Goal: Information Seeking & Learning: Find specific page/section

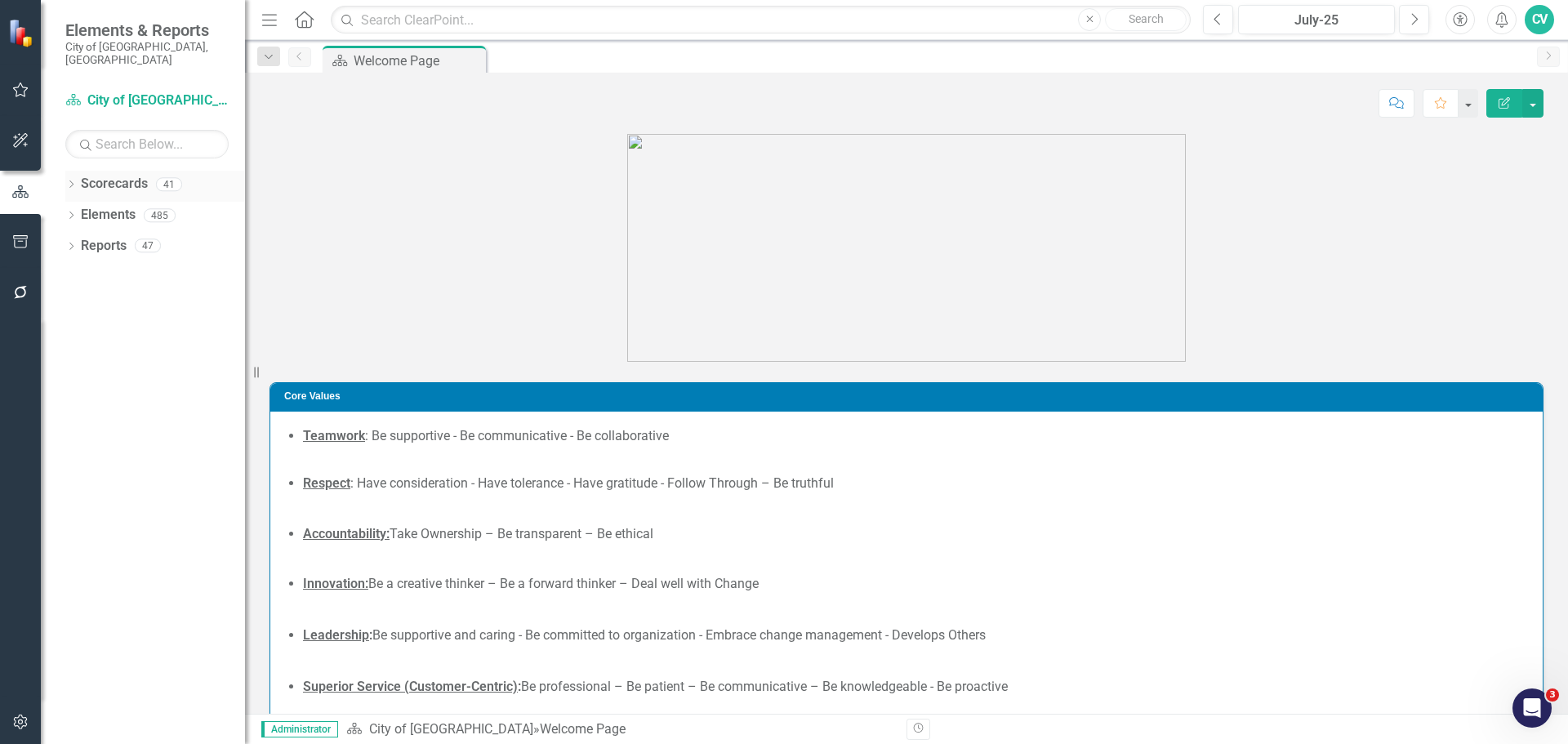
click at [72, 182] on icon "Dropdown" at bounding box center [70, 186] width 11 height 9
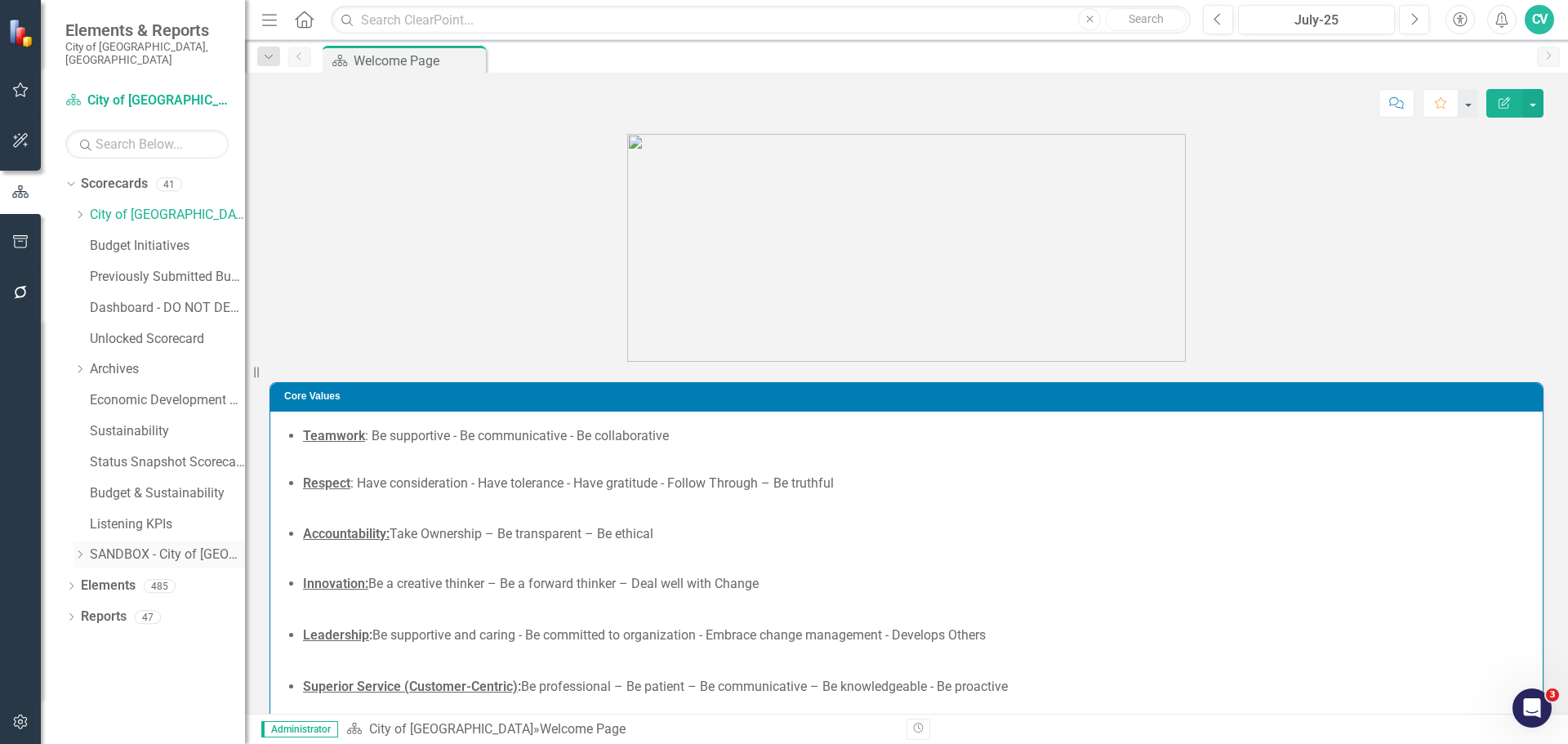
click at [80, 550] on icon "Dropdown" at bounding box center [80, 554] width 12 height 9
click at [151, 546] on link "SANDBOX - City of [GEOGRAPHIC_DATA]" at bounding box center [167, 555] width 155 height 19
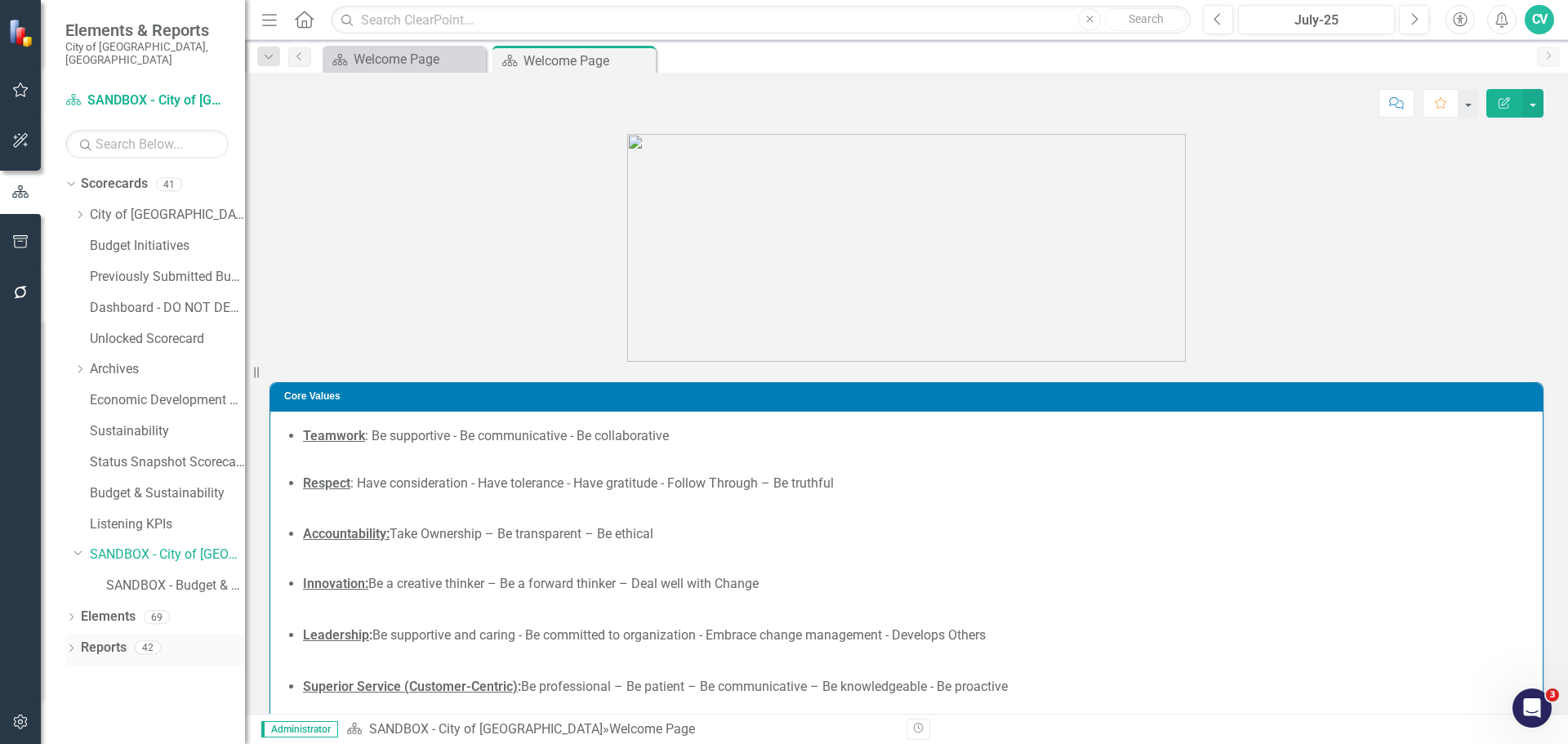
click at [75, 646] on icon "Dropdown" at bounding box center [70, 650] width 11 height 9
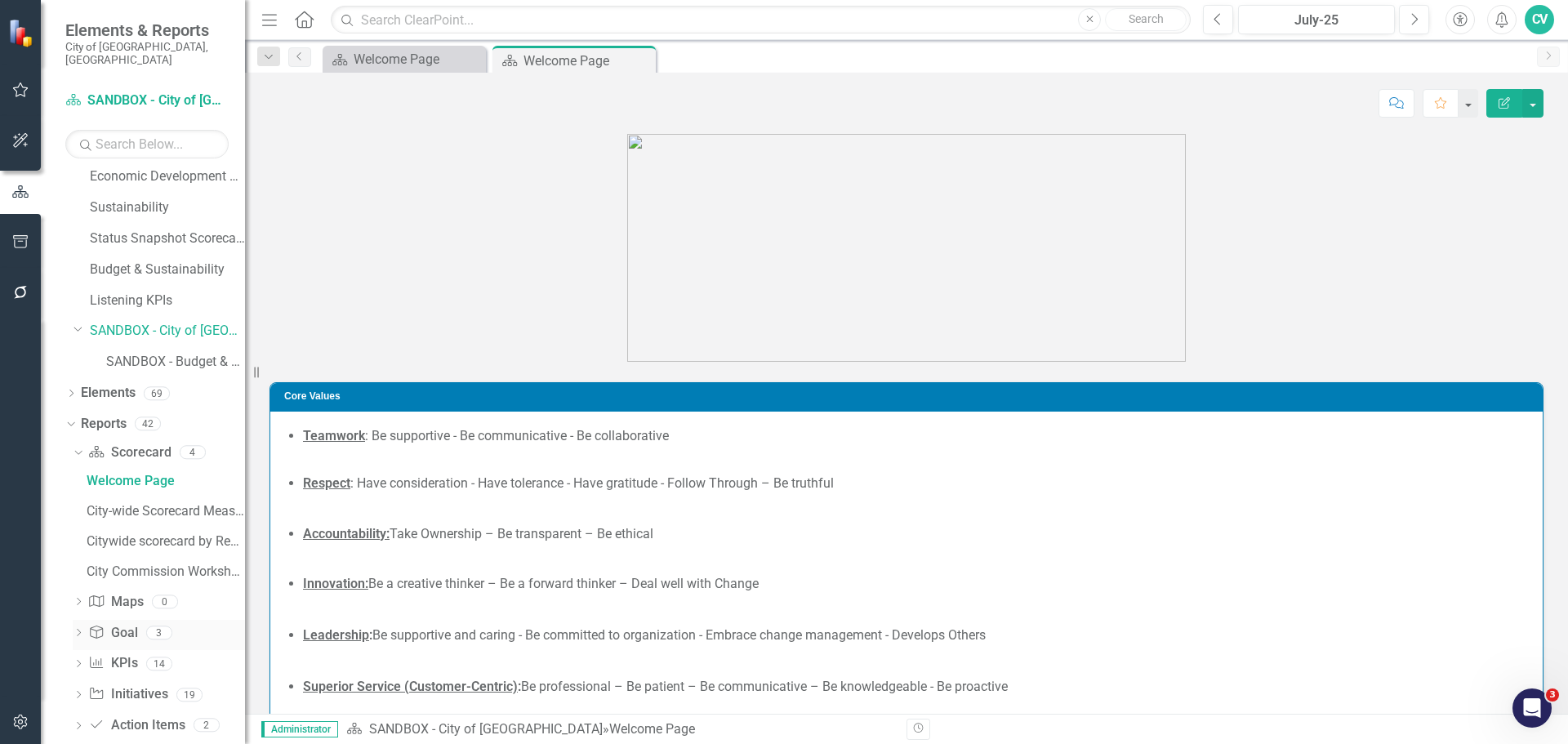
scroll to position [235, 0]
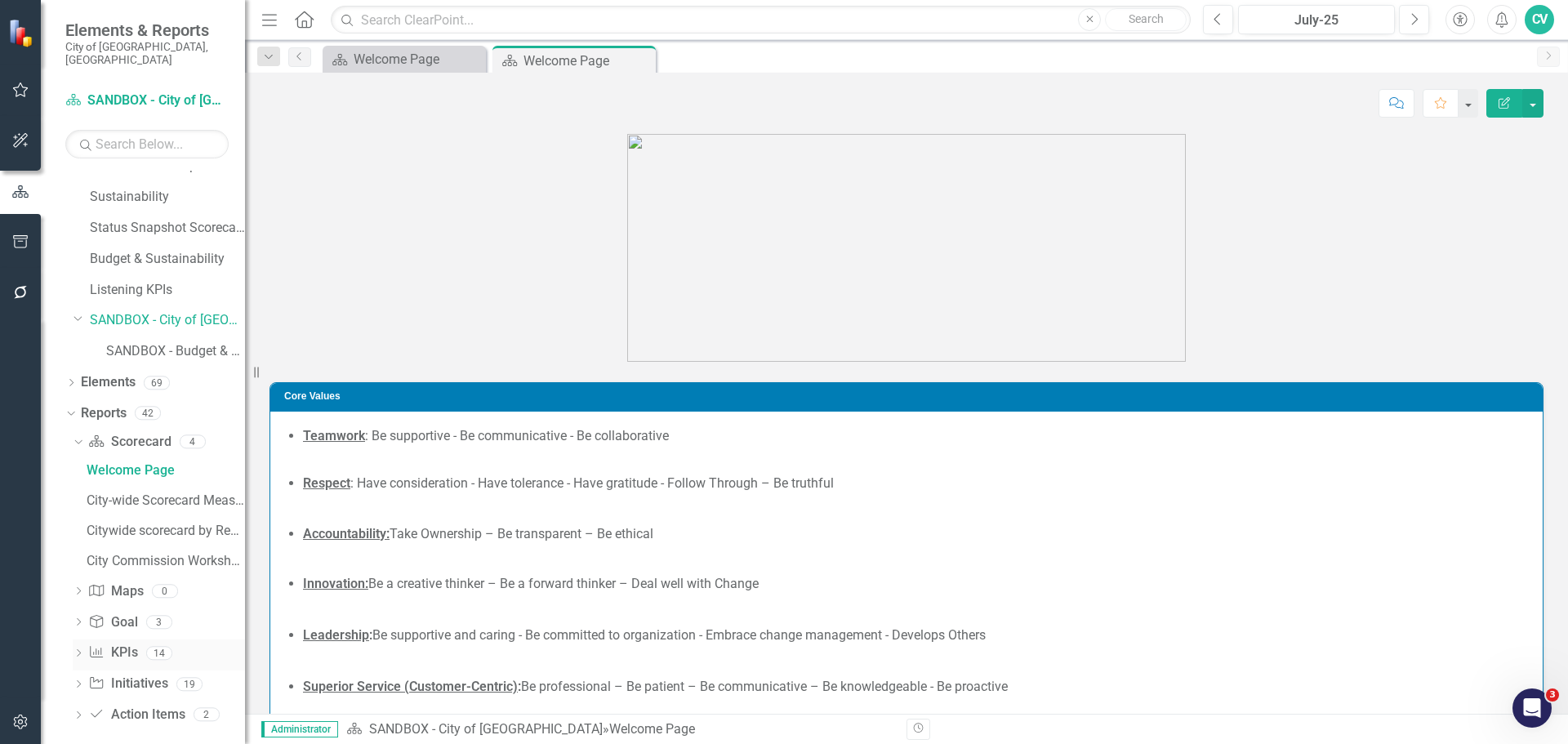
click at [75, 650] on icon "Dropdown" at bounding box center [78, 654] width 11 height 9
click at [63, 368] on div "Dropdown Scorecards 41 Dropdown City of Coral Springs Budget & Sustainability B…" at bounding box center [143, 457] width 204 height 574
click at [67, 380] on icon "Dropdown" at bounding box center [70, 384] width 11 height 9
click at [67, 377] on icon "Dropdown" at bounding box center [69, 382] width 9 height 11
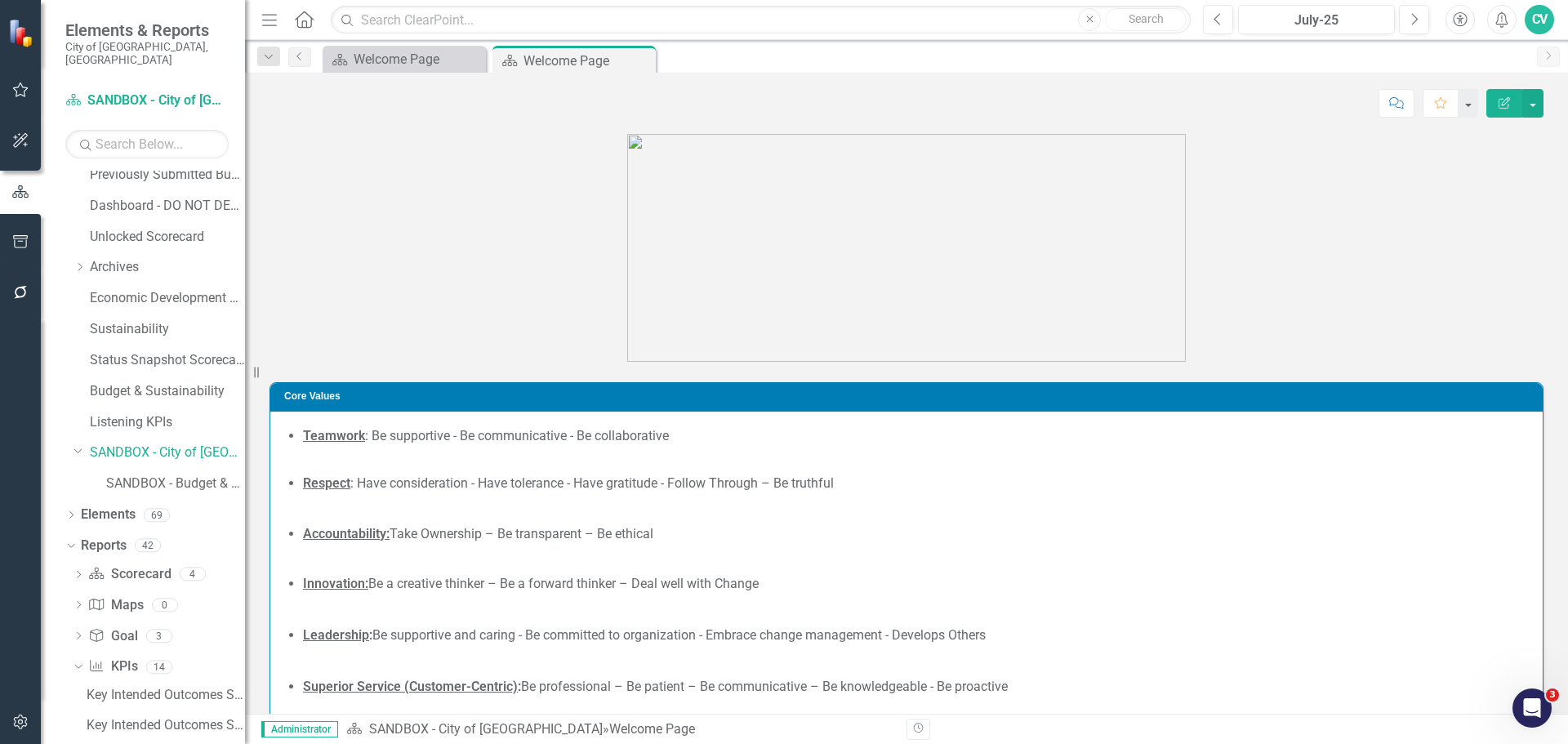
scroll to position [0, 0]
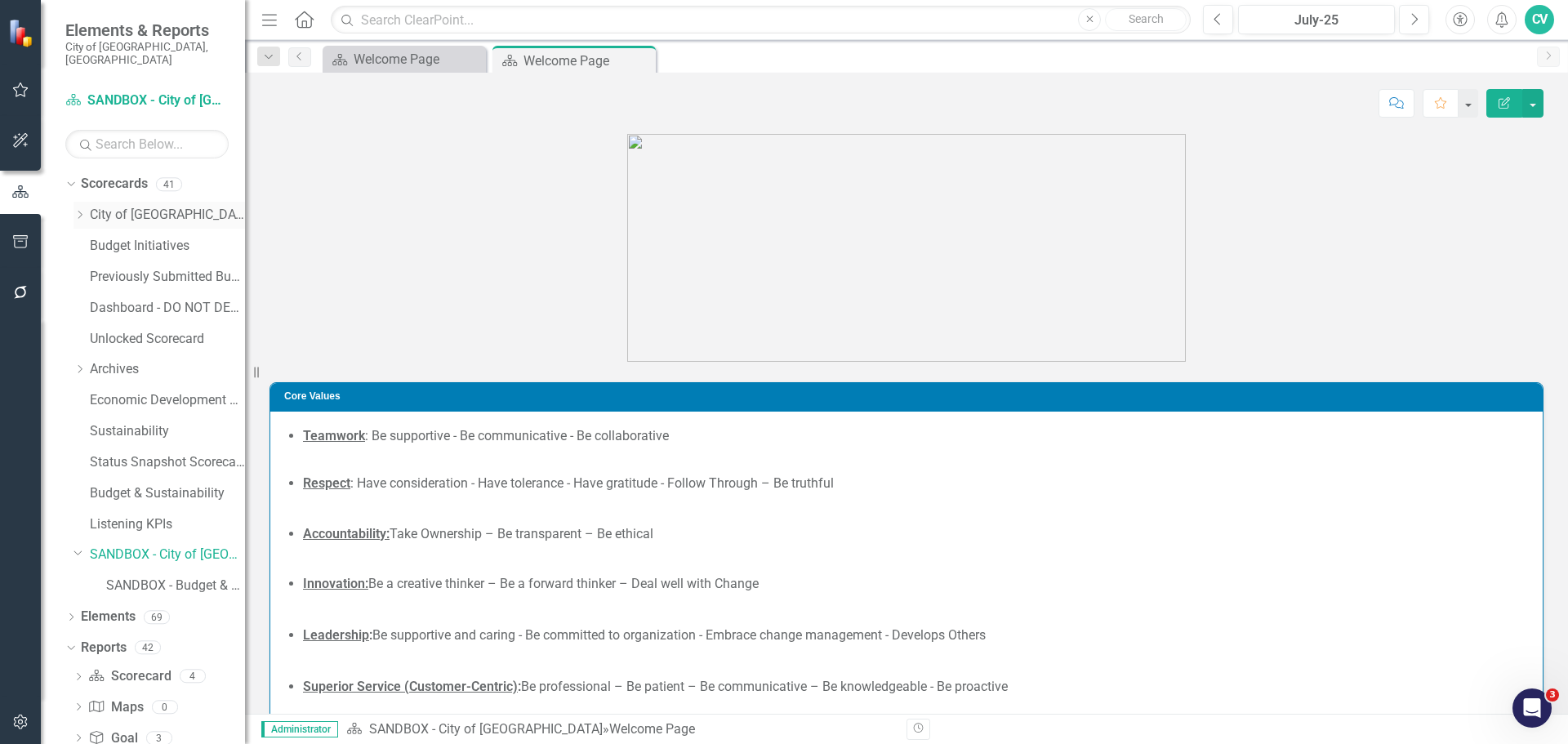
click at [76, 202] on div "Dropdown City of Coral Springs" at bounding box center [159, 215] width 171 height 27
click at [76, 210] on icon "Dropdown" at bounding box center [80, 214] width 12 height 9
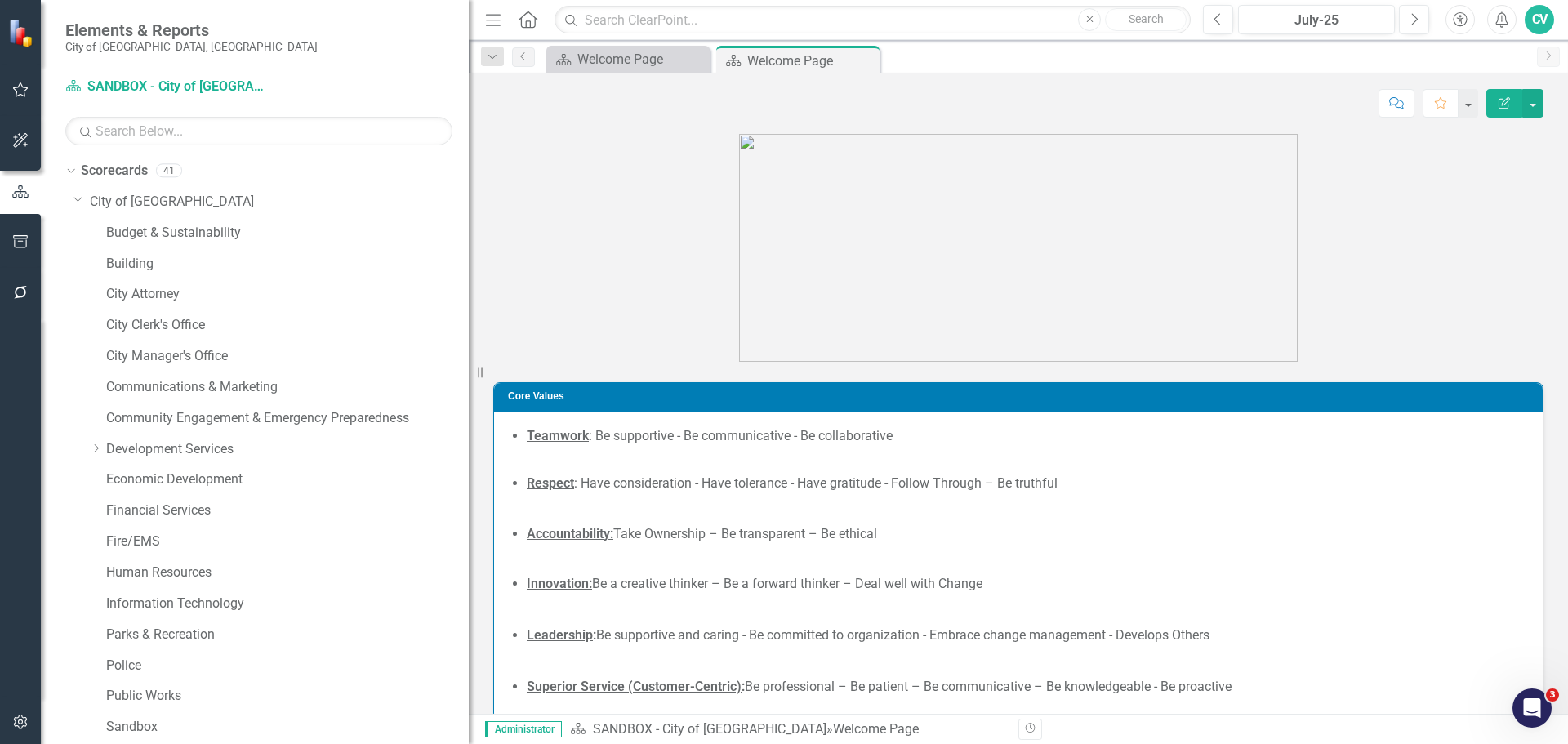
drag, startPoint x: 248, startPoint y: 144, endPoint x: 469, endPoint y: 149, distance: 221.1
click at [469, 149] on div "Resize" at bounding box center [475, 372] width 13 height 744
click at [199, 444] on link "Development Services" at bounding box center [288, 449] width 363 height 19
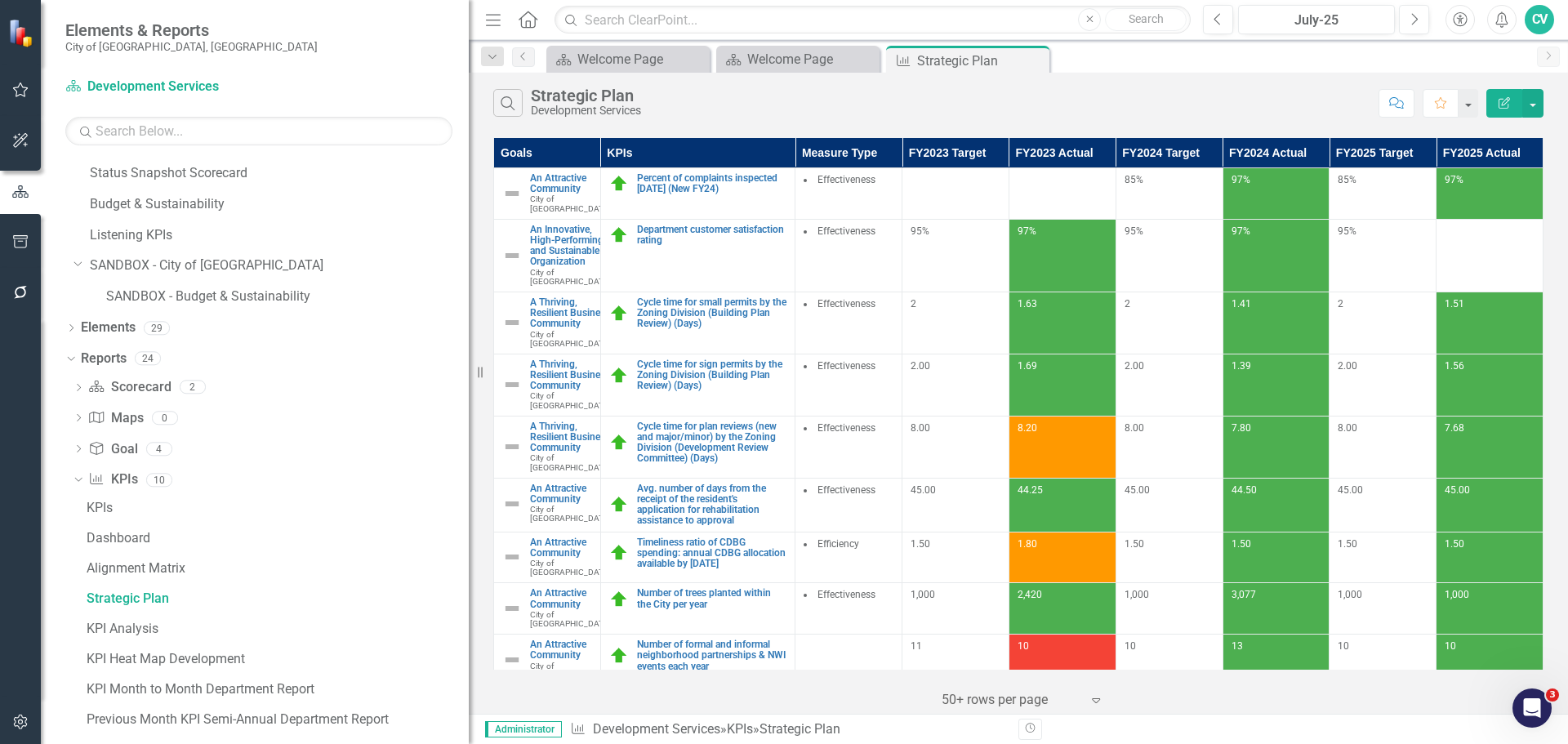
scroll to position [935, 0]
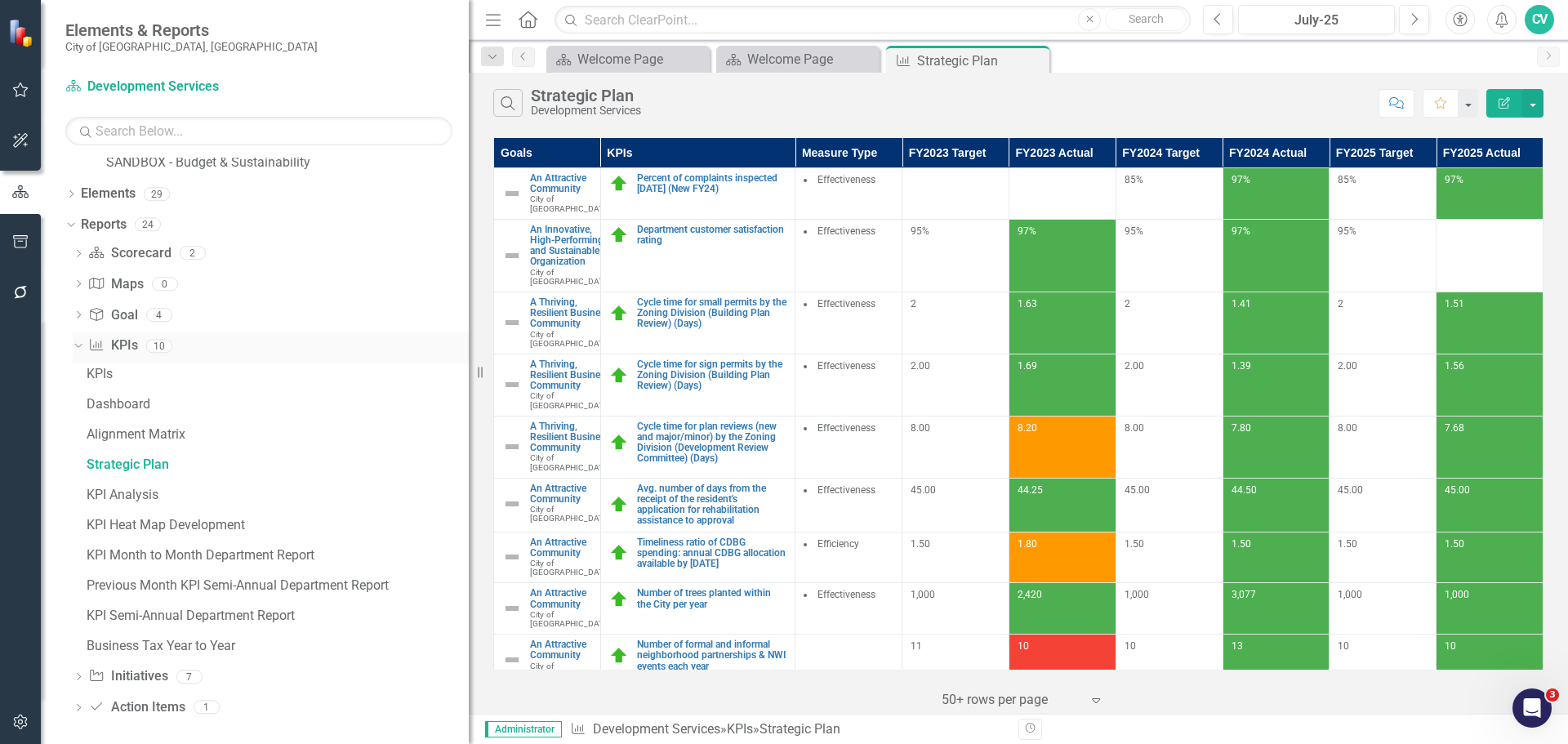
click at [75, 345] on icon "Dropdown" at bounding box center [76, 345] width 9 height 11
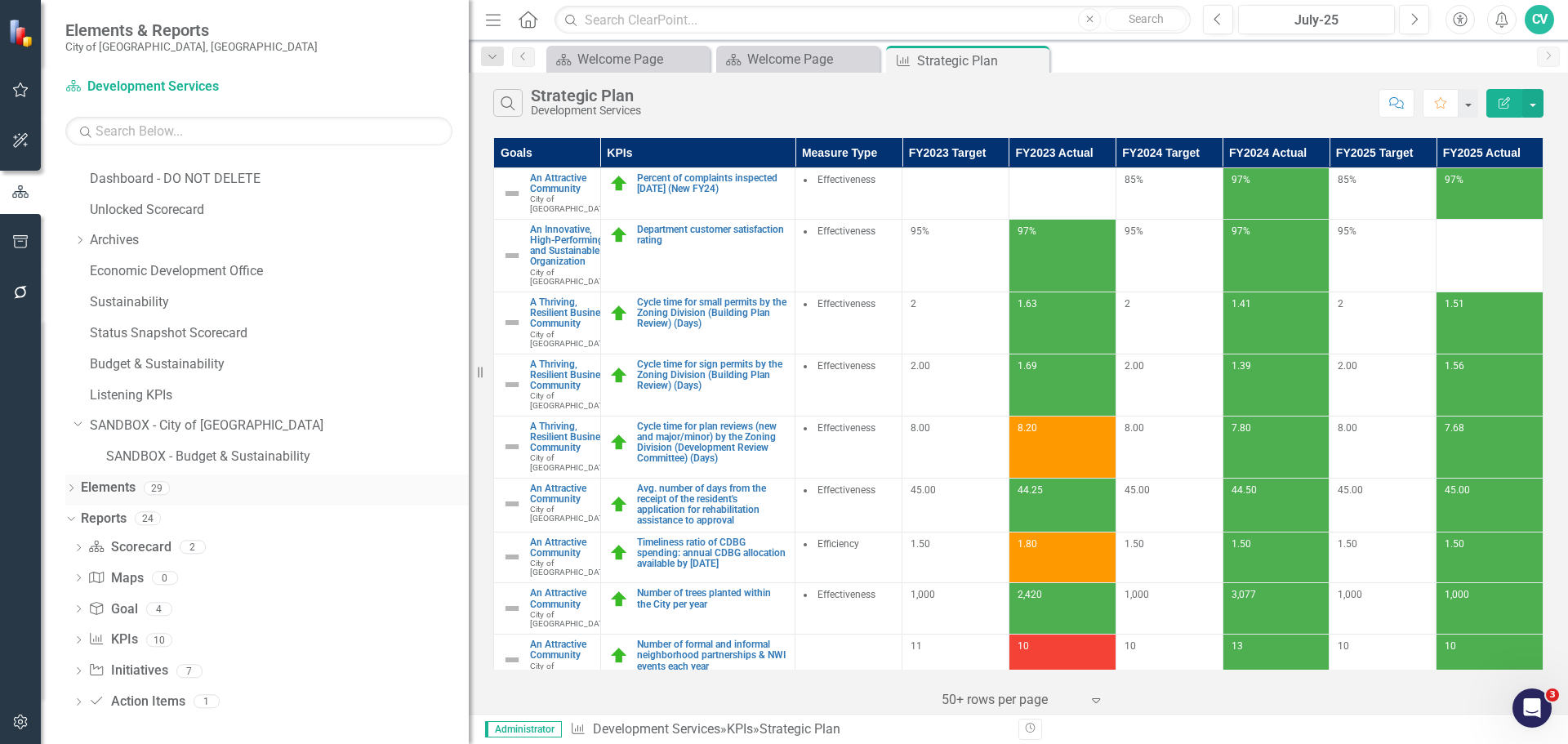
click at [65, 486] on icon "Dropdown" at bounding box center [70, 490] width 11 height 9
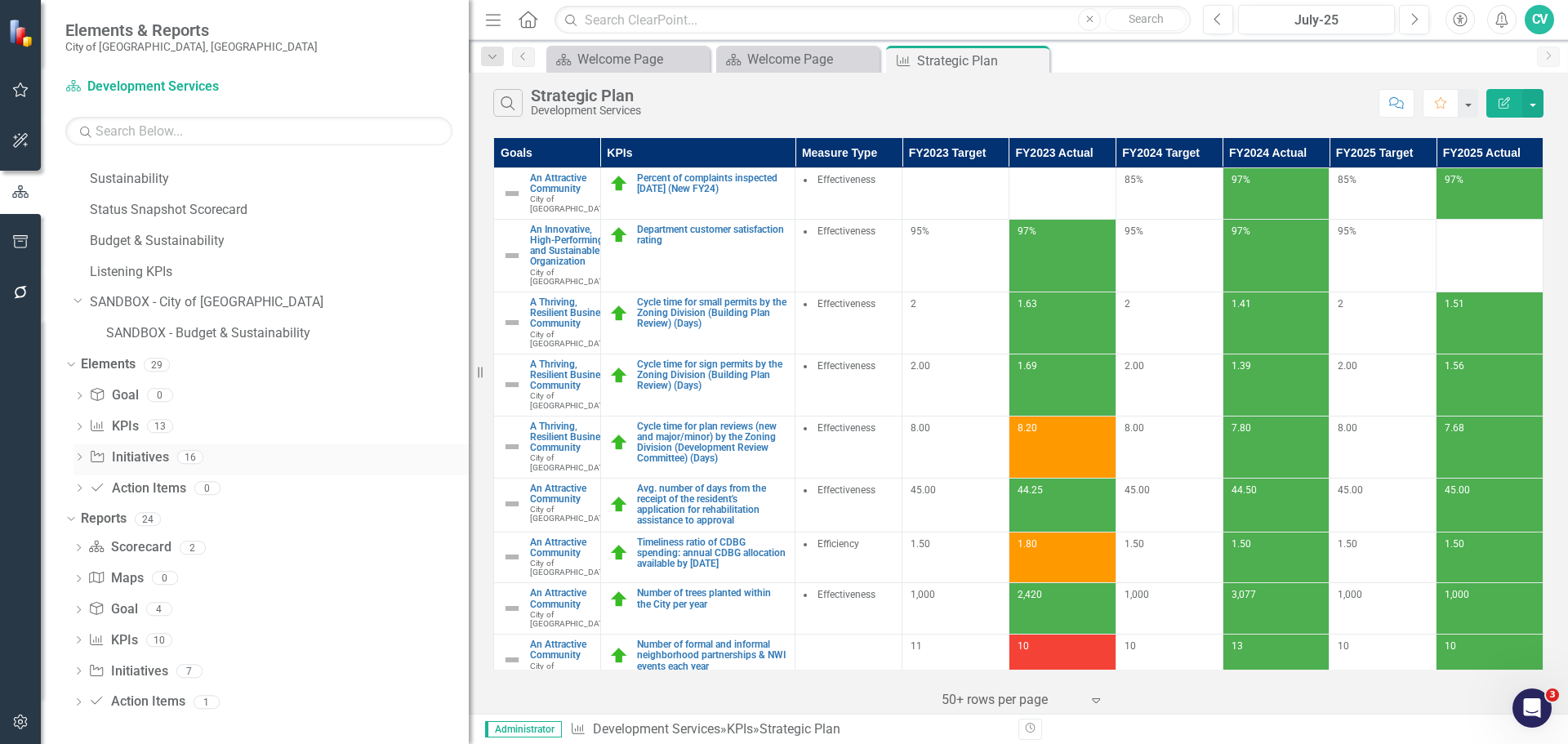
click at [75, 458] on icon "Dropdown" at bounding box center [79, 458] width 11 height 9
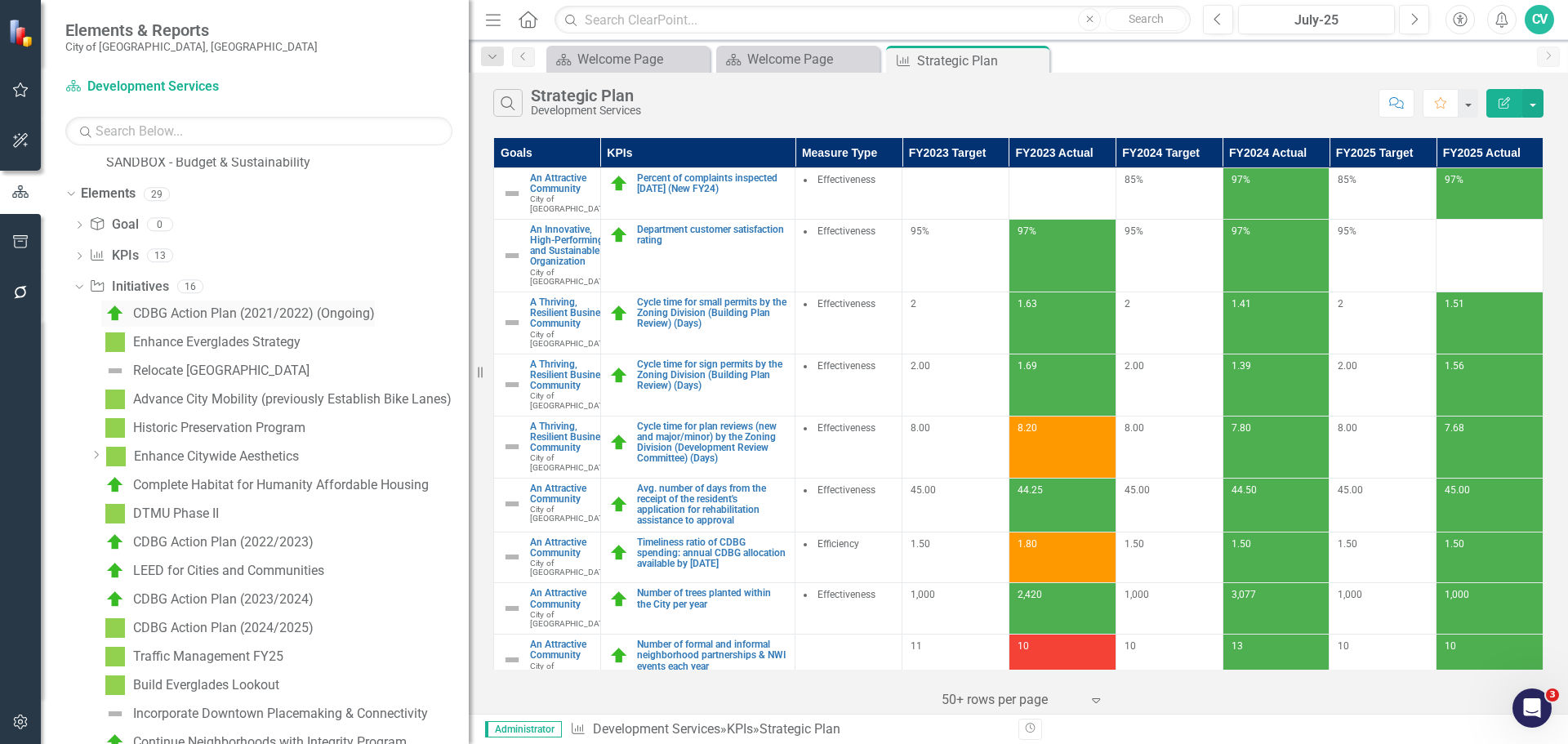
click at [208, 322] on link "CDBG Action Plan (2021/2022) (Ongoing)" at bounding box center [238, 313] width 274 height 27
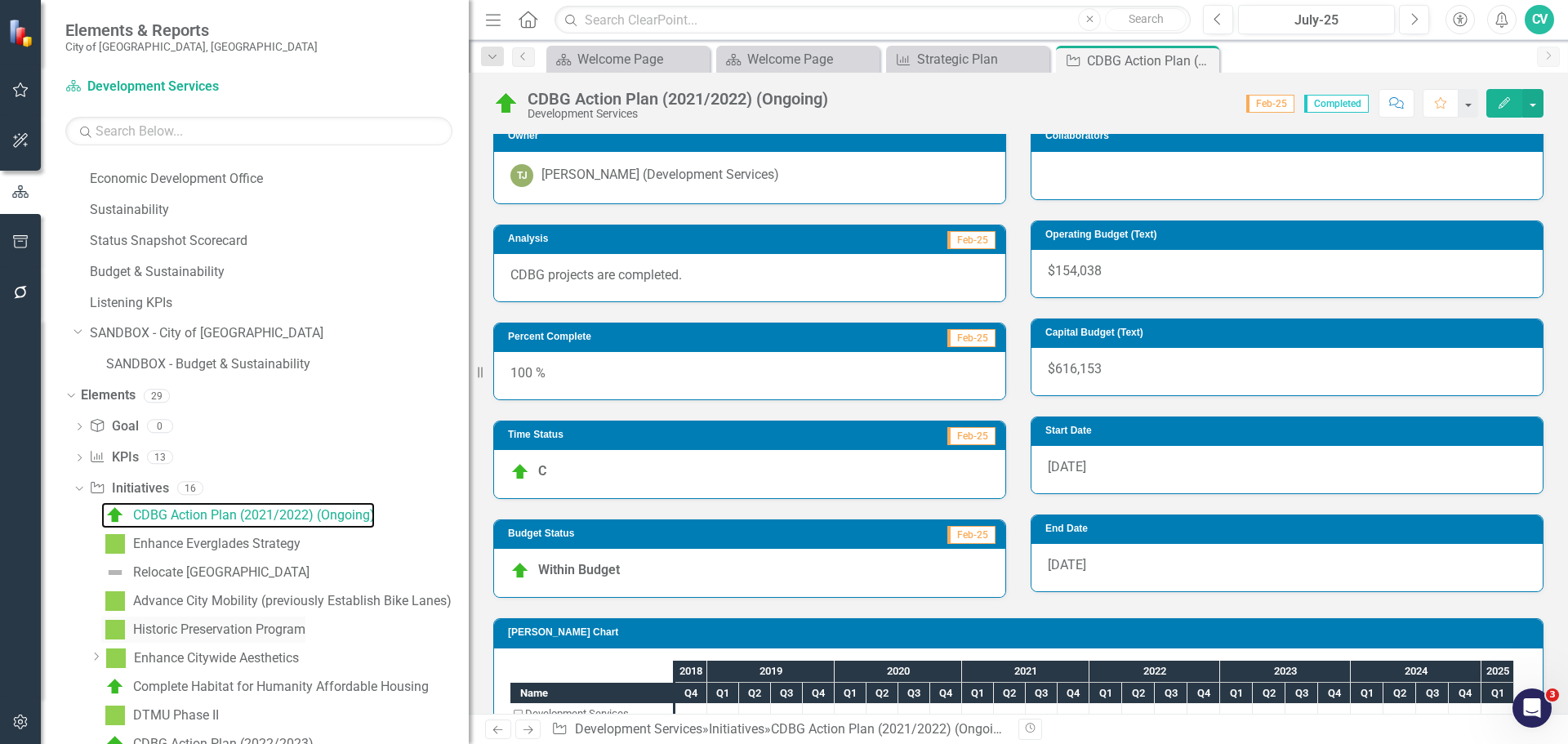
scroll to position [763, 0]
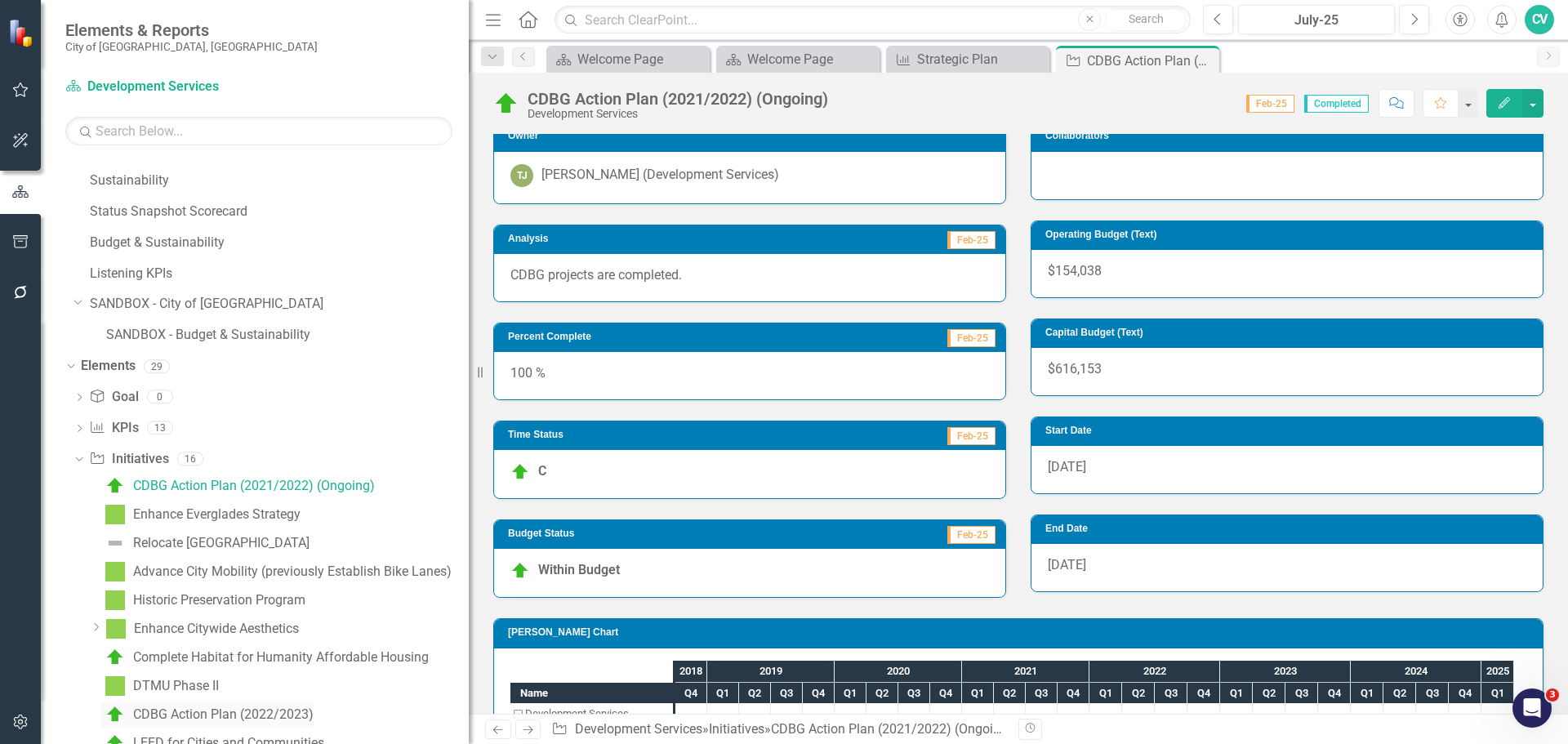
click at [267, 716] on div "CDBG Action Plan (2022/2023)" at bounding box center [223, 714] width 181 height 15
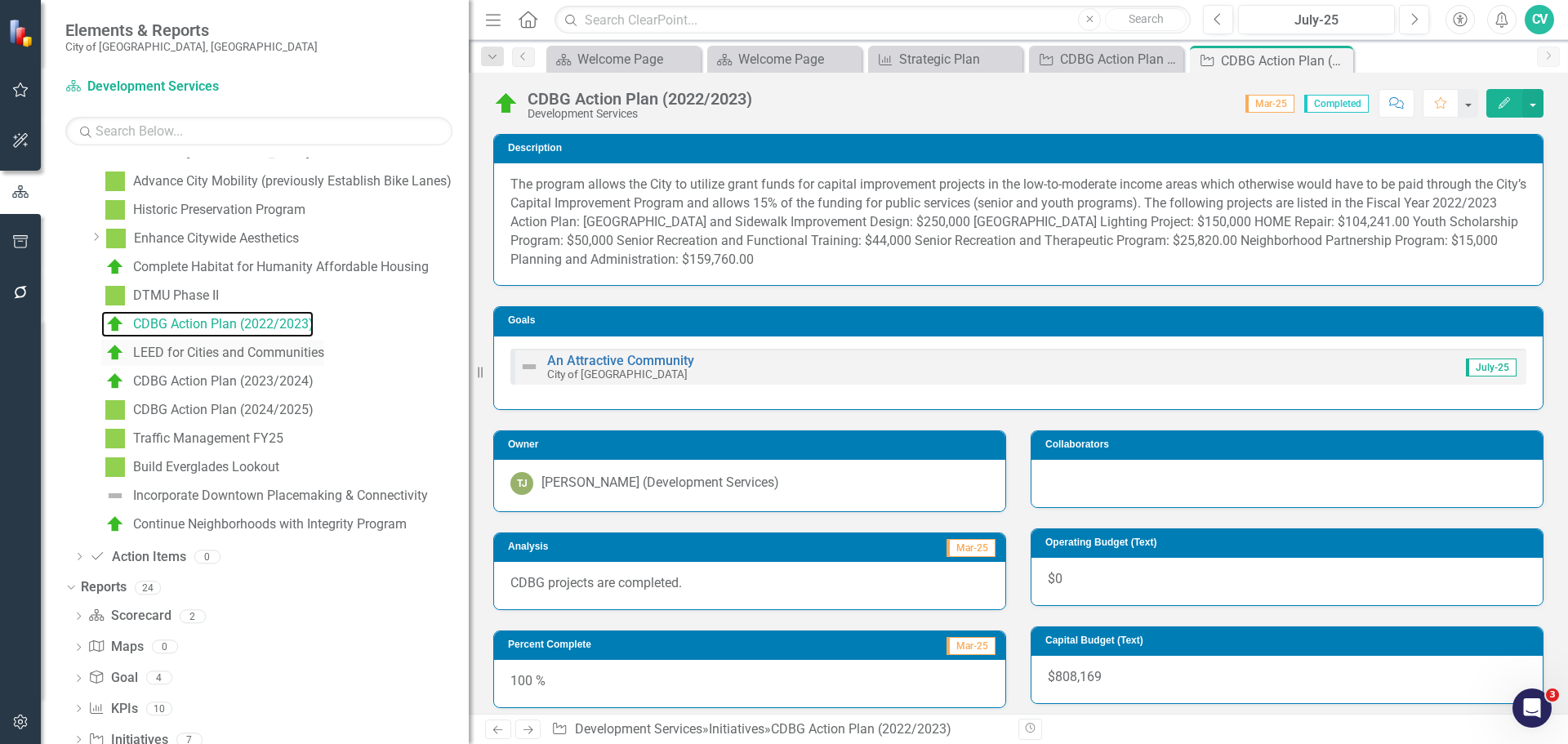
scroll to position [1155, 0]
click at [297, 384] on div "CDBG Action Plan (2023/2024)" at bounding box center [223, 379] width 181 height 15
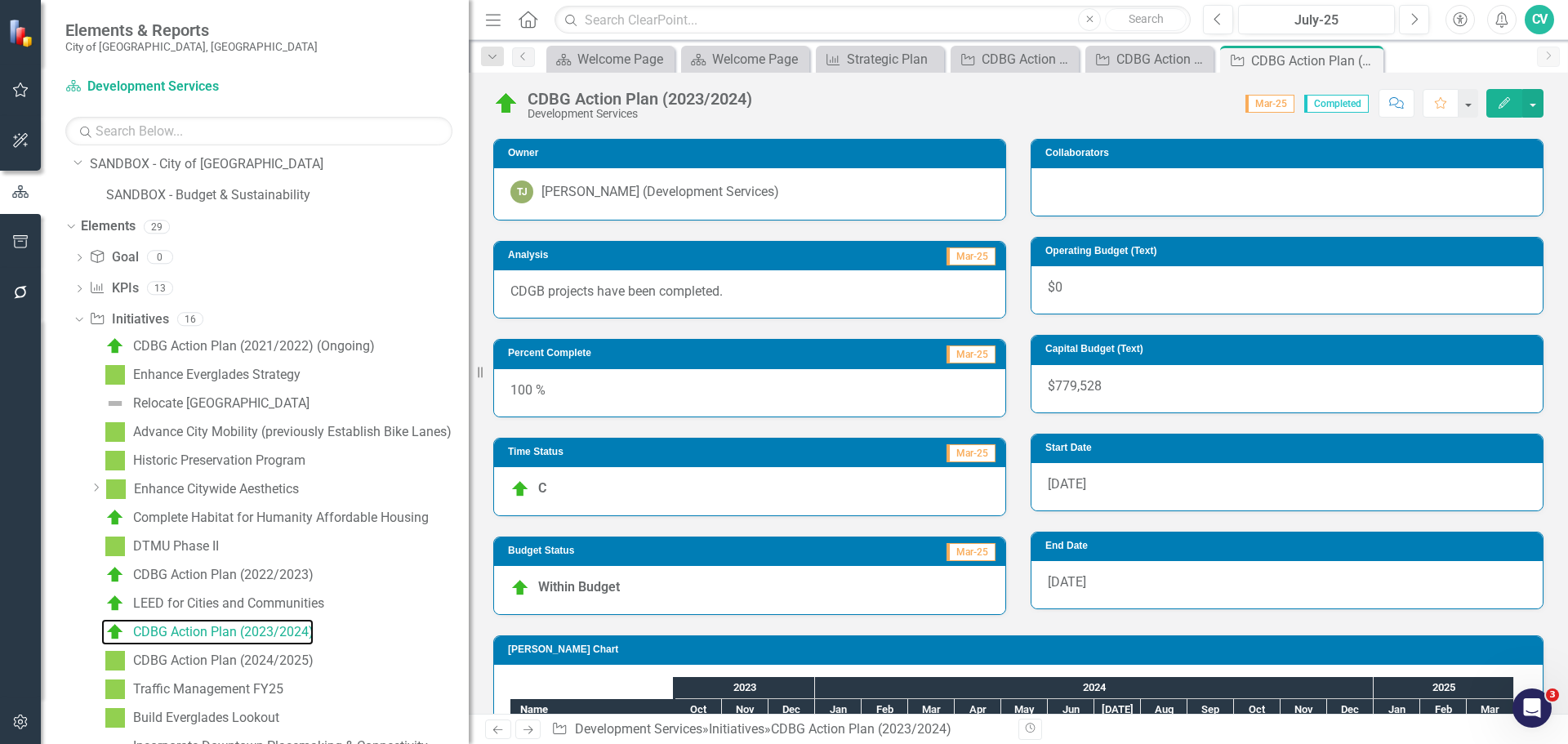
scroll to position [1049, 0]
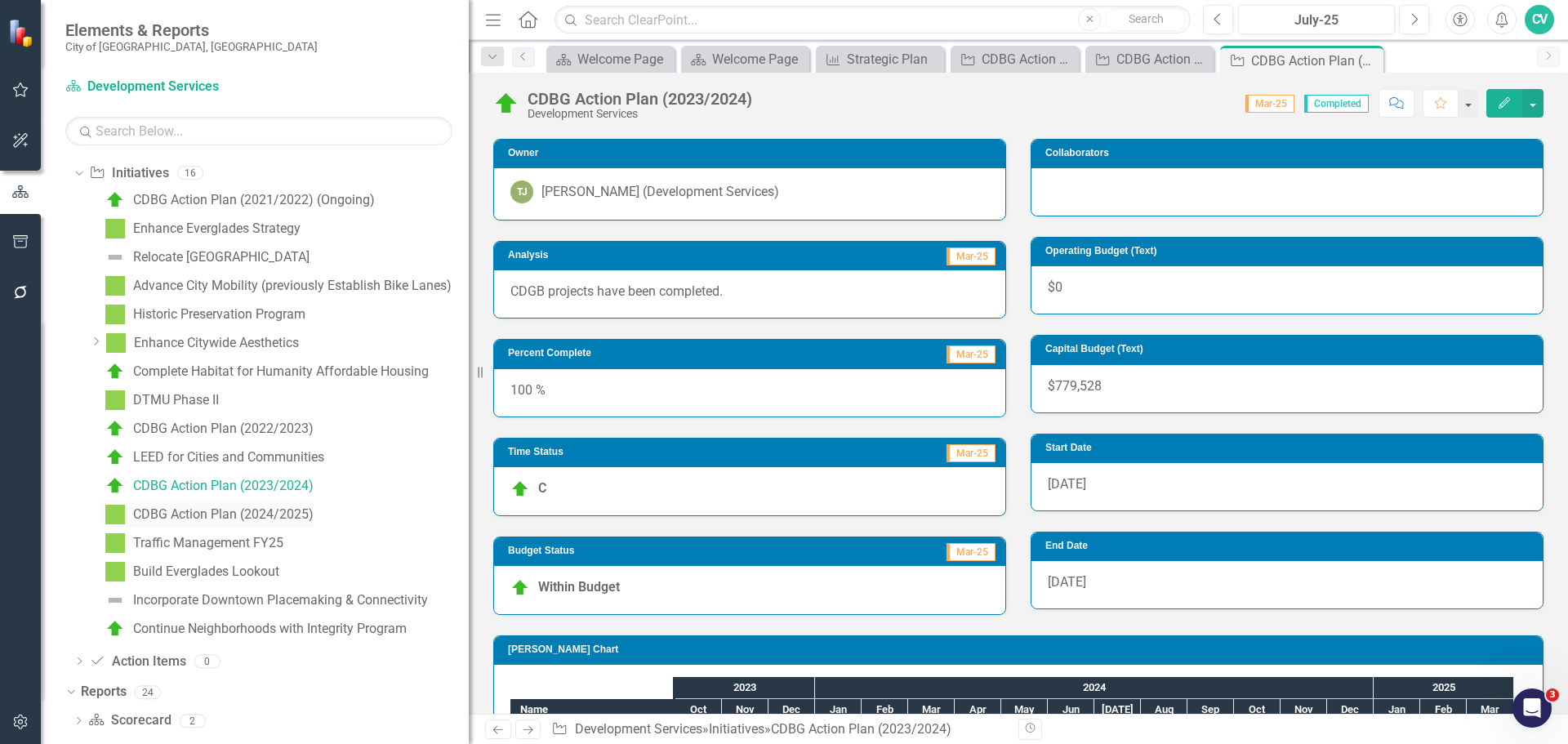
click at [274, 517] on div "CDBG Action Plan (2024/2025)" at bounding box center [223, 514] width 181 height 15
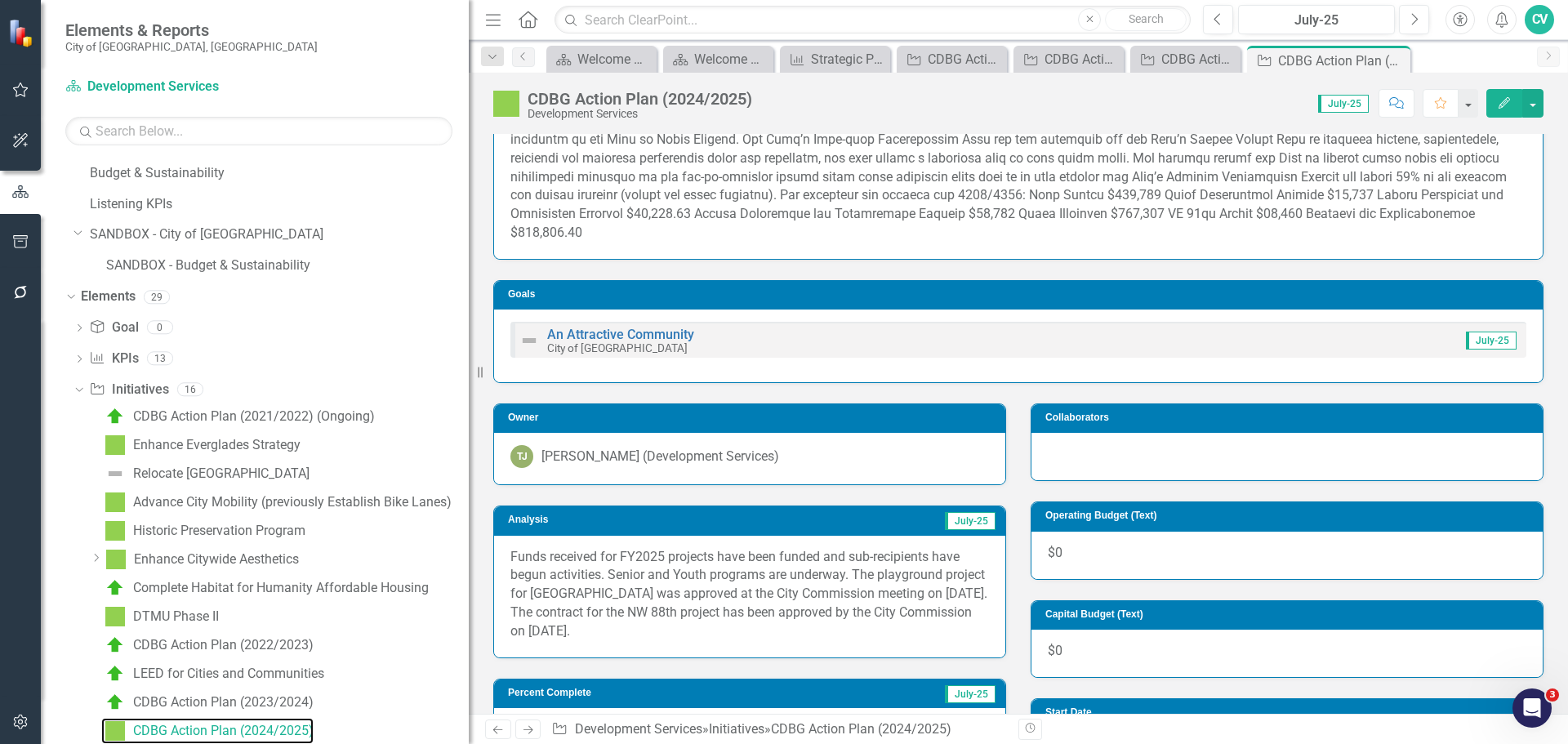
scroll to position [49, 0]
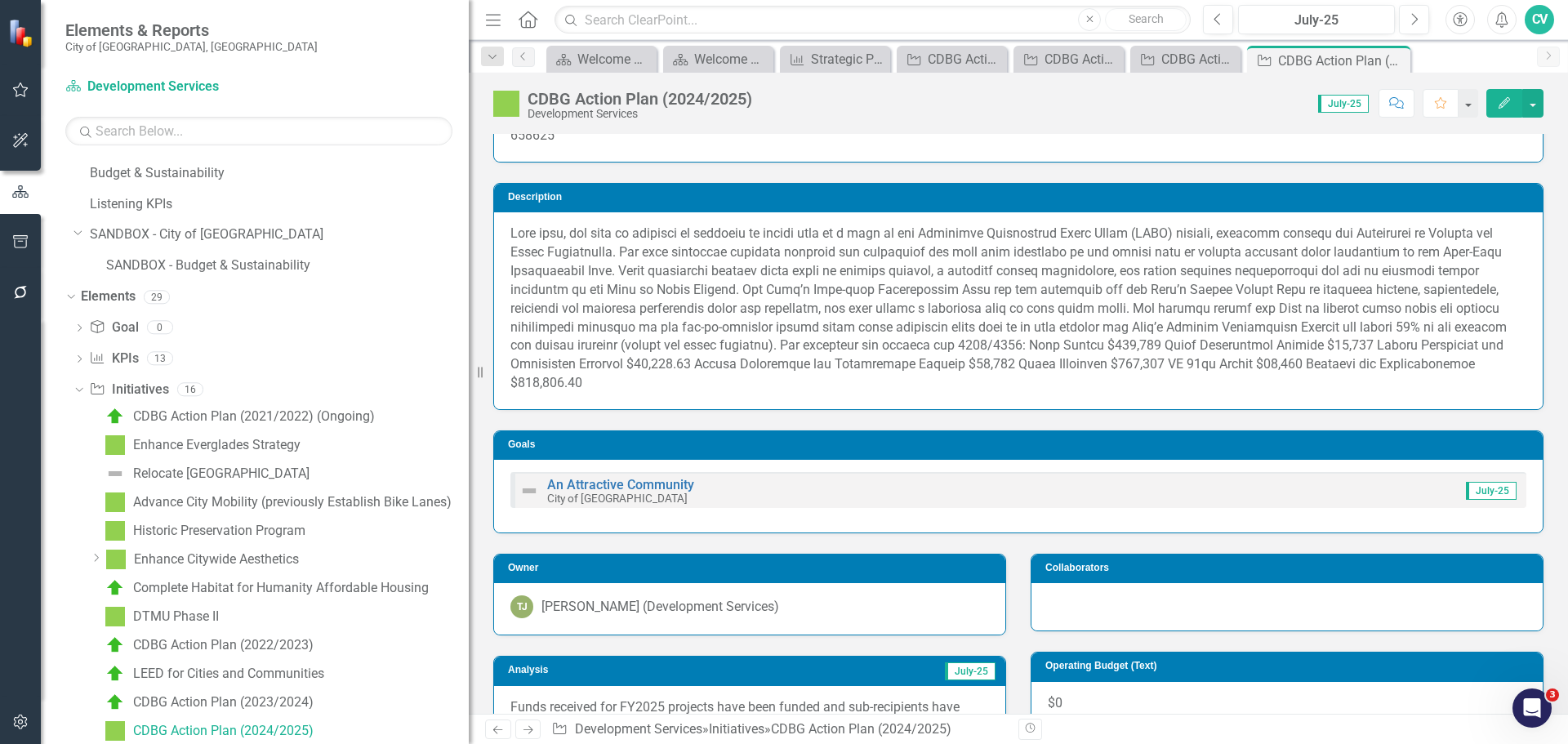
click at [1495, 102] on button "Edit" at bounding box center [1505, 103] width 36 height 28
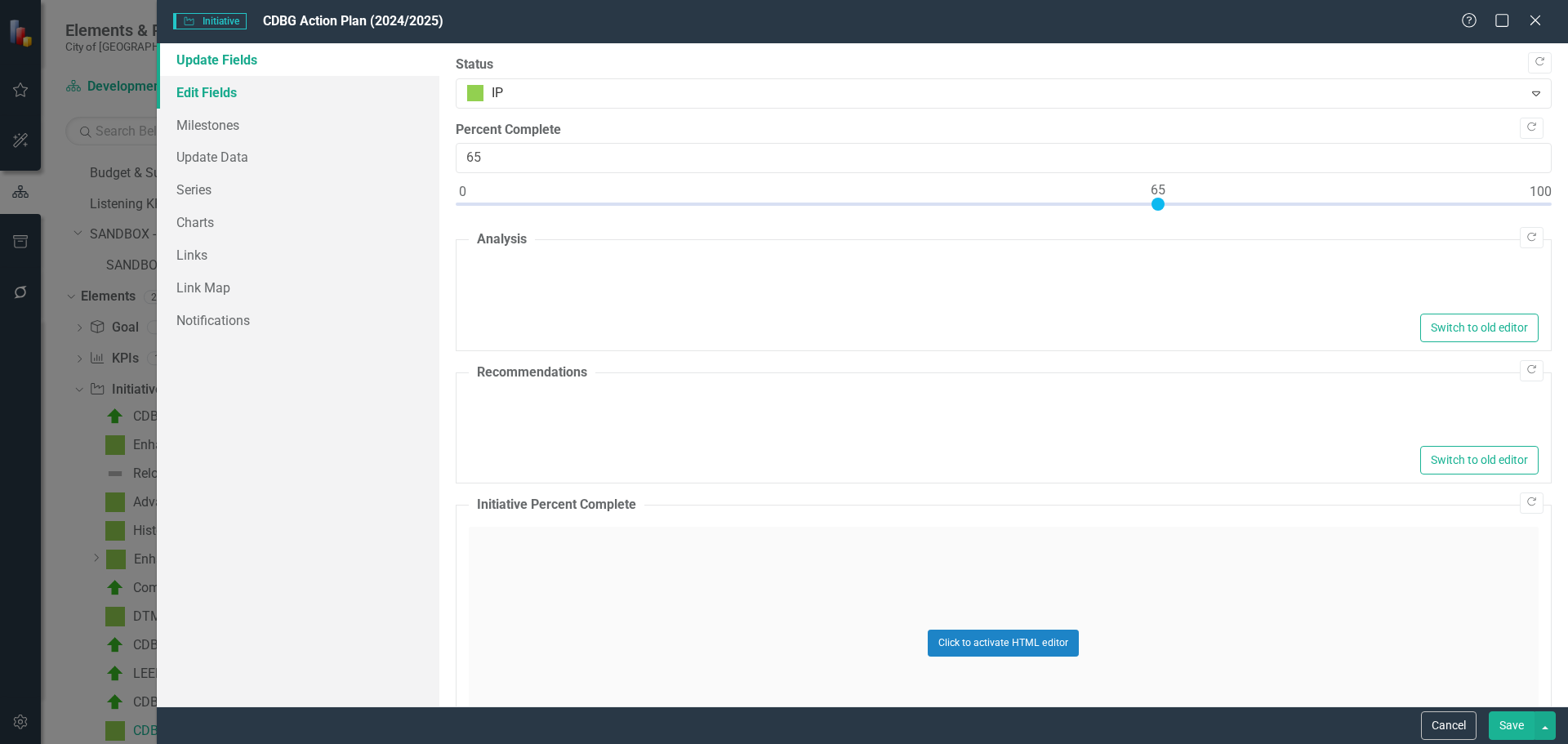
type textarea "<p>Funds received for FY2025 projects have been funded and sub-recipients have …"
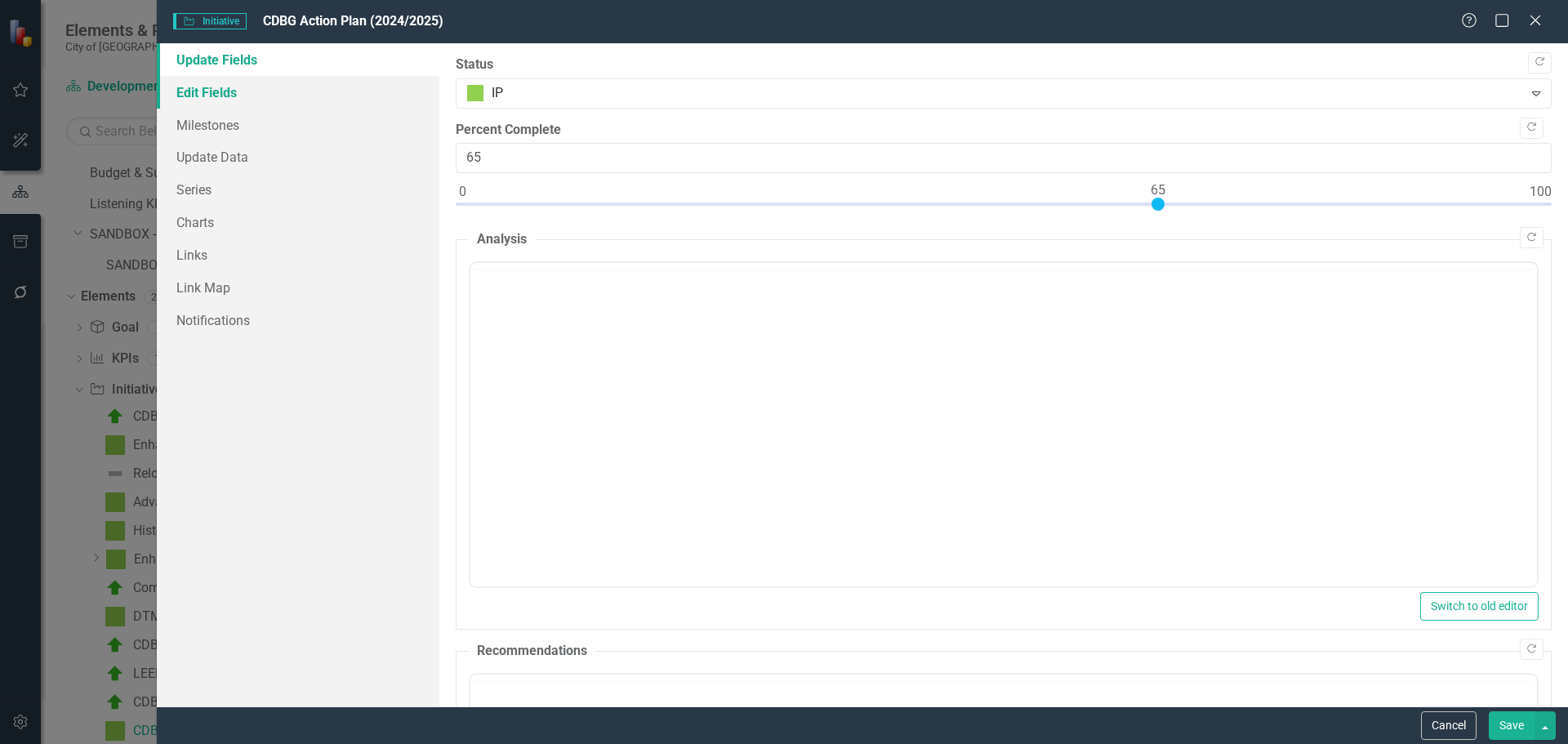
scroll to position [0, 0]
click at [235, 100] on link "Edit Fields" at bounding box center [298, 92] width 283 height 33
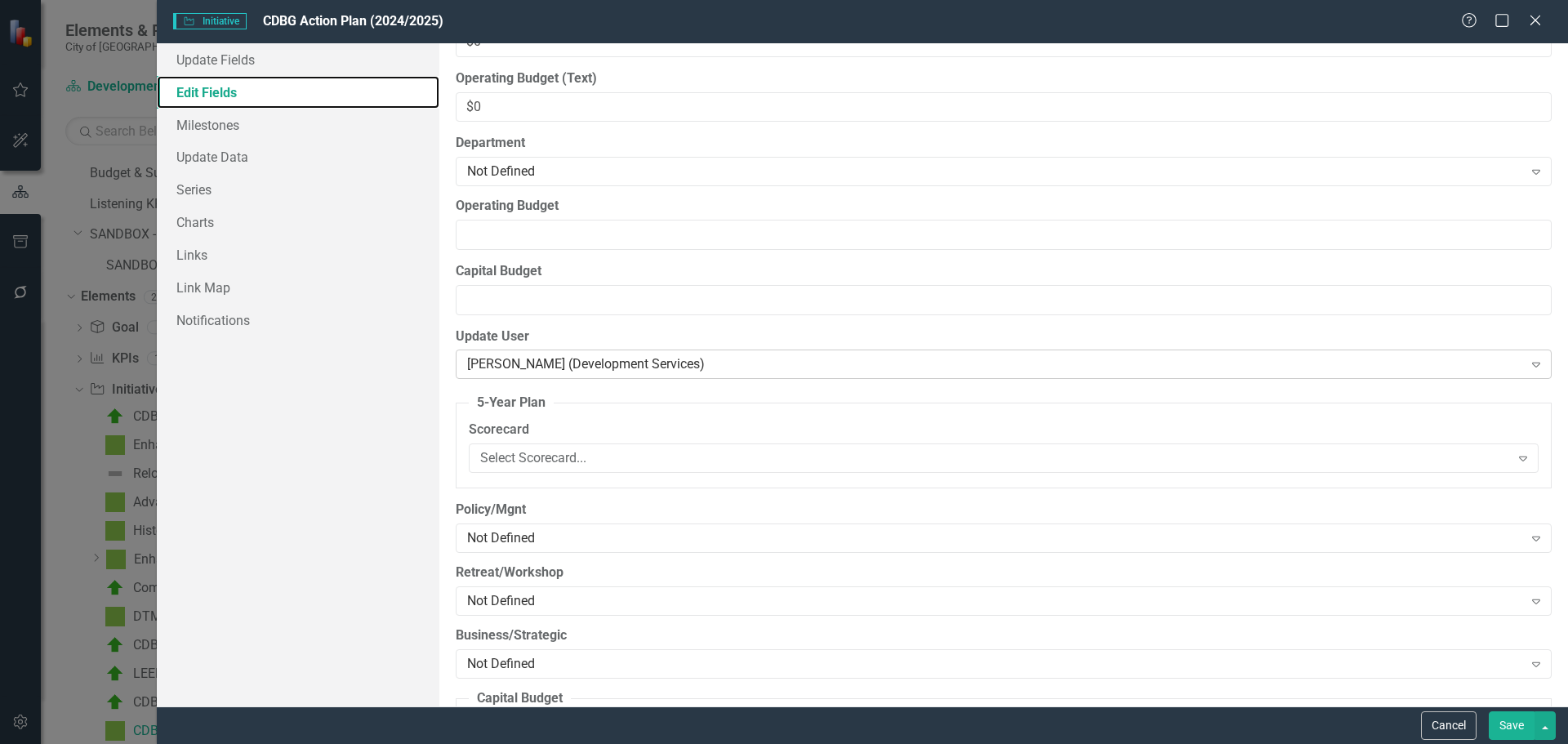
scroll to position [659, 0]
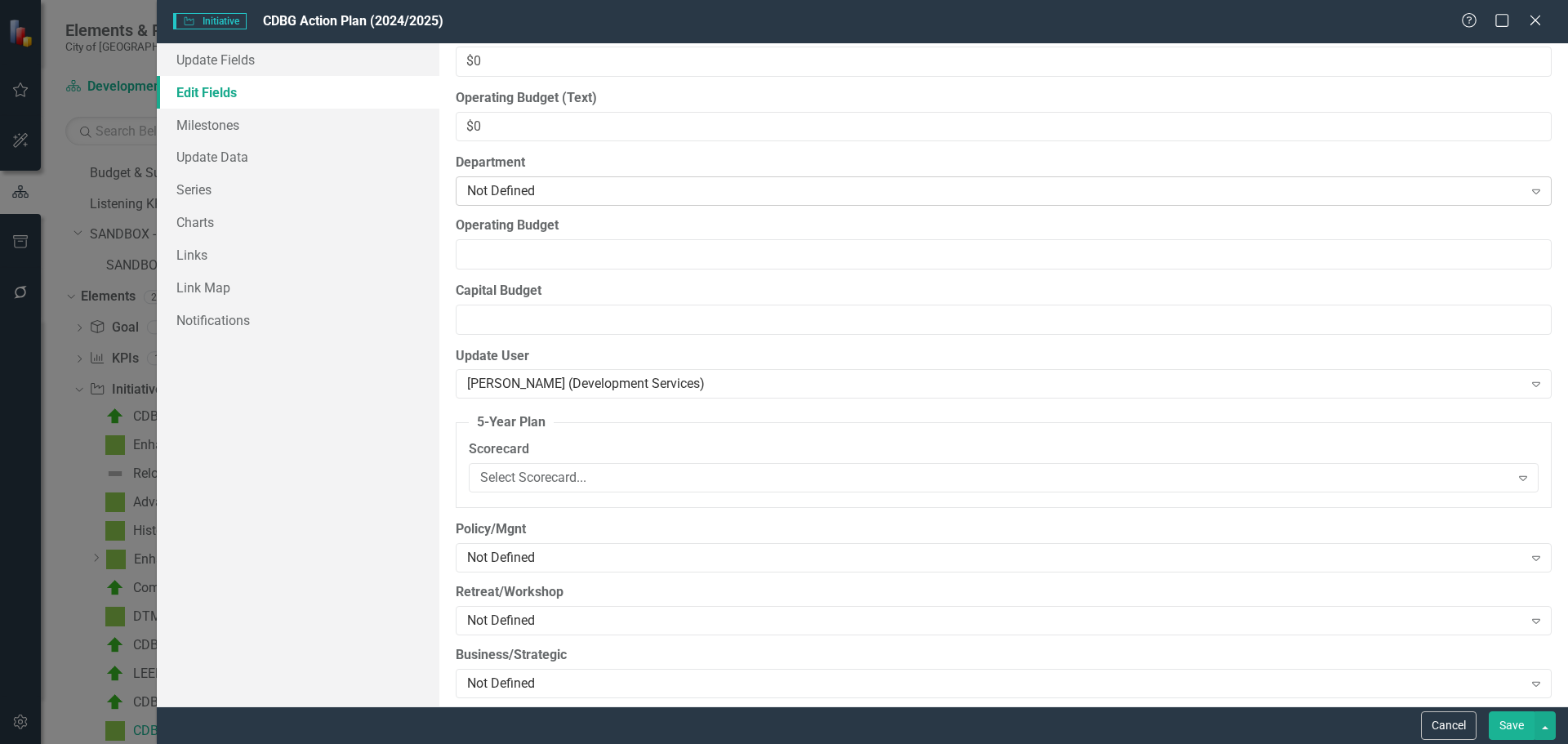
click at [578, 193] on div "Not Defined" at bounding box center [995, 192] width 1056 height 19
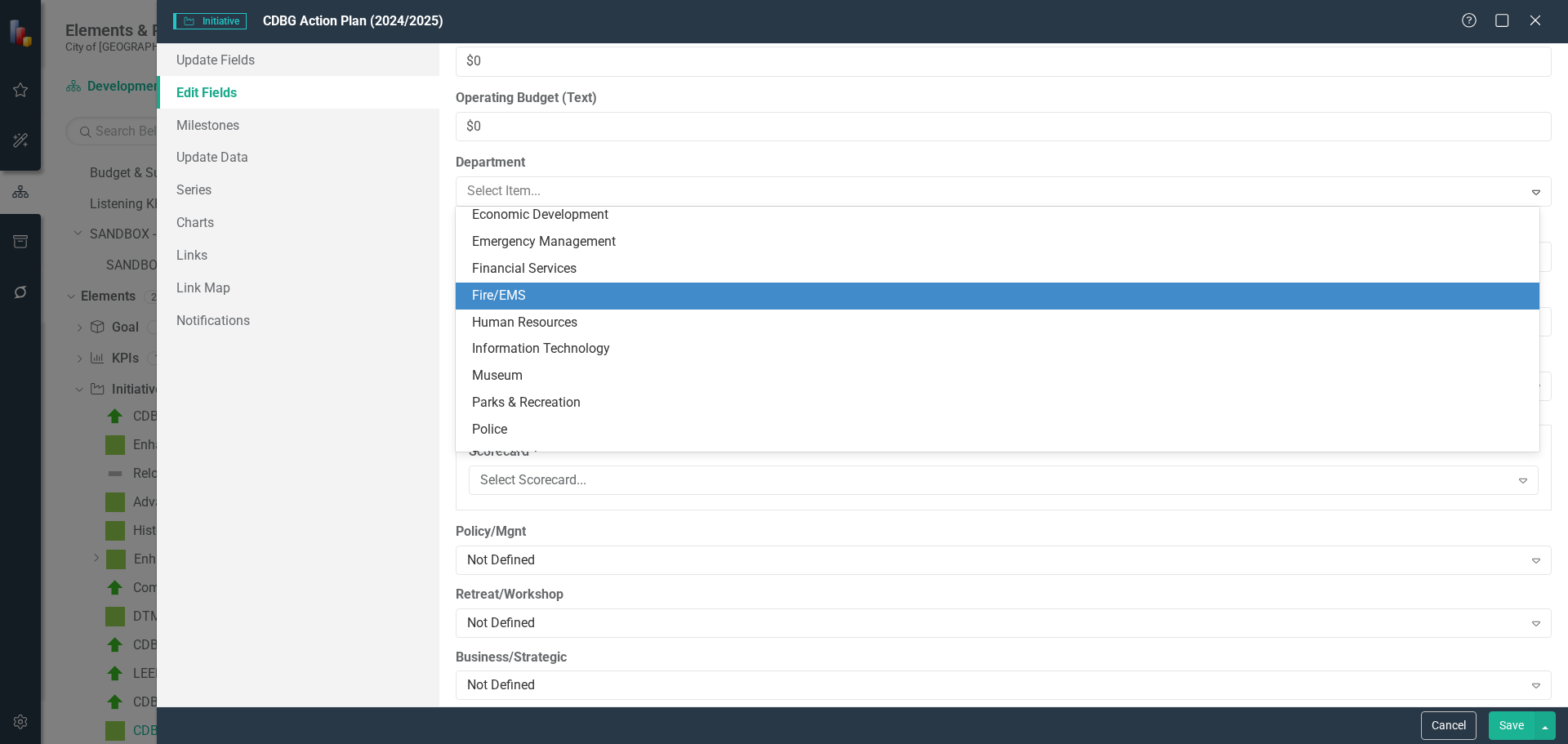
scroll to position [345, 0]
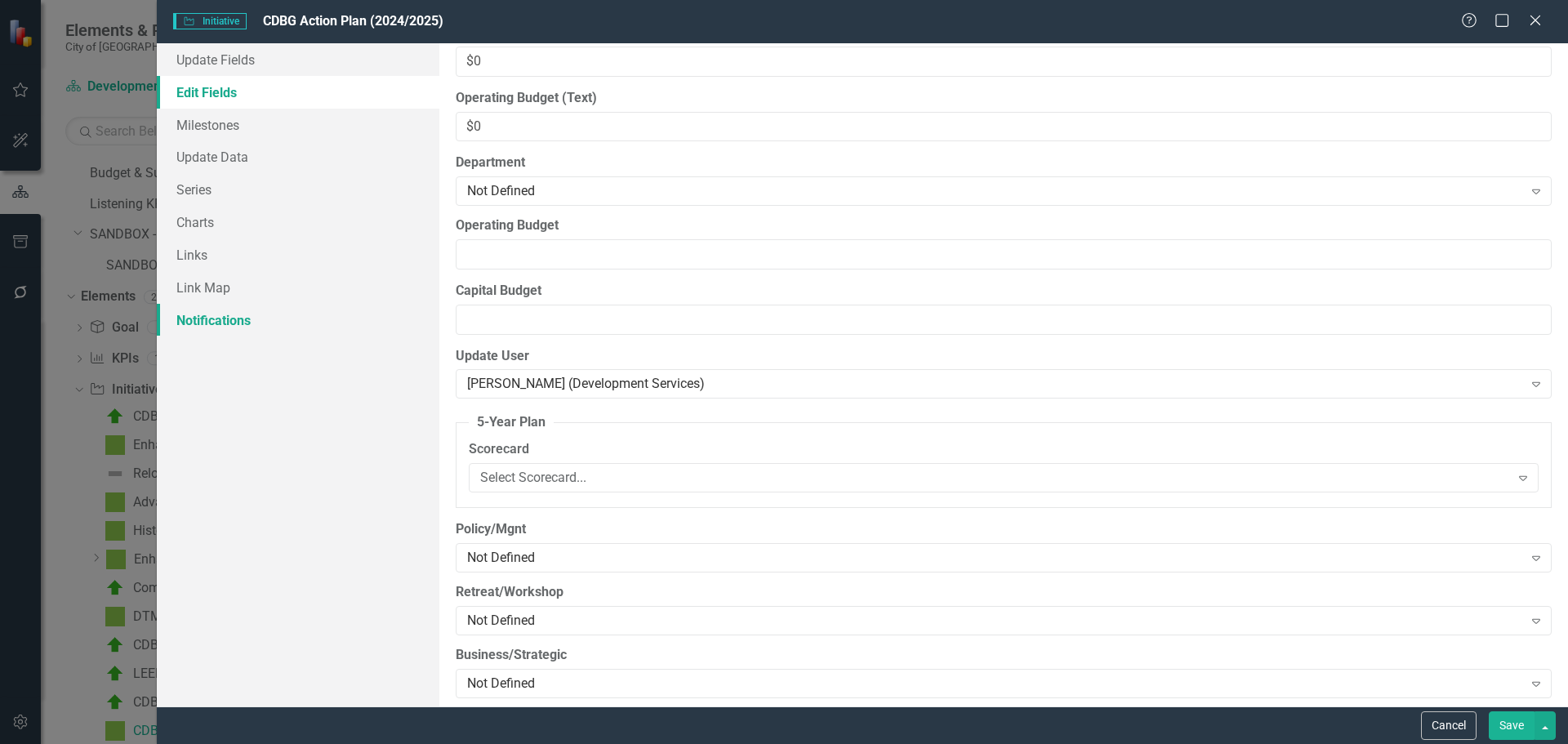
click at [432, 335] on link "Notifications" at bounding box center [298, 320] width 283 height 33
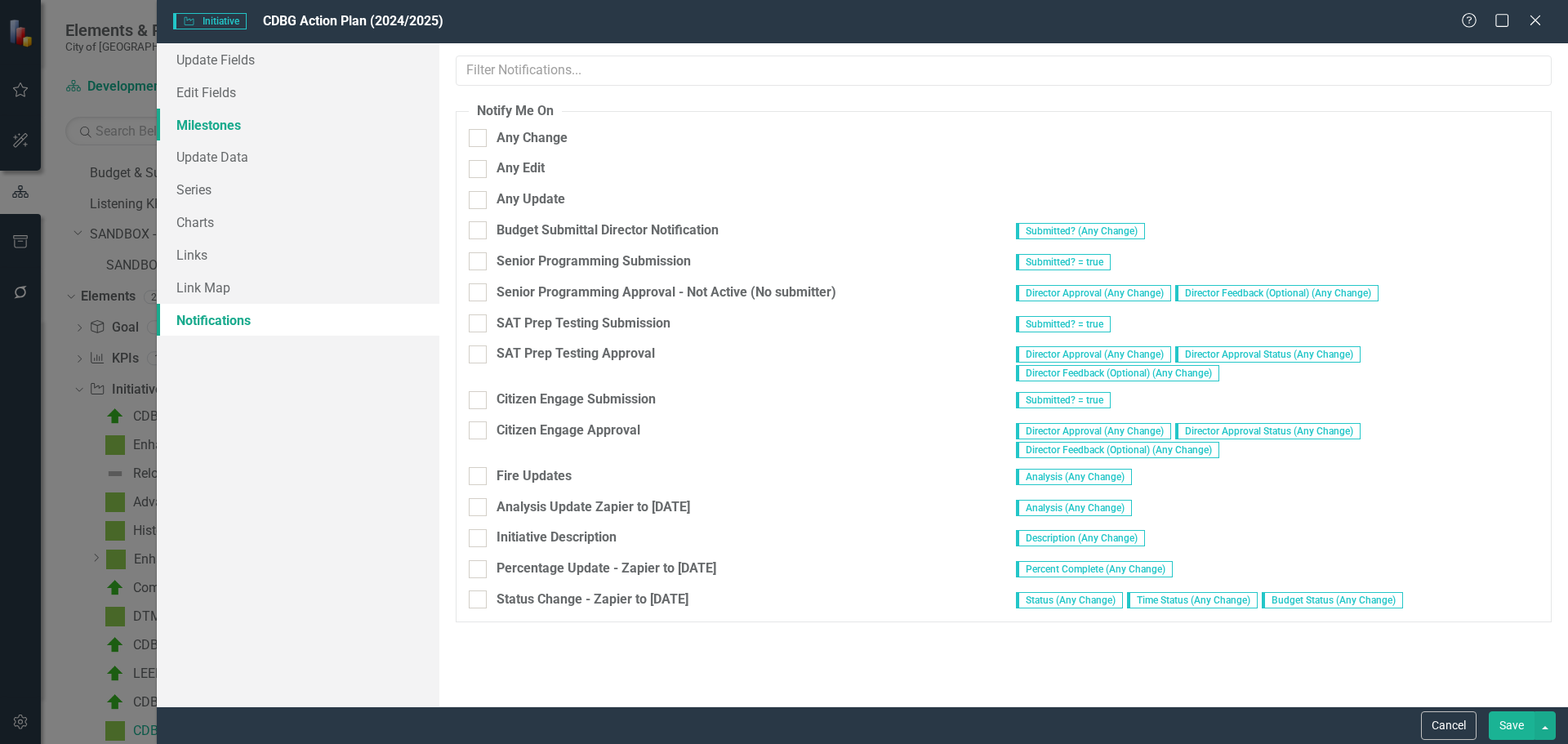
click at [341, 123] on link "Milestones" at bounding box center [298, 125] width 283 height 33
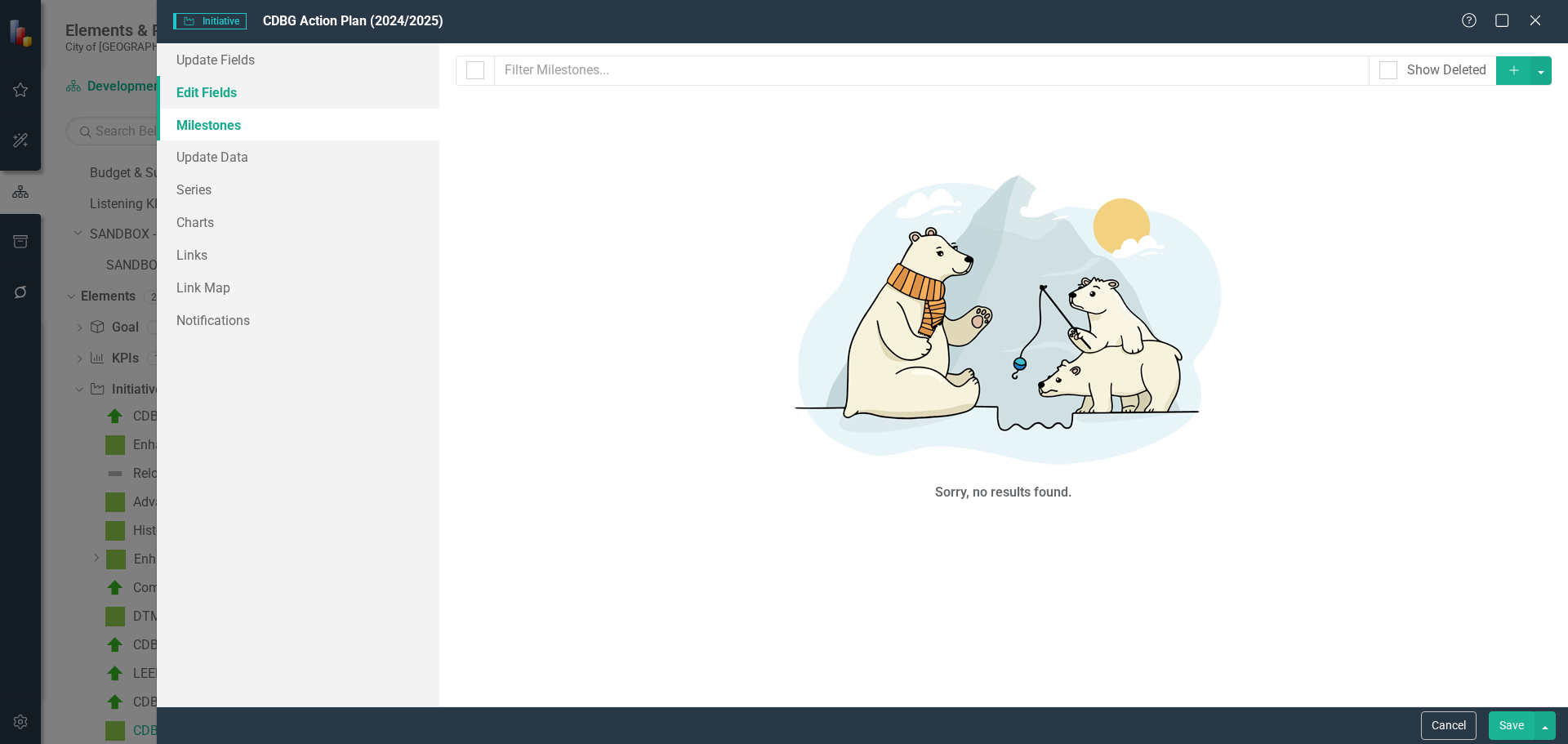
click at [339, 96] on link "Edit Fields" at bounding box center [298, 92] width 283 height 33
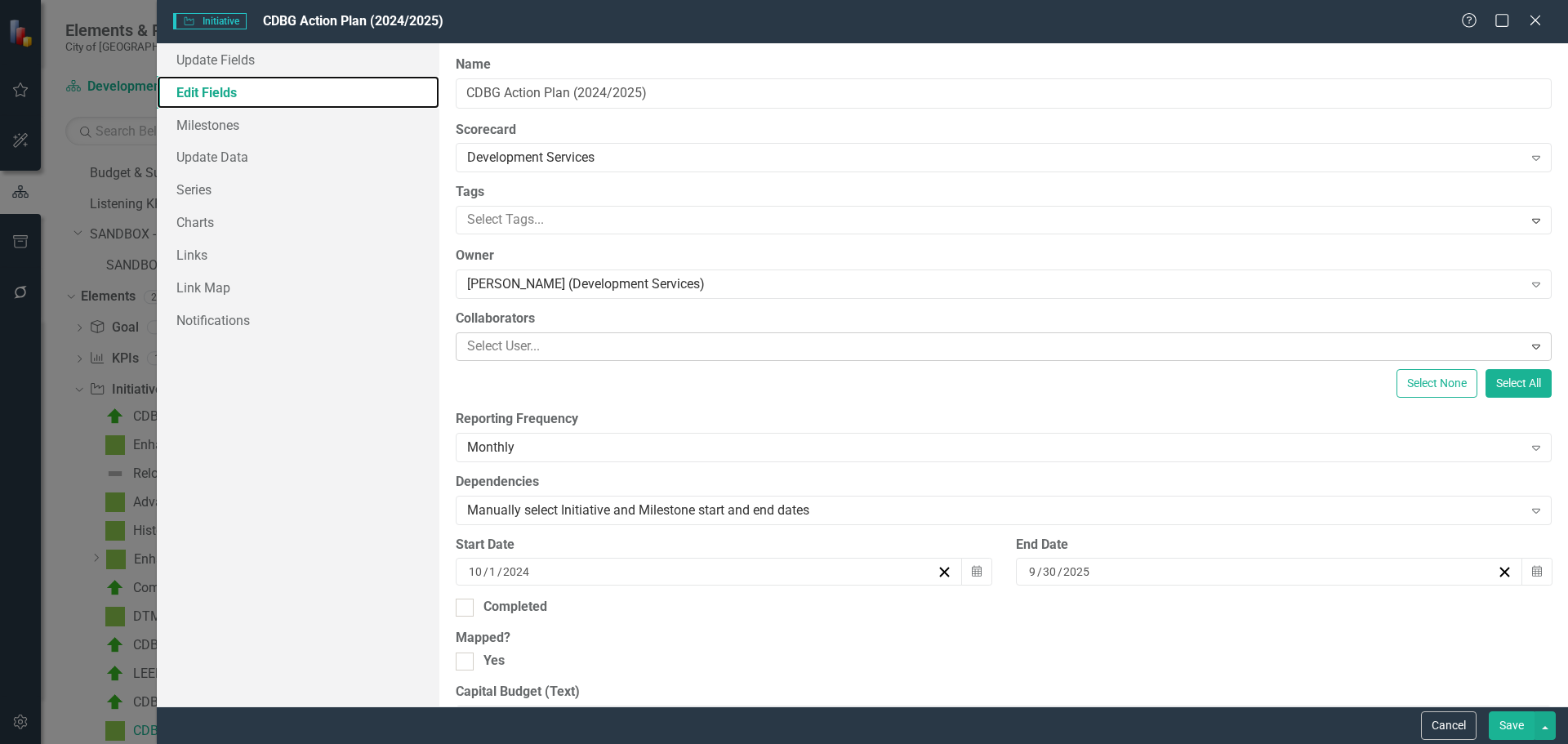
scroll to position [164, 0]
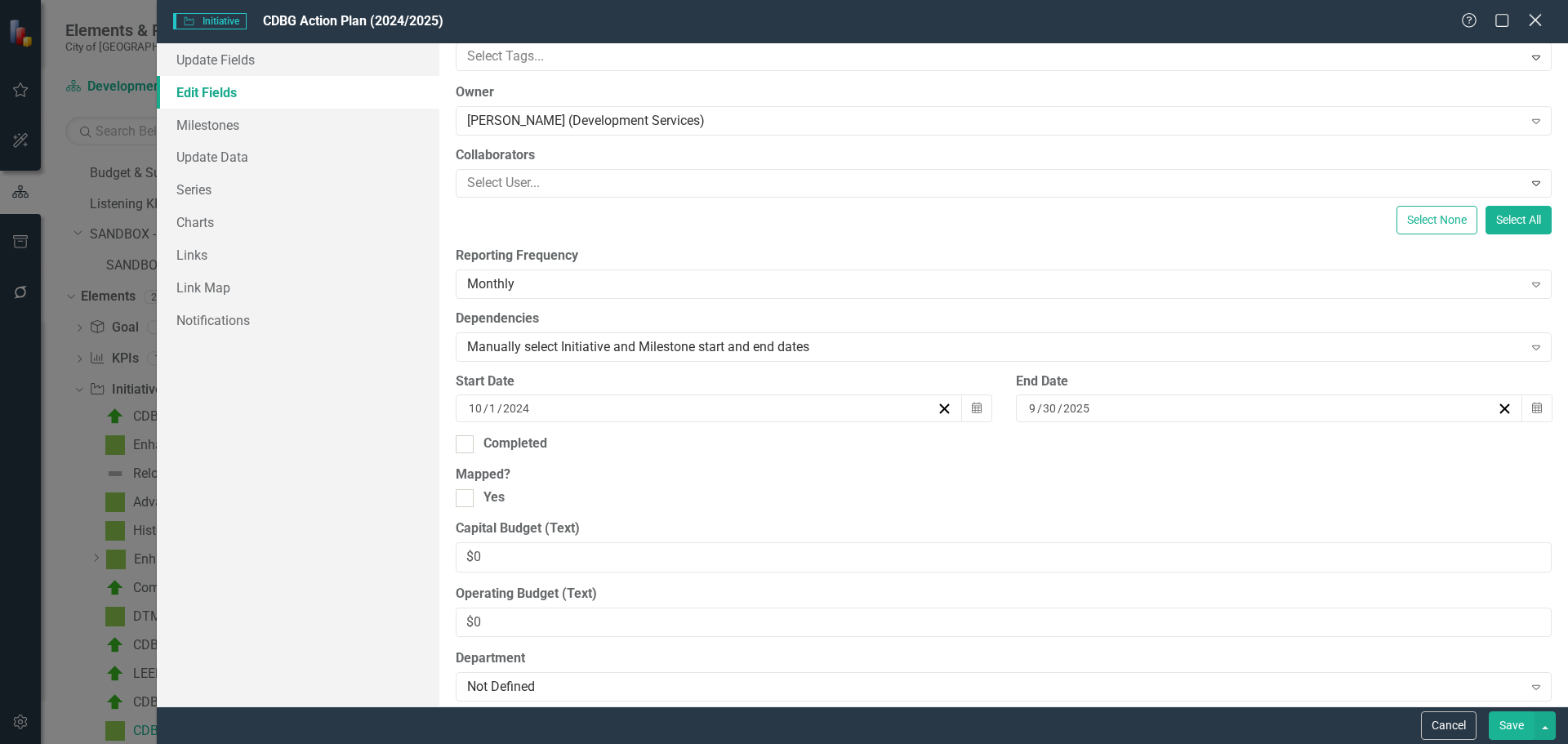
click at [1530, 16] on icon "Close" at bounding box center [1535, 20] width 21 height 15
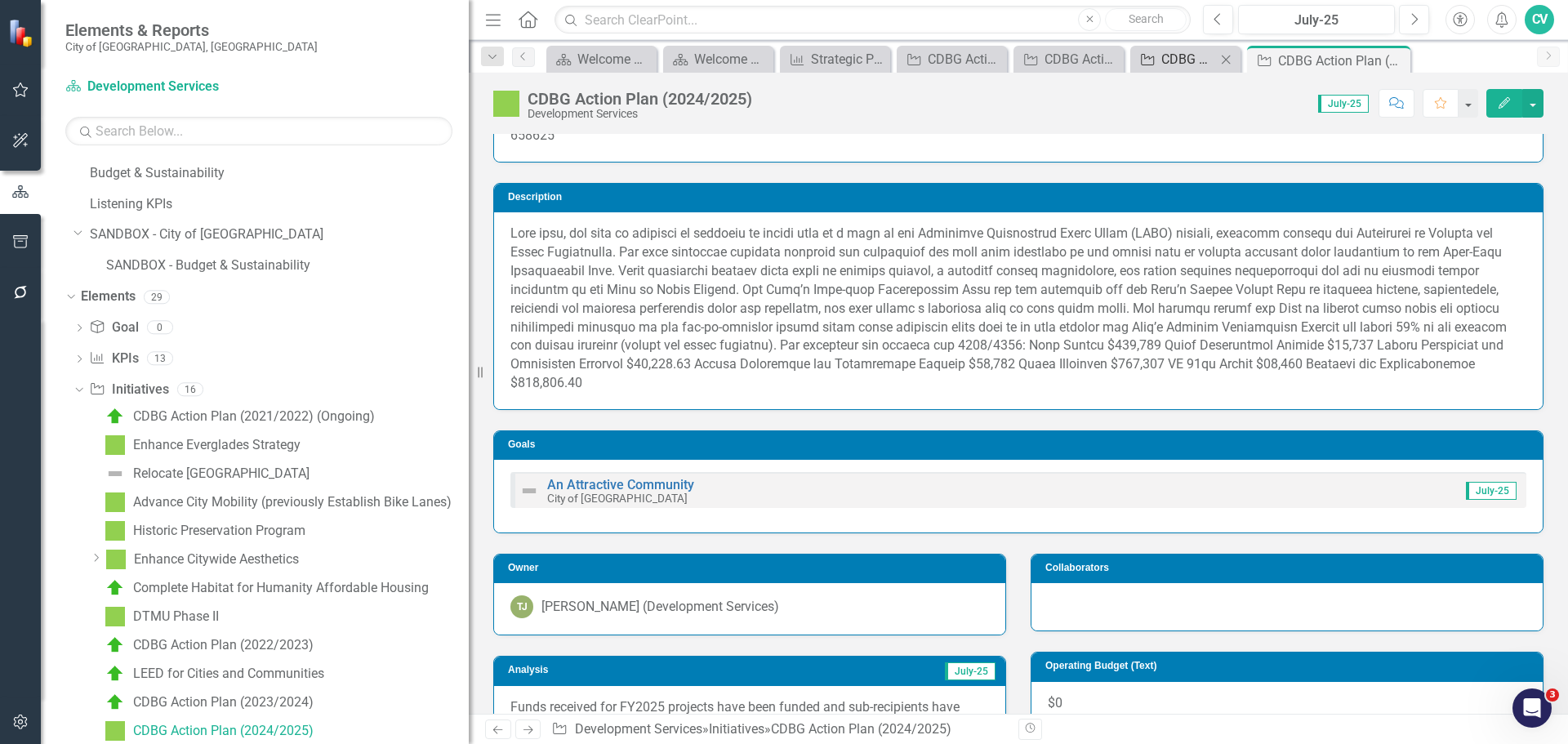
click at [1166, 60] on div "CDBG Action Plan (2023/2024)" at bounding box center [1189, 59] width 55 height 21
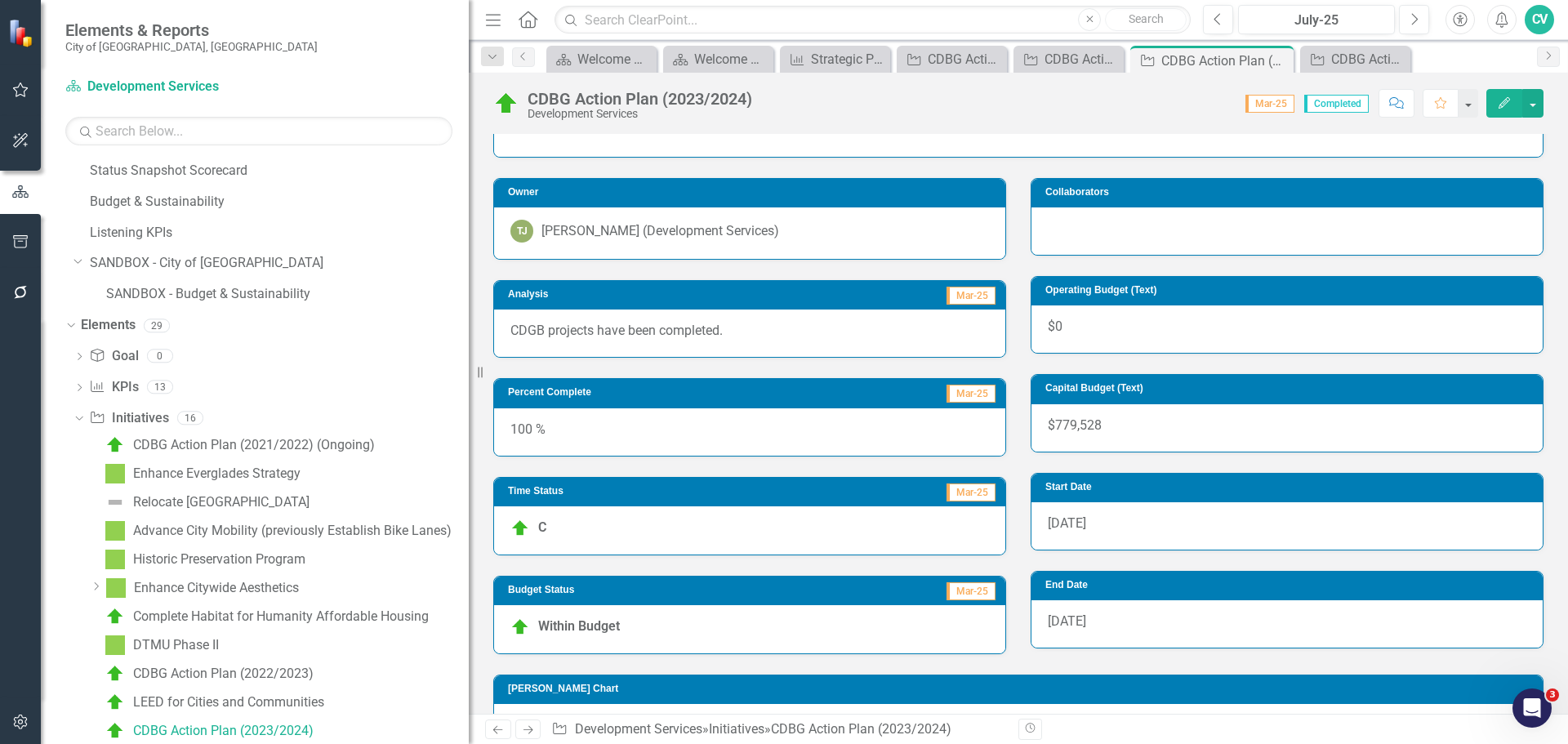
scroll to position [448, 0]
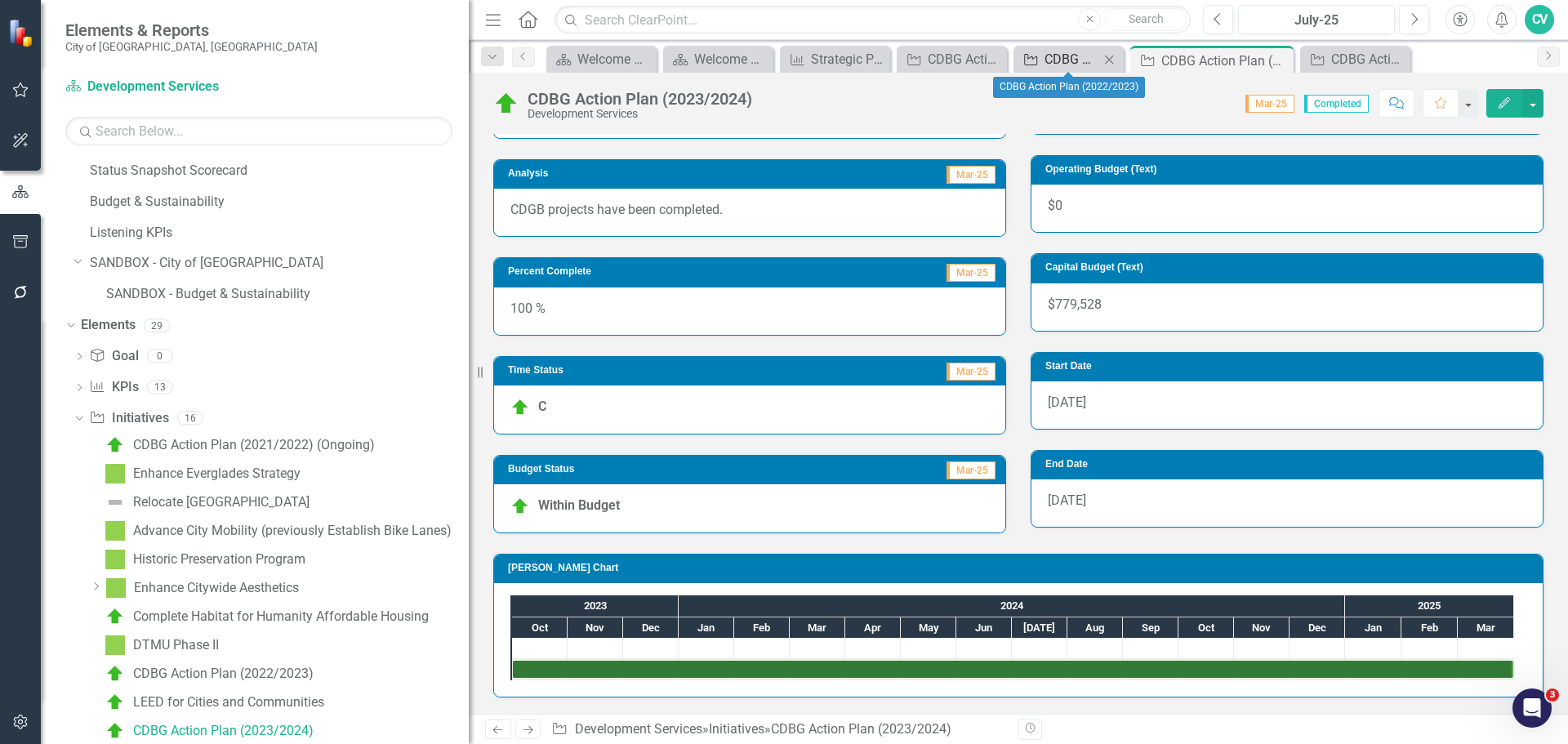
click at [1057, 62] on div "CDBG Action Plan (2022/2023)" at bounding box center [1072, 59] width 55 height 21
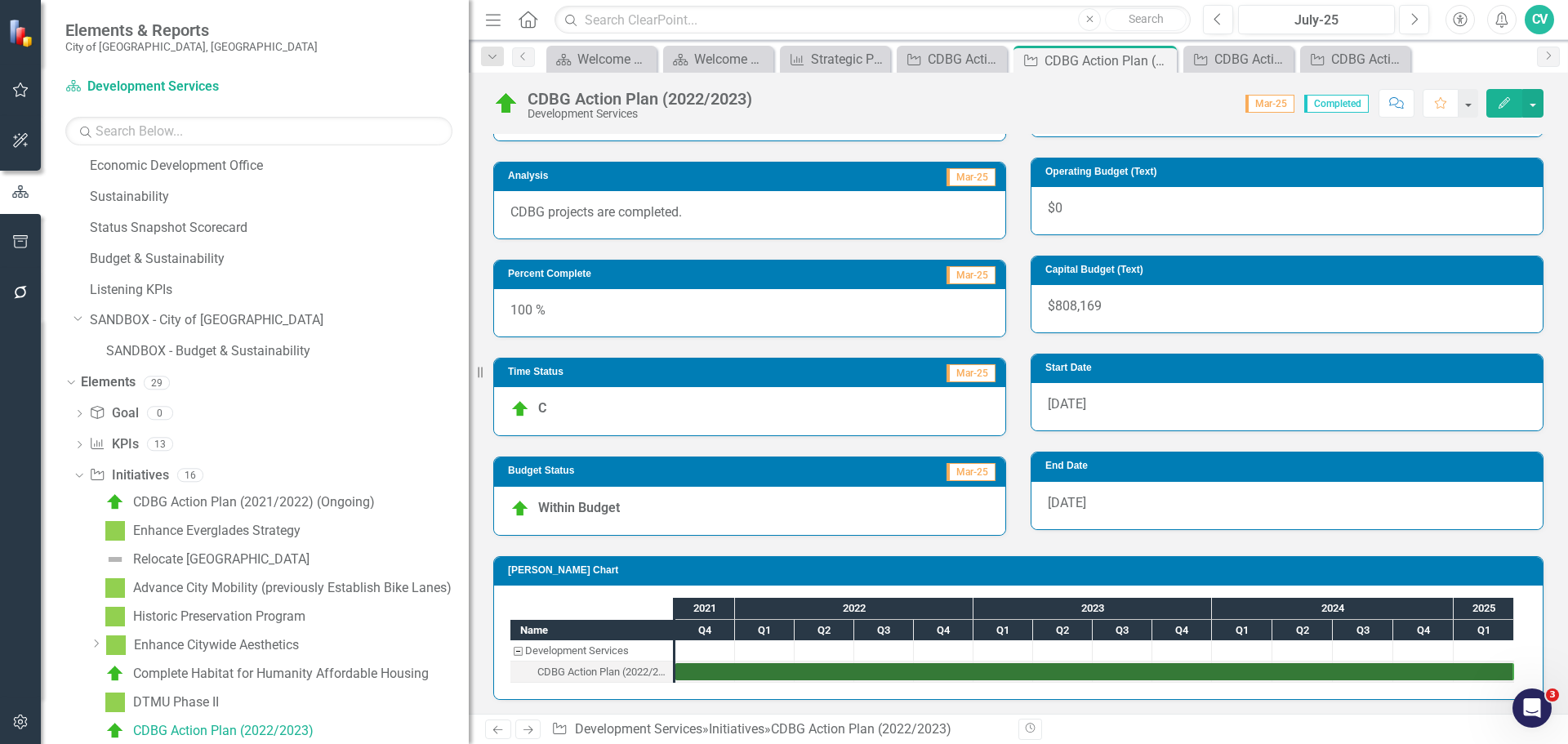
scroll to position [373, 0]
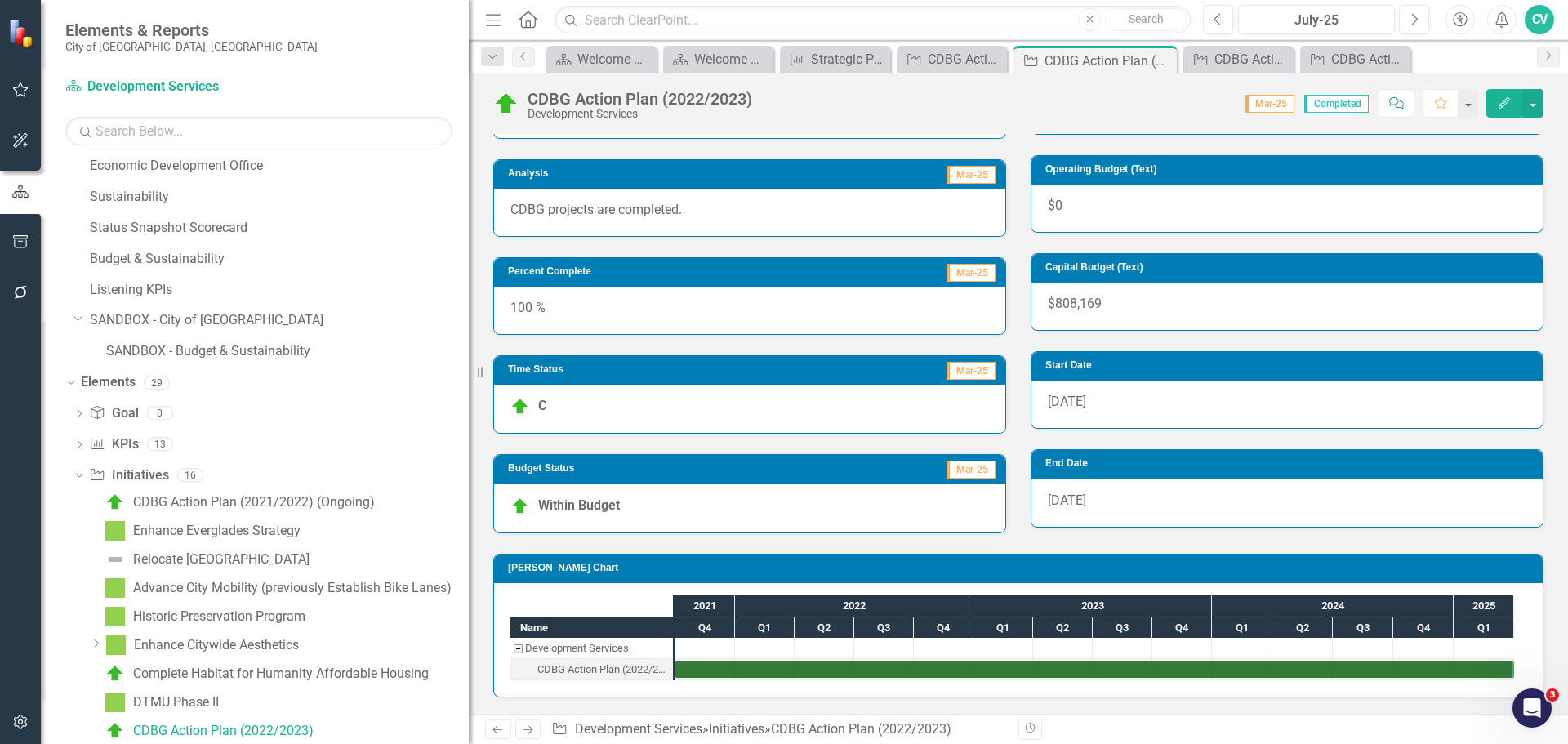
click at [1495, 110] on button "Edit" at bounding box center [1505, 103] width 36 height 28
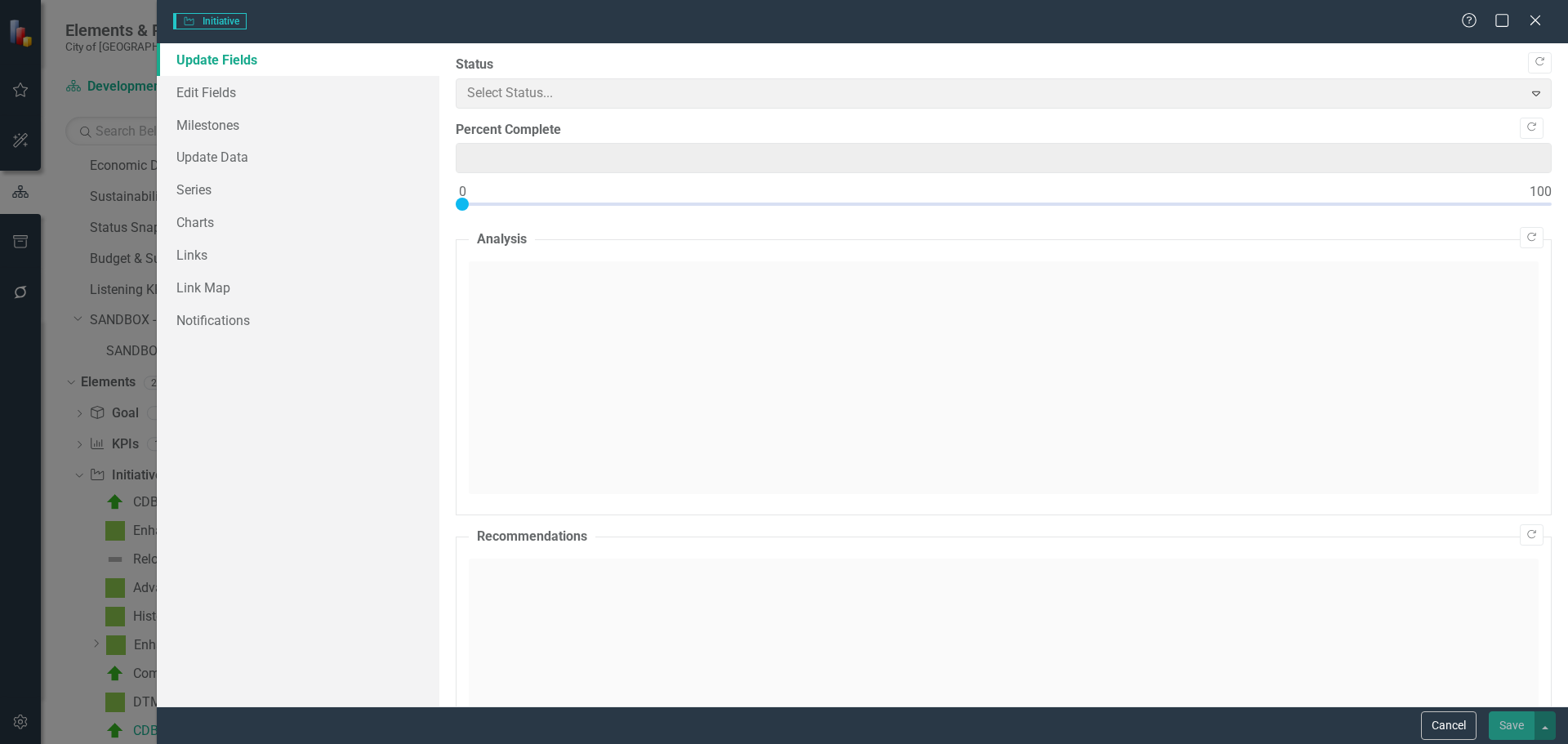
type input "100"
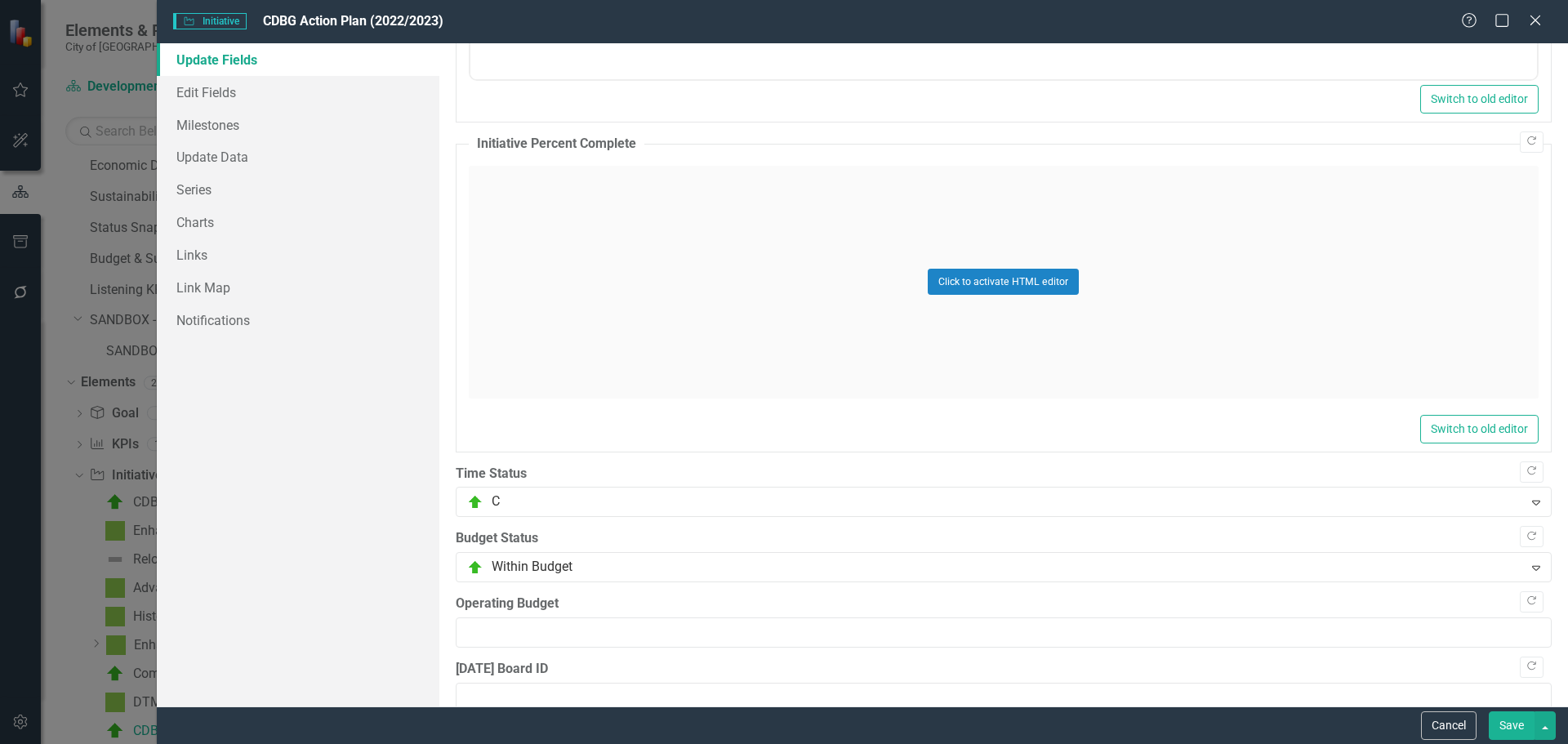
scroll to position [1002, 0]
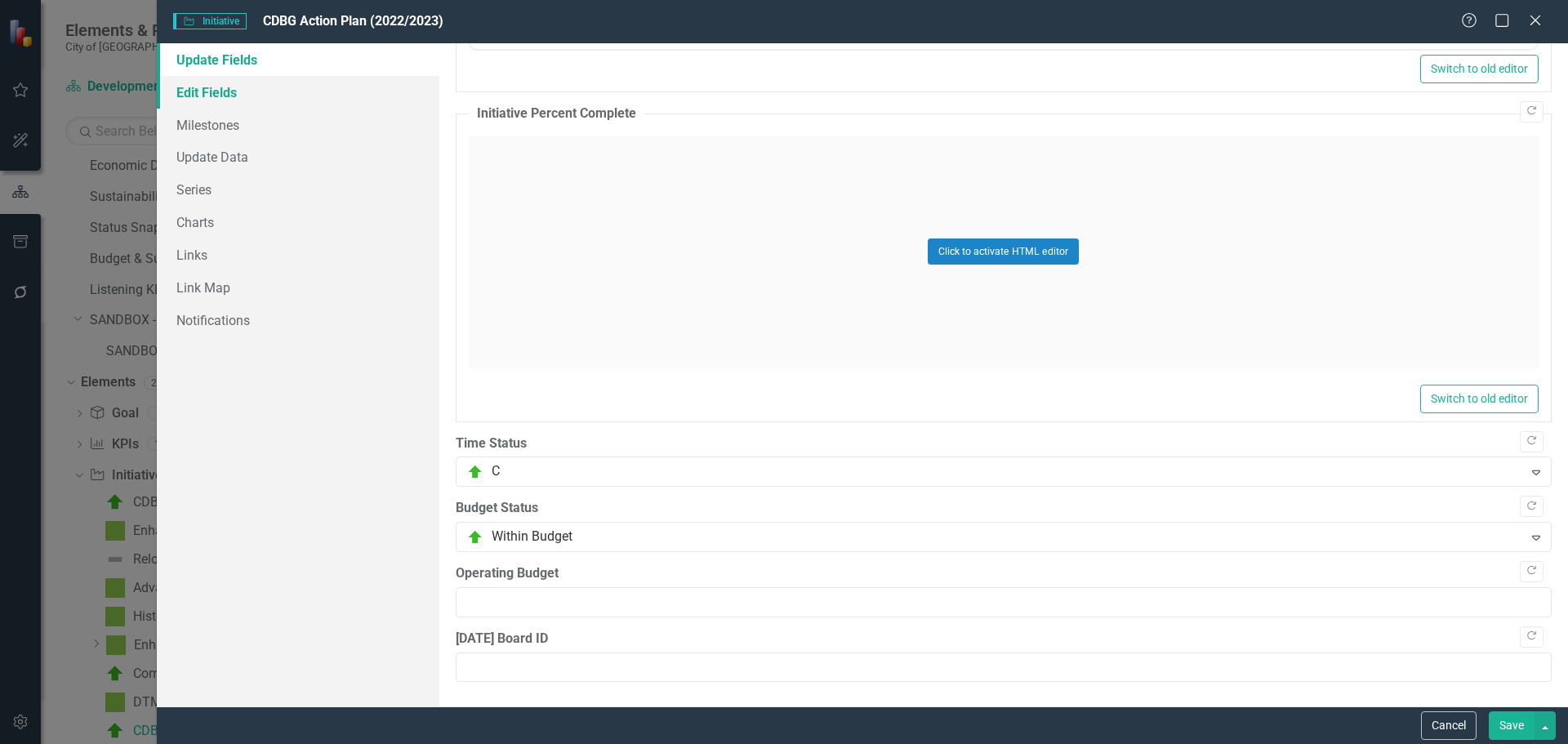
click at [272, 94] on link "Edit Fields" at bounding box center [298, 92] width 283 height 33
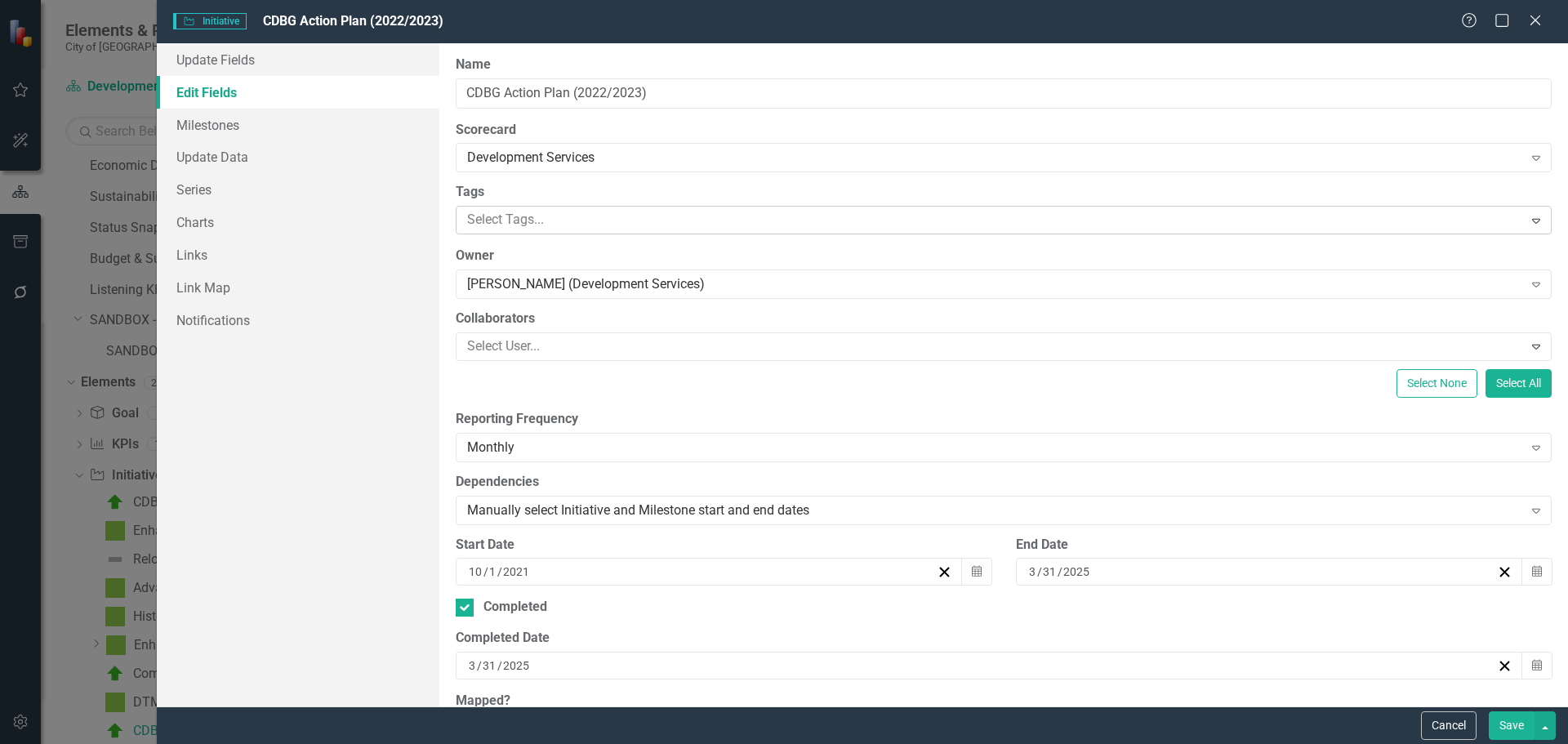
click at [830, 214] on div at bounding box center [992, 220] width 1063 height 22
click at [822, 187] on label "Tags" at bounding box center [1004, 193] width 1096 height 19
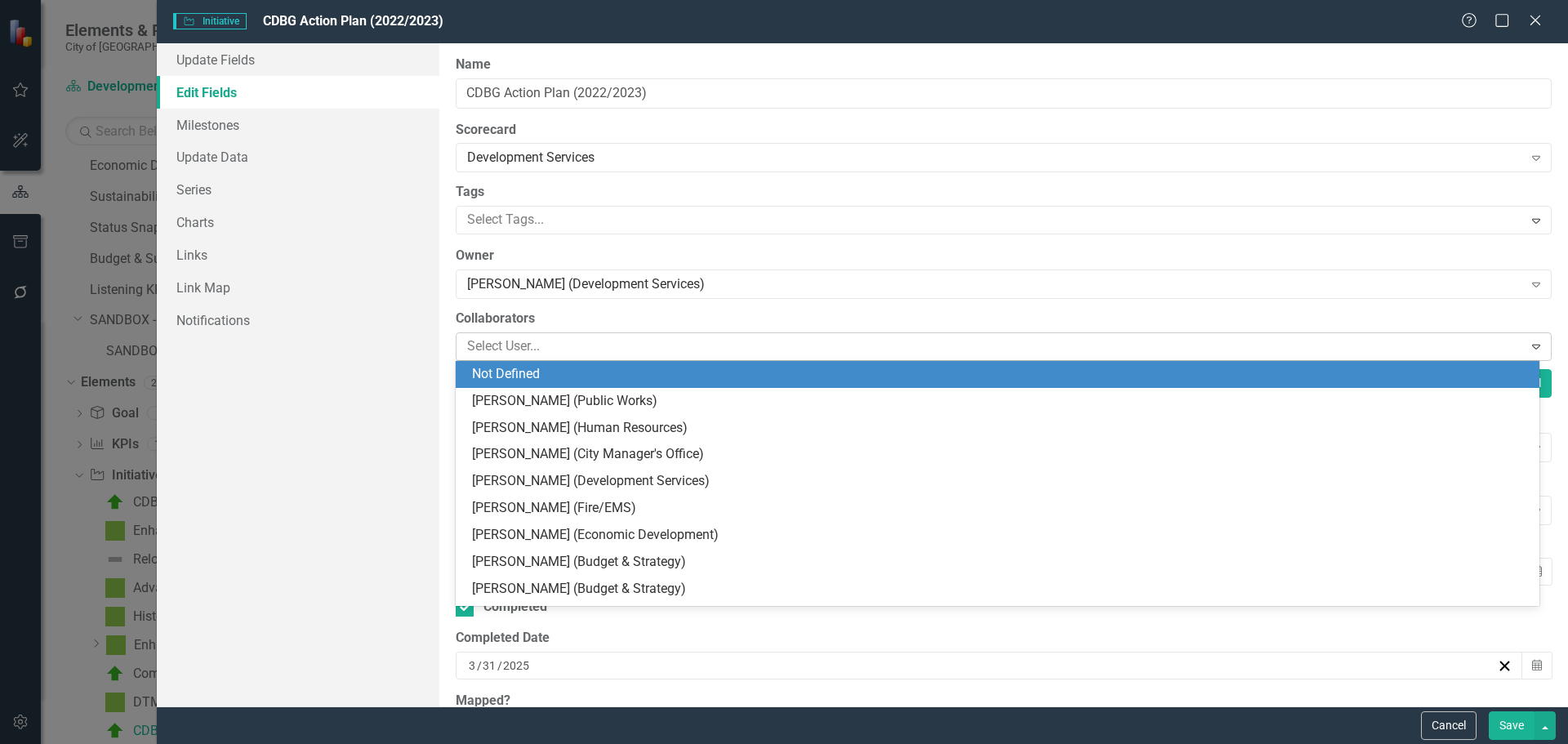
click at [903, 341] on div at bounding box center [992, 347] width 1063 height 22
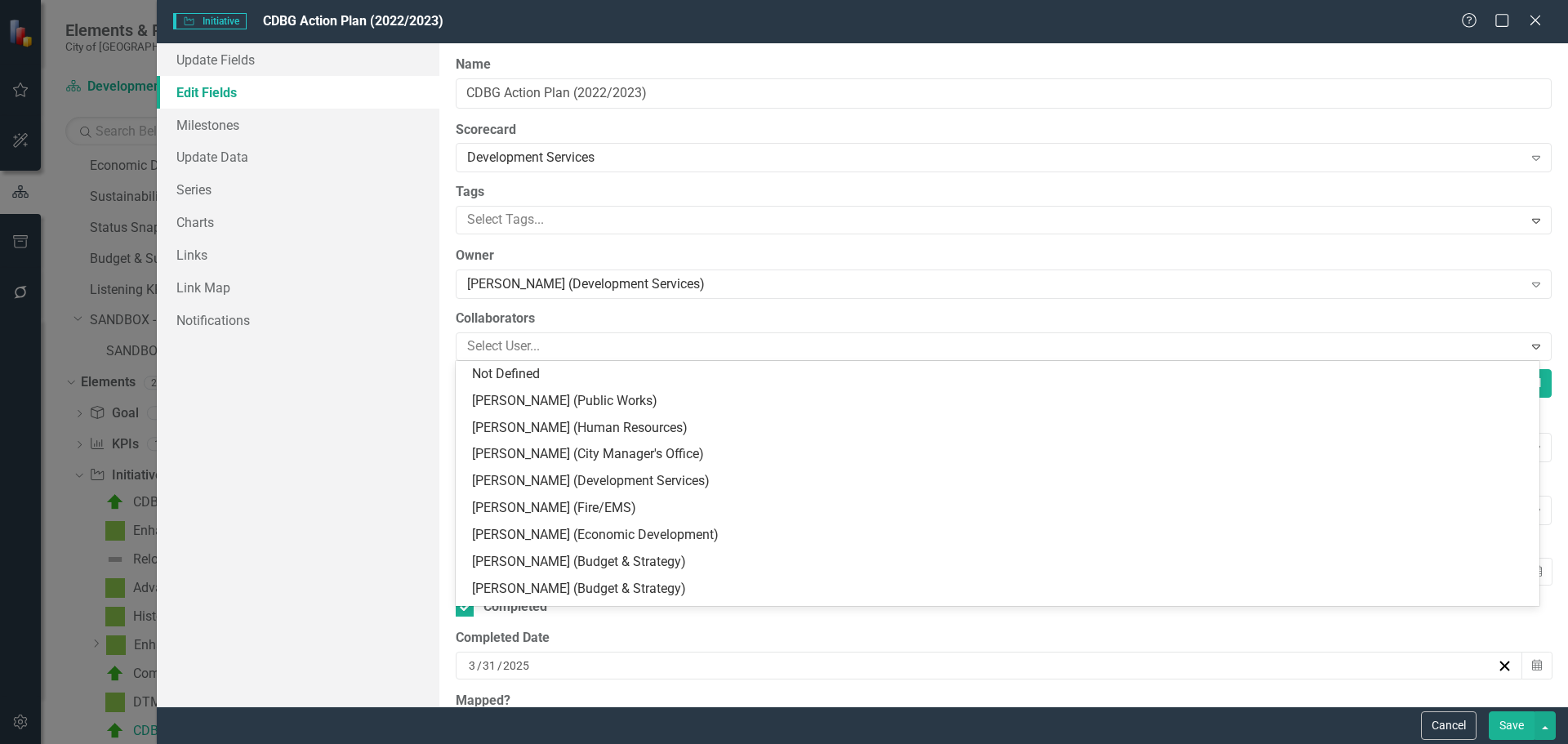
click at [904, 312] on label "Collaborators" at bounding box center [1004, 319] width 1096 height 19
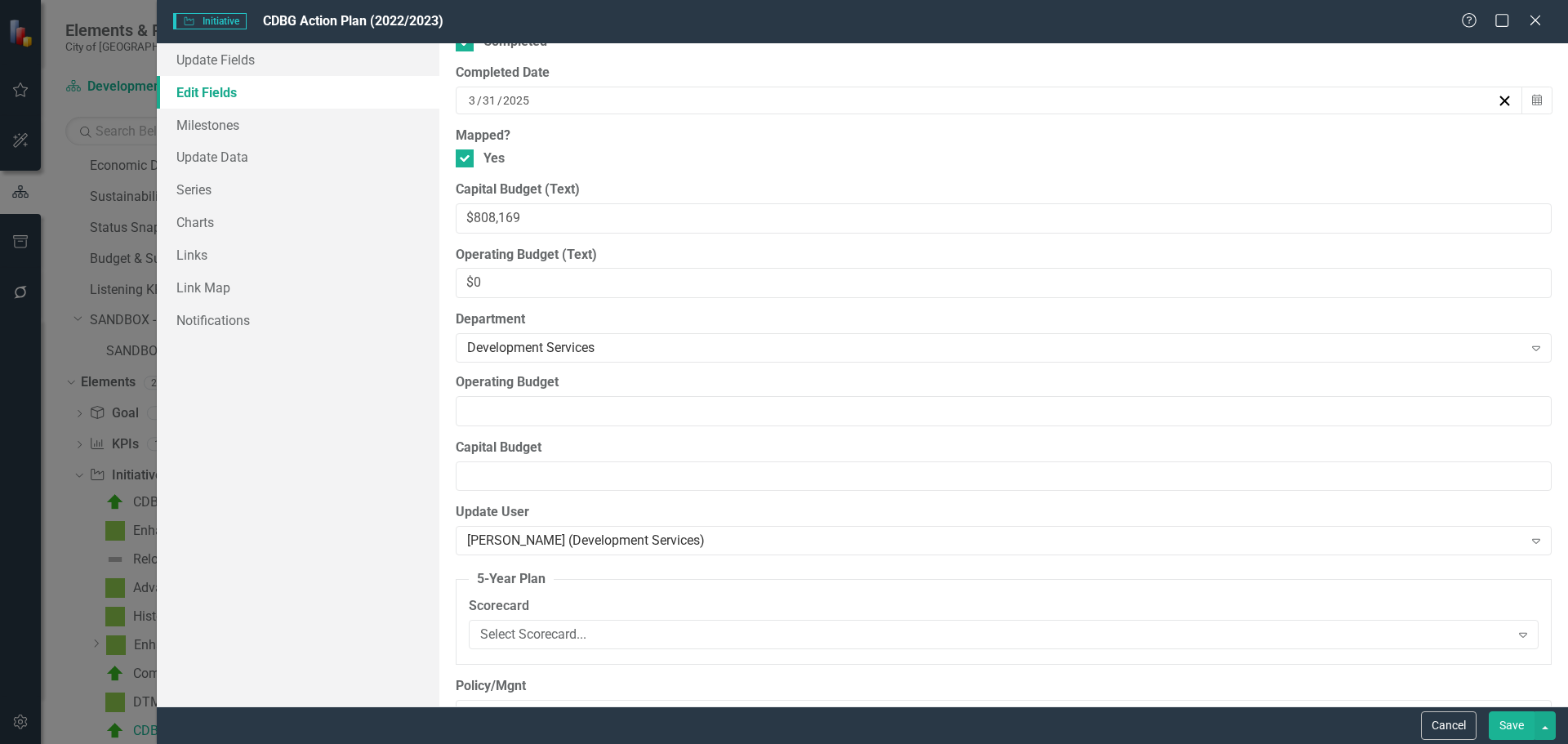
scroll to position [572, 0]
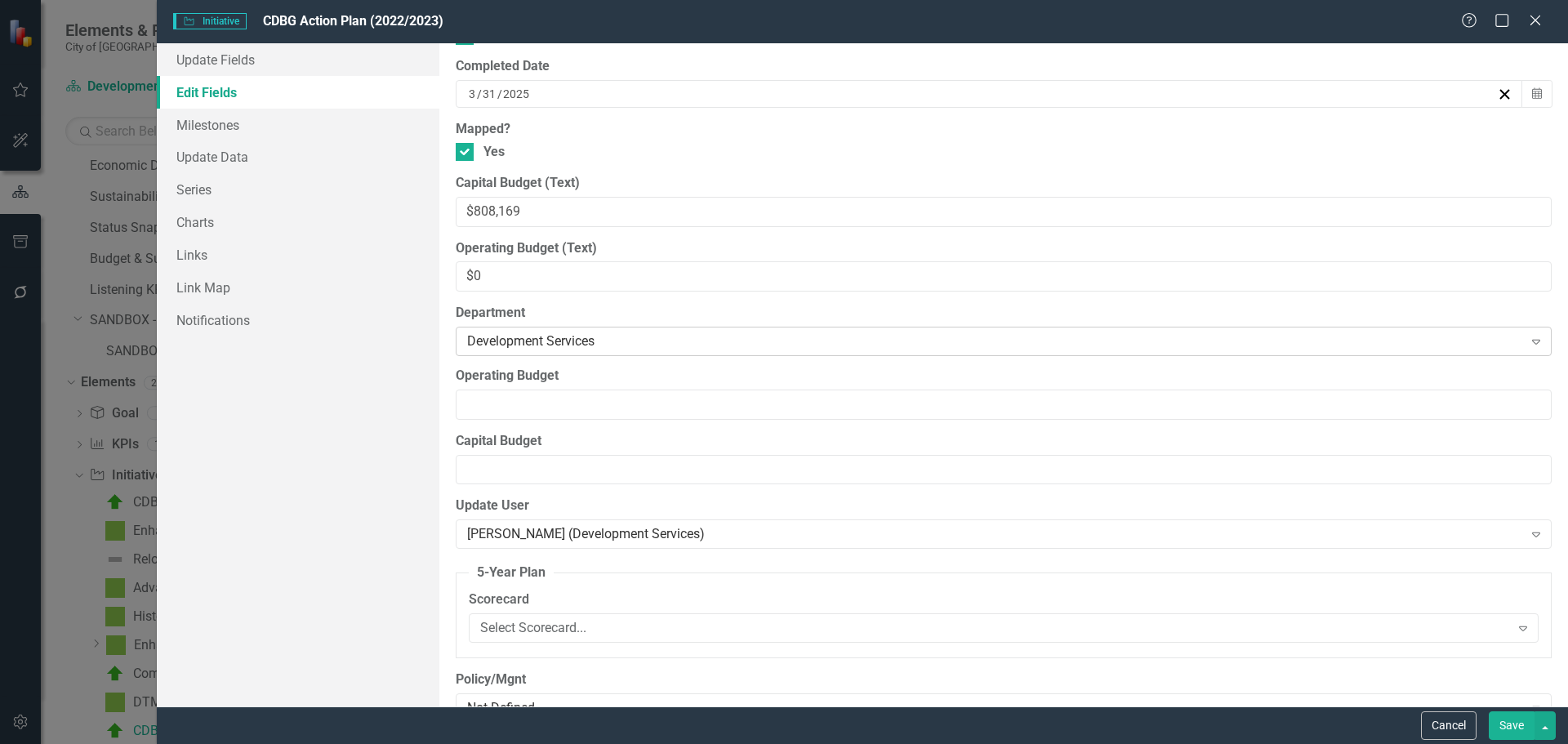
click at [866, 337] on div "Development Services" at bounding box center [995, 342] width 1056 height 19
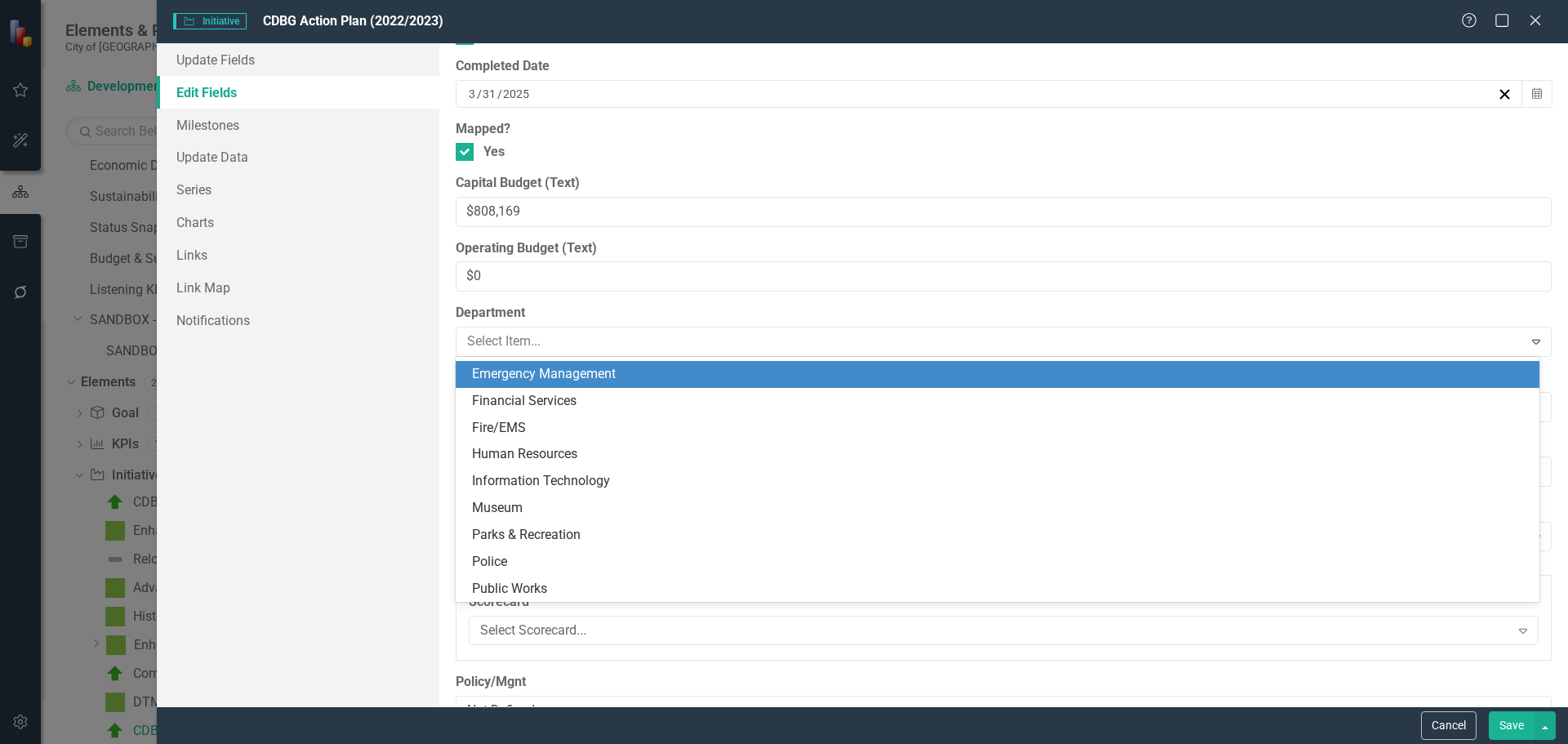
scroll to position [345, 0]
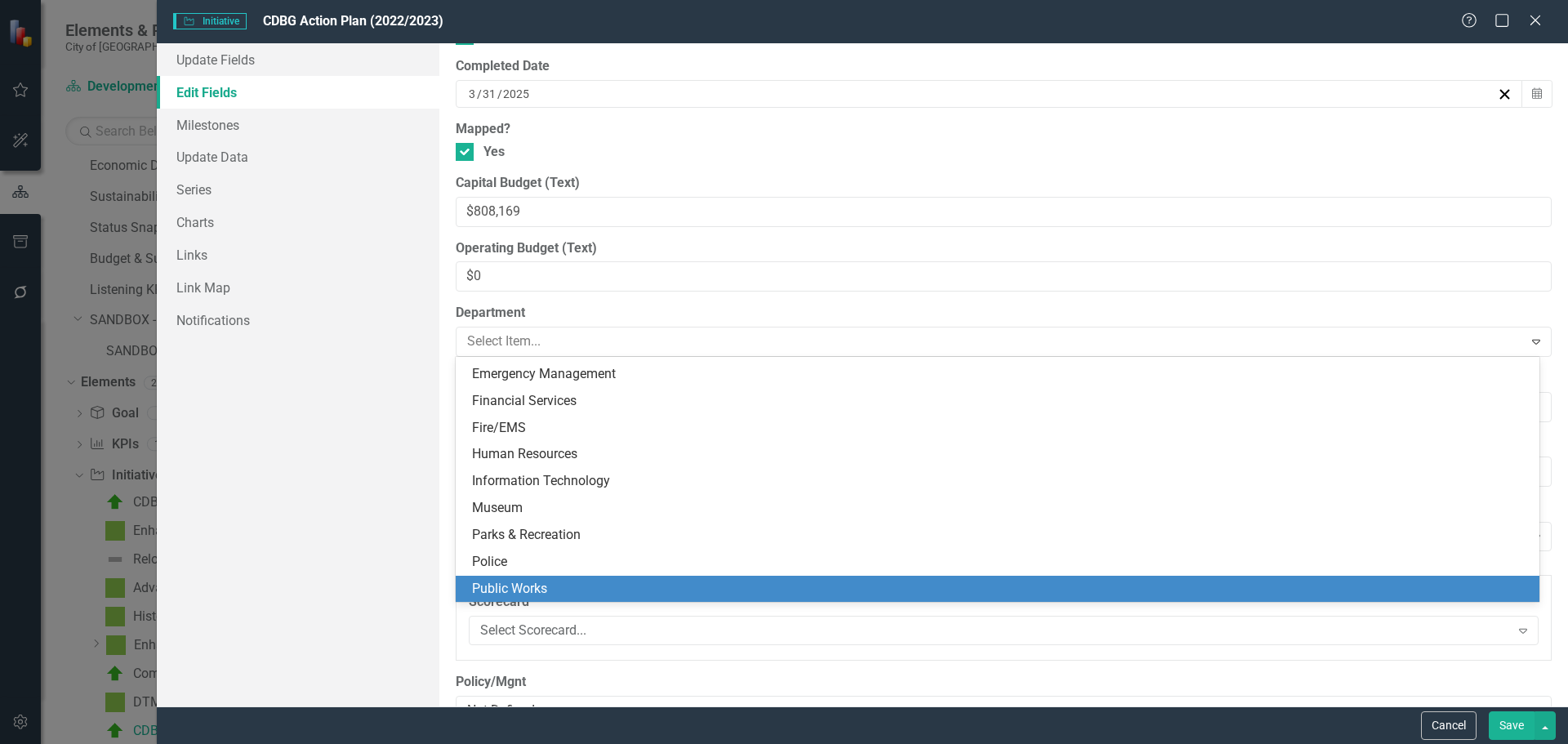
click at [620, 580] on div "Public Works" at bounding box center [1000, 589] width 1058 height 19
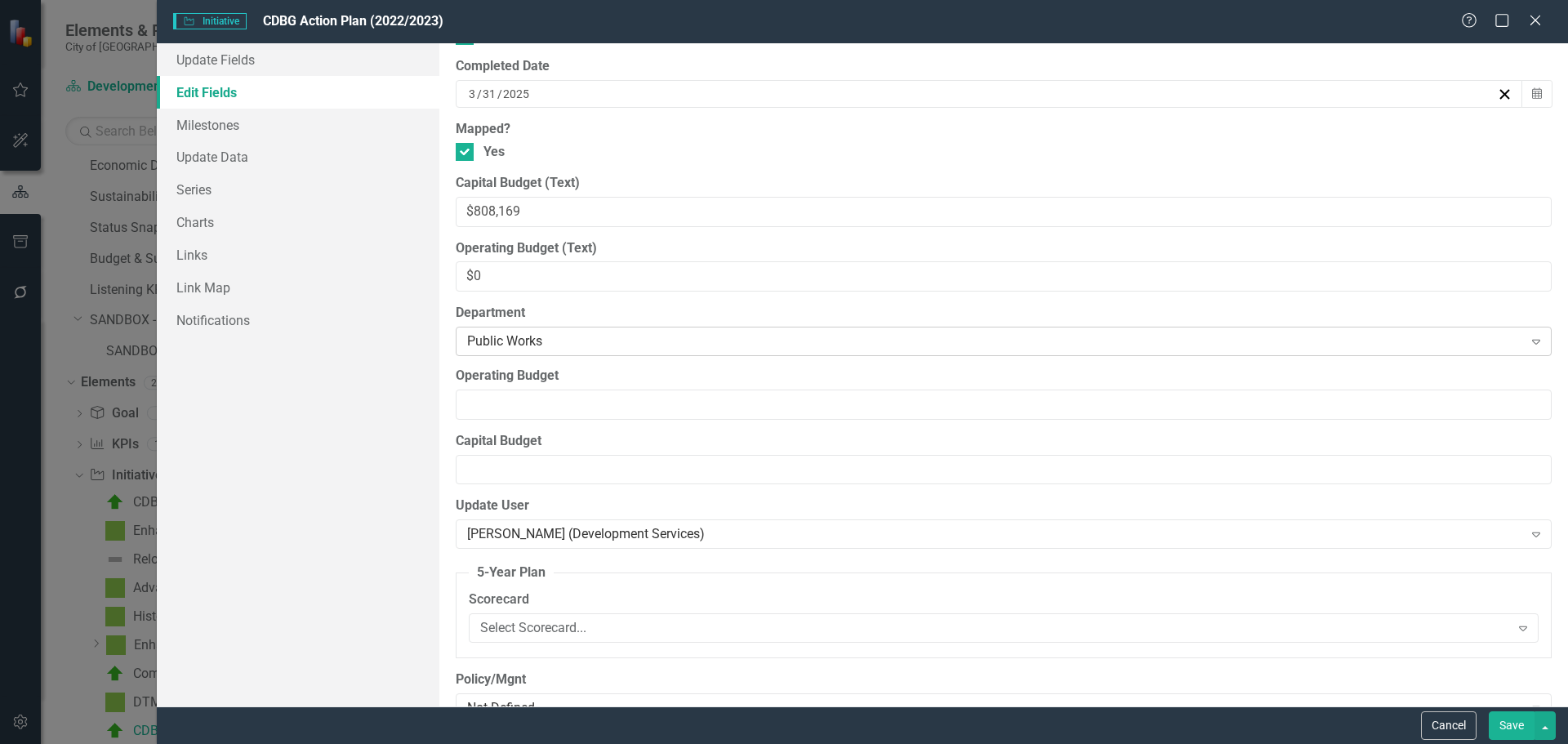
click at [621, 348] on div "Public Works" at bounding box center [995, 342] width 1056 height 19
click at [763, 309] on label "Department" at bounding box center [1004, 313] width 1096 height 19
click at [733, 344] on div "Public Works" at bounding box center [995, 342] width 1056 height 19
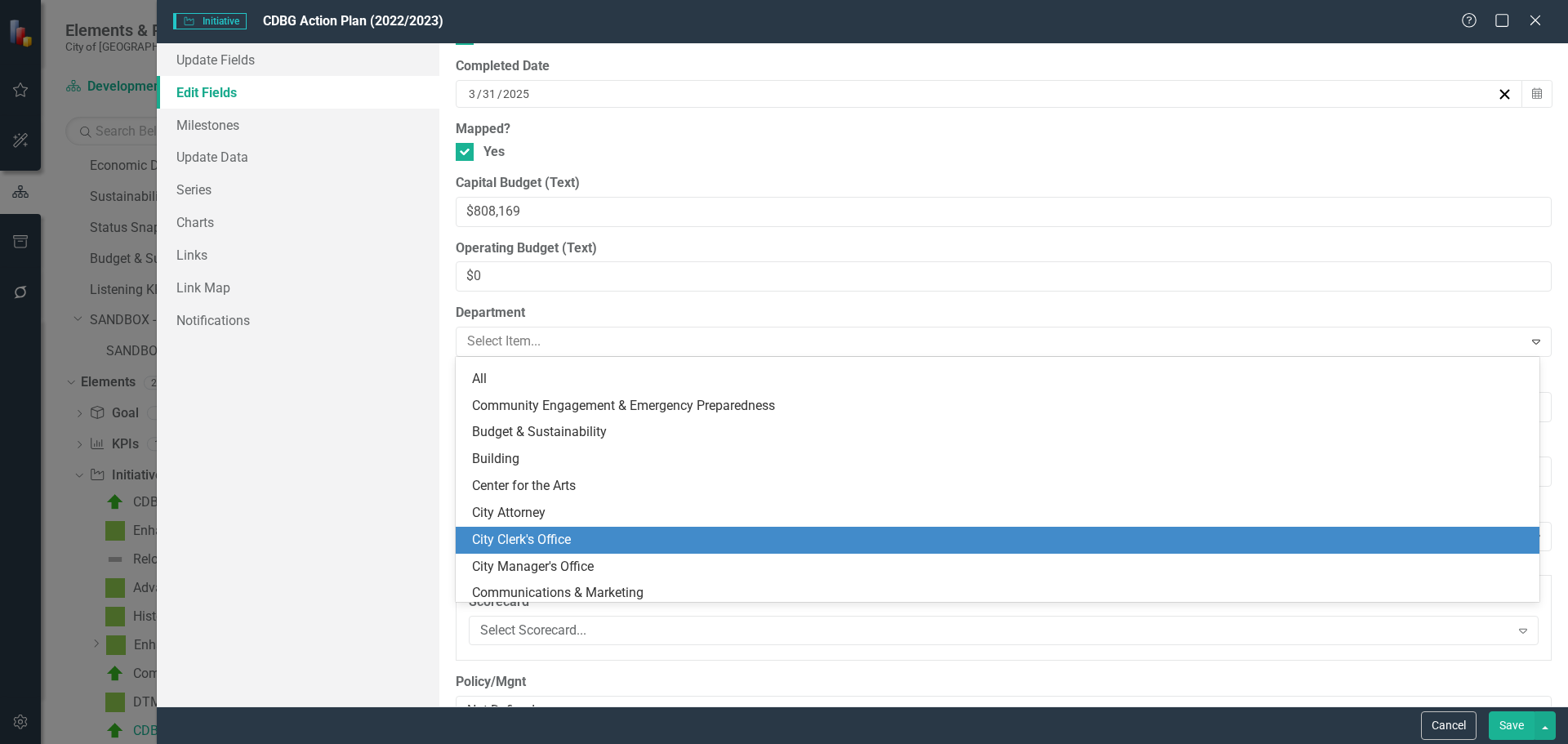
scroll to position [182, 0]
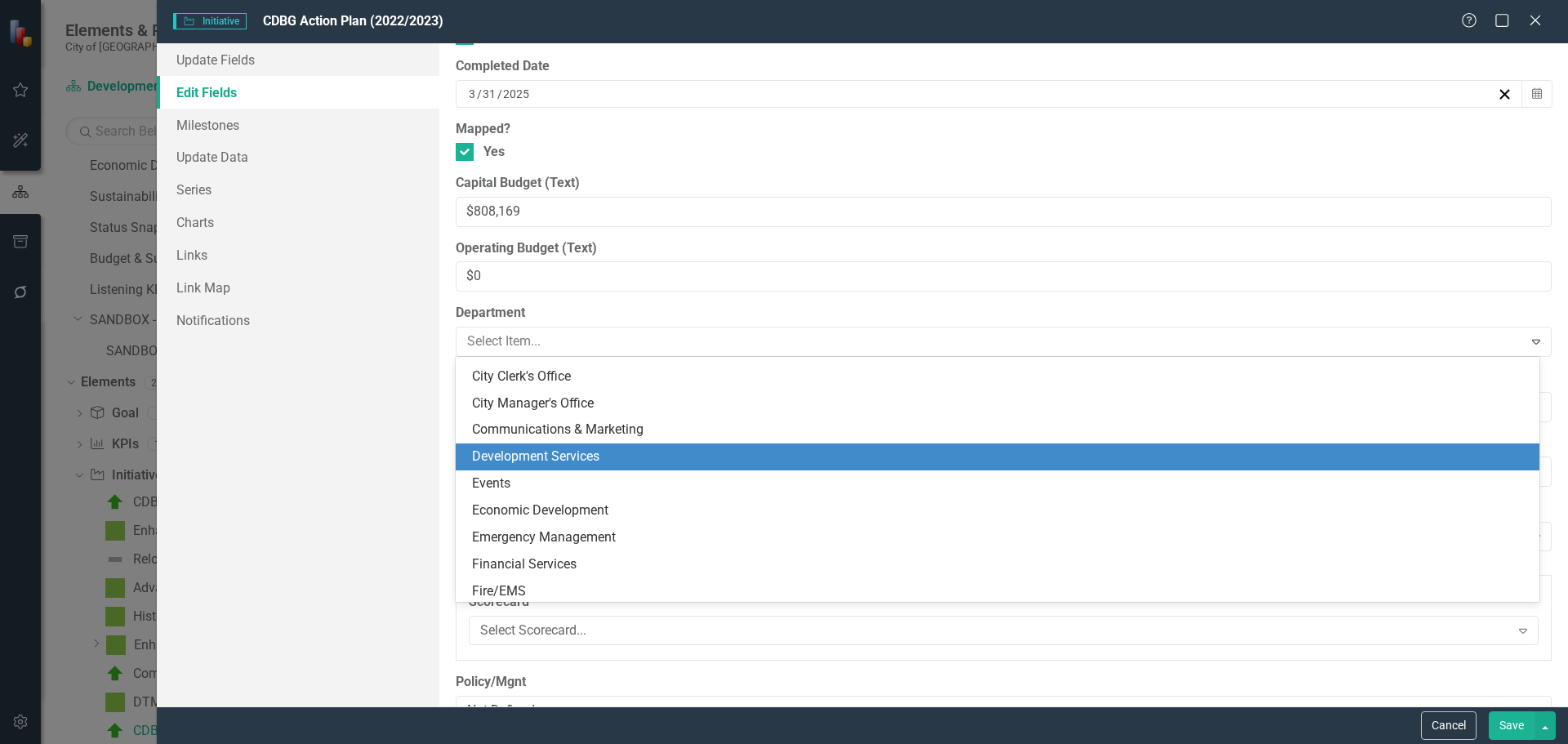
click at [643, 458] on div "Development Services" at bounding box center [1000, 457] width 1058 height 19
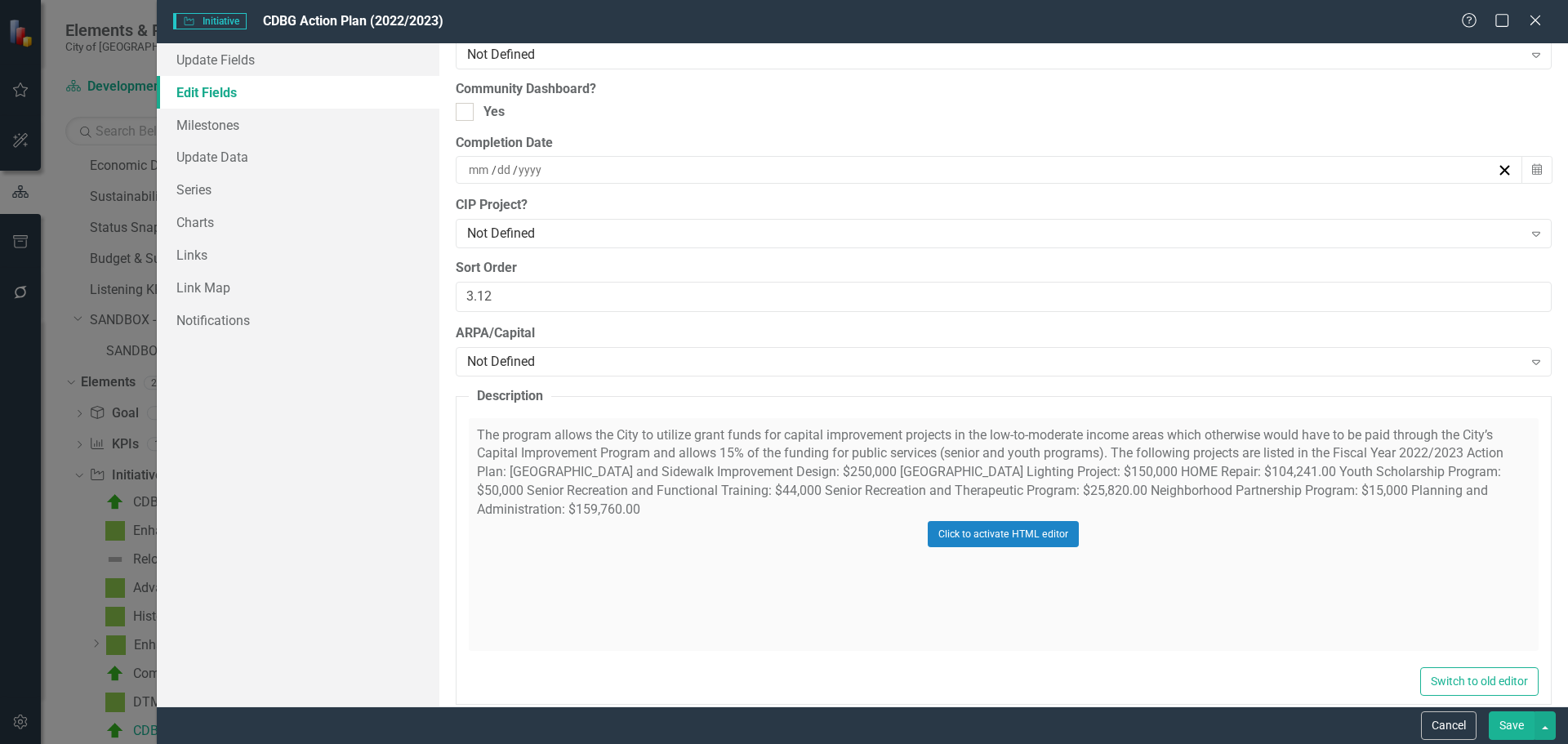
scroll to position [1947, 0]
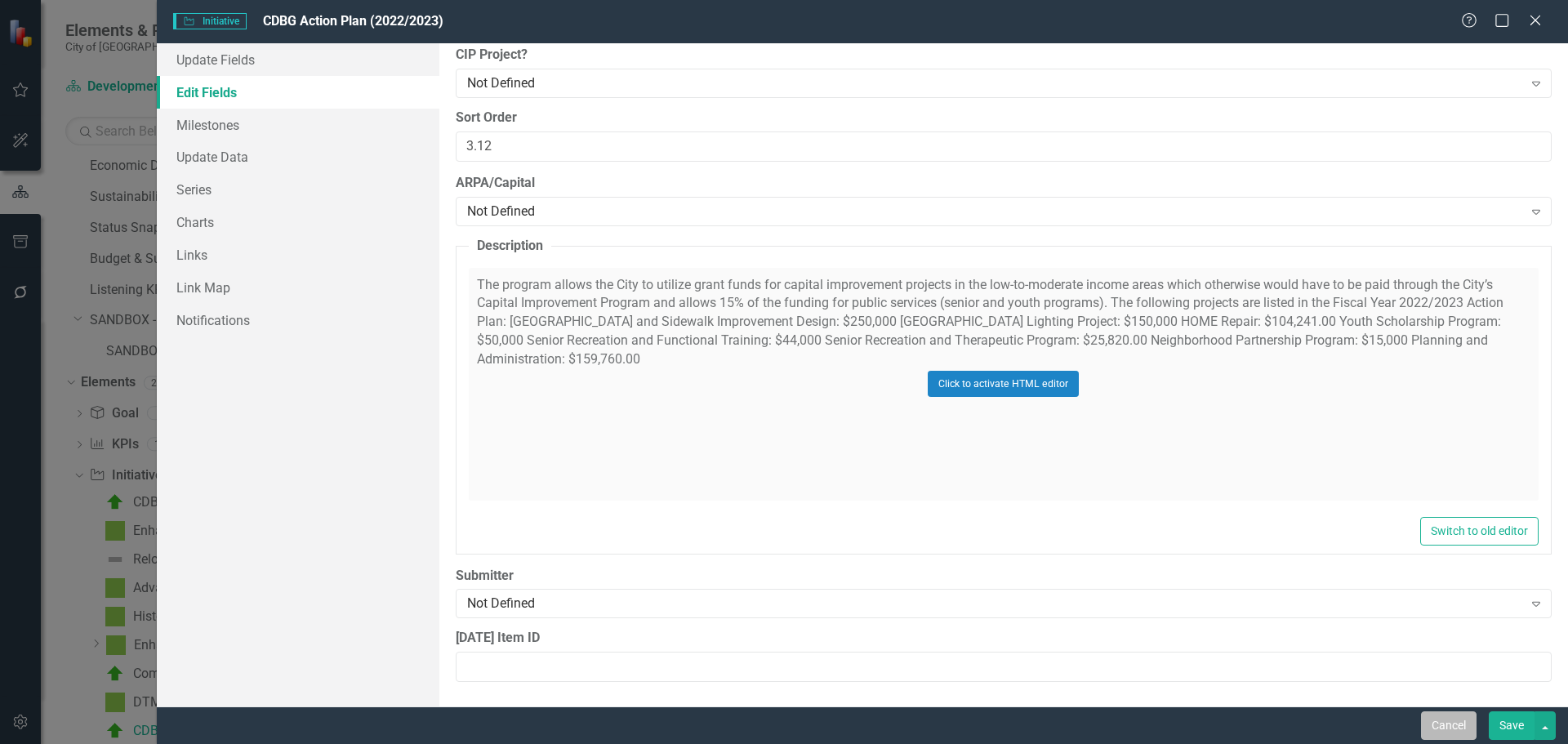
click at [1461, 725] on button "Cancel" at bounding box center [1449, 725] width 56 height 28
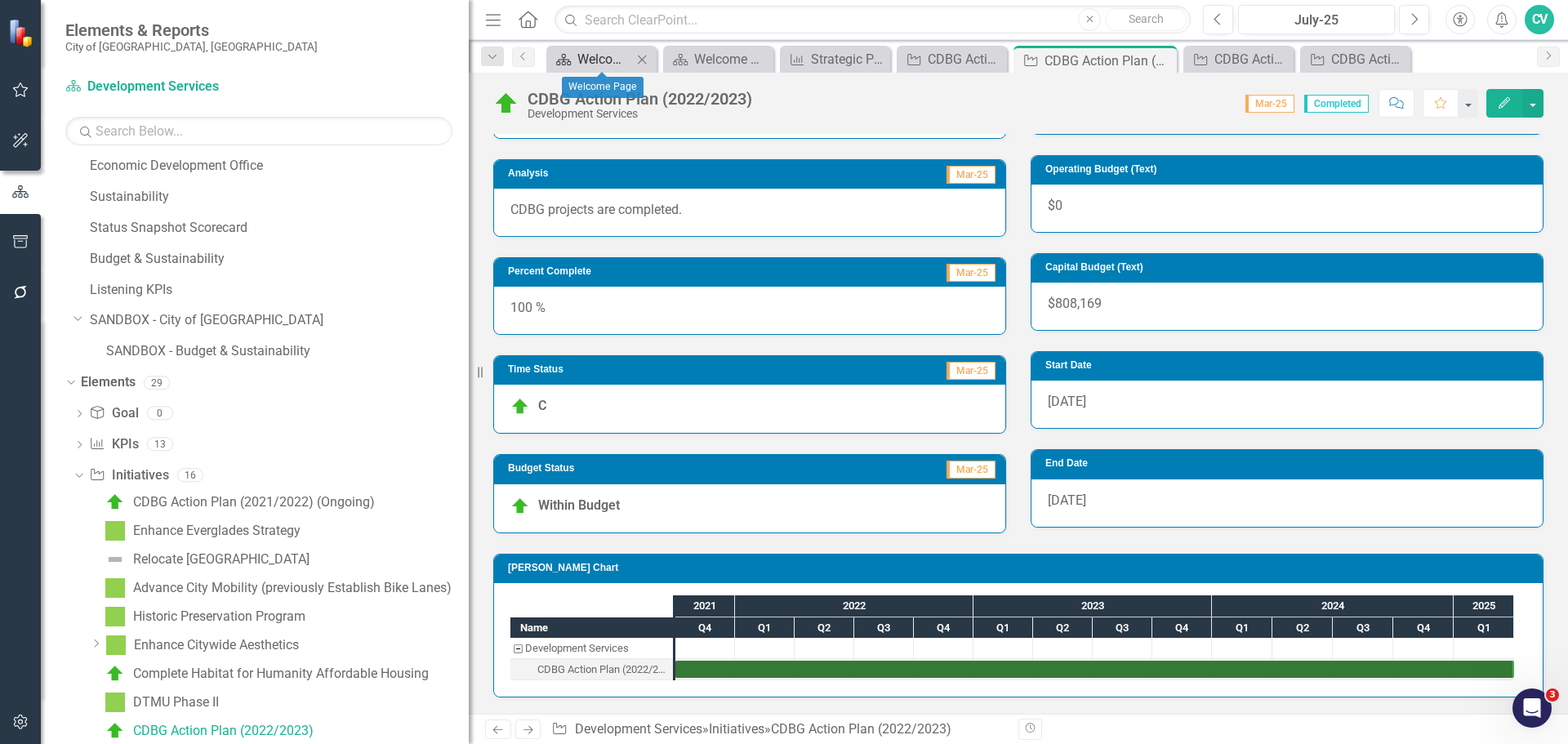
click at [605, 66] on div "Welcome Page" at bounding box center [605, 59] width 55 height 21
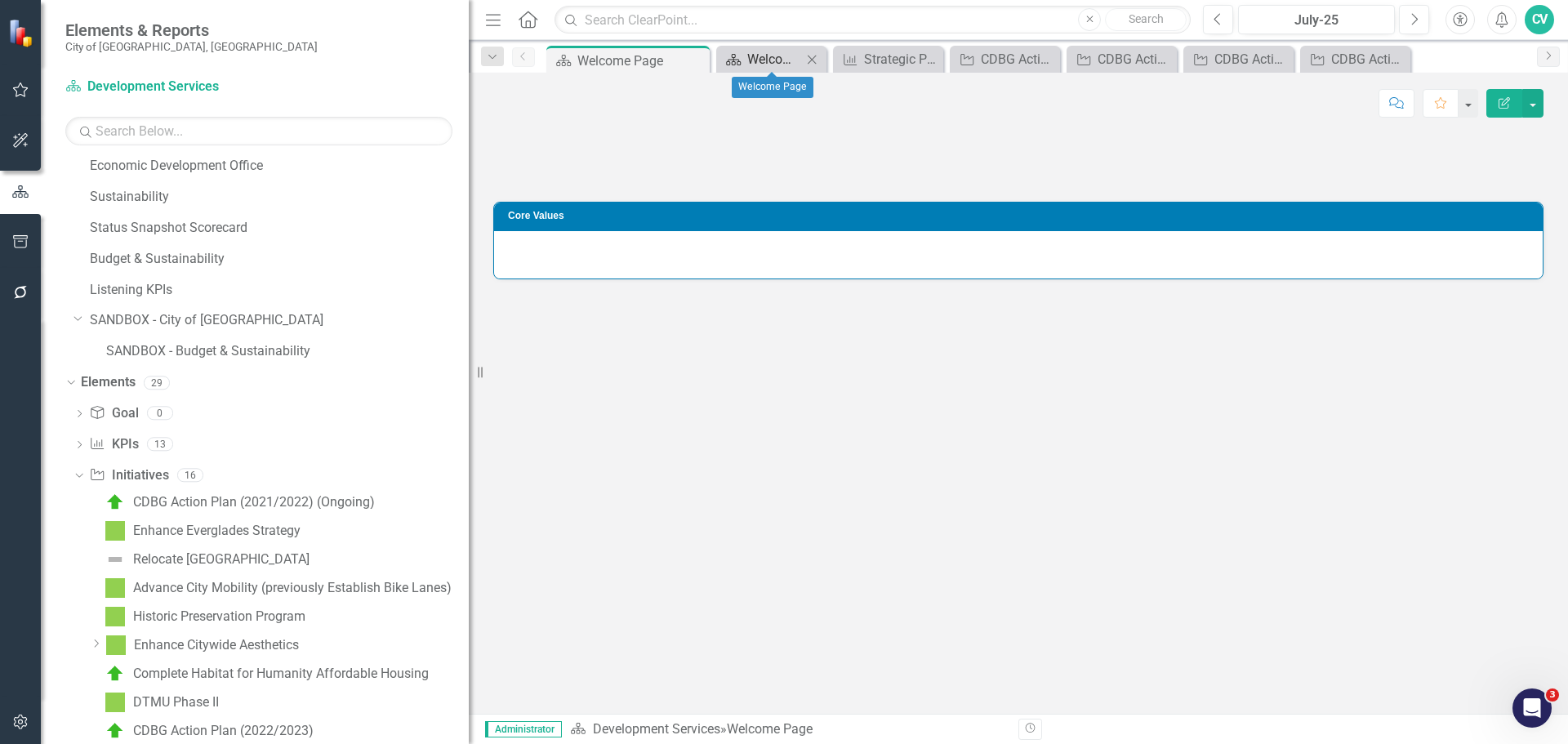
click at [750, 59] on div "Welcome Page" at bounding box center [775, 59] width 55 height 21
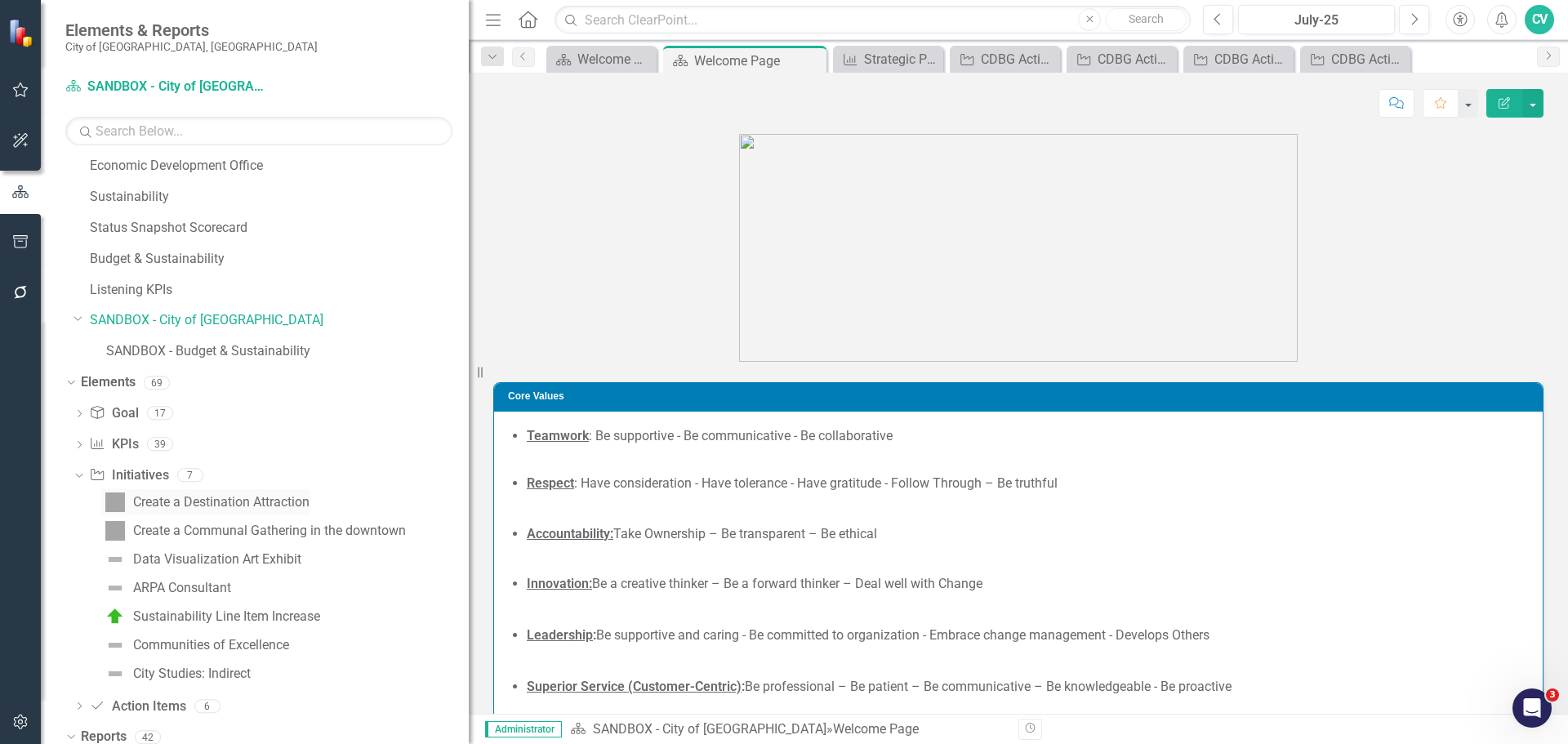
scroll to position [809, 0]
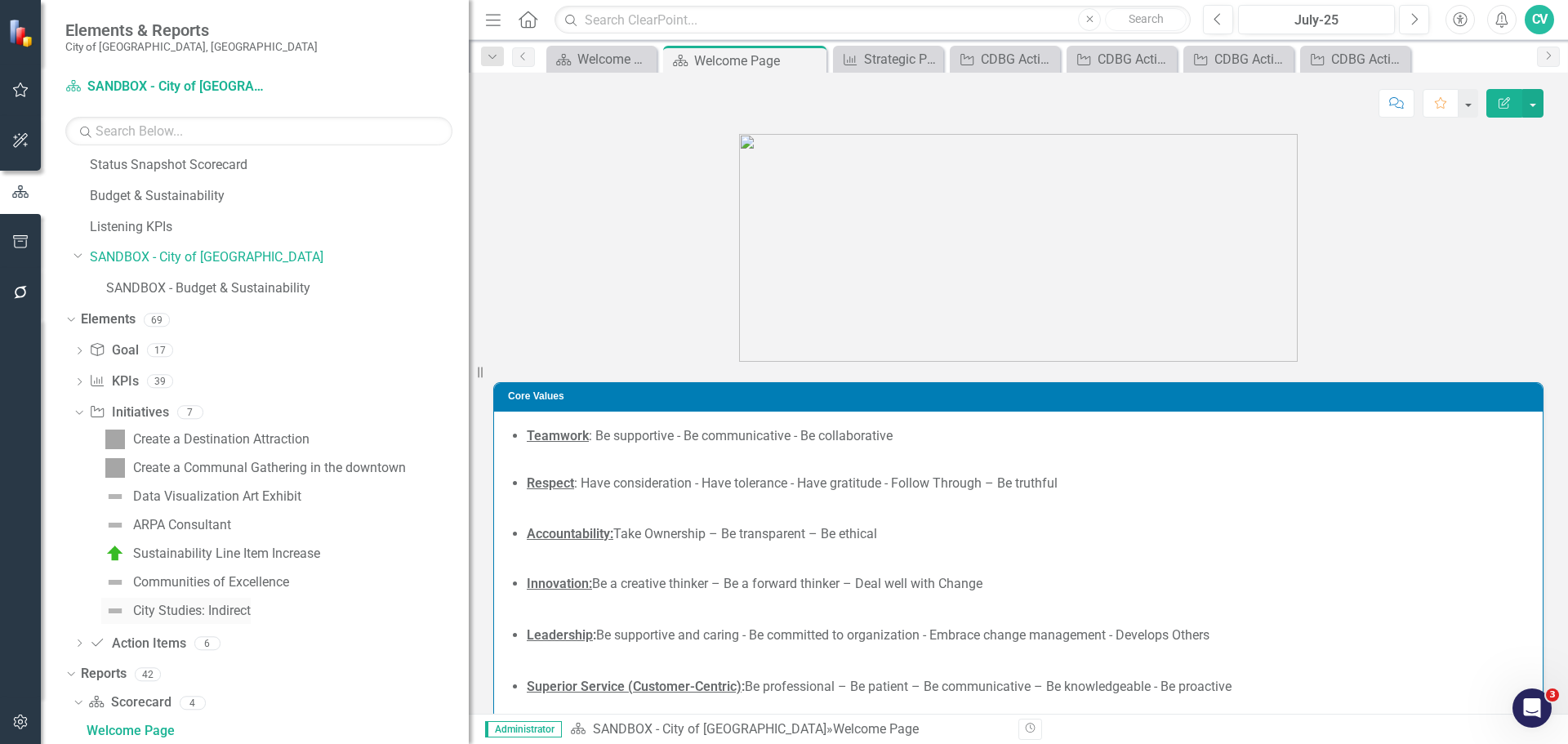
click at [247, 610] on div "City Studies: Indirect" at bounding box center [191, 610] width 117 height 15
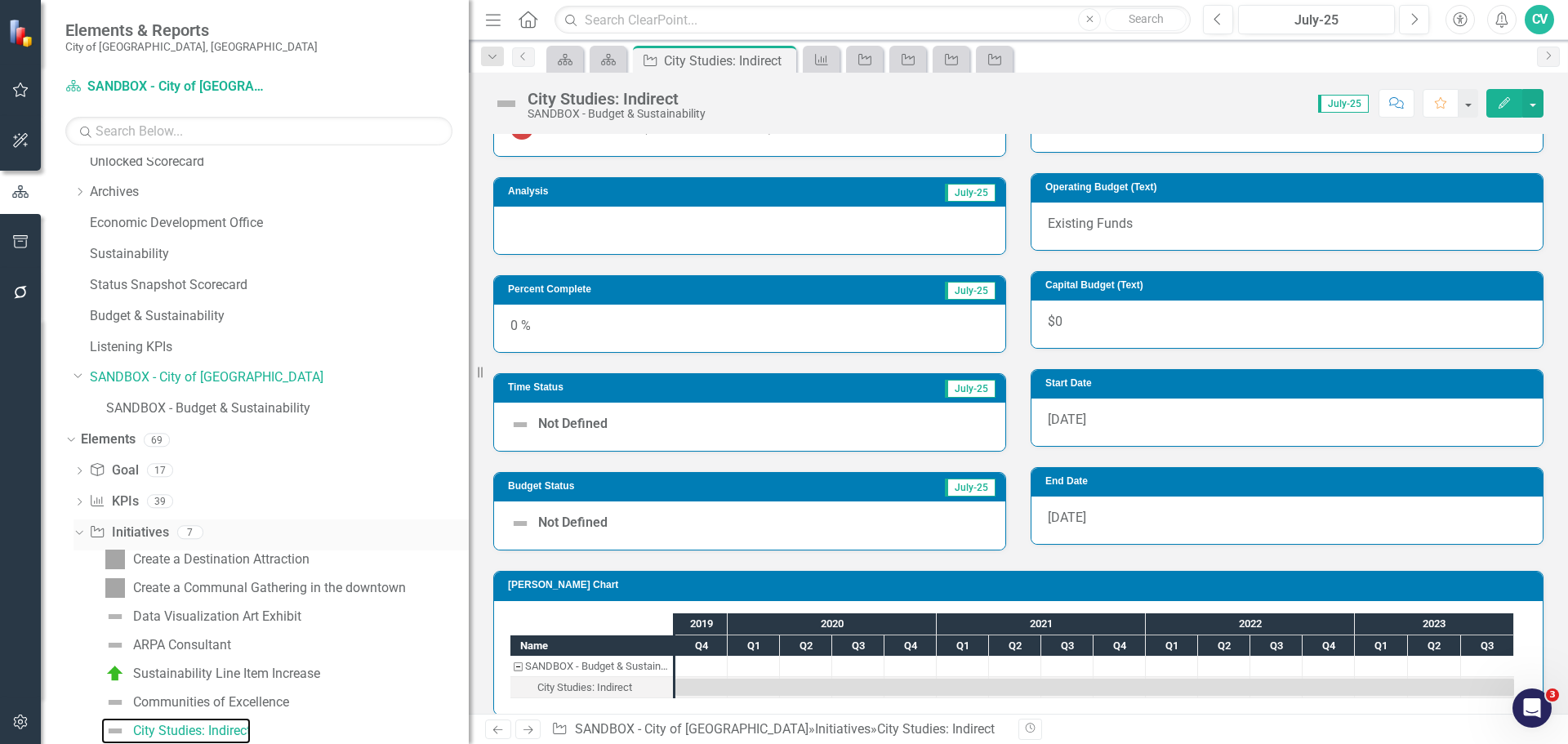
scroll to position [299, 0]
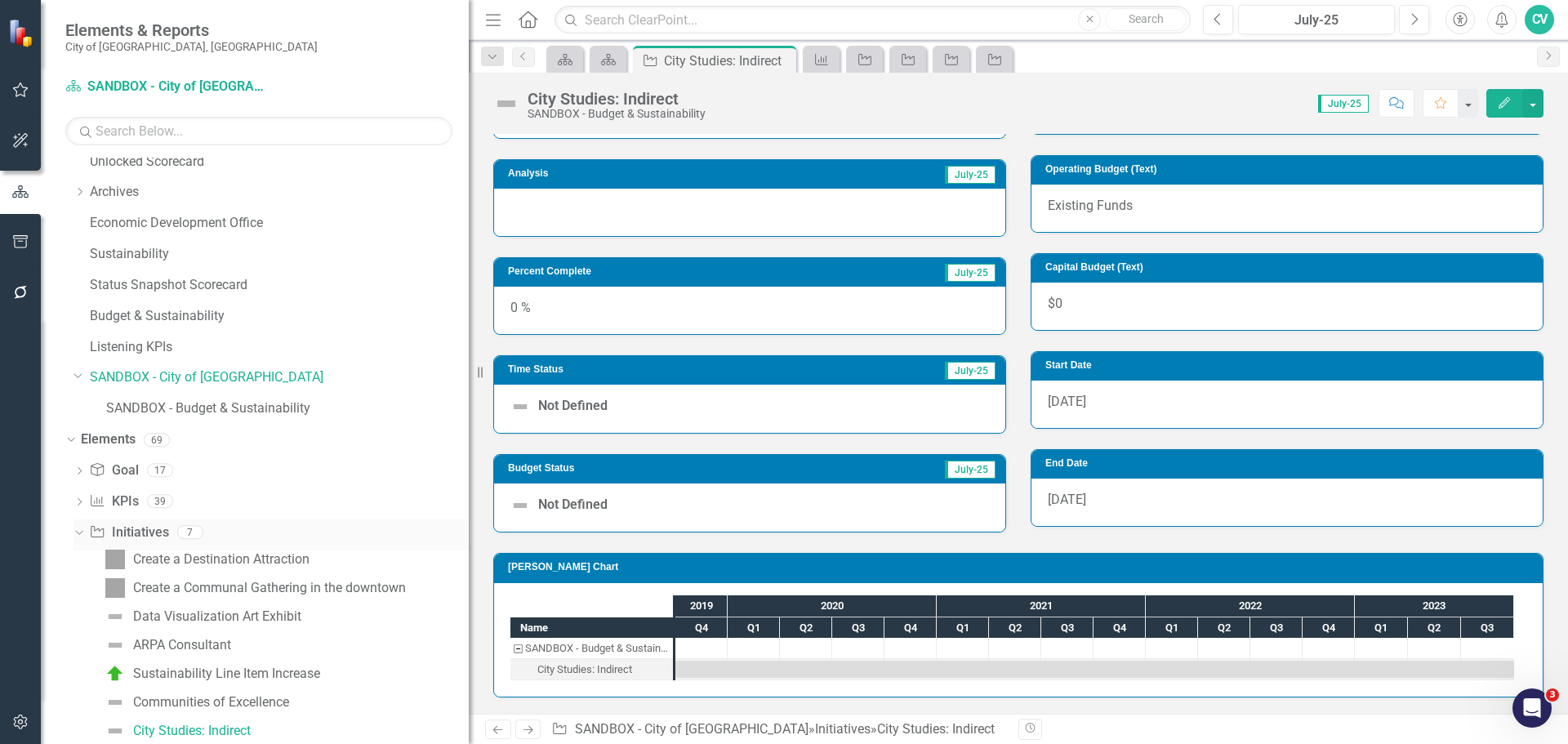
click at [153, 540] on link "Initiative Initiatives" at bounding box center [128, 533] width 80 height 19
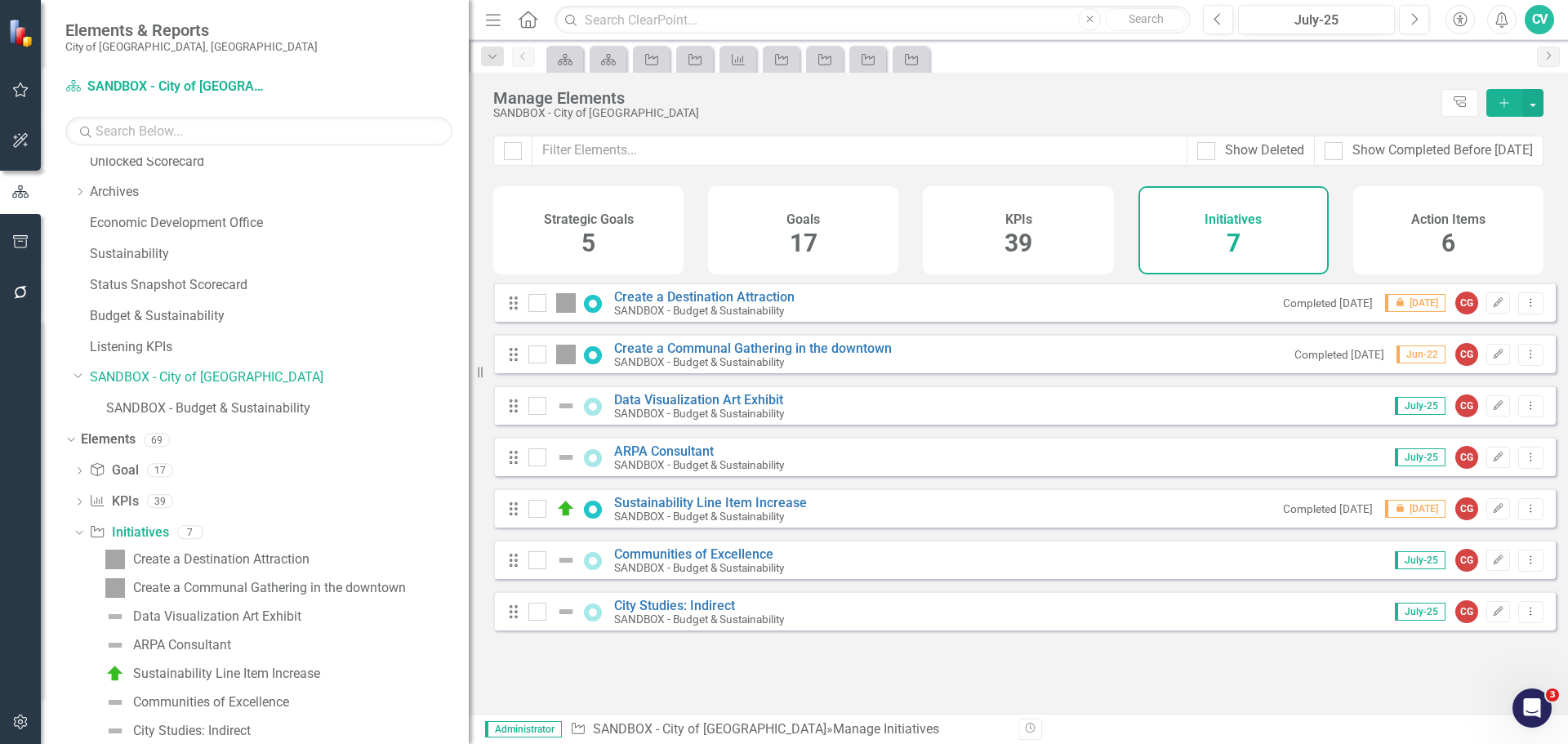
click at [1499, 105] on icon "Add" at bounding box center [1504, 103] width 15 height 11
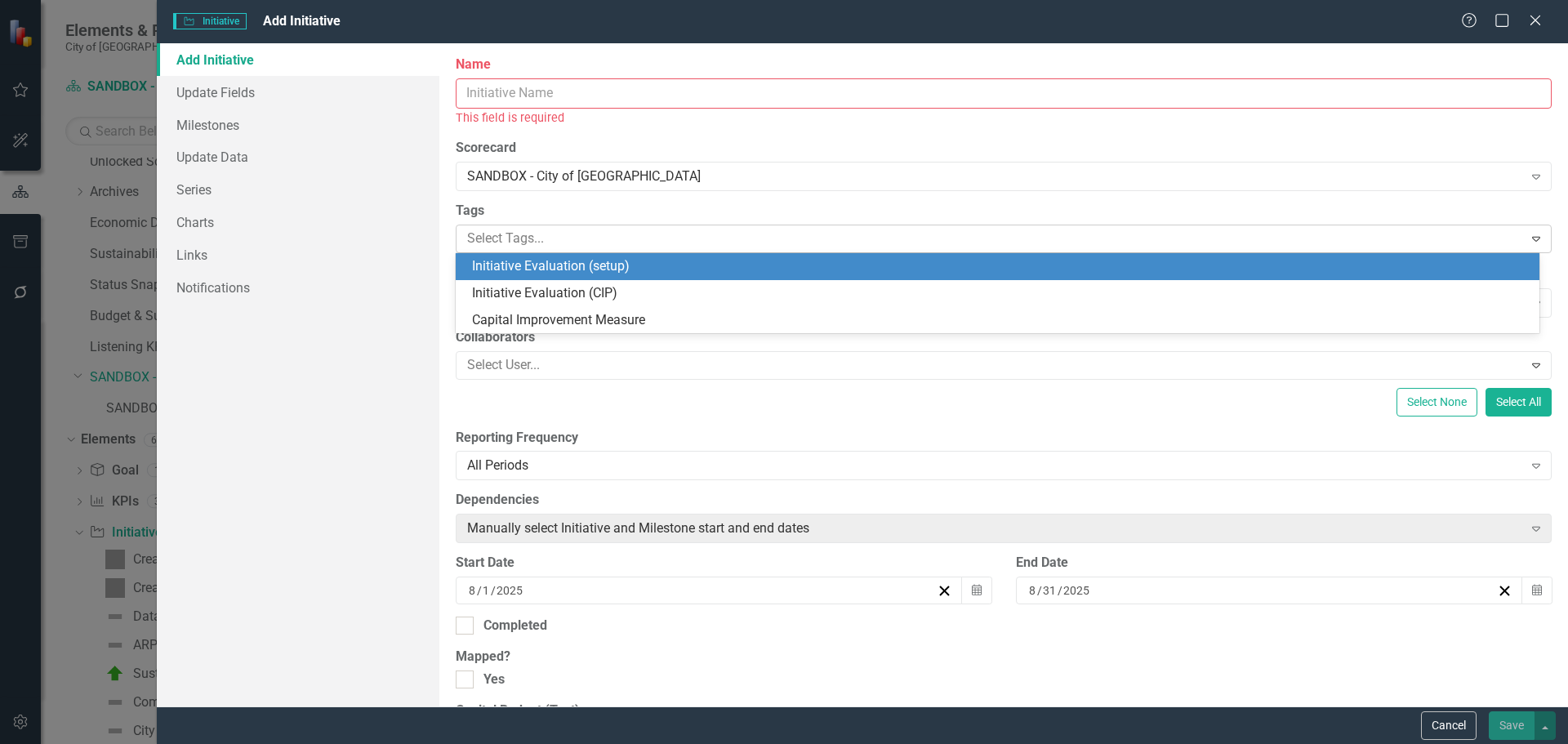
click at [679, 250] on div "Select Tags..." at bounding box center [990, 239] width 1063 height 26
click at [699, 208] on label "Tags" at bounding box center [1004, 211] width 1096 height 19
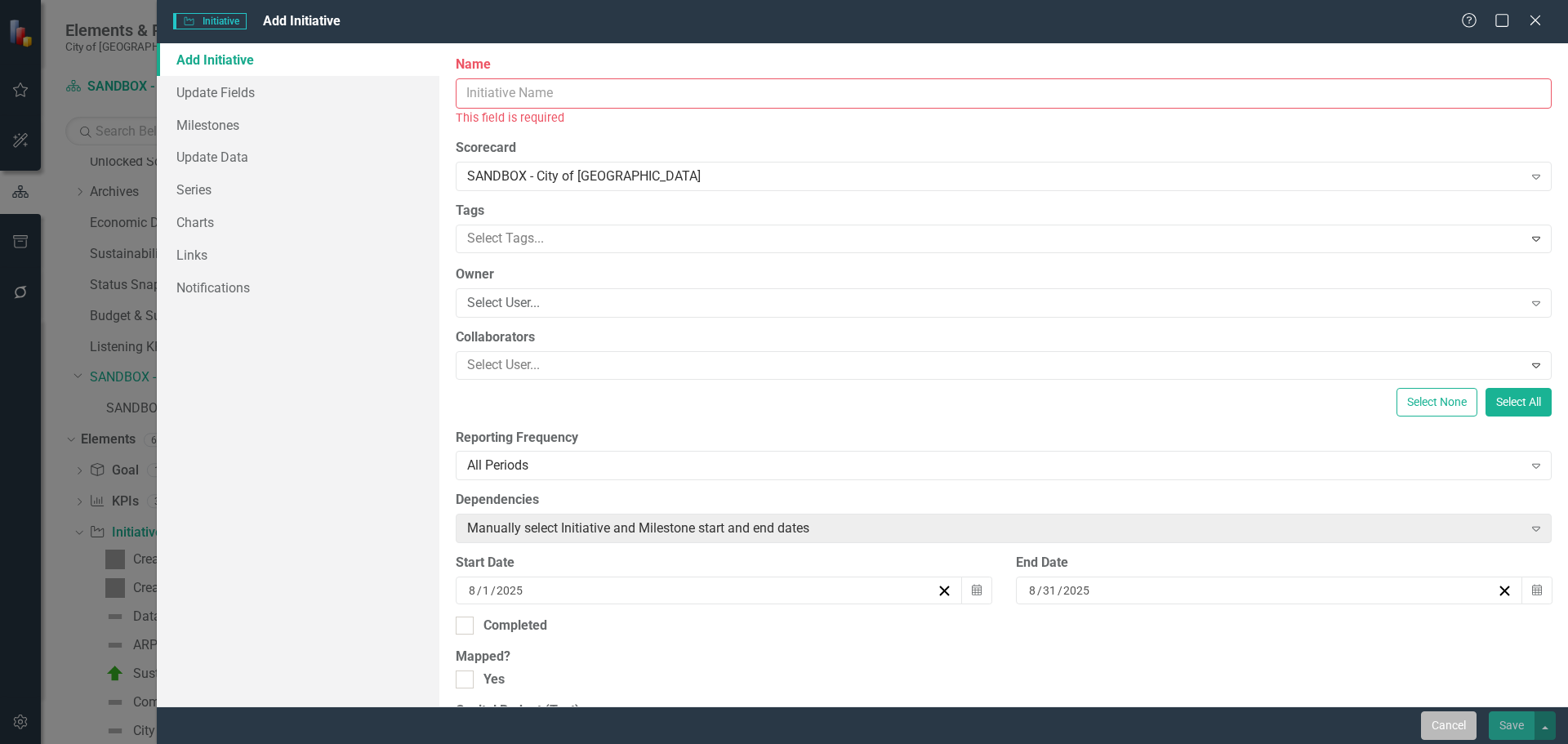
click at [1458, 717] on button "Cancel" at bounding box center [1449, 725] width 56 height 28
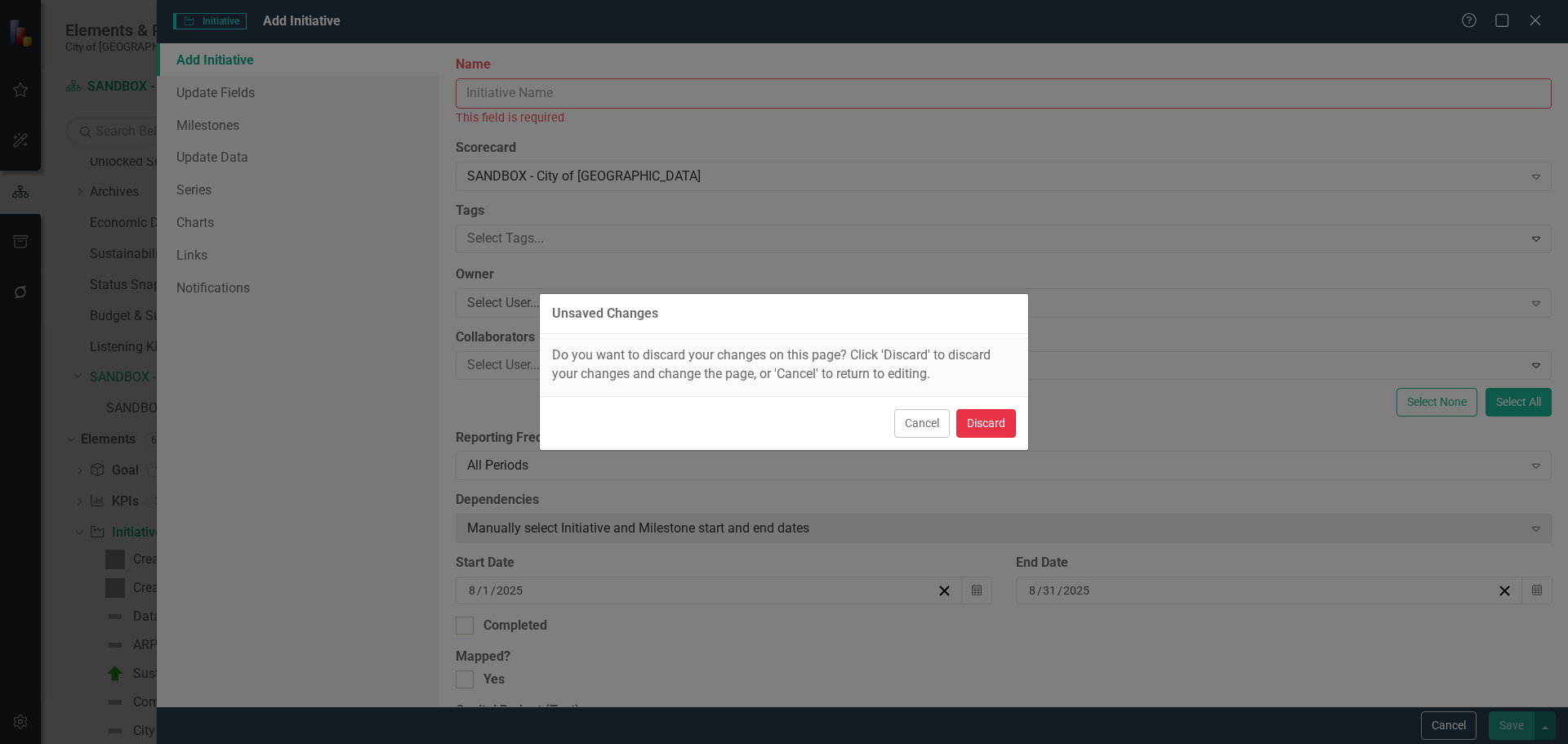
click at [981, 409] on button "Discard" at bounding box center [987, 423] width 60 height 28
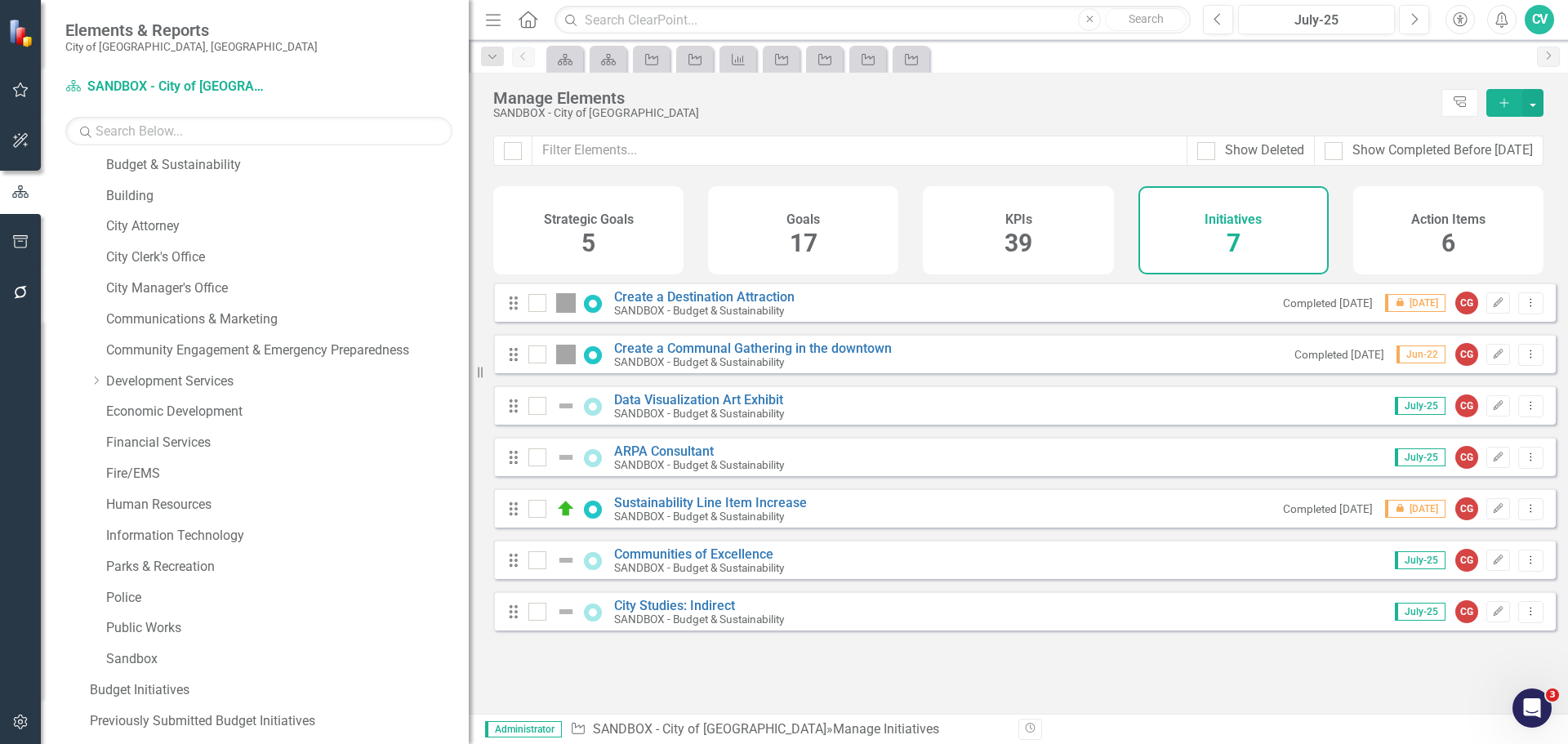
scroll to position [36, 0]
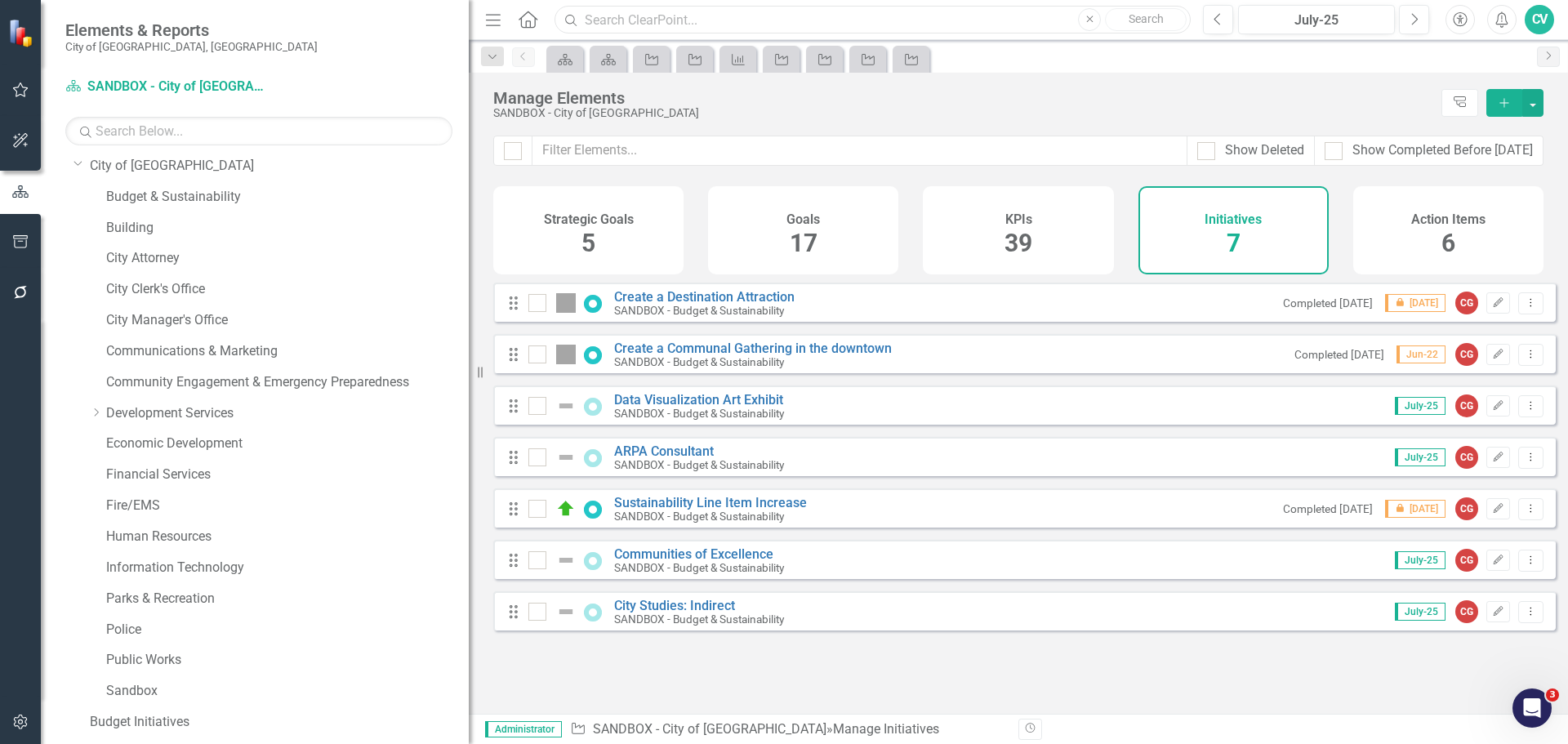
click at [610, 27] on input "text" at bounding box center [873, 20] width 636 height 28
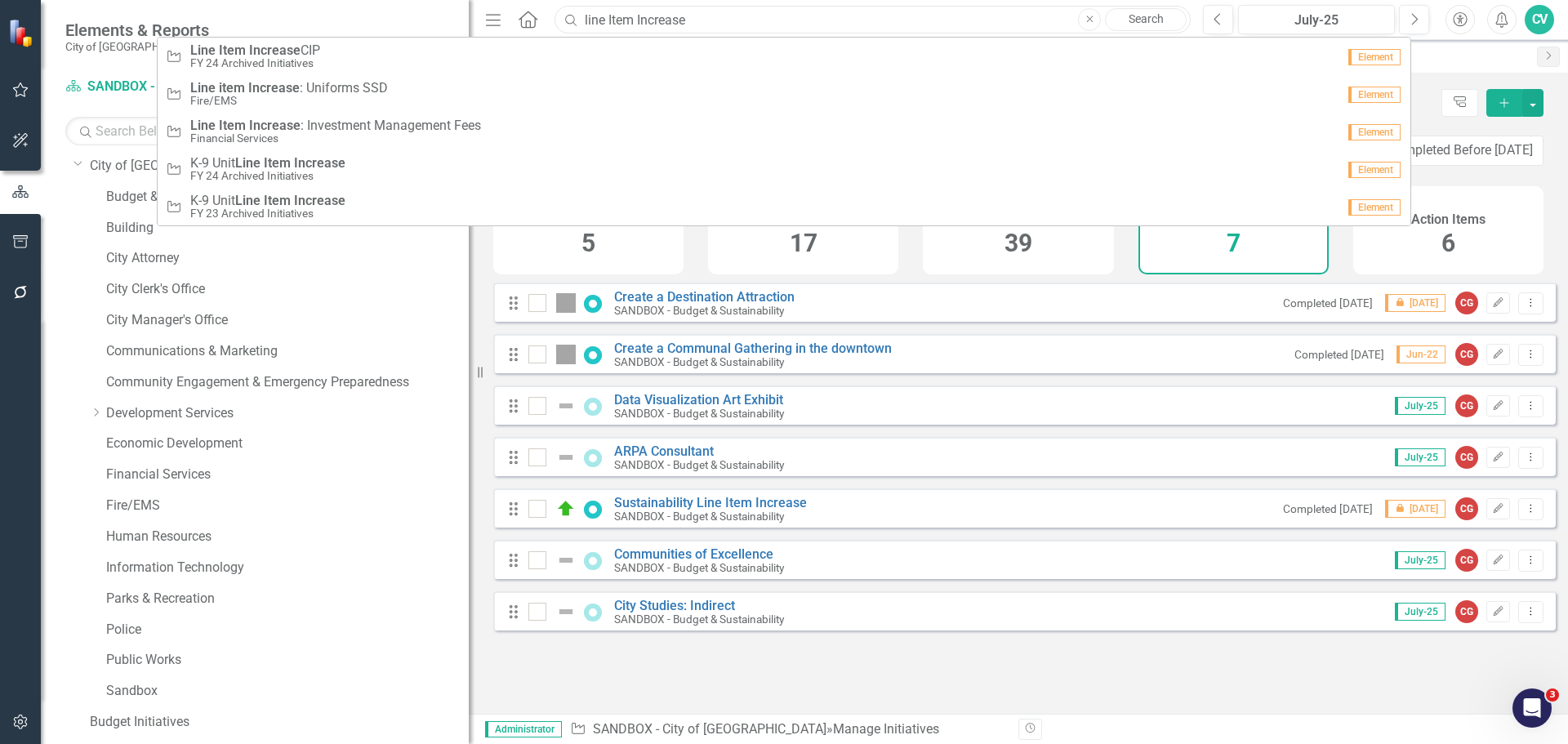
type input "line Item Increase"
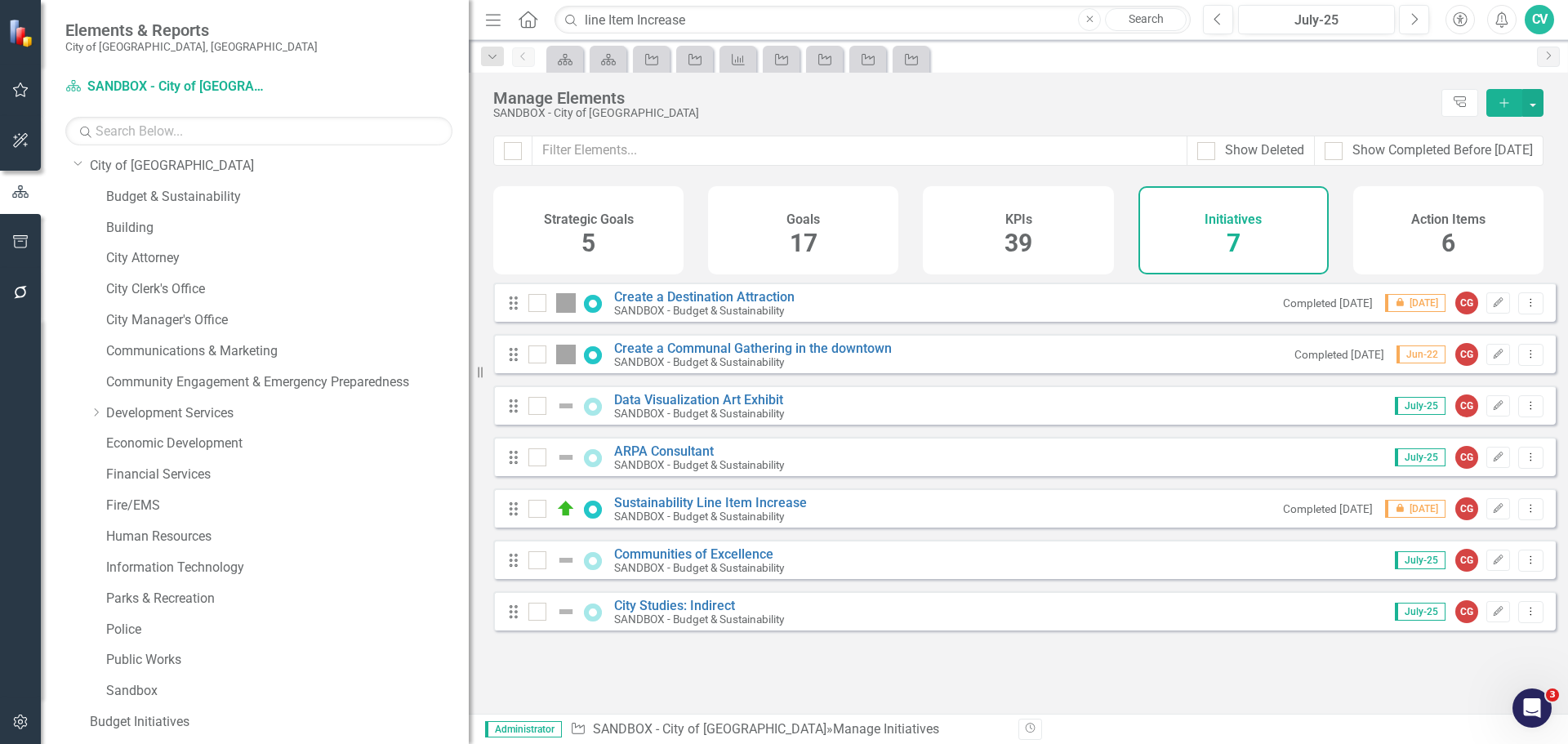
click at [1147, 16] on link "Search" at bounding box center [1146, 20] width 81 height 23
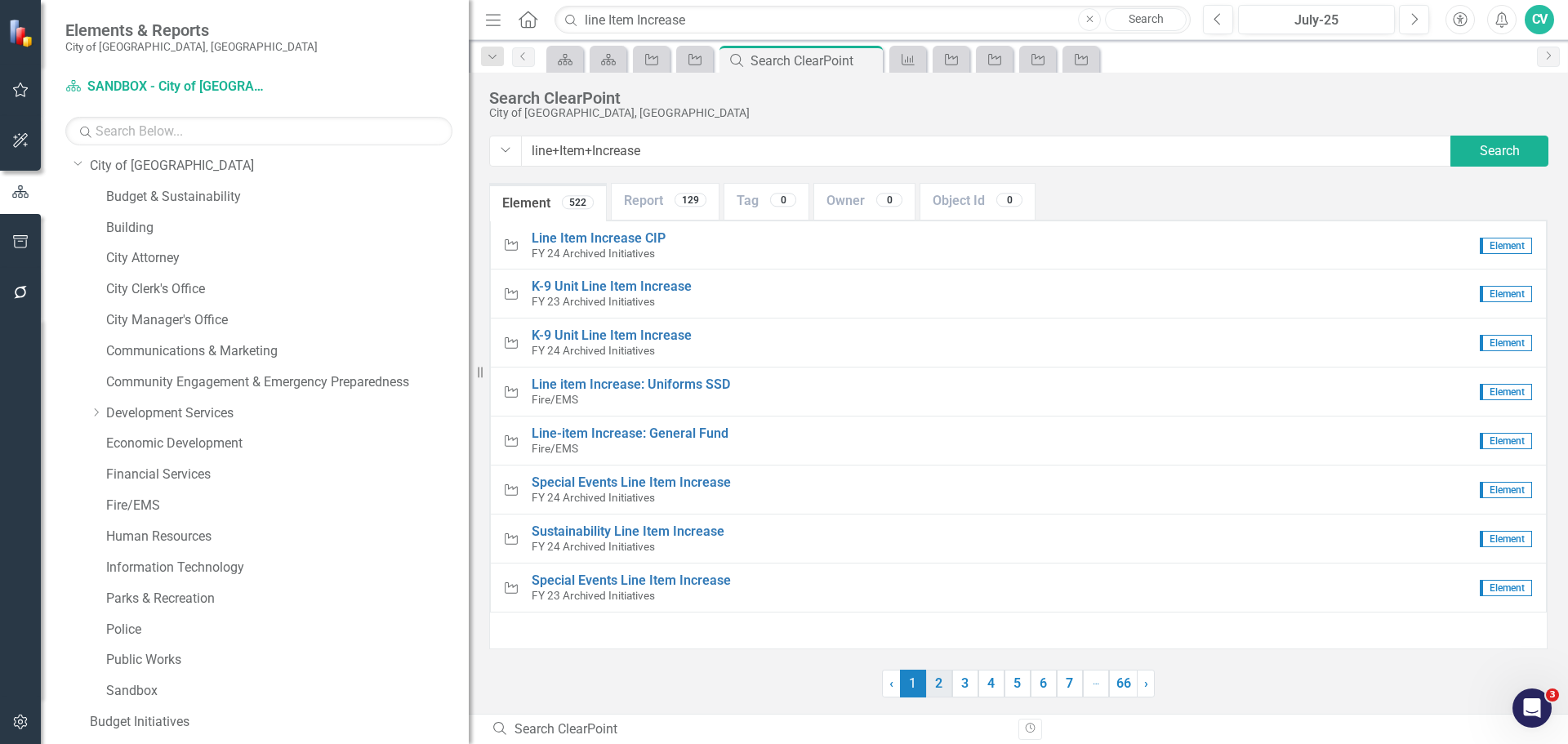
click at [947, 690] on link "2" at bounding box center [939, 683] width 27 height 27
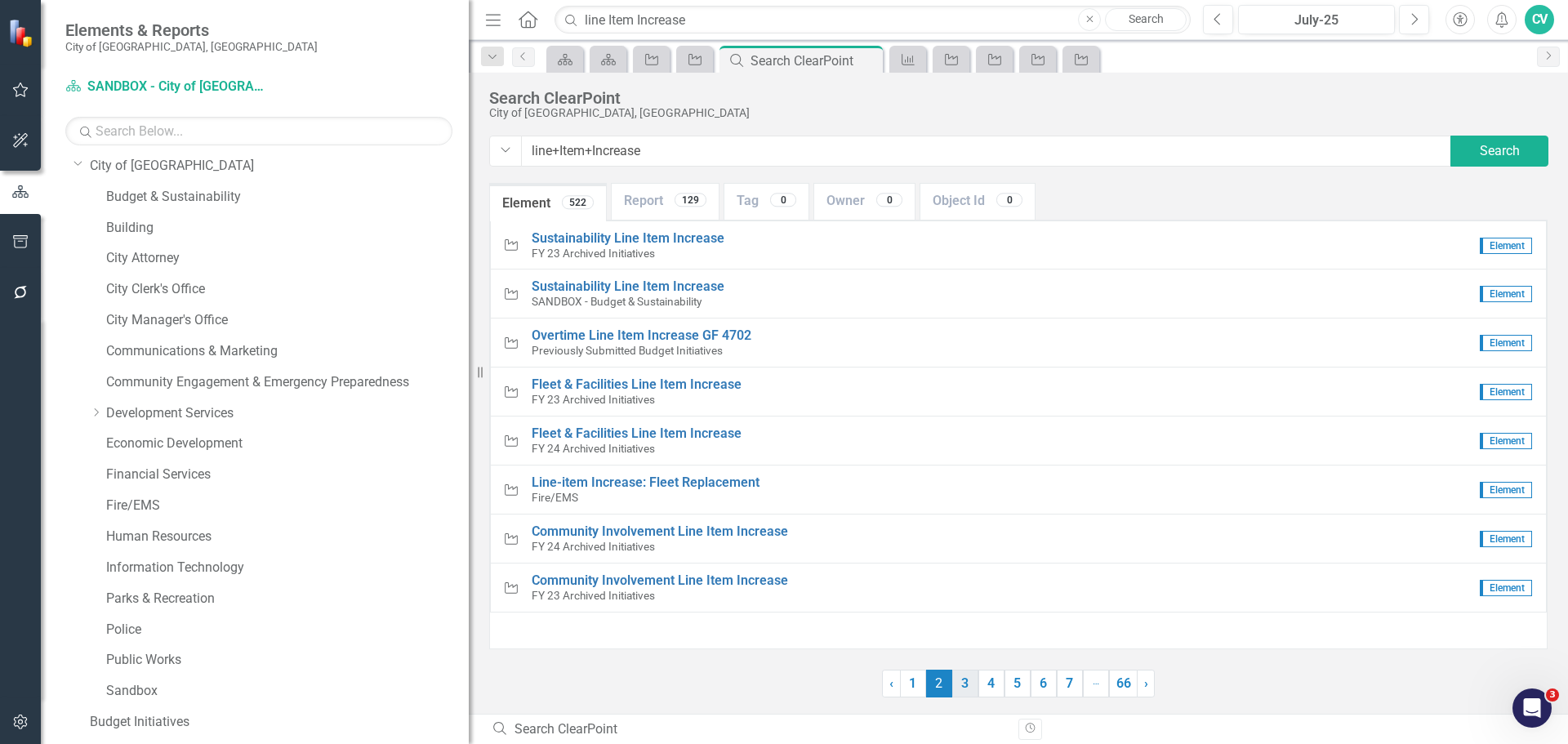
click at [961, 687] on link "3" at bounding box center [965, 683] width 27 height 27
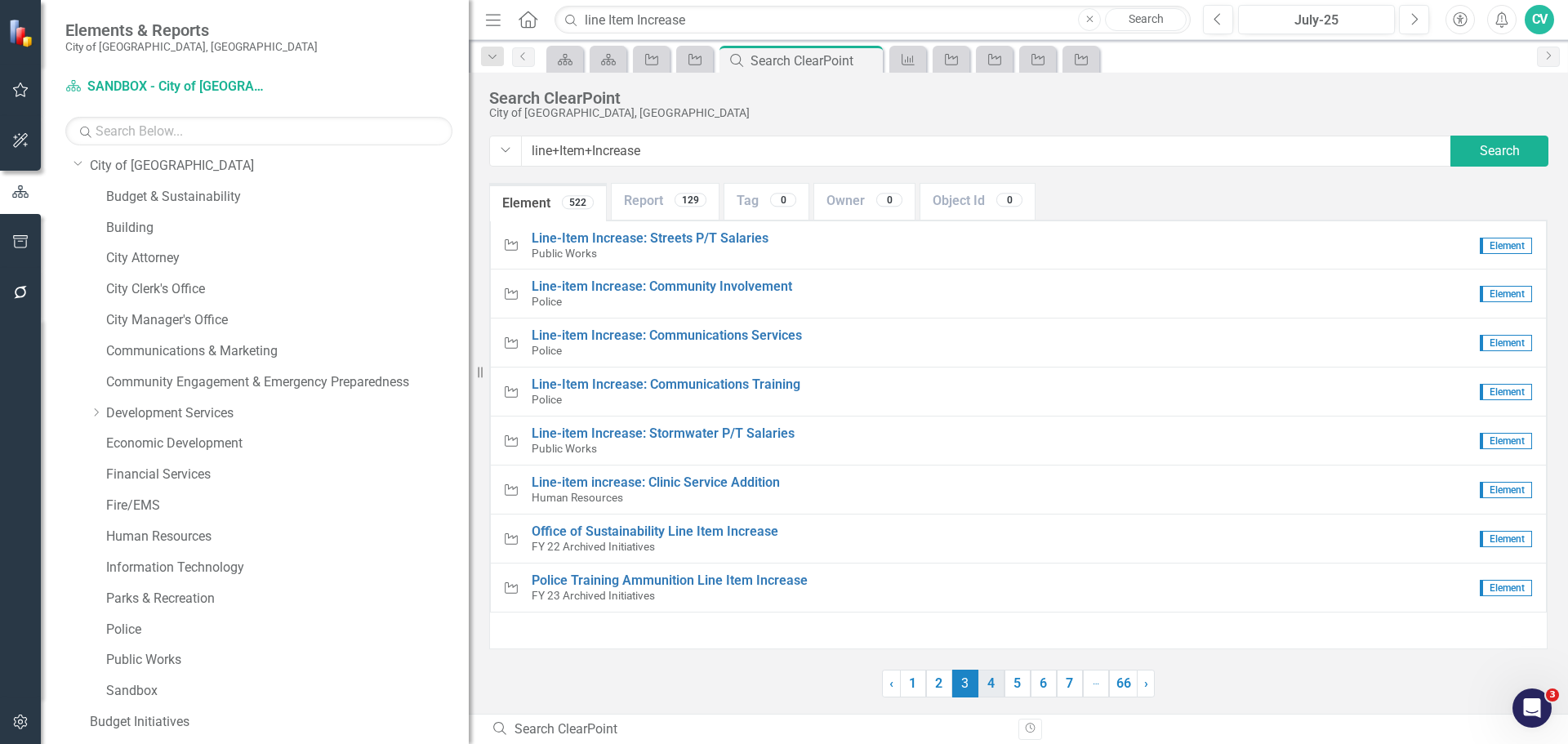
click at [994, 689] on link "4" at bounding box center [992, 683] width 27 height 27
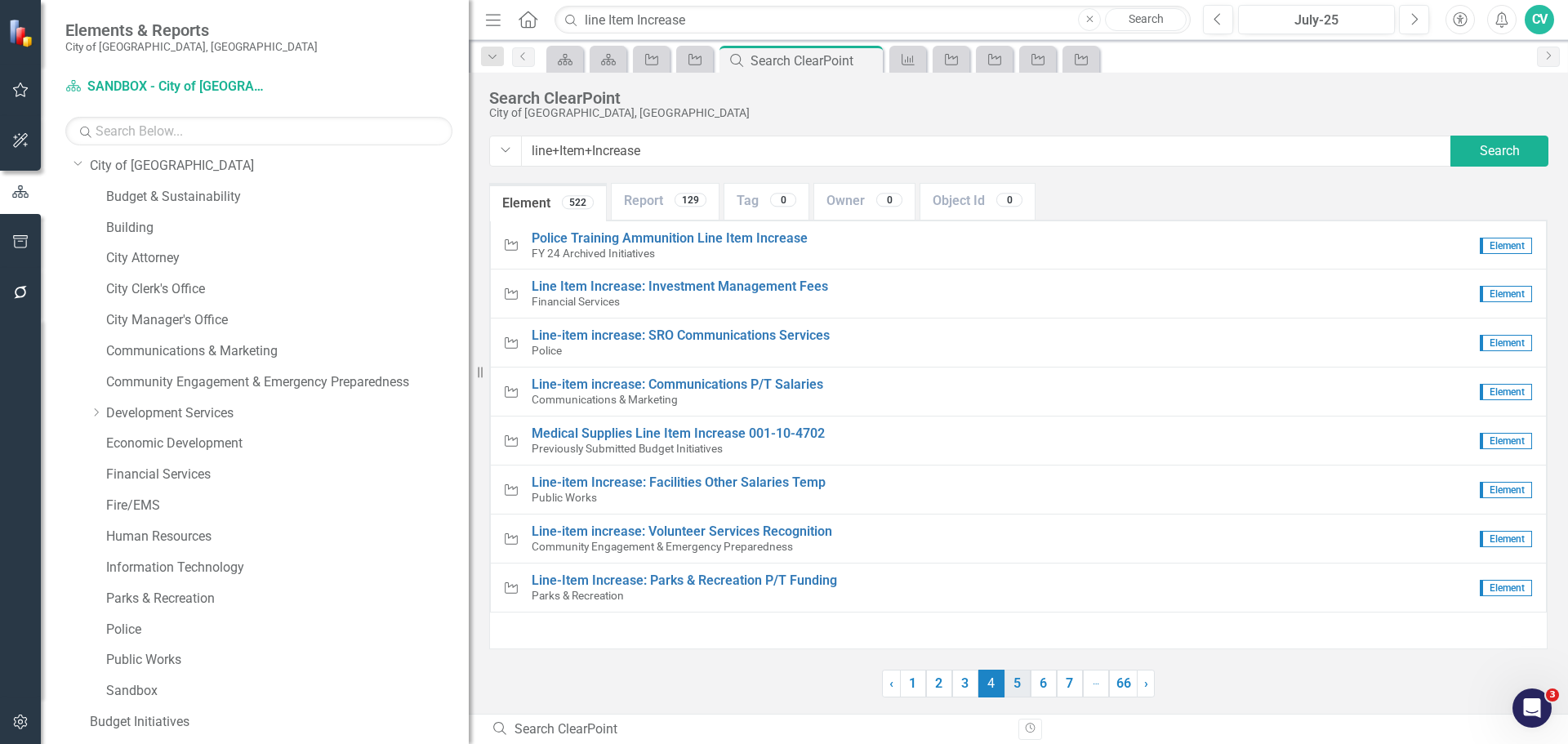
click at [1008, 686] on link "5" at bounding box center [1017, 683] width 27 height 27
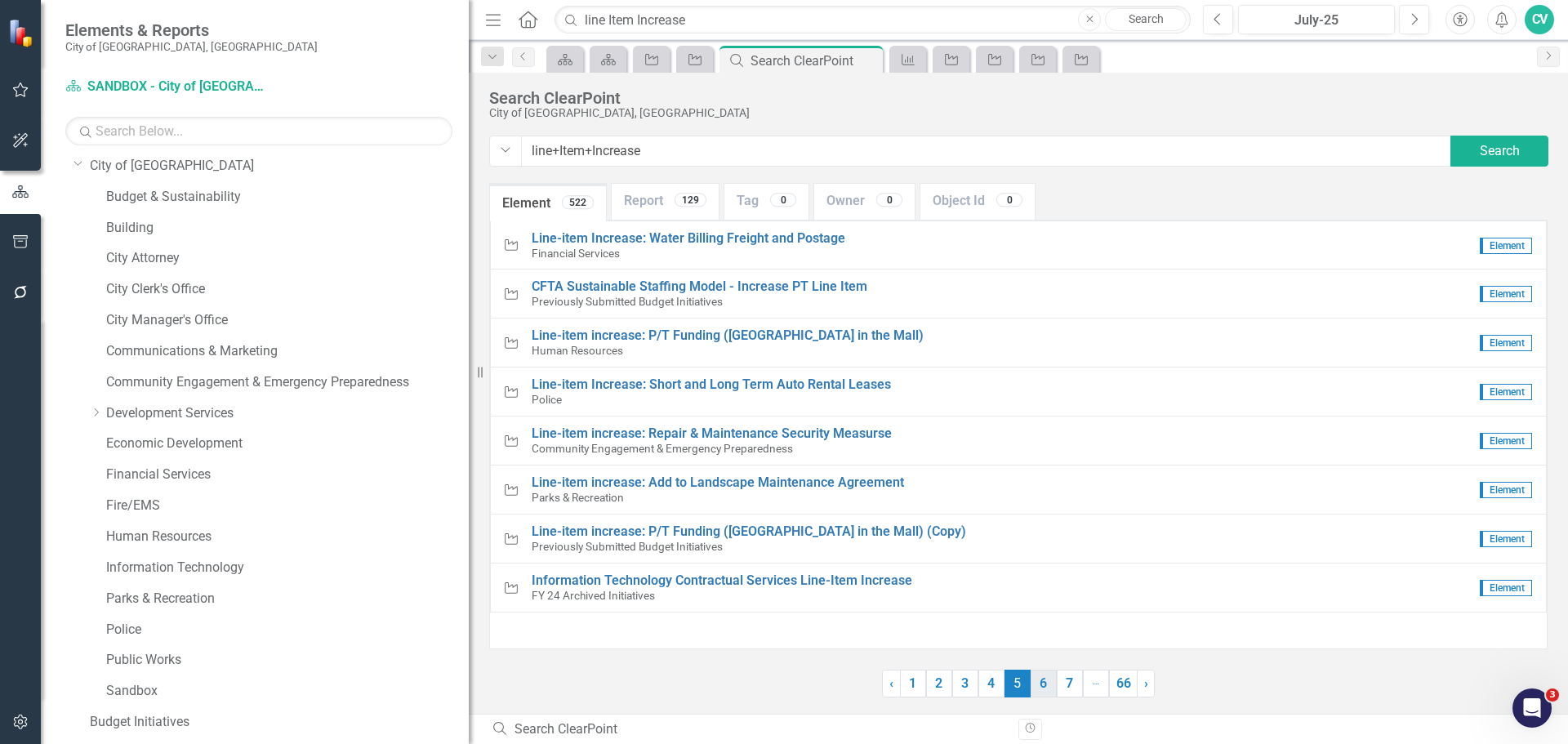
click at [1035, 687] on link "6" at bounding box center [1044, 683] width 27 height 27
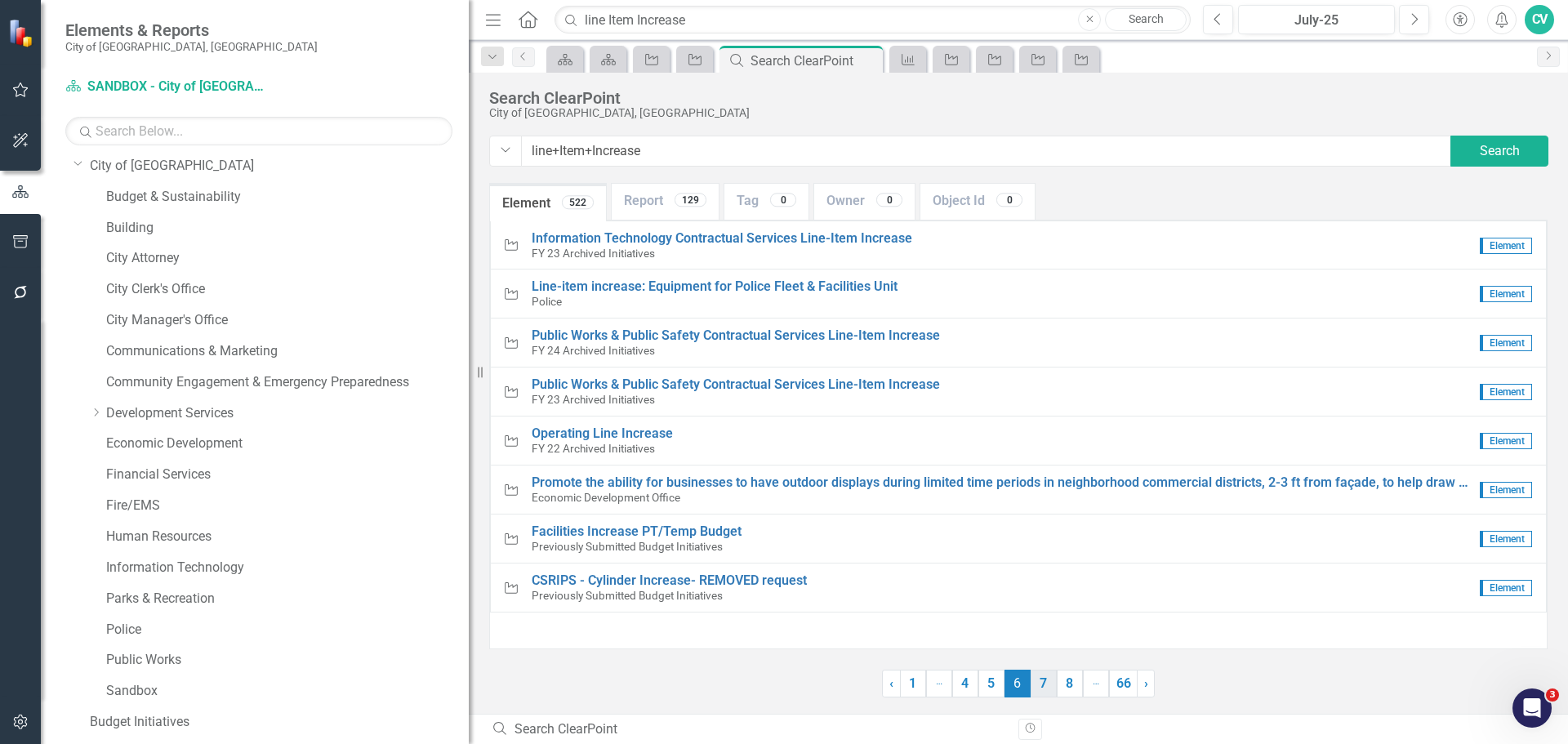
click at [1048, 682] on link "7" at bounding box center [1044, 683] width 27 height 27
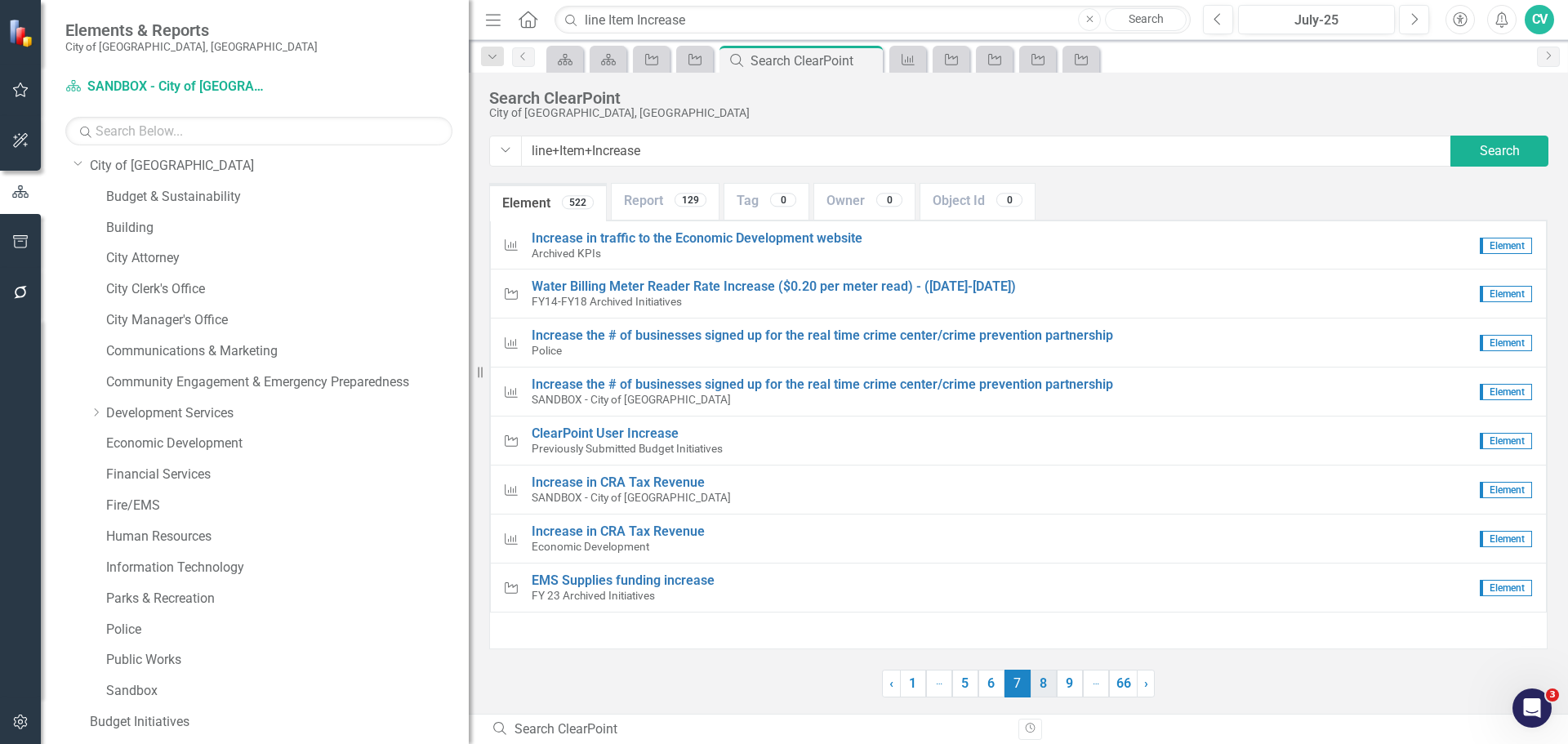
click at [1038, 683] on link "8" at bounding box center [1044, 683] width 27 height 27
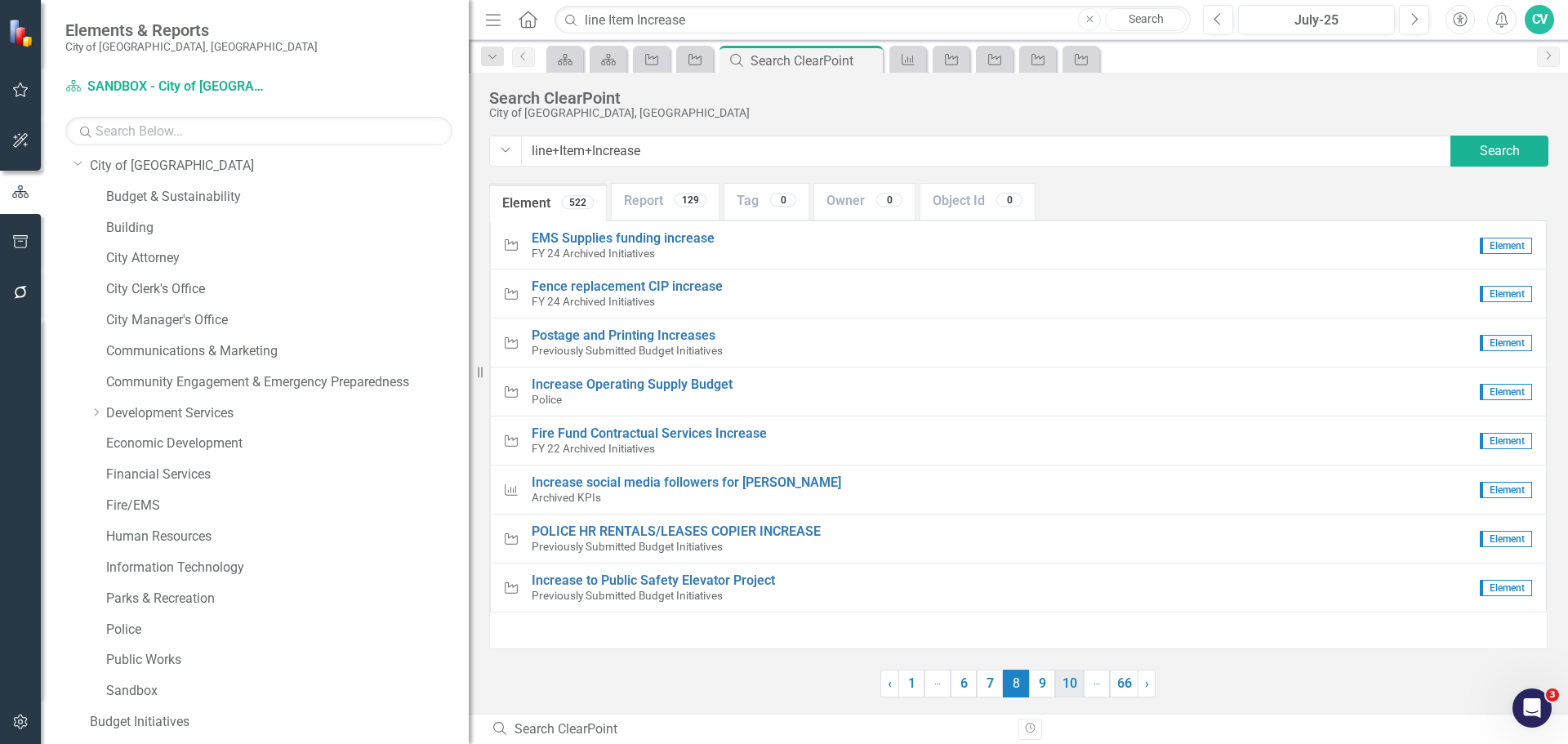
click at [1069, 683] on link "10" at bounding box center [1069, 683] width 28 height 27
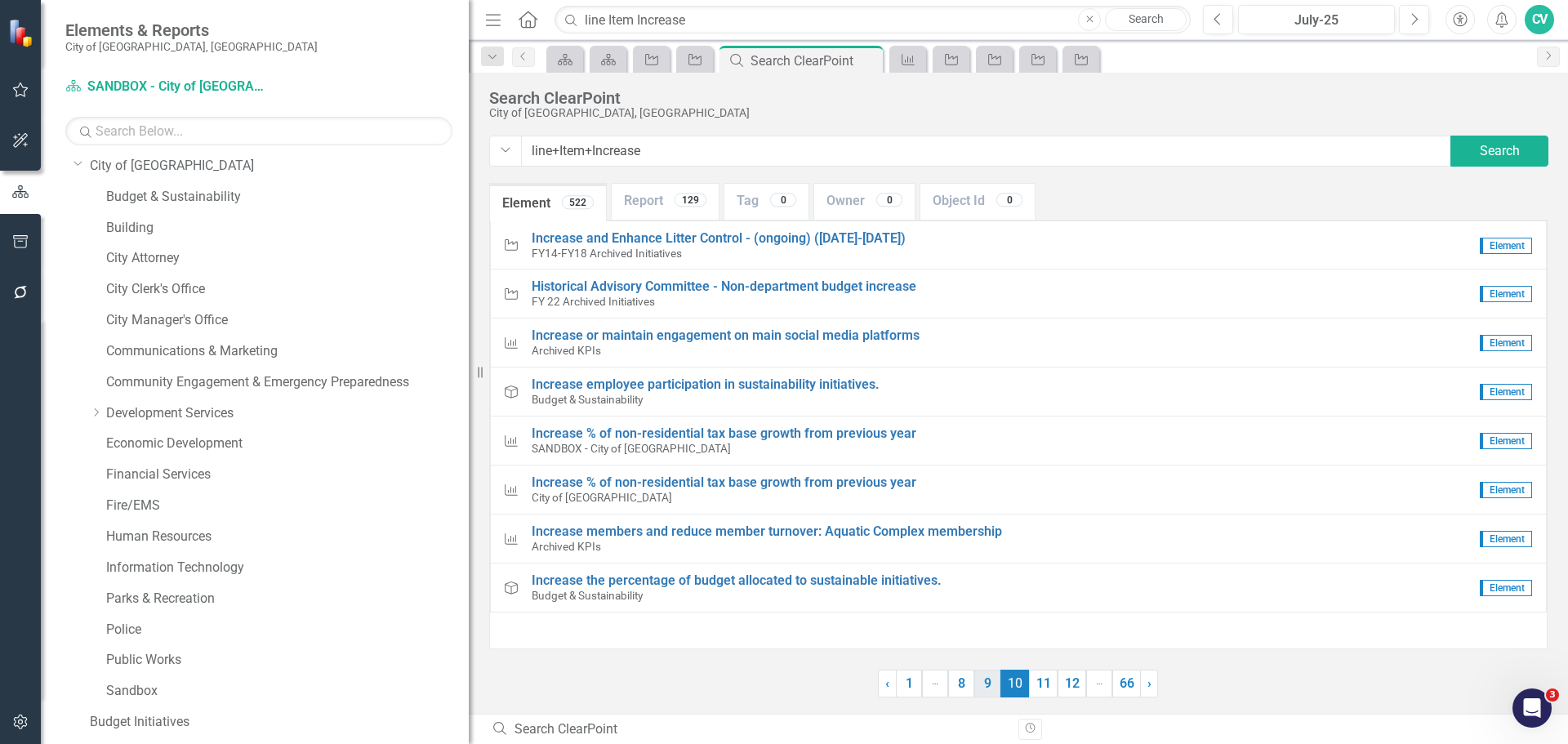
click at [992, 684] on link "9" at bounding box center [987, 683] width 27 height 27
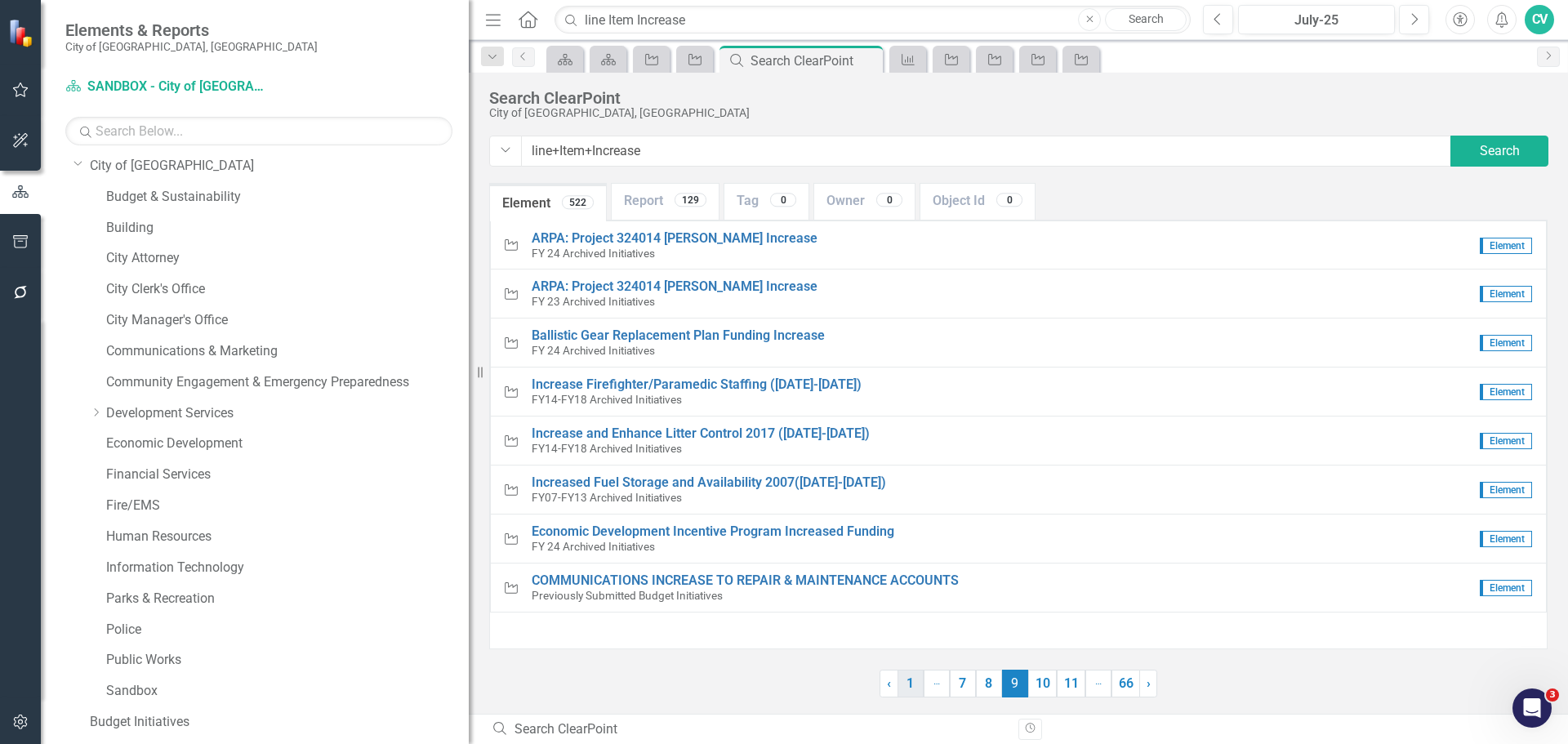
click at [911, 690] on link "1" at bounding box center [910, 683] width 27 height 27
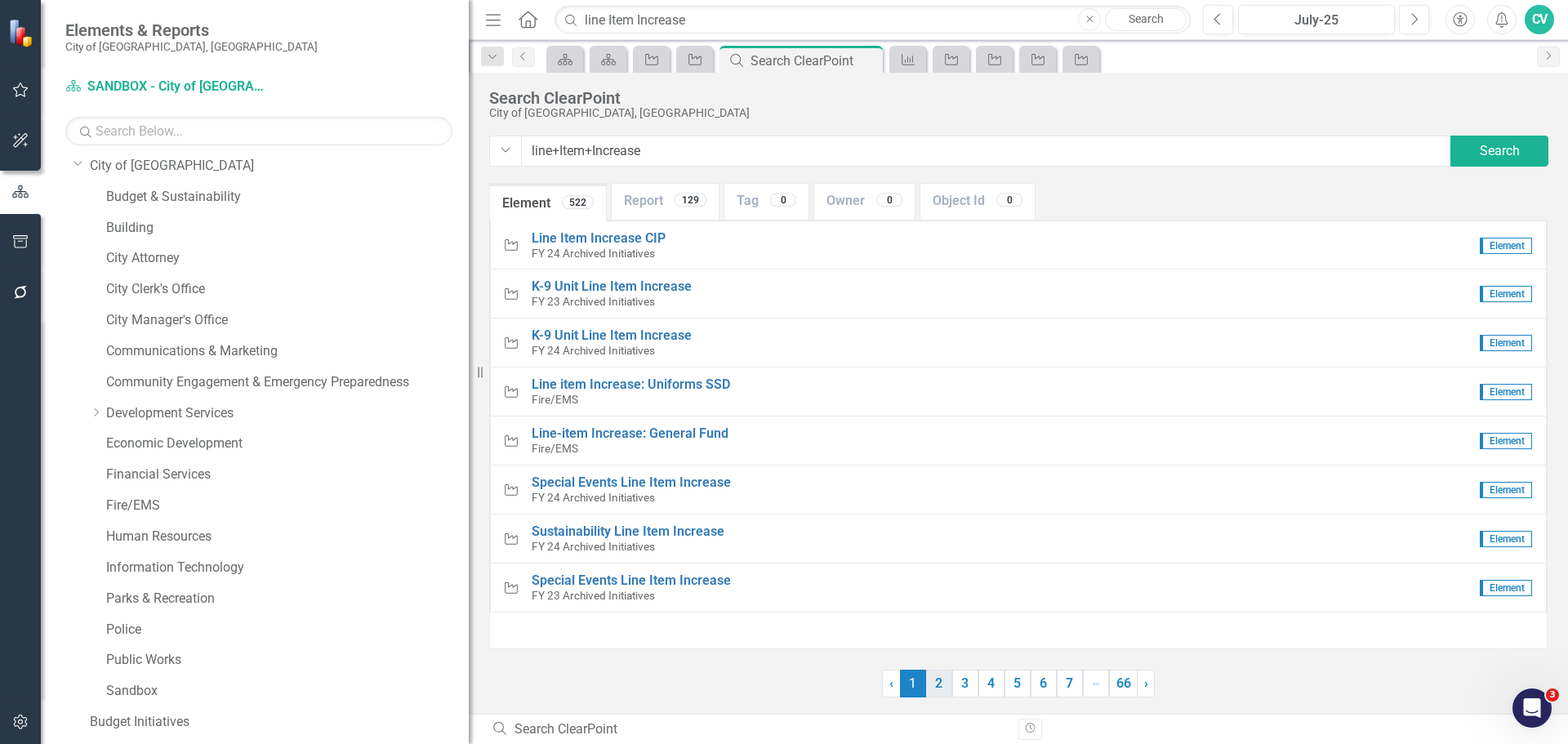
click at [935, 691] on link "2" at bounding box center [939, 683] width 27 height 27
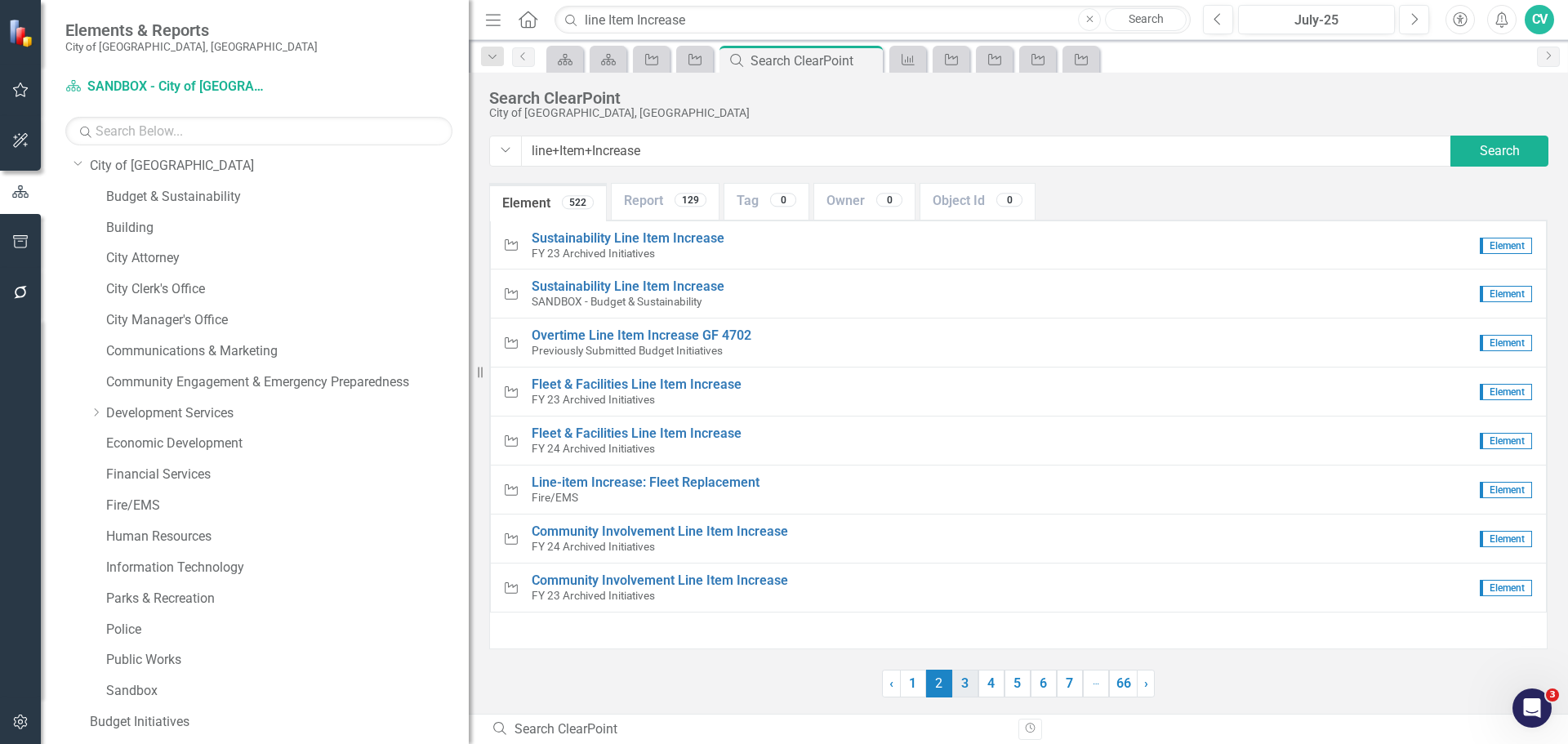
click at [965, 691] on link "3" at bounding box center [965, 683] width 27 height 27
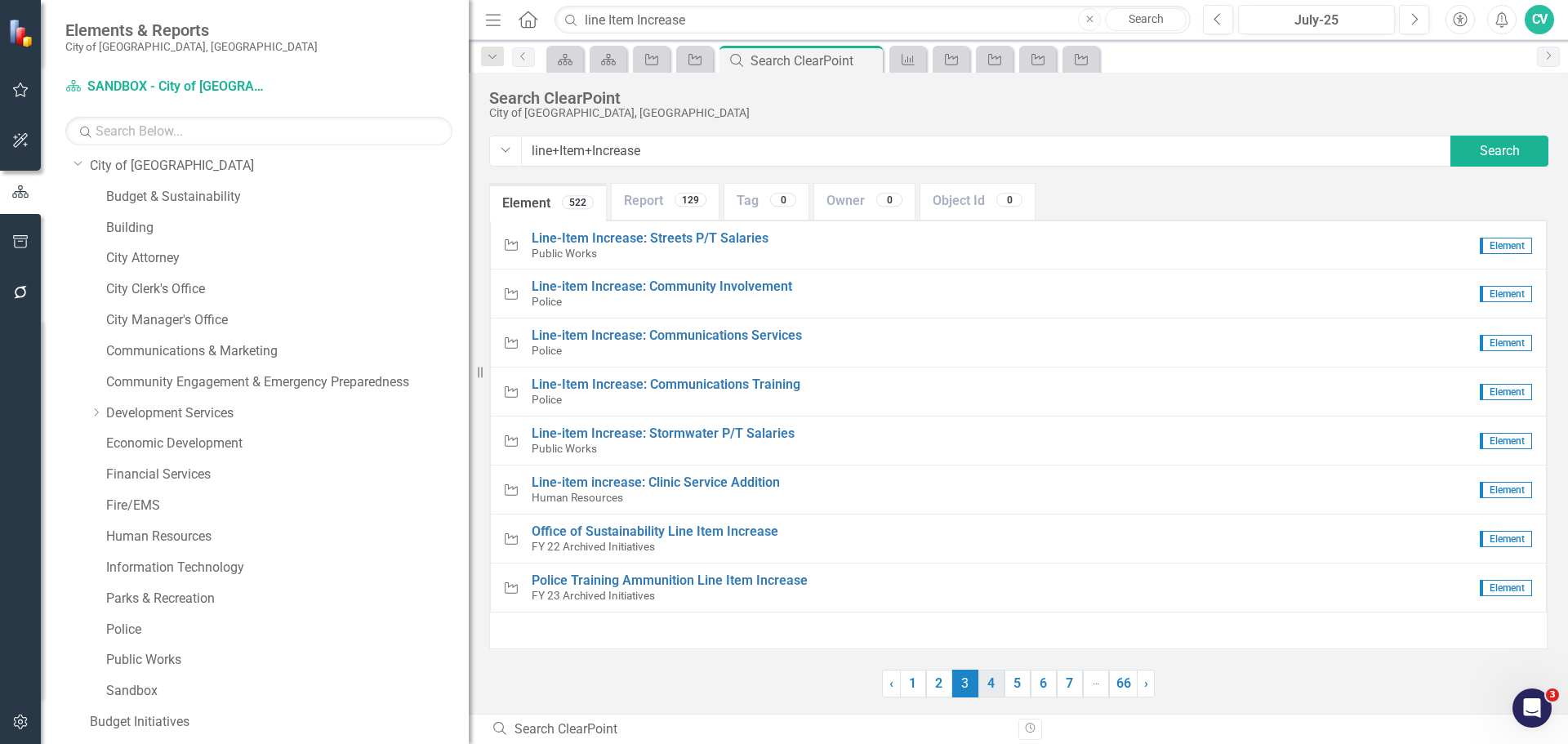
click at [997, 692] on link "4" at bounding box center [992, 683] width 27 height 27
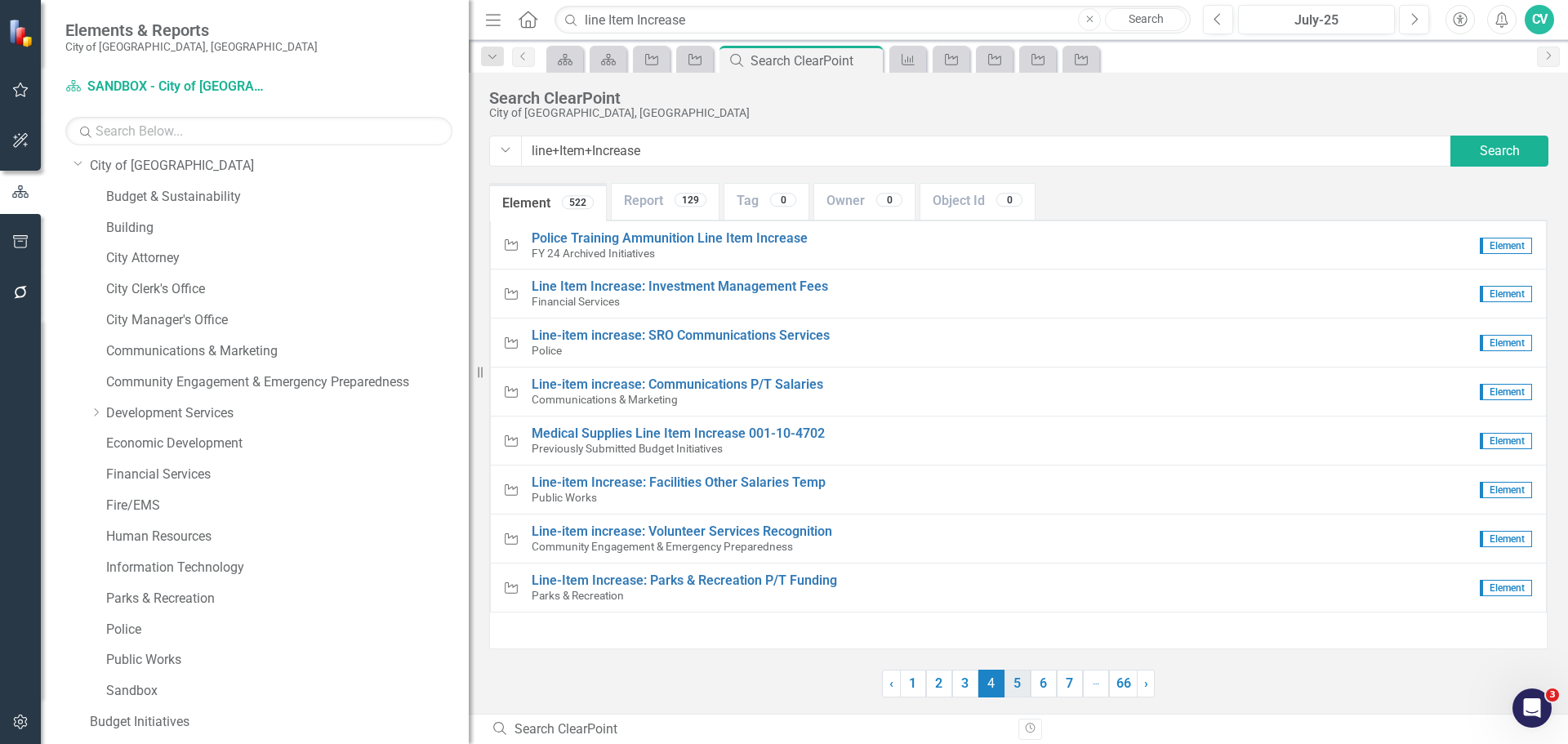
click at [1014, 685] on link "5" at bounding box center [1017, 683] width 27 height 27
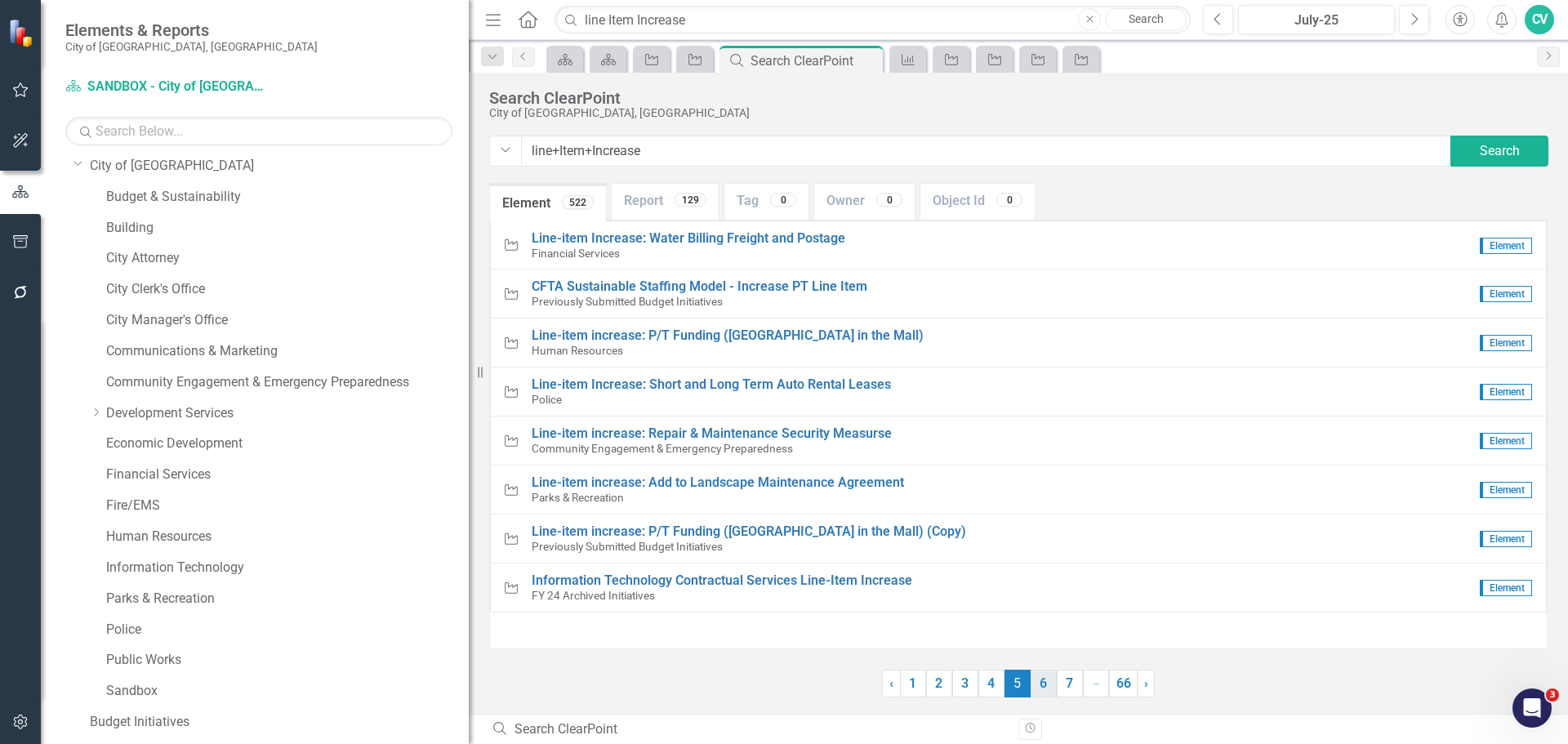
click at [1042, 680] on link "6" at bounding box center [1044, 683] width 27 height 27
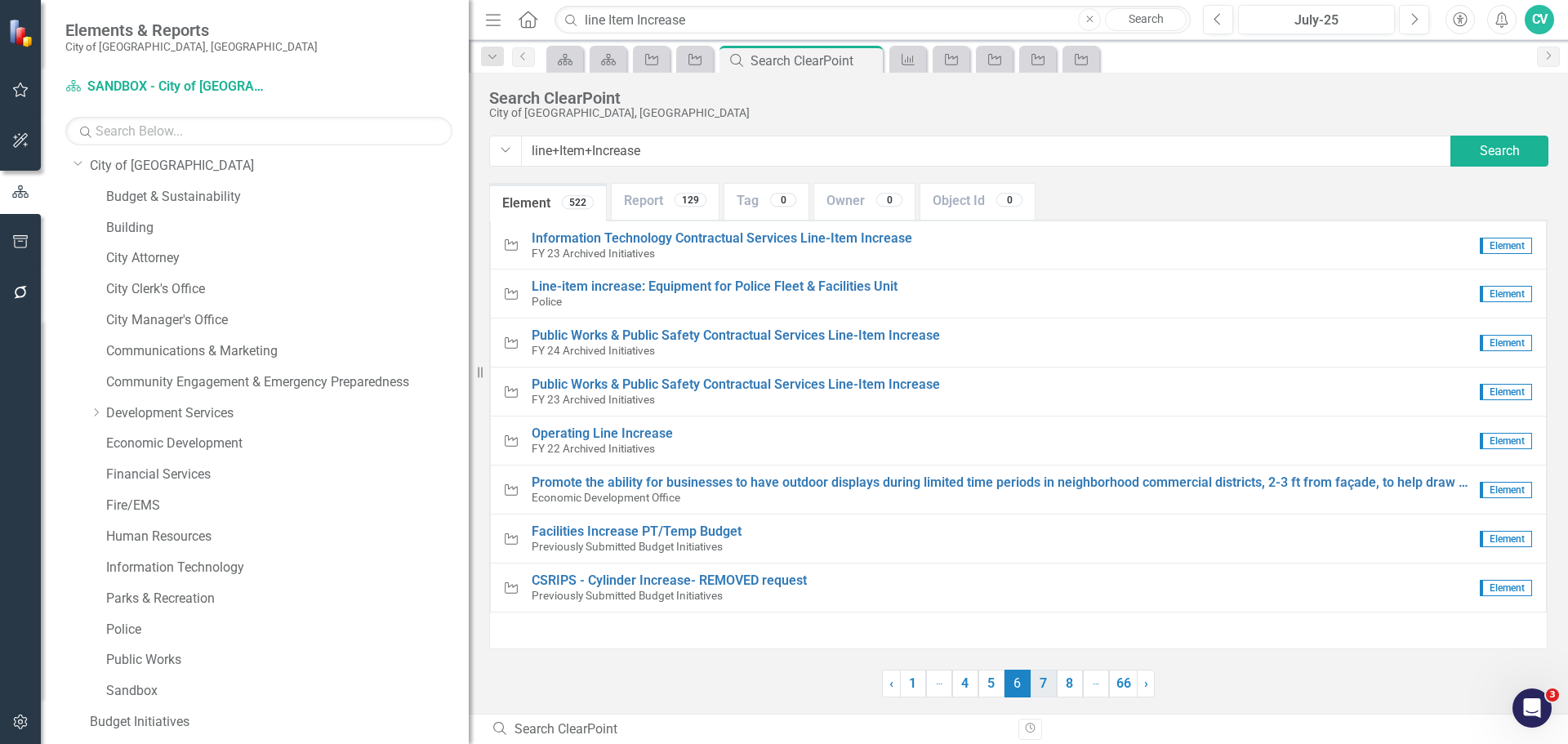
click at [1040, 687] on link "7" at bounding box center [1044, 683] width 27 height 27
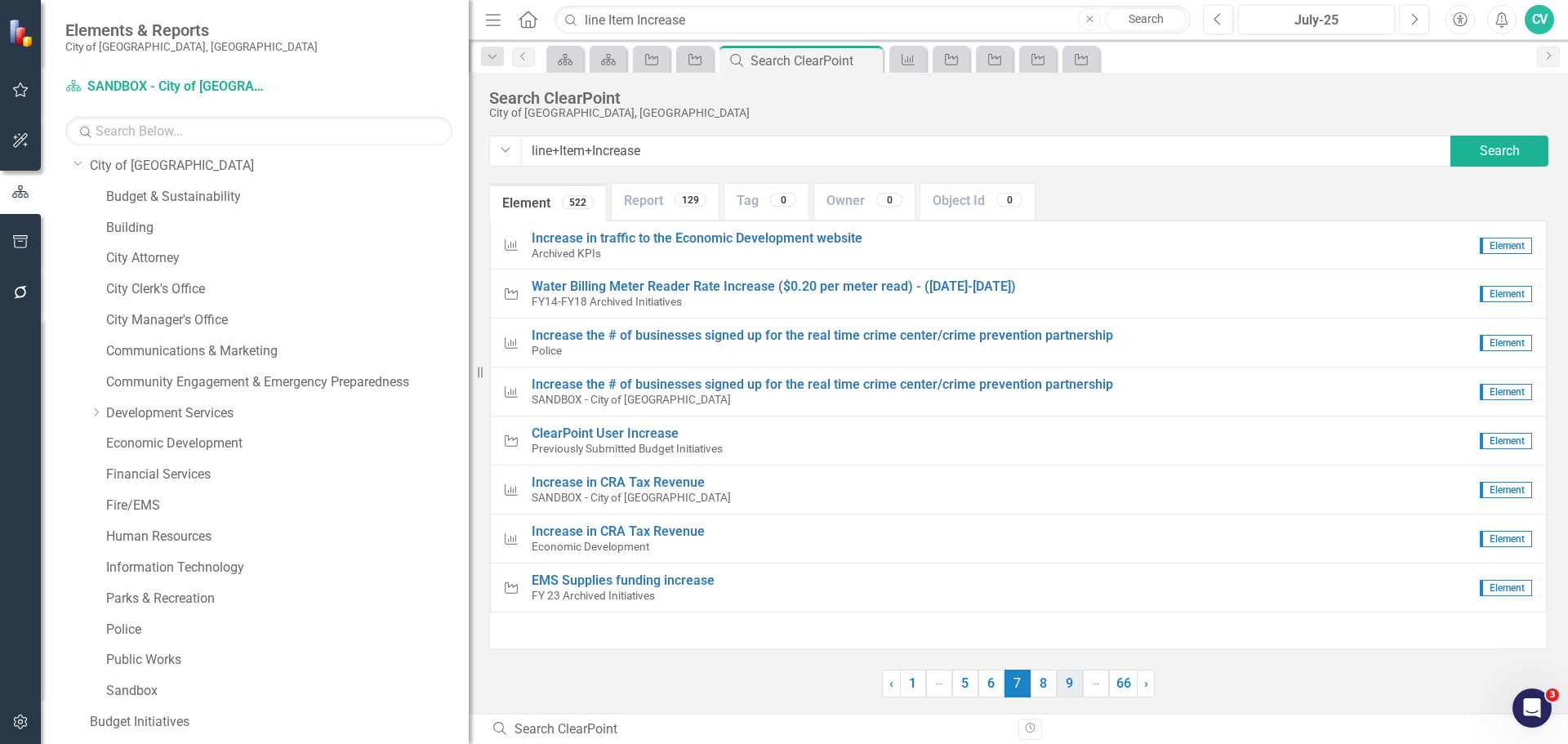
click at [1061, 687] on link "9" at bounding box center [1070, 683] width 27 height 27
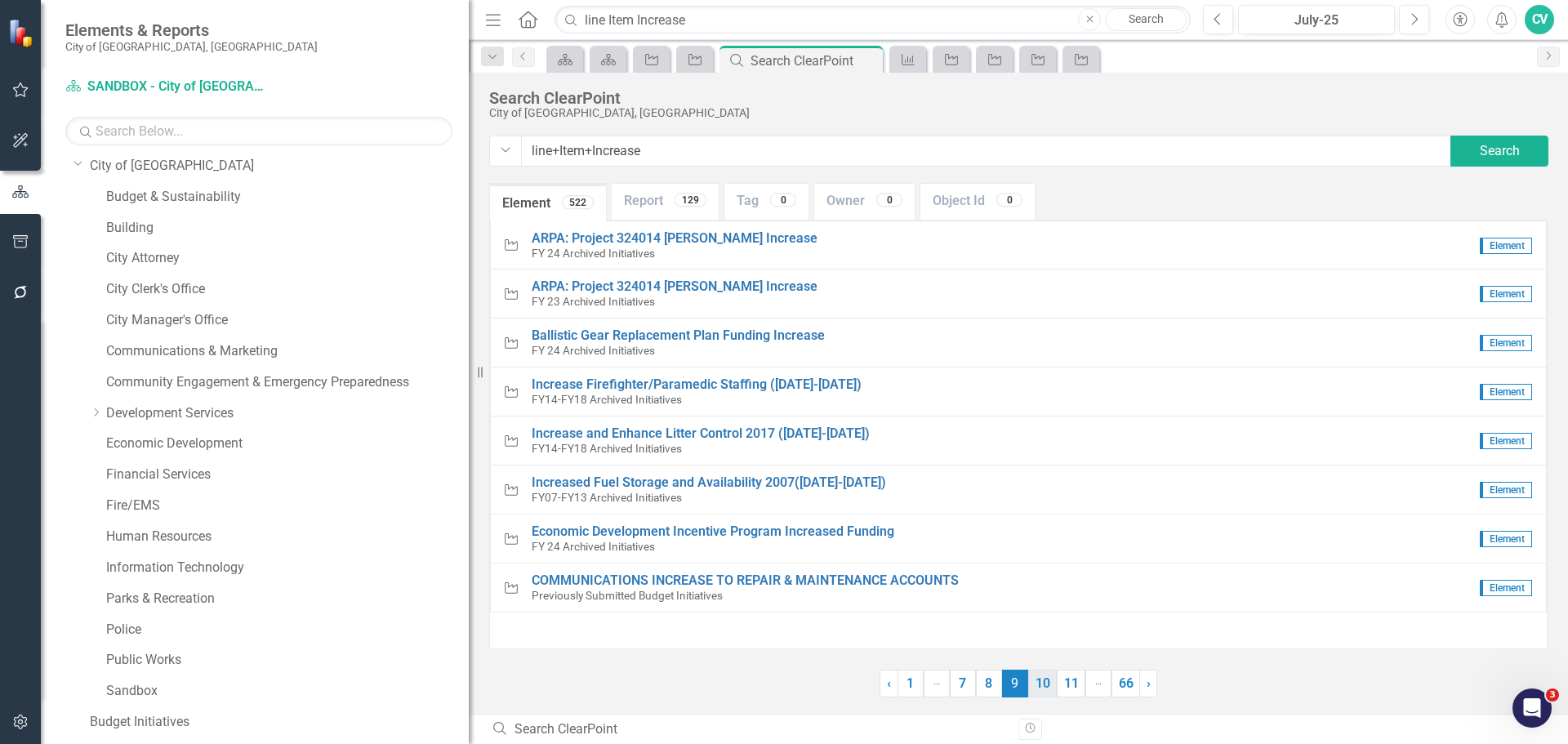
click at [1048, 682] on link "10" at bounding box center [1042, 683] width 28 height 27
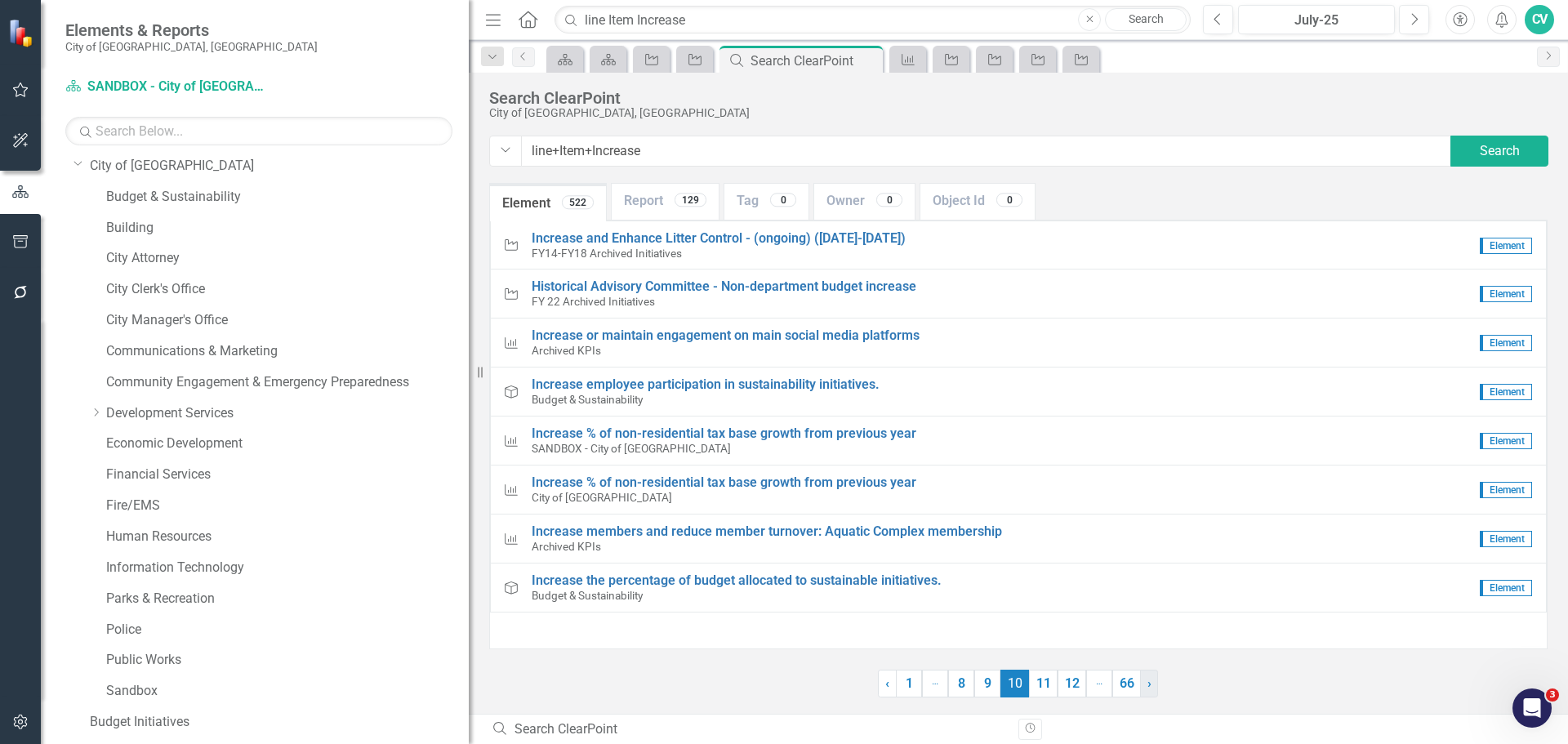
click at [1144, 683] on link "› Next" at bounding box center [1149, 683] width 18 height 27
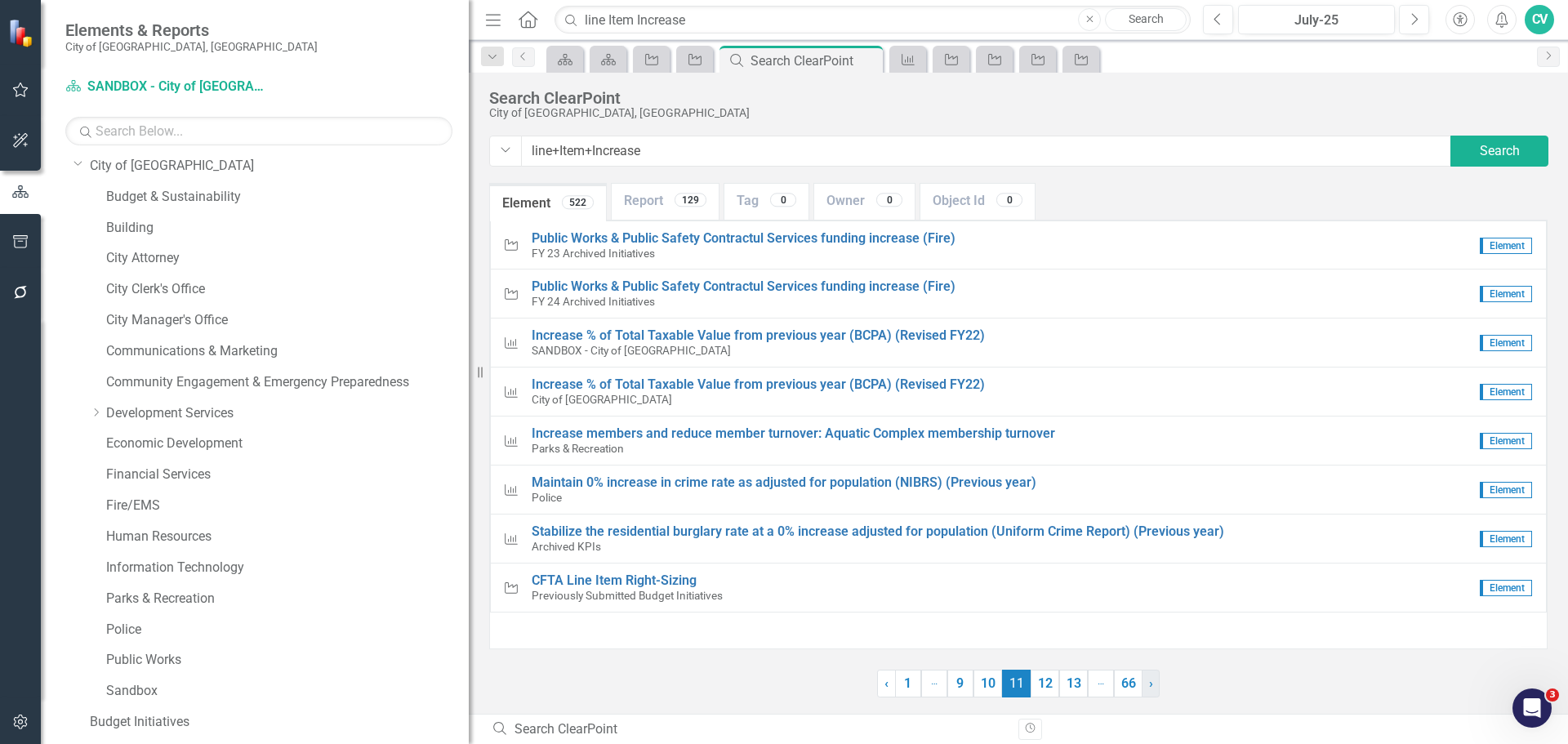
click at [1144, 683] on link "› Next" at bounding box center [1150, 683] width 18 height 27
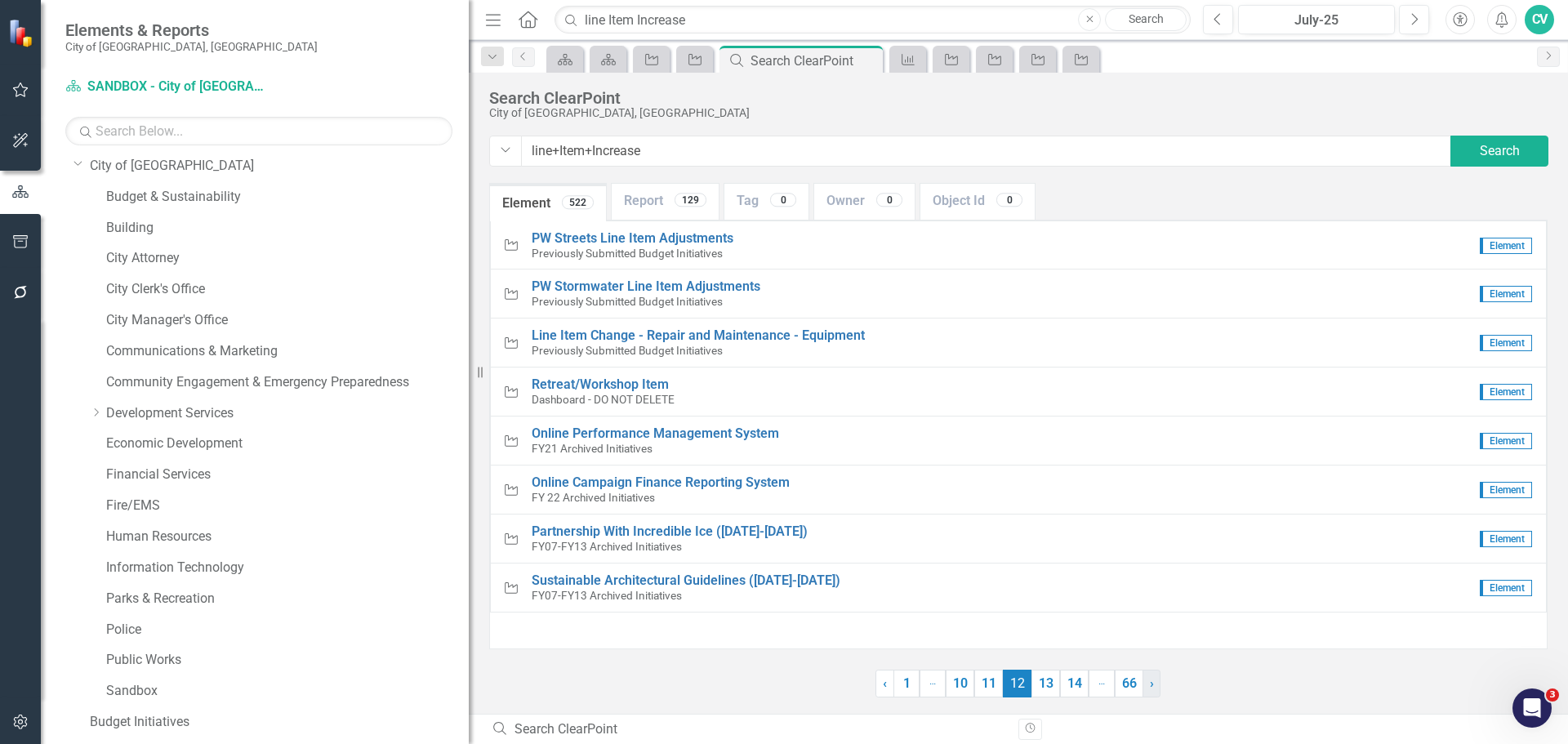
click at [1144, 683] on link "› Next" at bounding box center [1151, 683] width 18 height 27
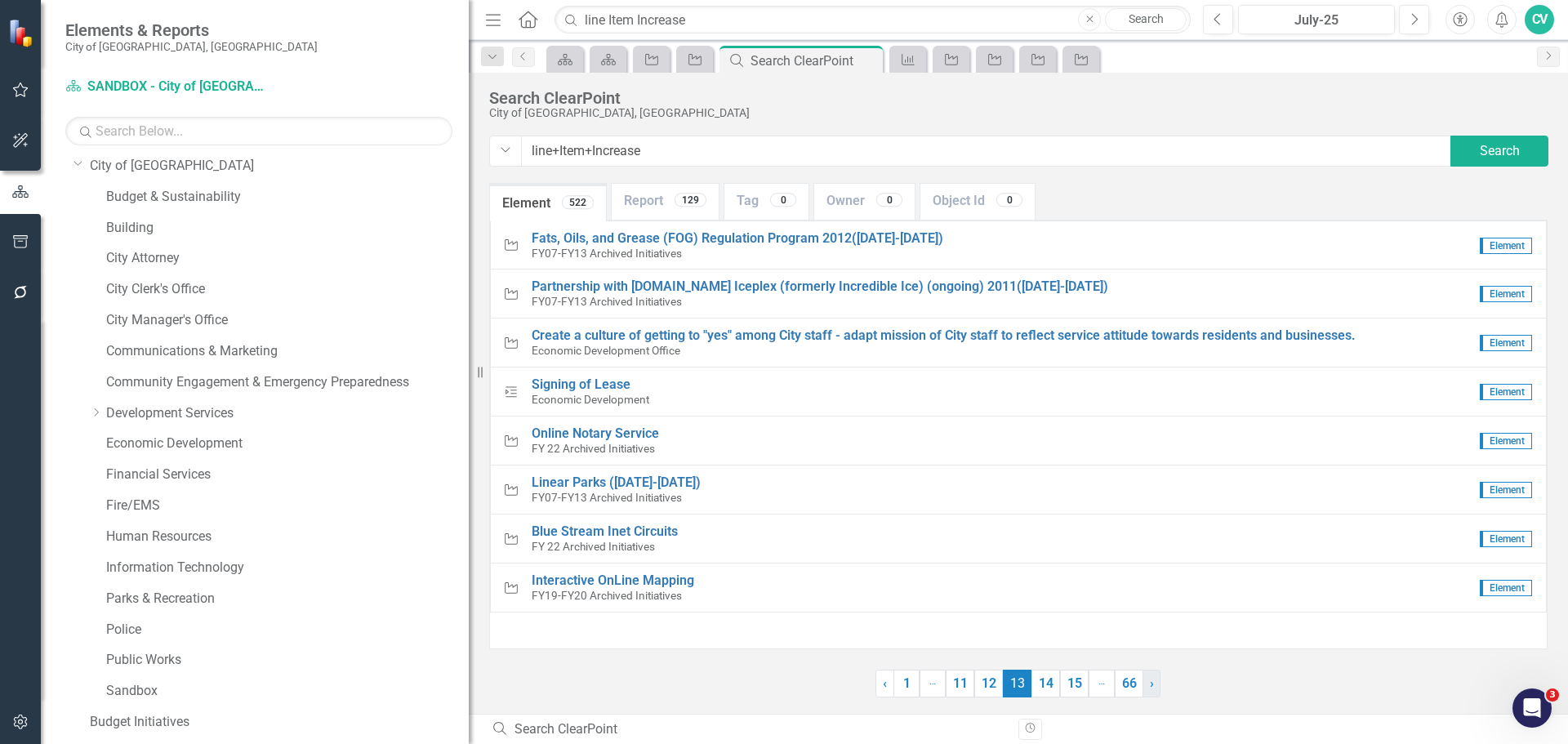
click at [1144, 683] on link "› Next" at bounding box center [1151, 683] width 18 height 27
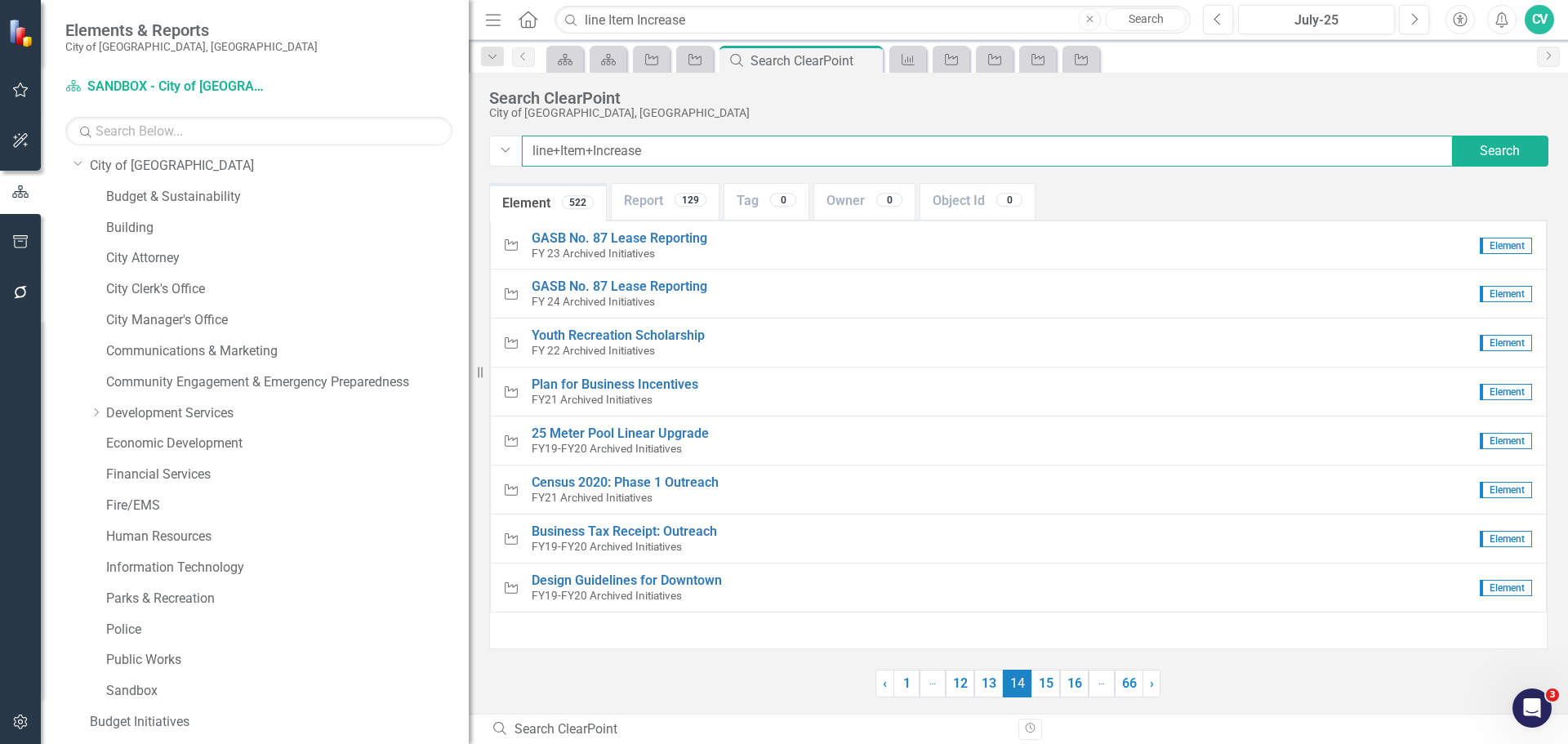
drag, startPoint x: 669, startPoint y: 145, endPoint x: 504, endPoint y: 131, distance: 165.6
click at [504, 131] on div "Search ClearPoint City of Coral Springs, FL Dropdown line+Item+Increase Search …" at bounding box center [1019, 128] width 1100 height 110
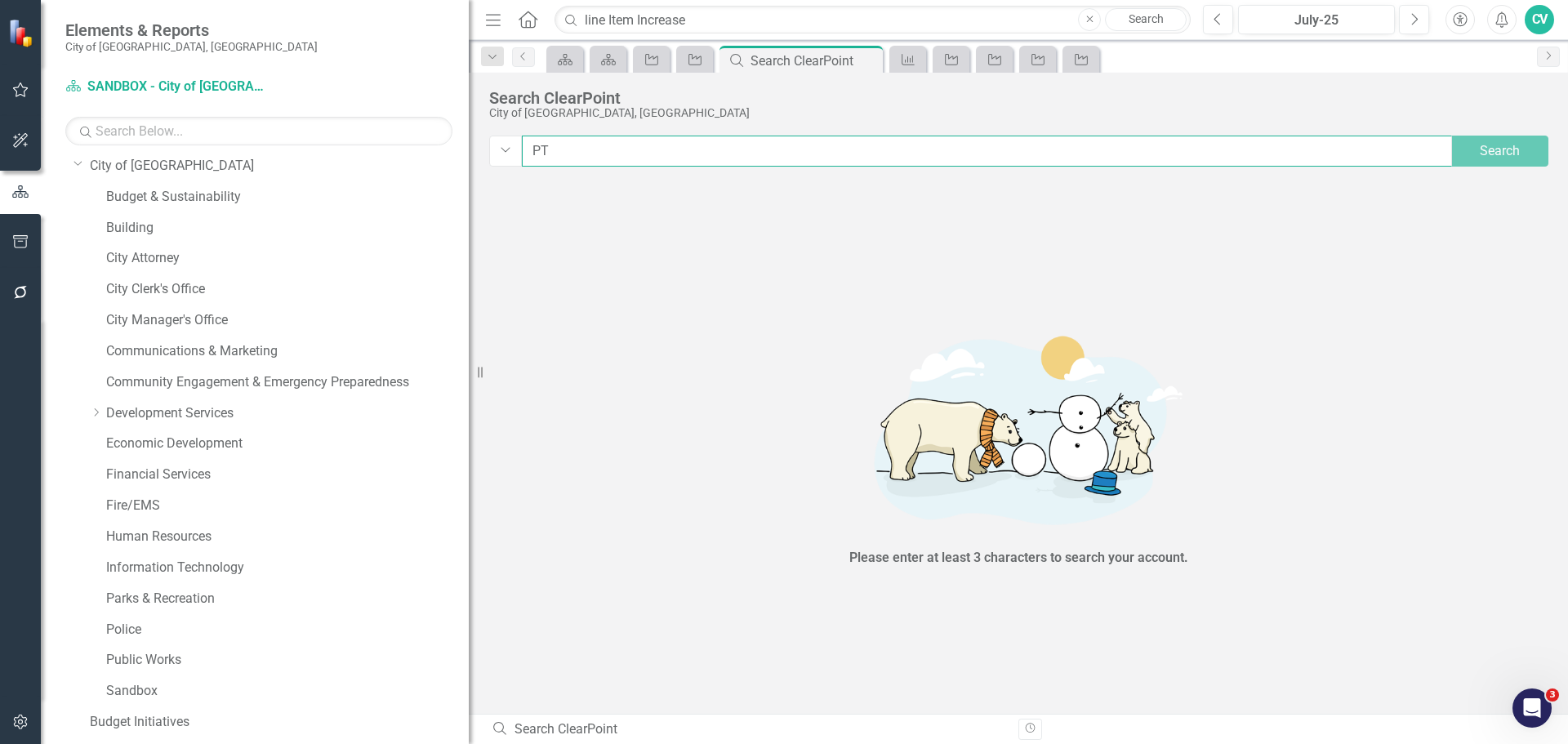
click at [650, 160] on input "PT" at bounding box center [987, 151] width 930 height 31
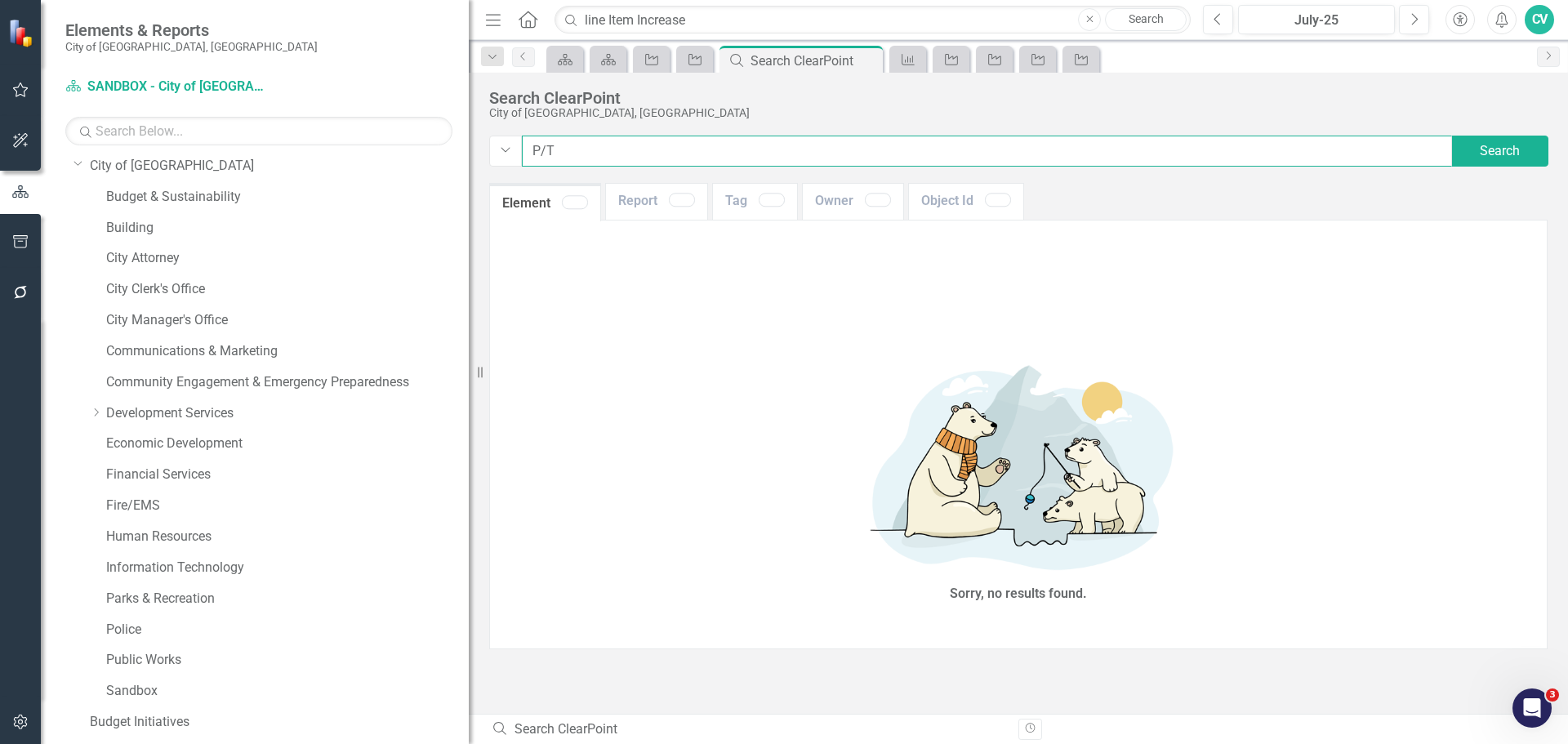
type input "P/T"
click at [1086, 24] on button "Close" at bounding box center [1089, 20] width 23 height 23
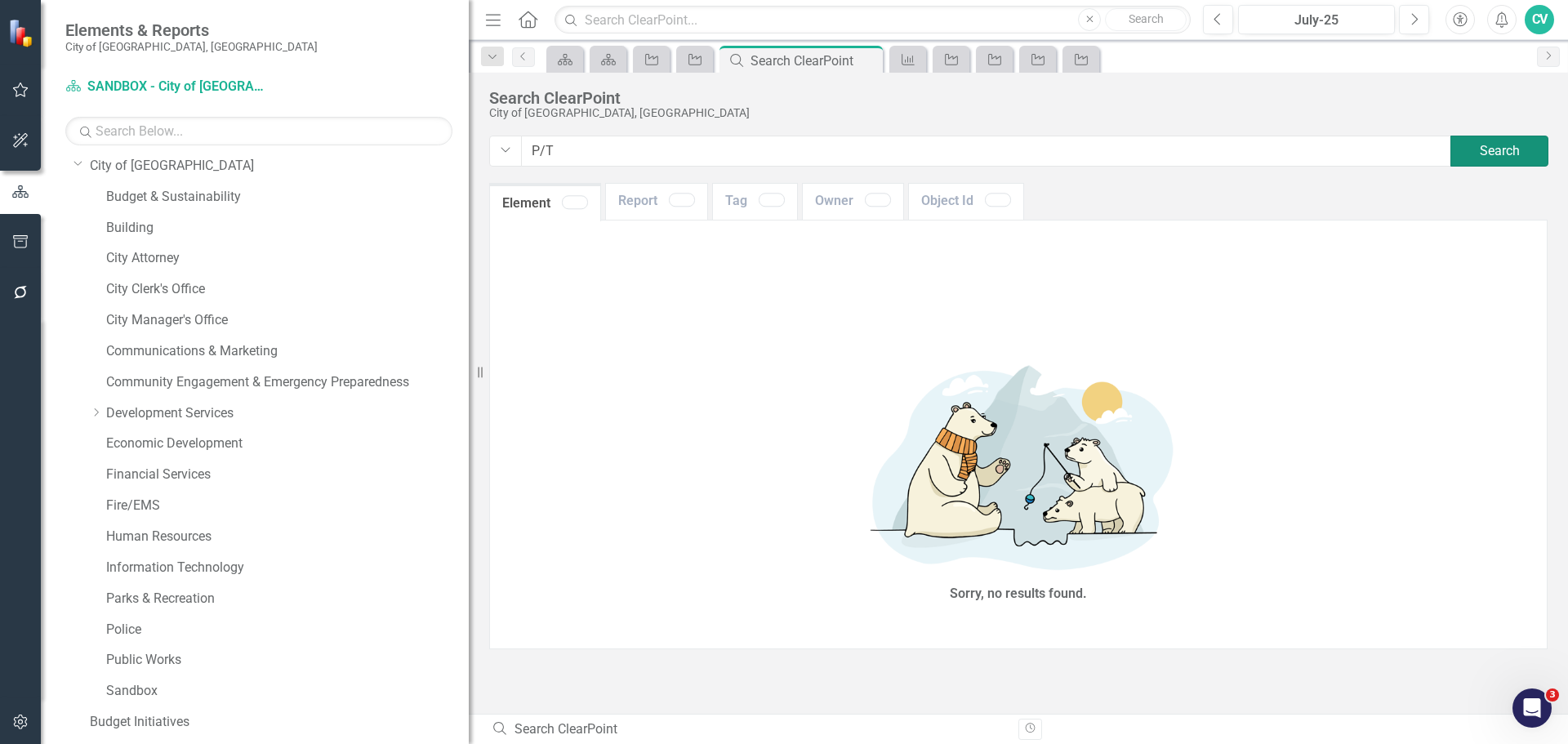
click at [1485, 152] on button "Search" at bounding box center [1499, 151] width 98 height 31
click at [891, 32] on input "text" at bounding box center [873, 20] width 636 height 28
type input "P/T"
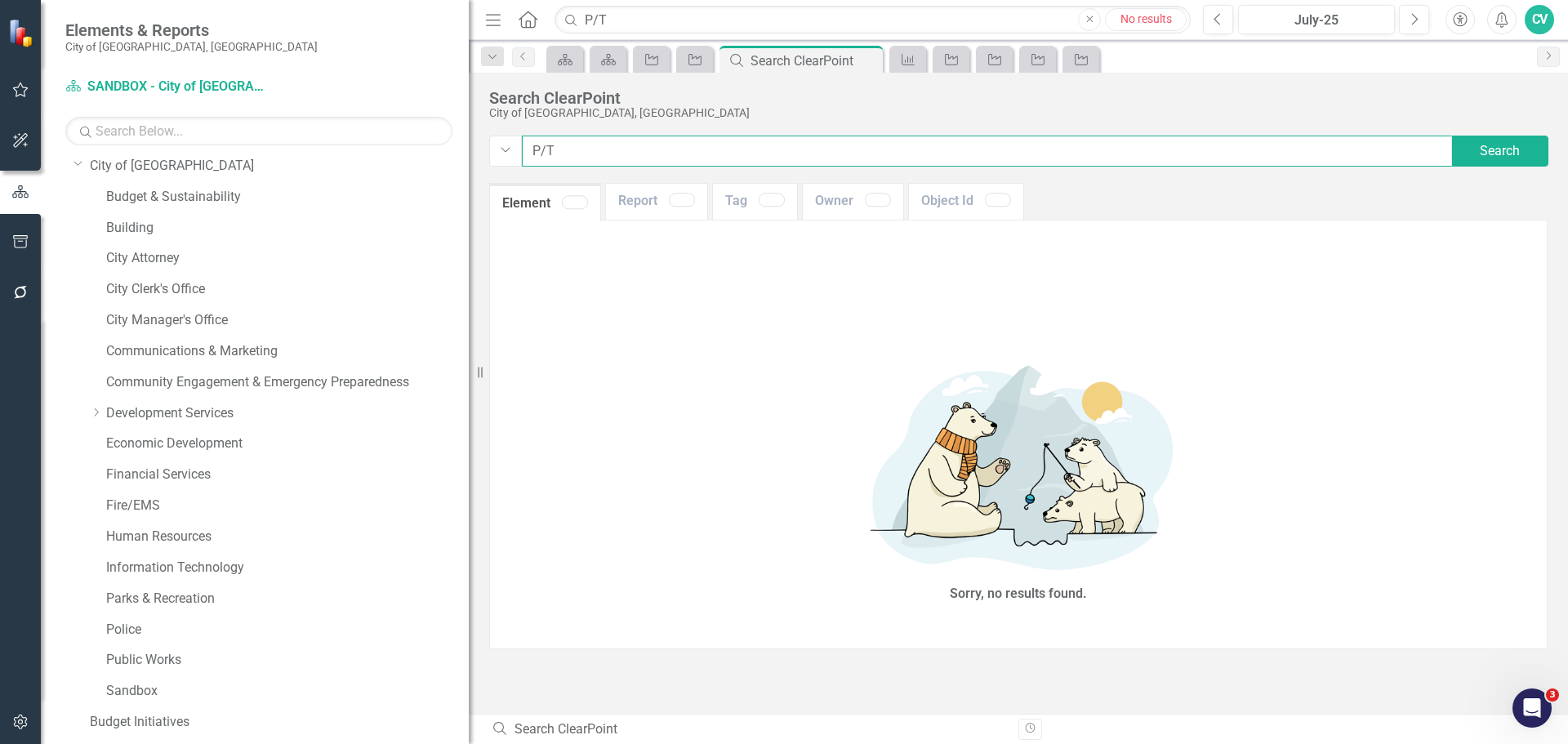
drag, startPoint x: 573, startPoint y: 153, endPoint x: 524, endPoint y: 148, distance: 49.3
click at [524, 148] on input "P/T" at bounding box center [987, 151] width 930 height 31
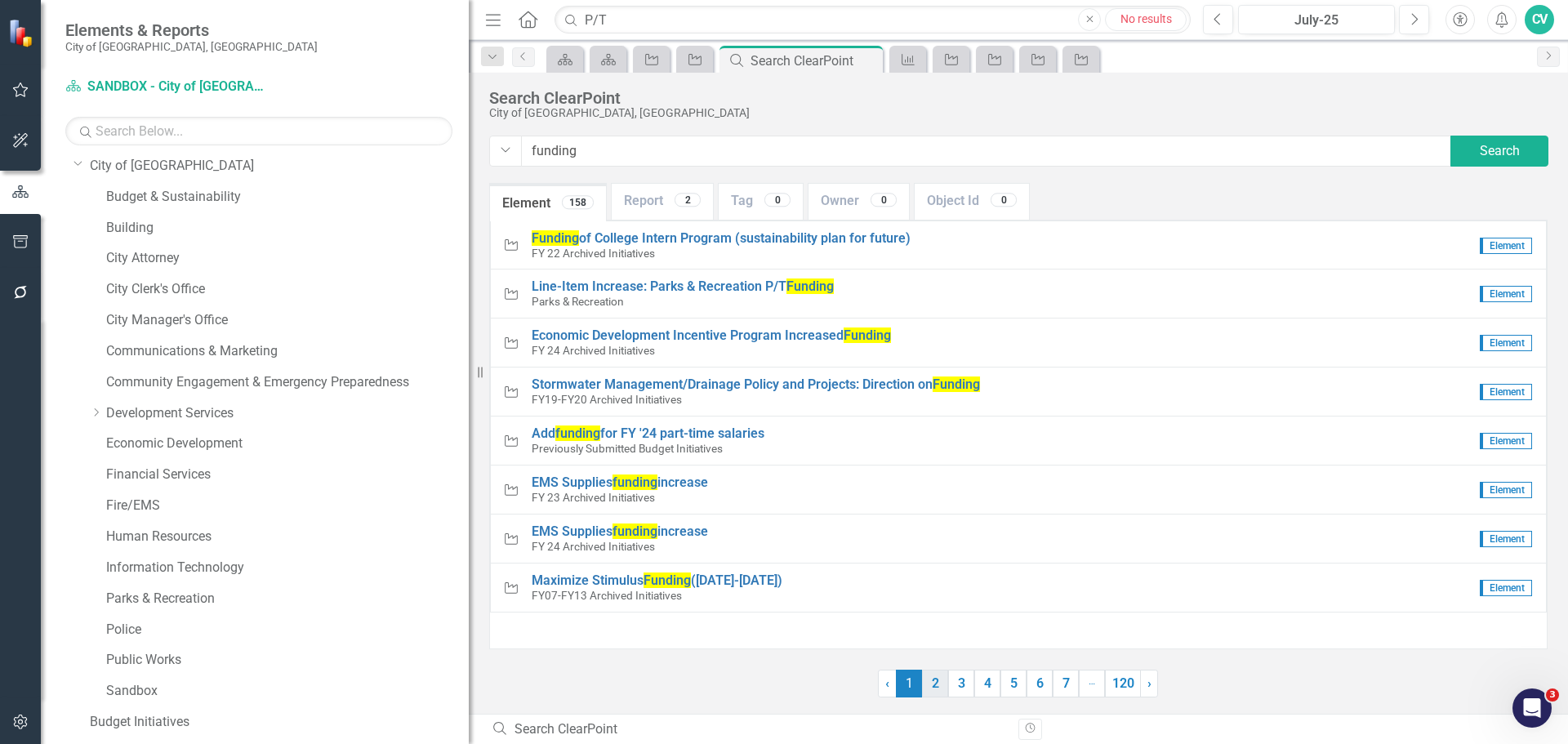
click at [931, 690] on link "2" at bounding box center [935, 683] width 27 height 27
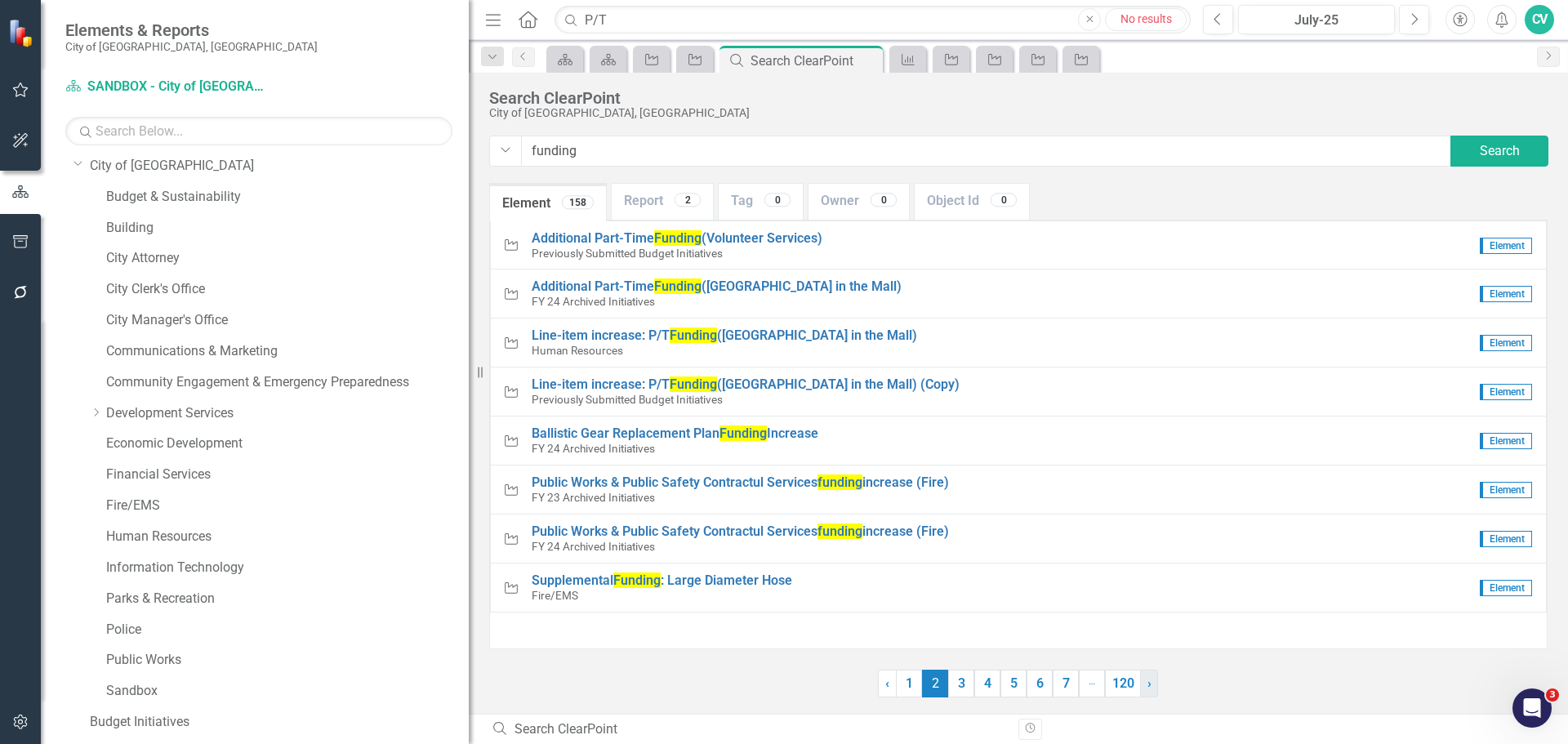
click at [1149, 685] on span "›" at bounding box center [1149, 683] width 4 height 15
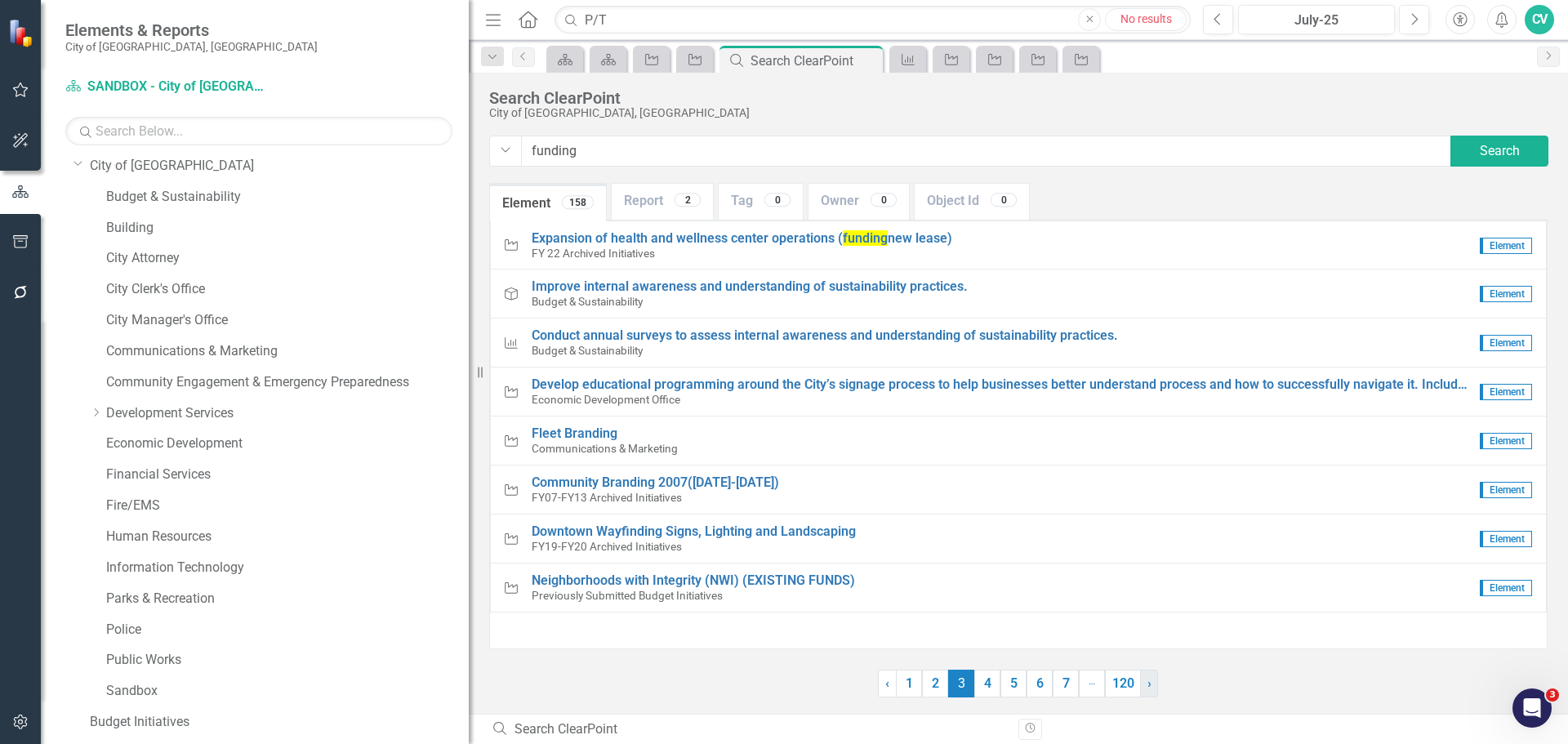
click at [1149, 685] on span "›" at bounding box center [1149, 683] width 4 height 15
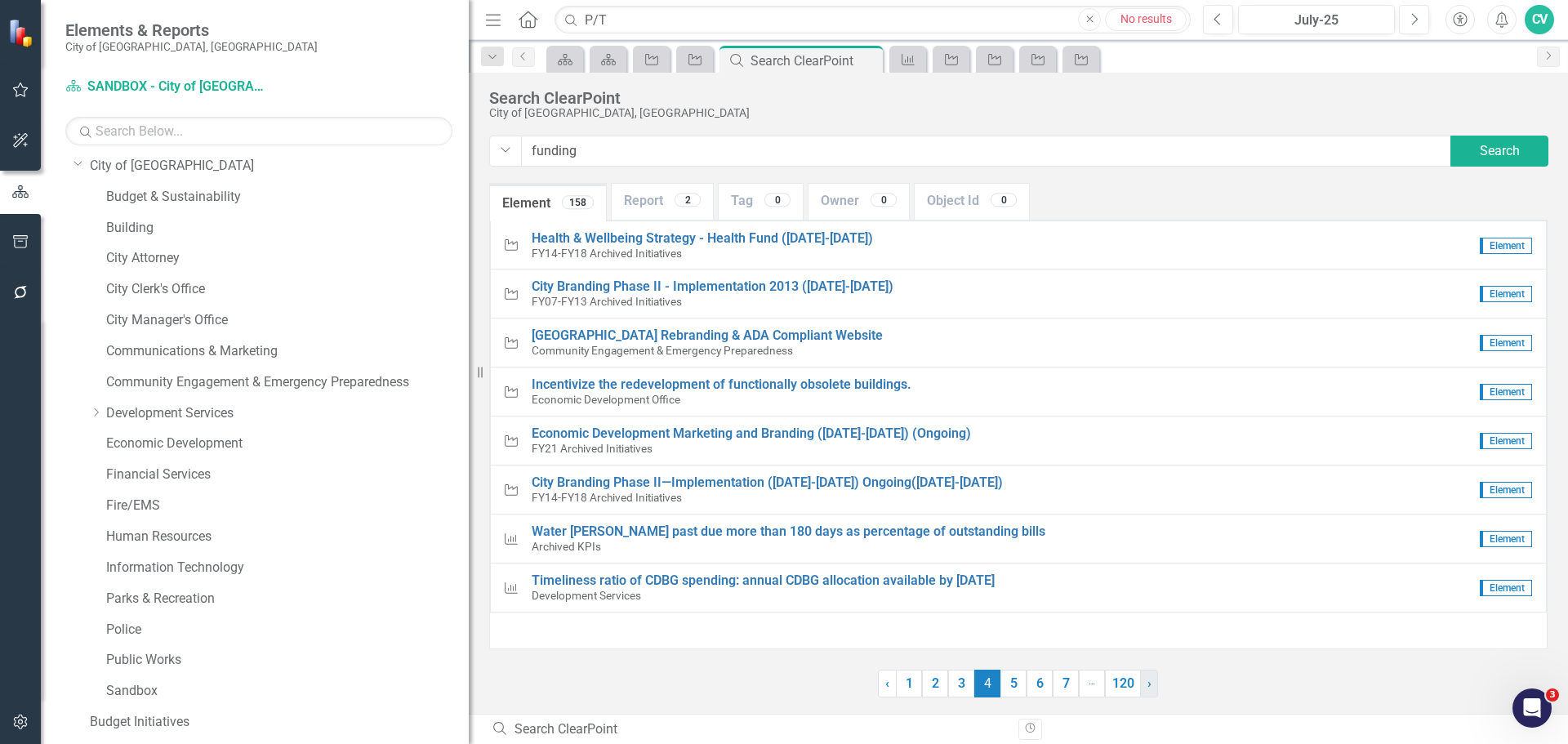
click at [1149, 685] on span "›" at bounding box center [1149, 683] width 4 height 15
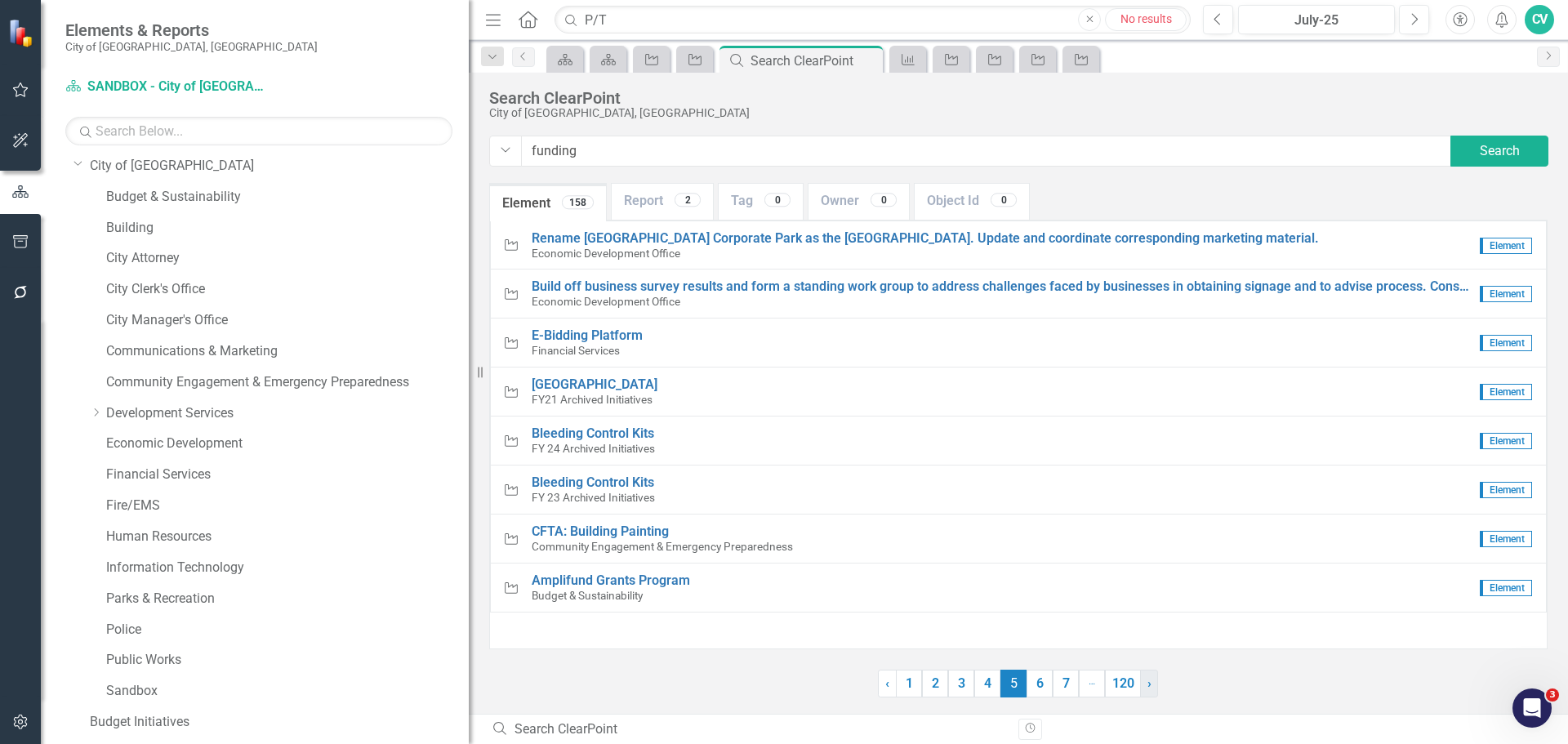
click at [1149, 685] on span "›" at bounding box center [1149, 683] width 4 height 15
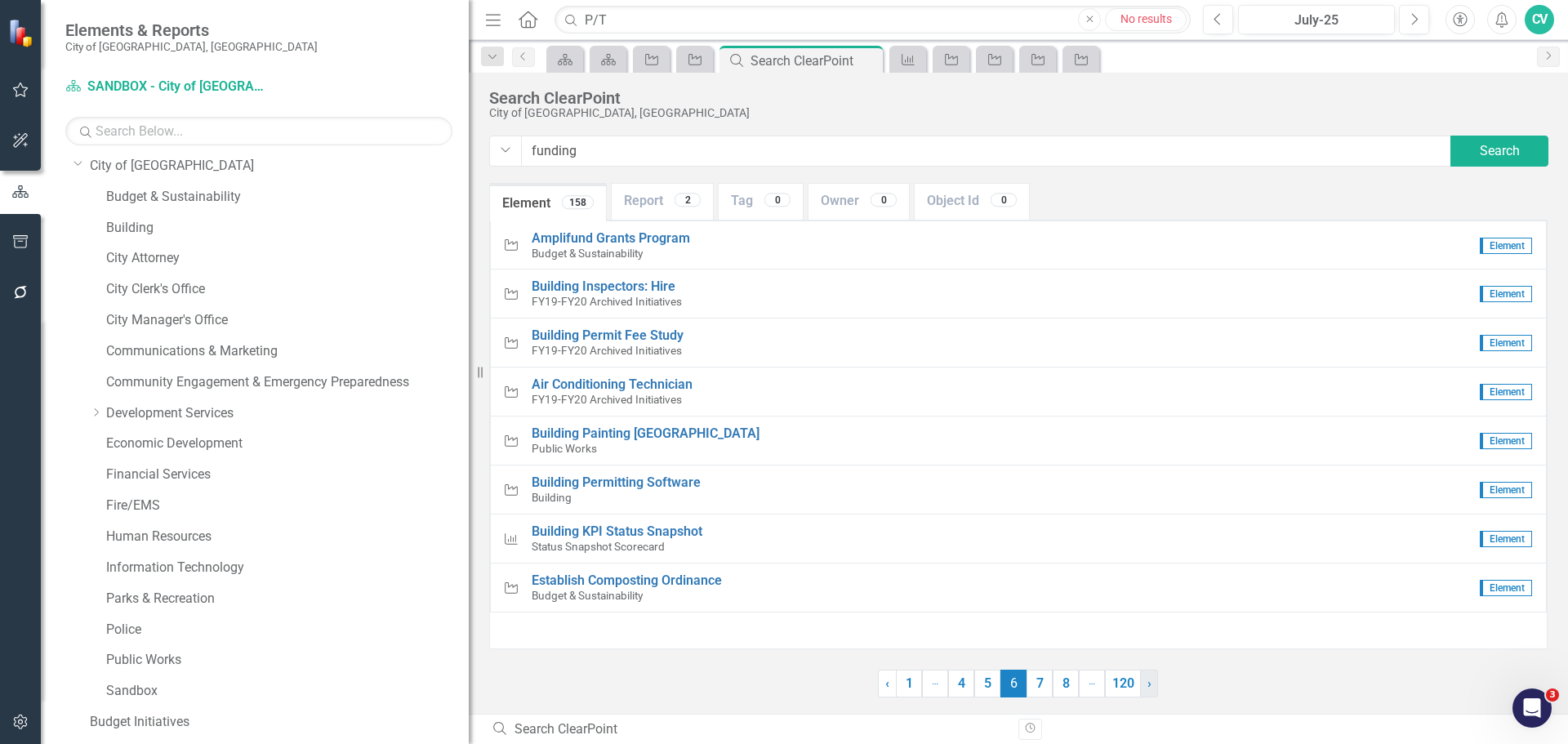
click at [1149, 685] on span "›" at bounding box center [1149, 683] width 4 height 15
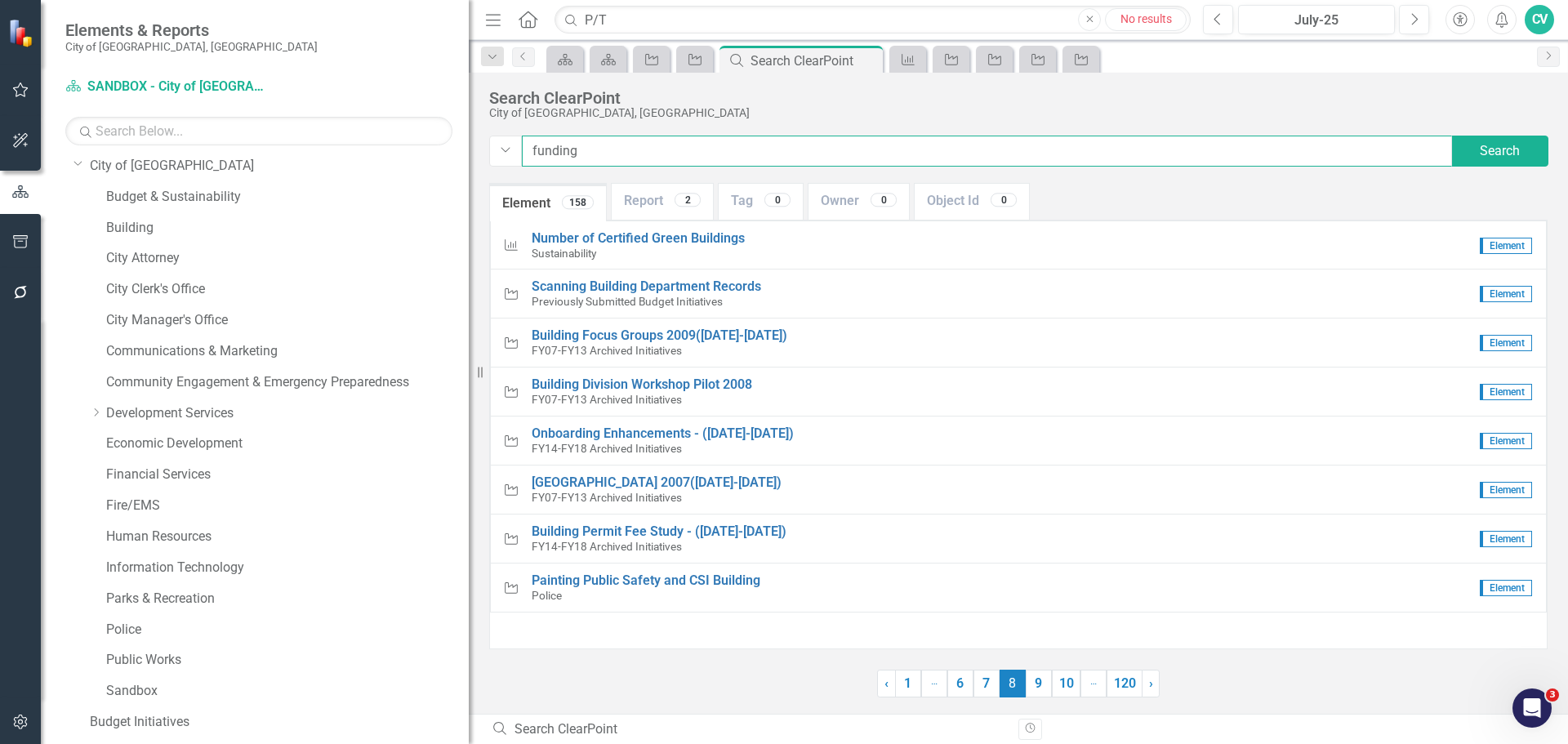
click at [674, 144] on input "funding" at bounding box center [987, 151] width 930 height 31
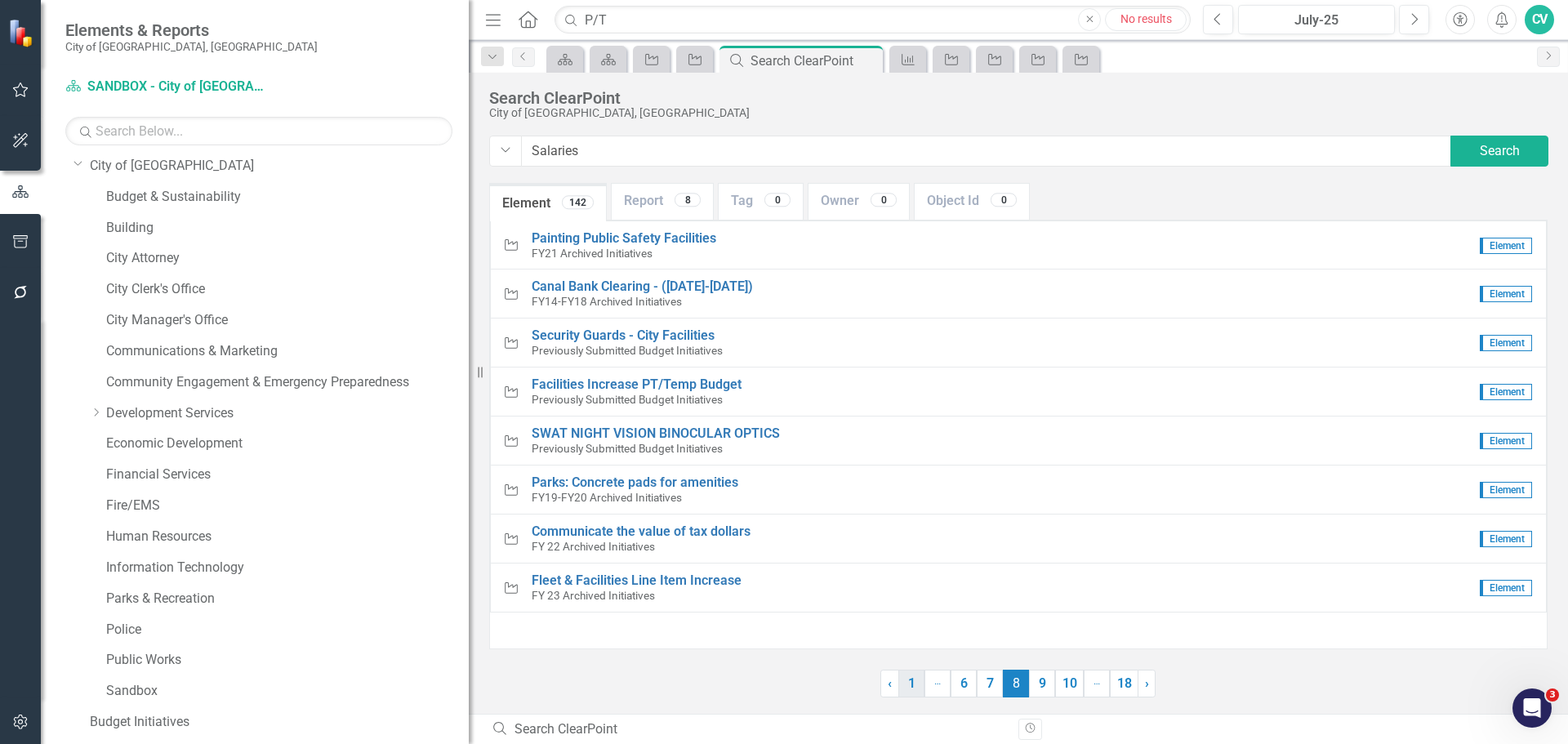
click at [906, 688] on link "1" at bounding box center [911, 683] width 27 height 27
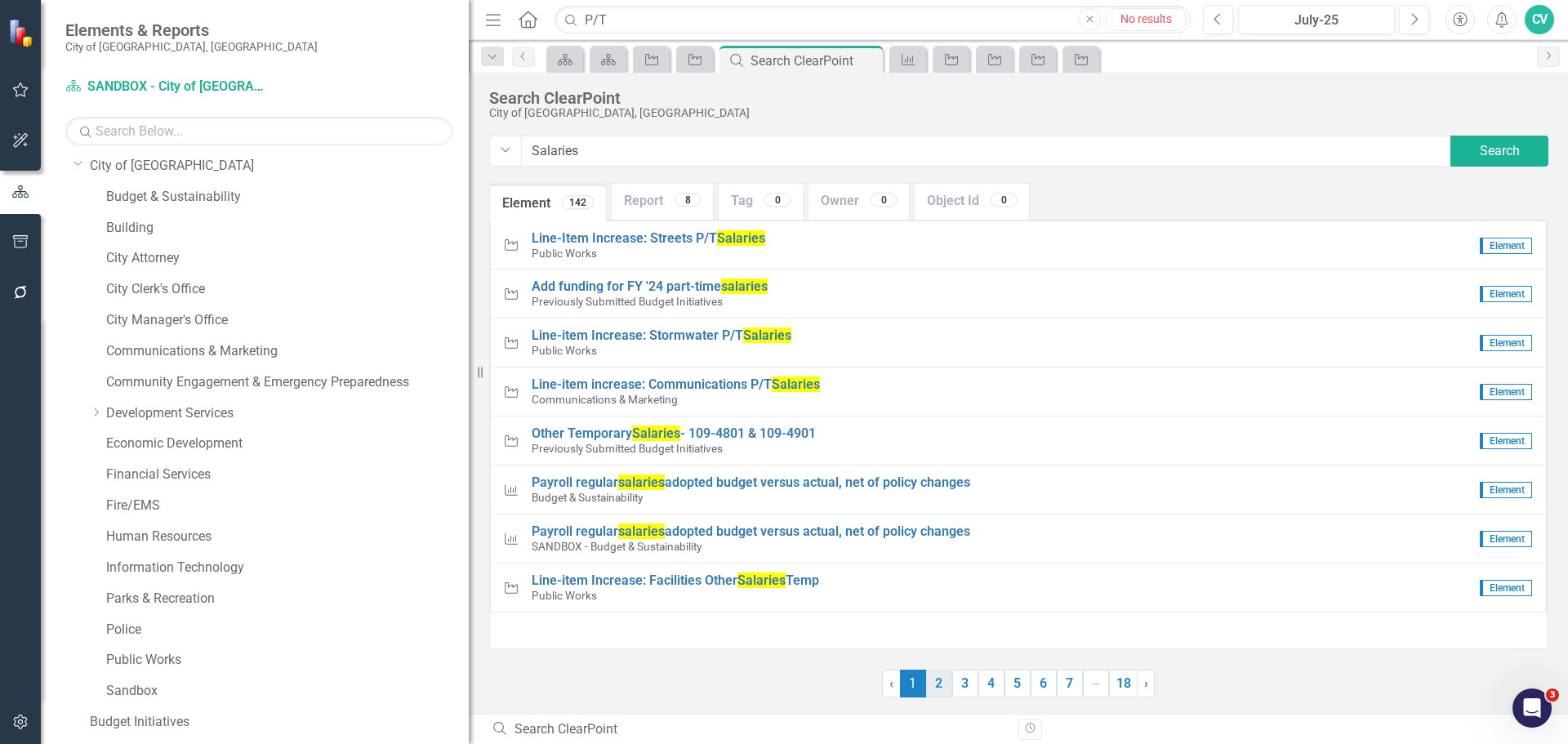
click at [945, 687] on link "2" at bounding box center [939, 683] width 27 height 27
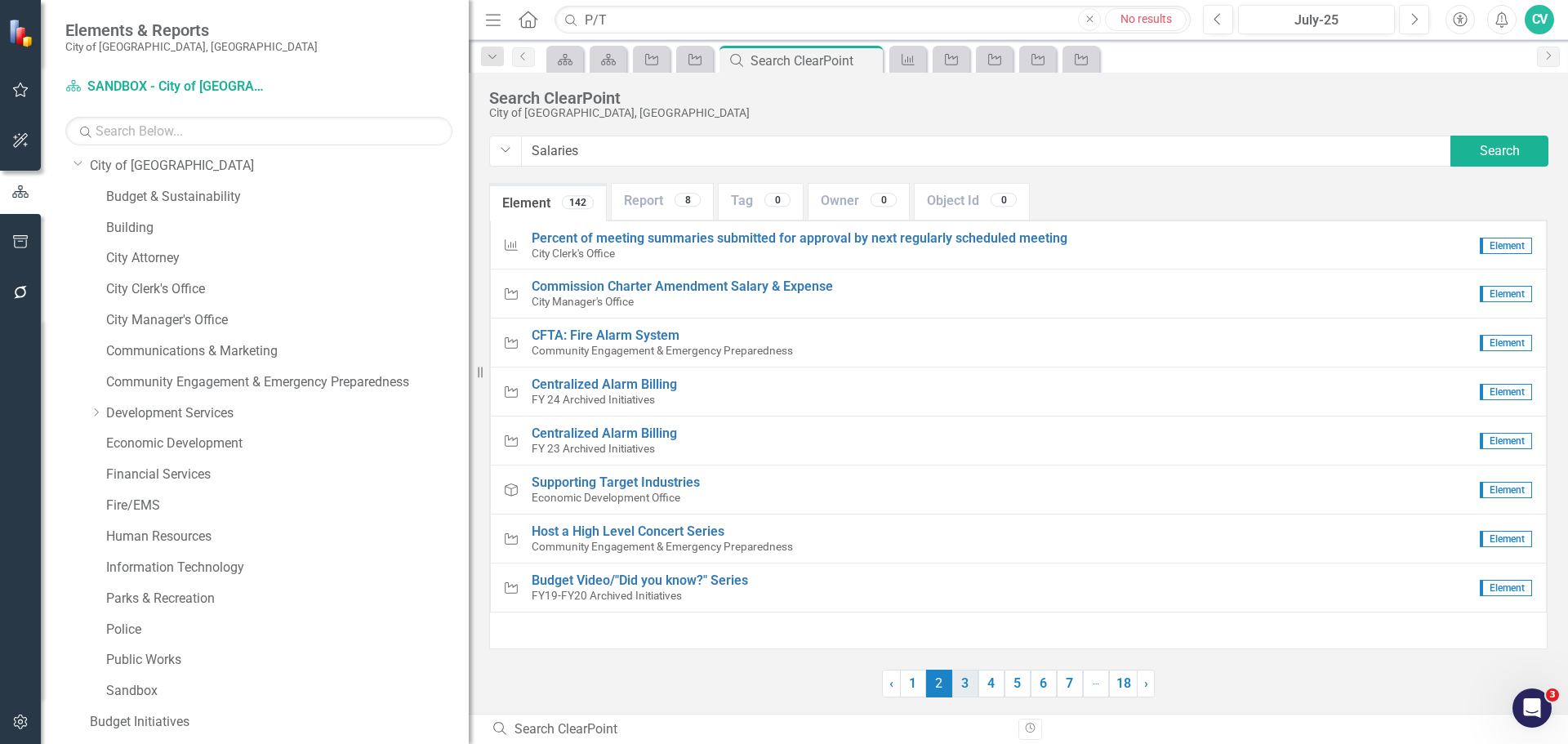
click at [964, 687] on link "3" at bounding box center [965, 683] width 27 height 27
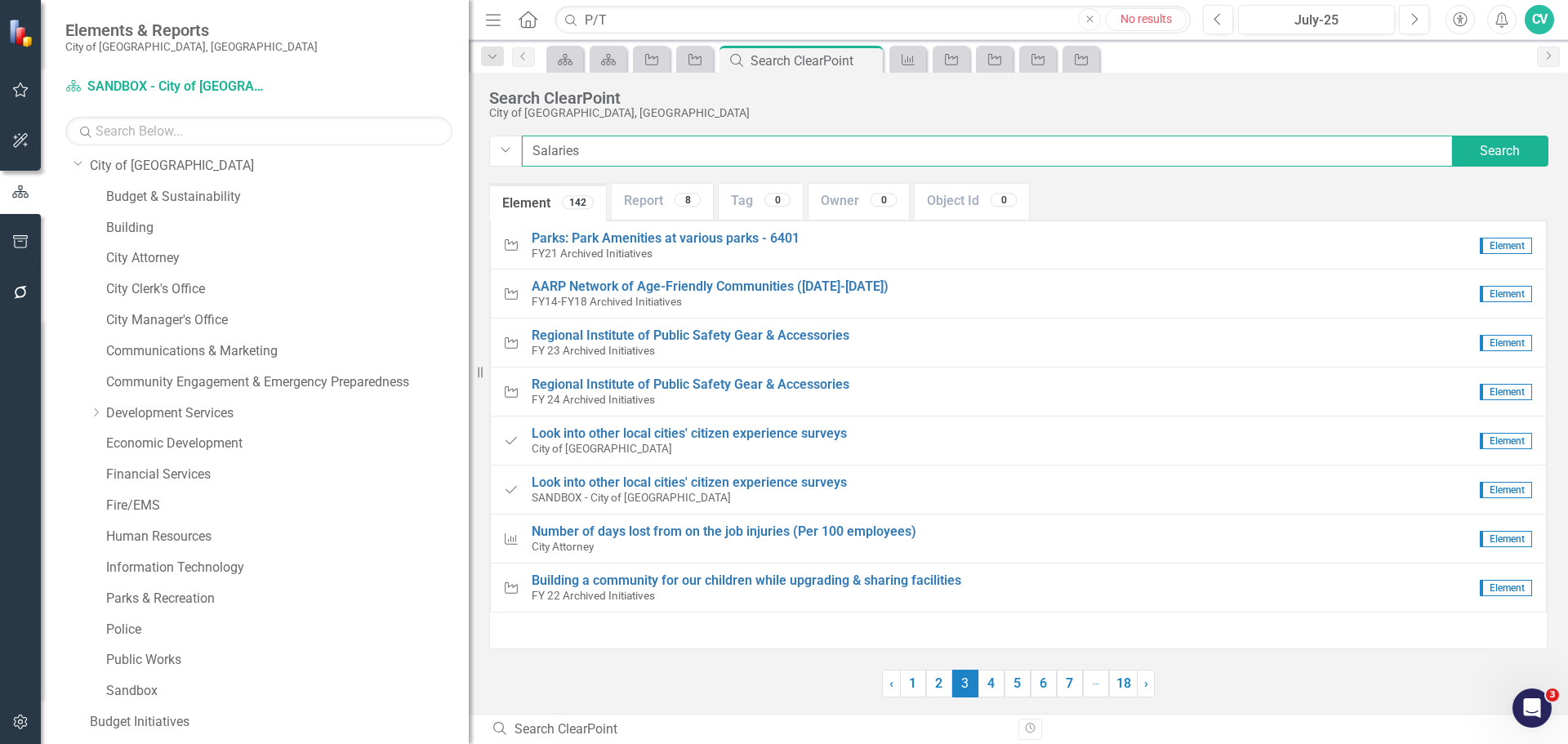
click at [589, 144] on input "Salaries" at bounding box center [987, 151] width 930 height 31
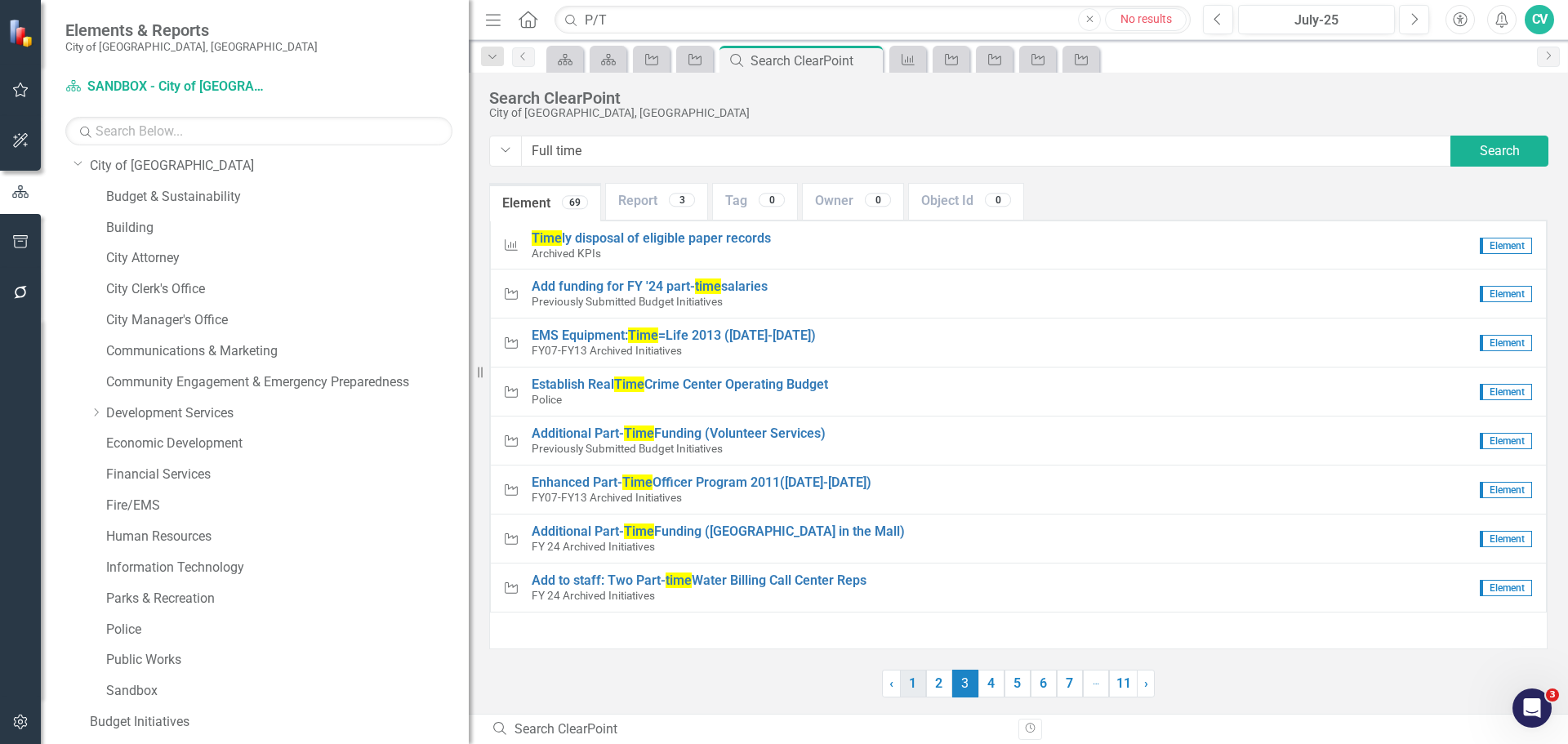
click at [909, 683] on link "1" at bounding box center [913, 683] width 27 height 27
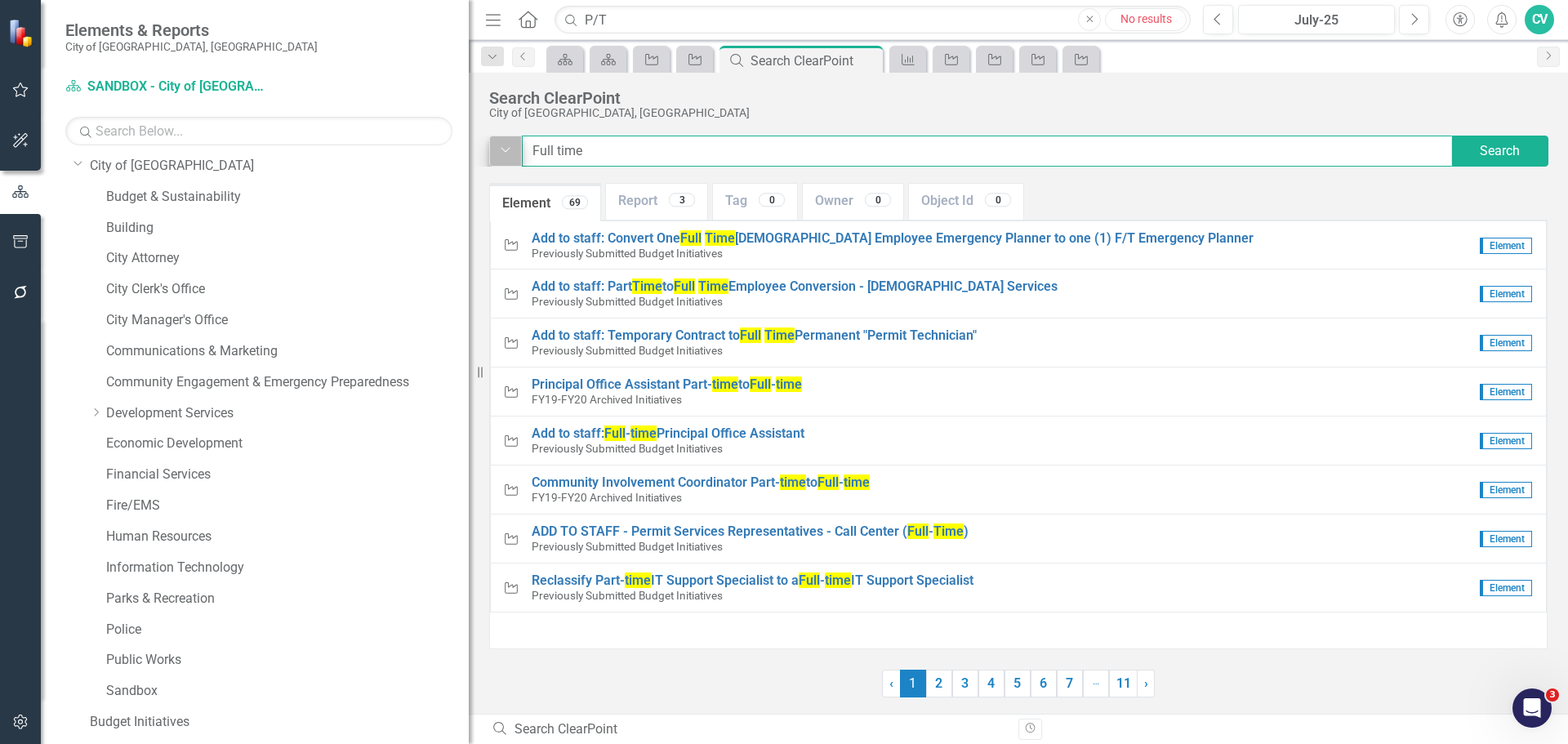
drag, startPoint x: 628, startPoint y: 151, endPoint x: 504, endPoint y: 144, distance: 124.2
click at [509, 146] on div "Dropdown Full time Search" at bounding box center [1018, 151] width 1058 height 31
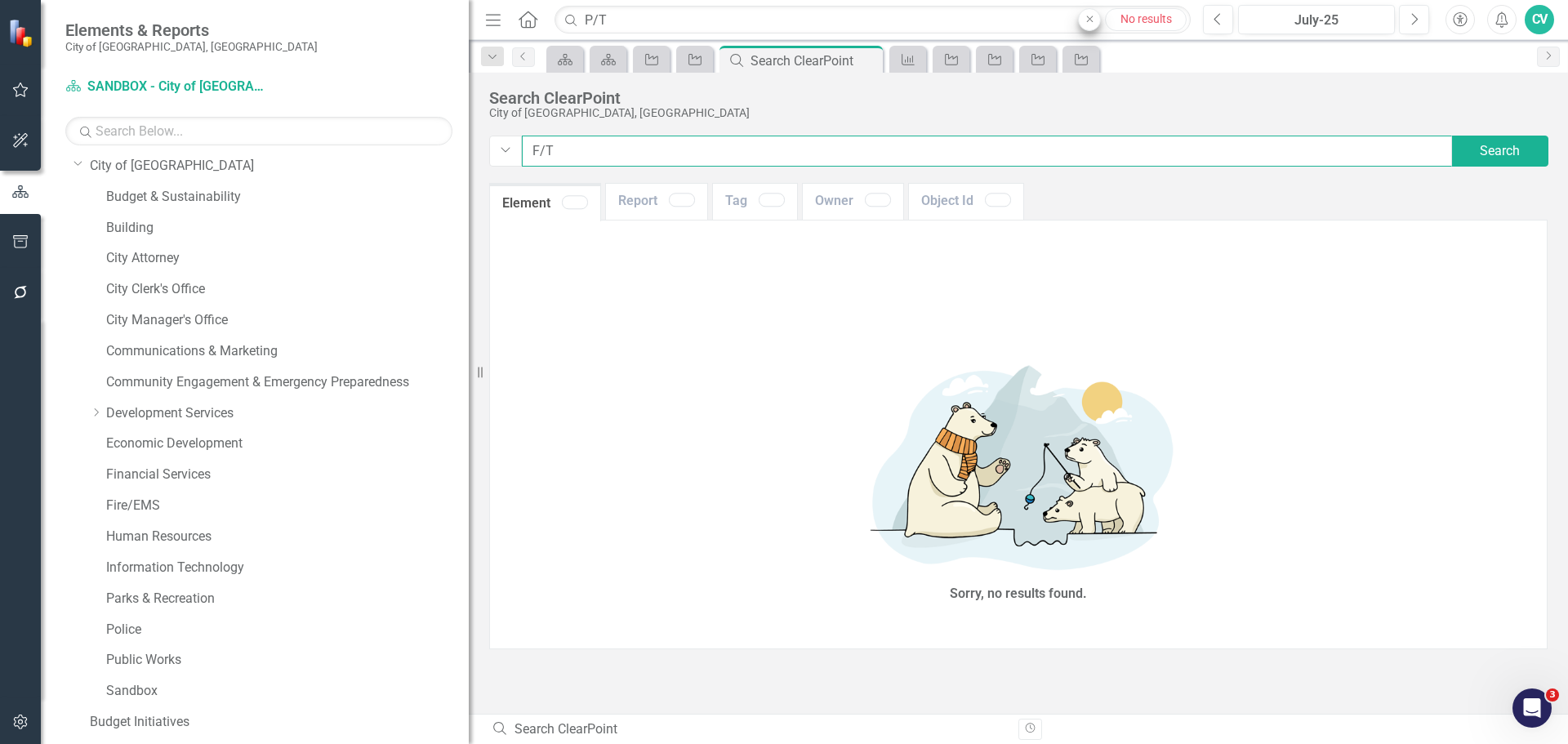
type input "F/T"
click at [1090, 11] on button "Close" at bounding box center [1089, 20] width 23 height 23
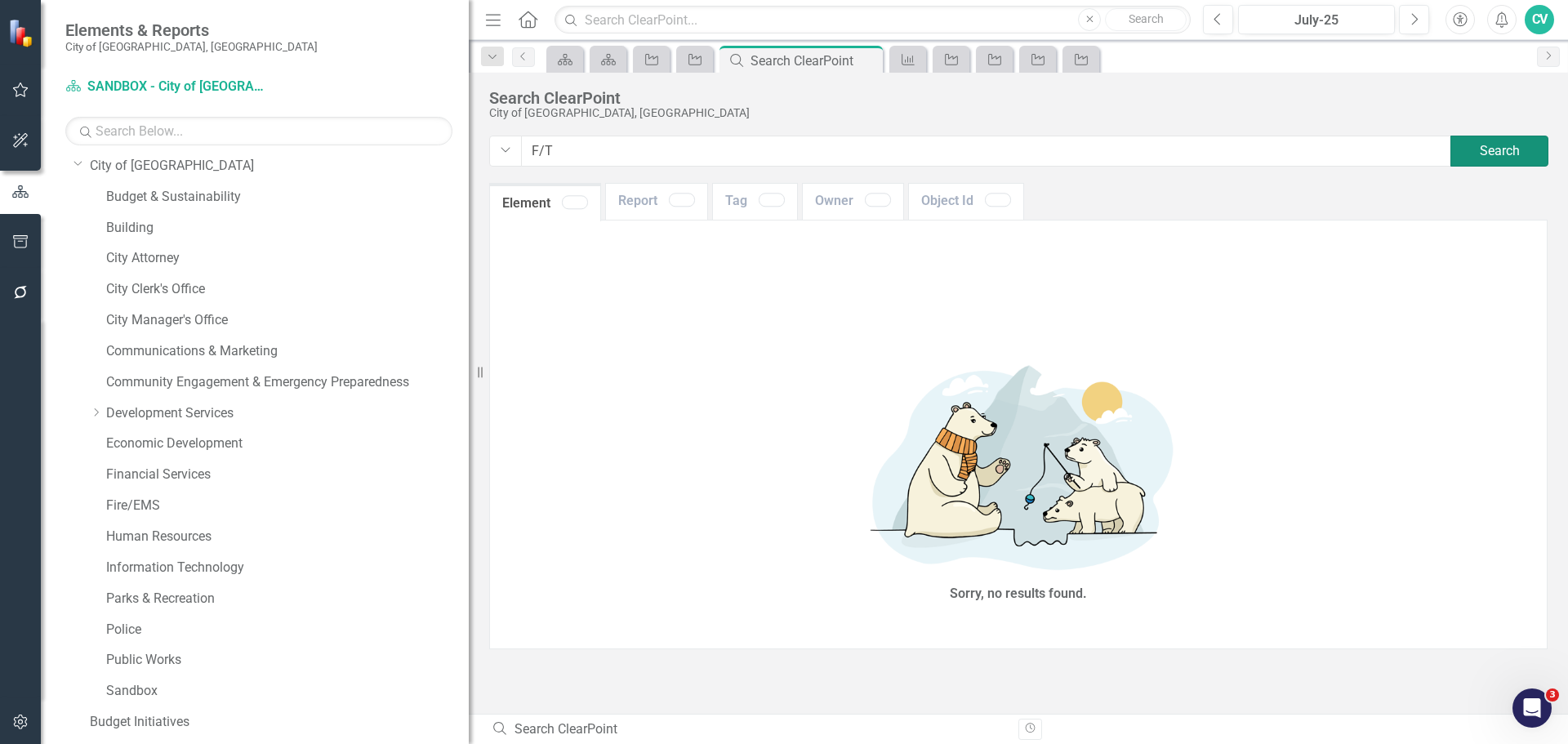
click at [1510, 144] on button "Search" at bounding box center [1499, 151] width 98 height 31
click at [699, 28] on input "text" at bounding box center [873, 20] width 636 height 28
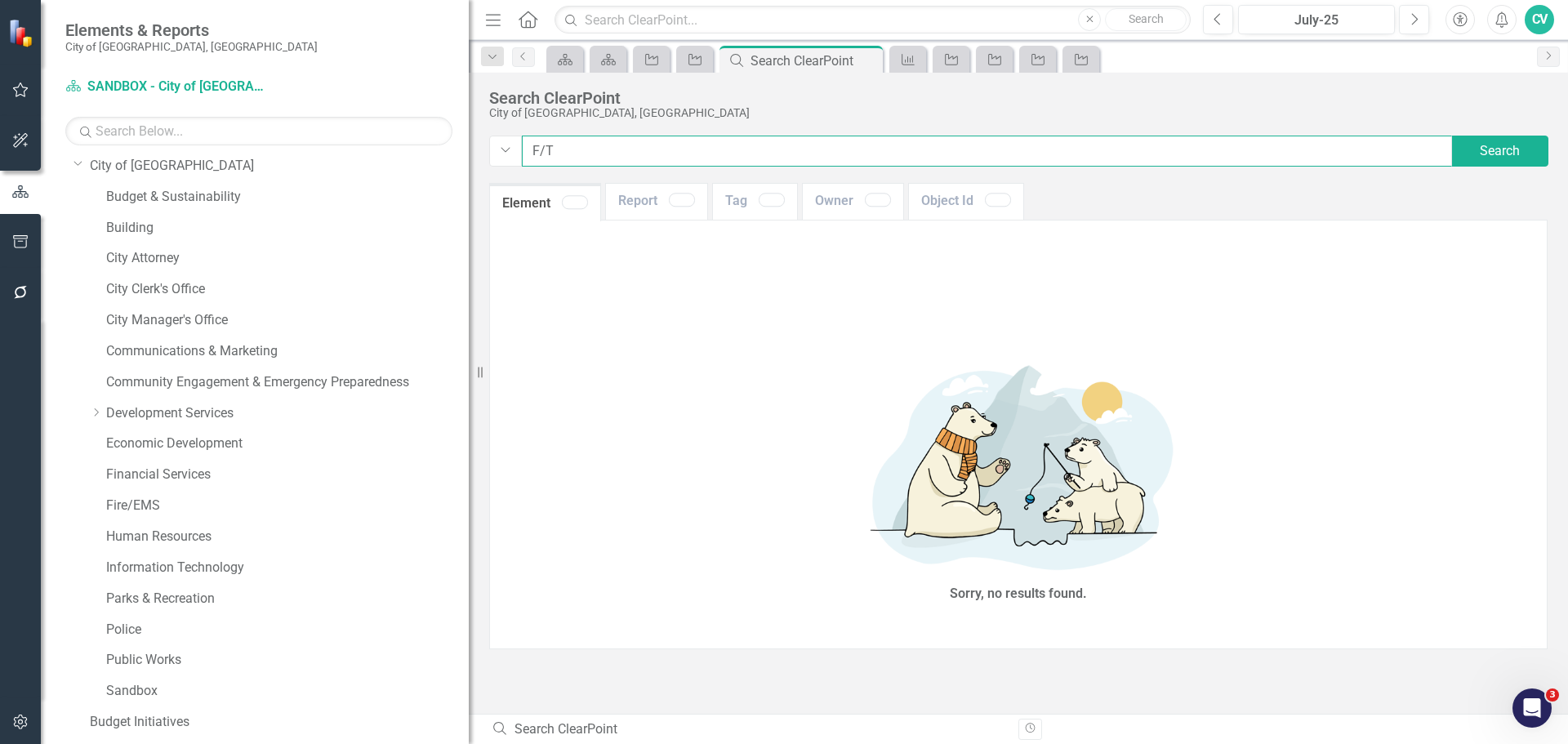
click at [522, 146] on input "F/T" at bounding box center [987, 151] width 930 height 31
click at [514, 148] on button "Dropdown" at bounding box center [505, 151] width 33 height 31
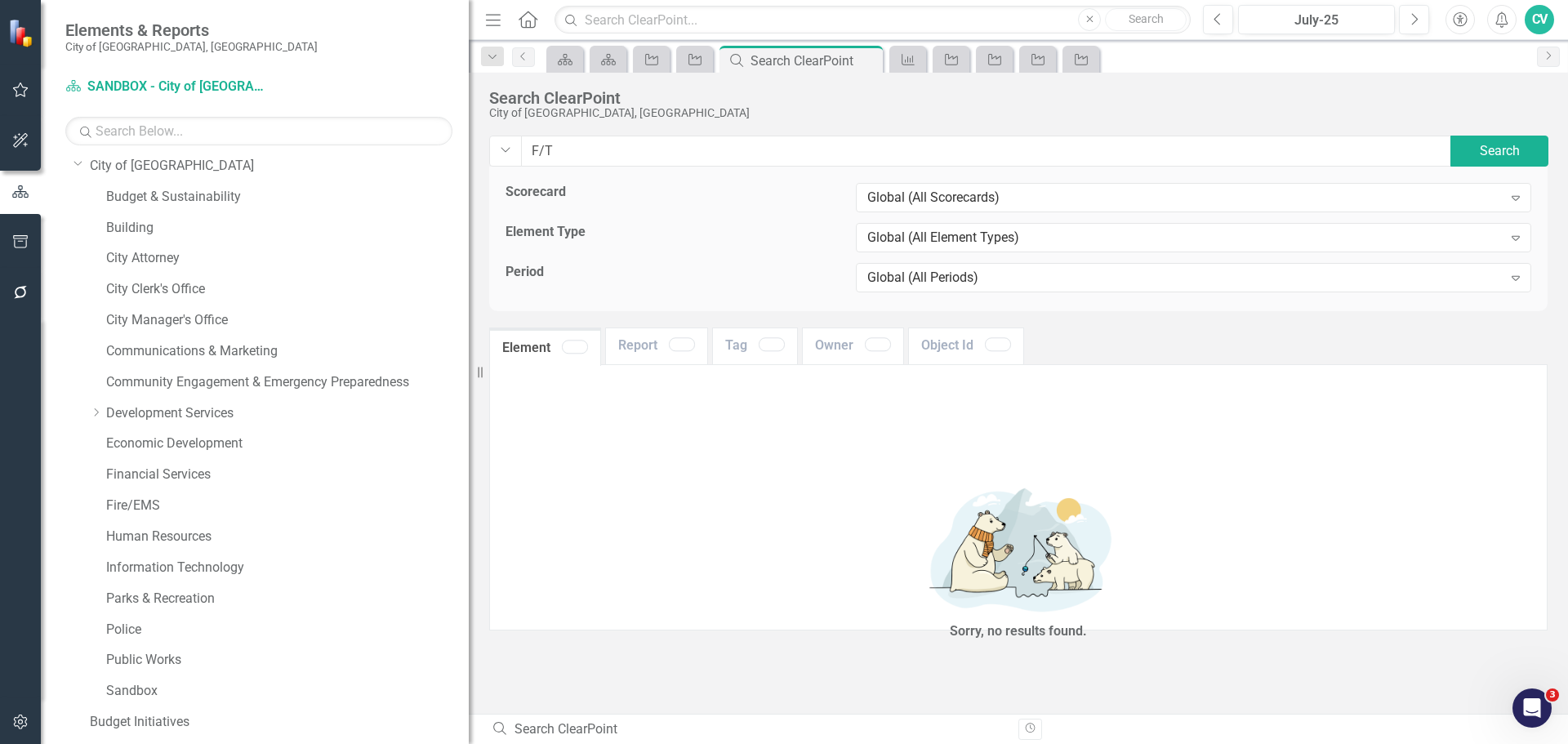
click at [605, 131] on div "Search ClearPoint City of Coral Springs, FL Dropdown F/T Search Scorecard Globa…" at bounding box center [1019, 200] width 1100 height 255
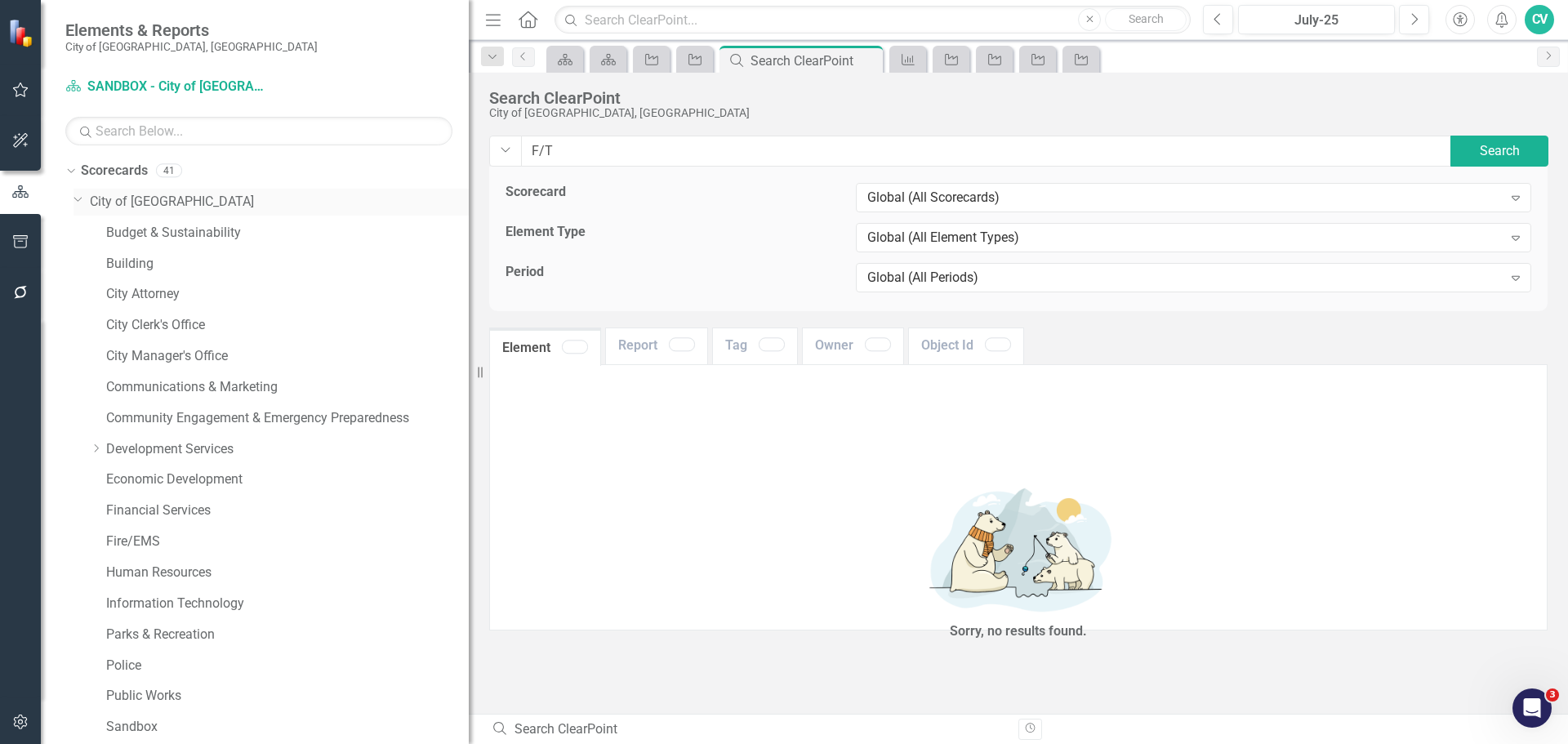
click at [152, 198] on link "City of [GEOGRAPHIC_DATA]" at bounding box center [279, 202] width 379 height 19
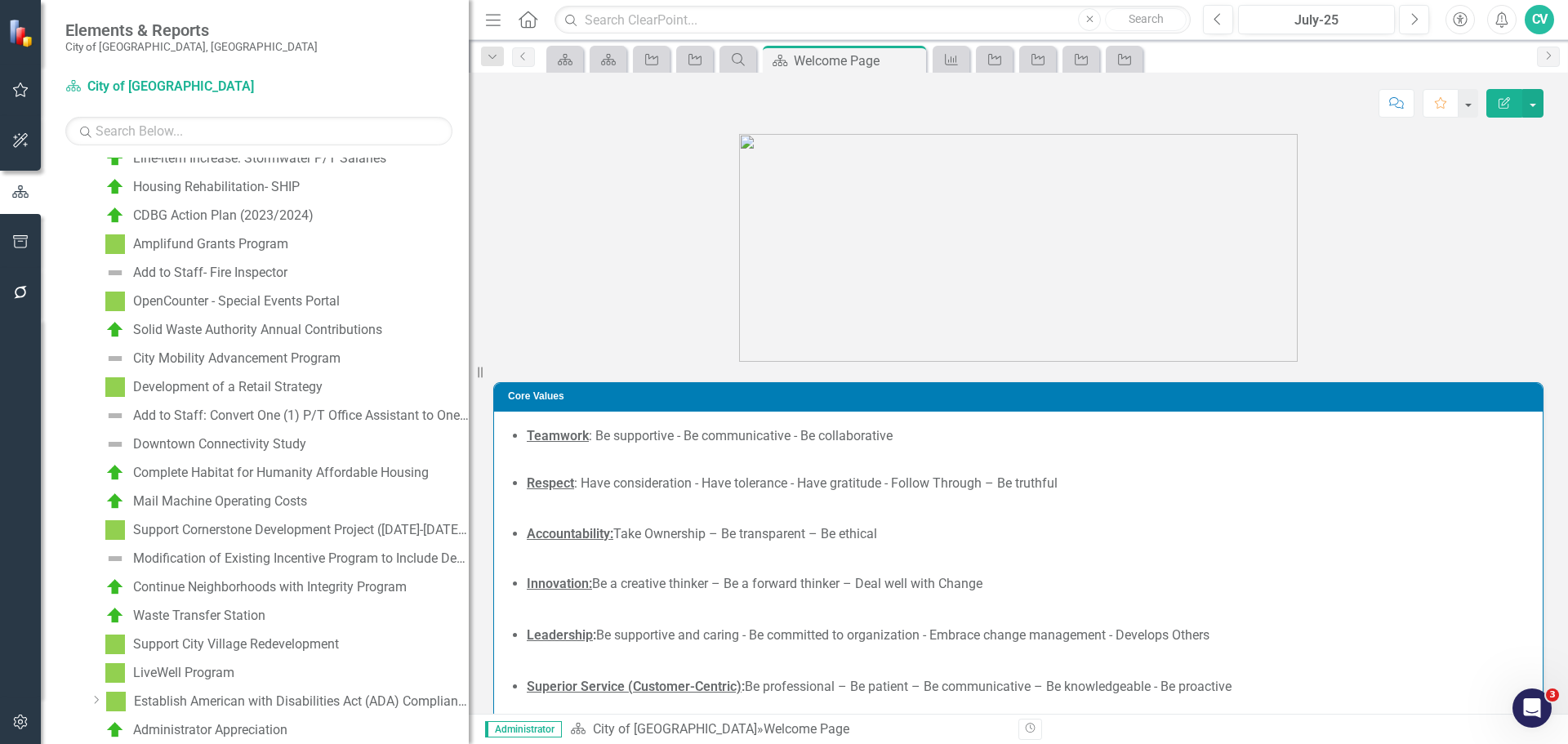
scroll to position [5549, 0]
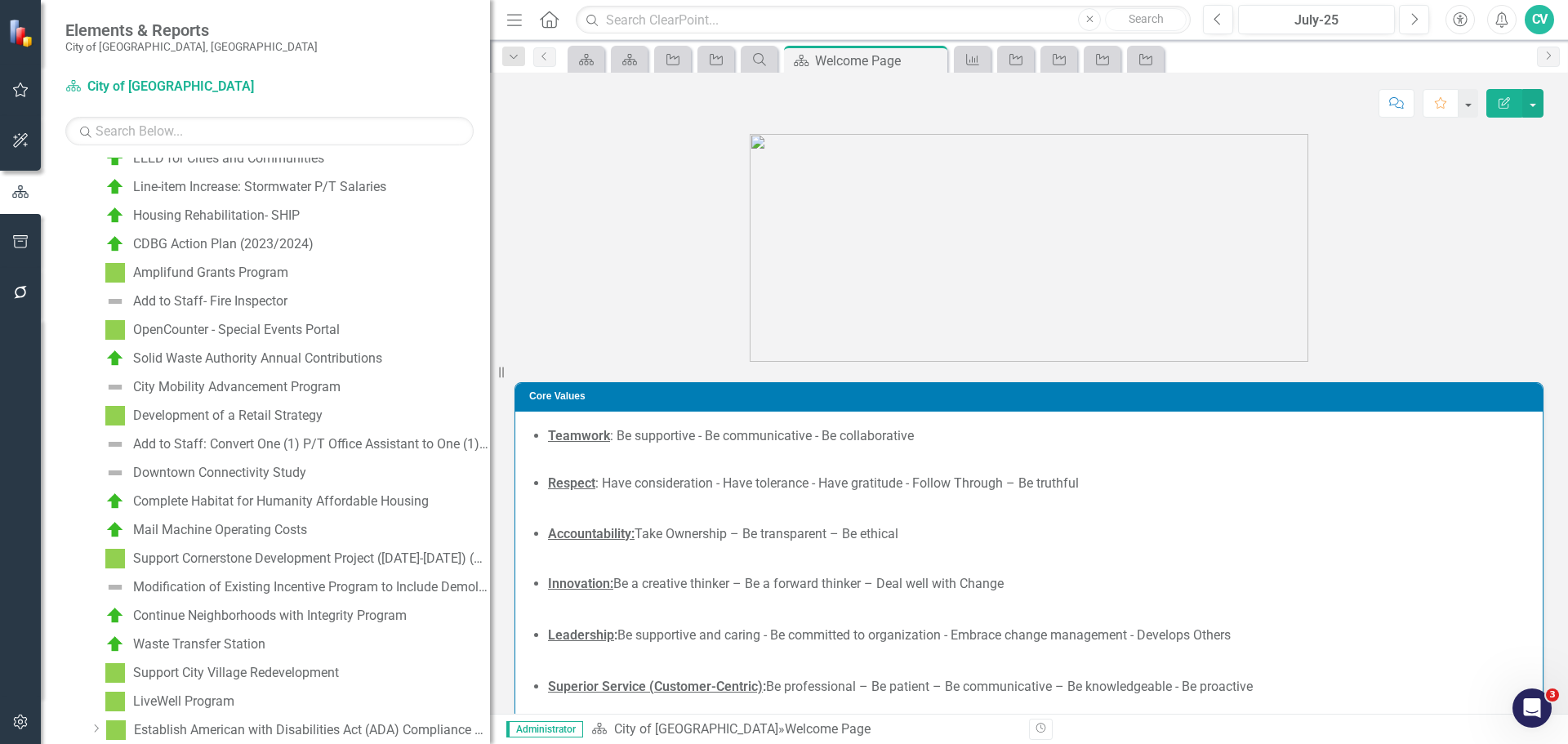
drag, startPoint x: 472, startPoint y: 442, endPoint x: 593, endPoint y: 443, distance: 121.0
click at [593, 443] on div "Elements & Reports City of Coral Springs, FL Scorecard City of Coral Springs Se…" at bounding box center [784, 372] width 1568 height 744
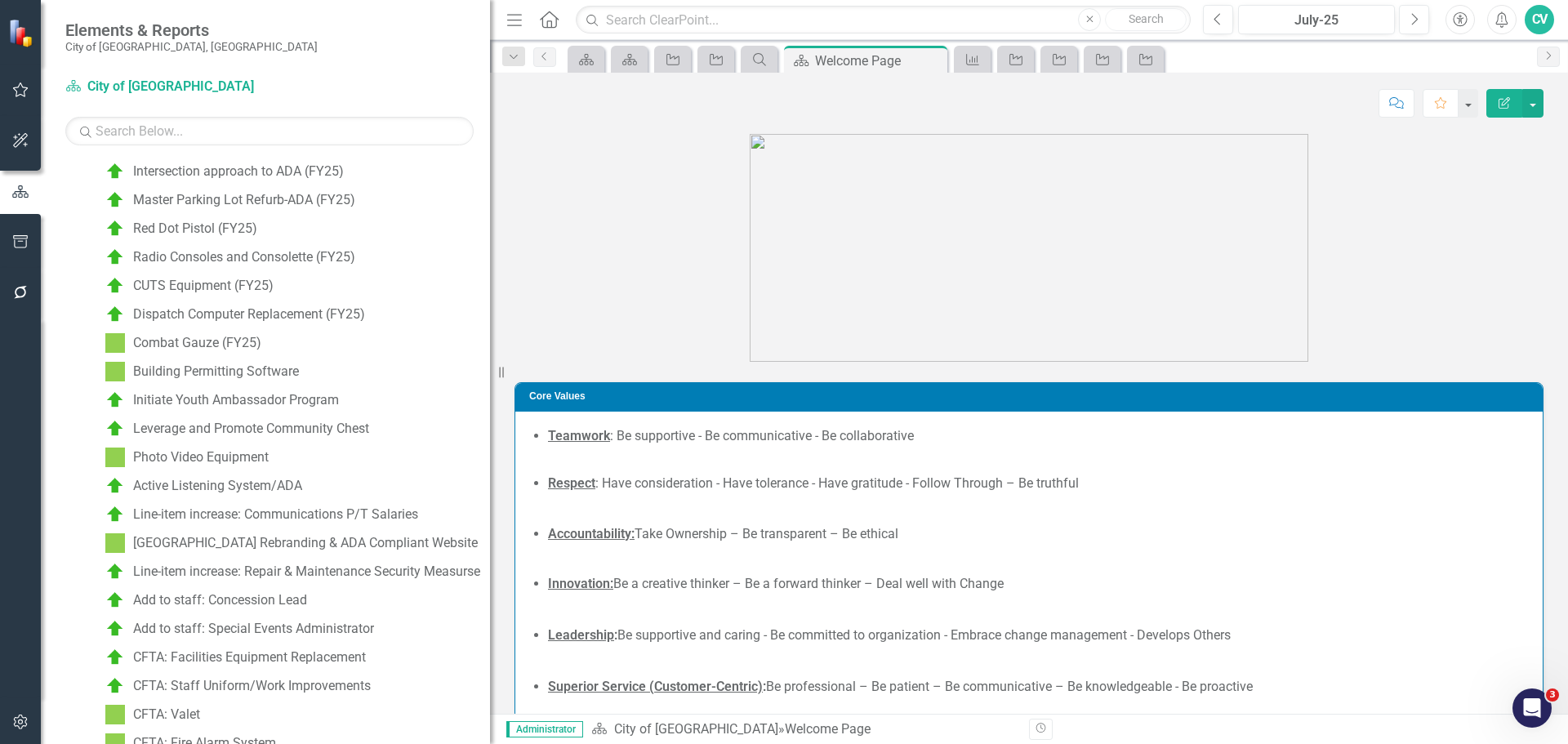
scroll to position [8337, 0]
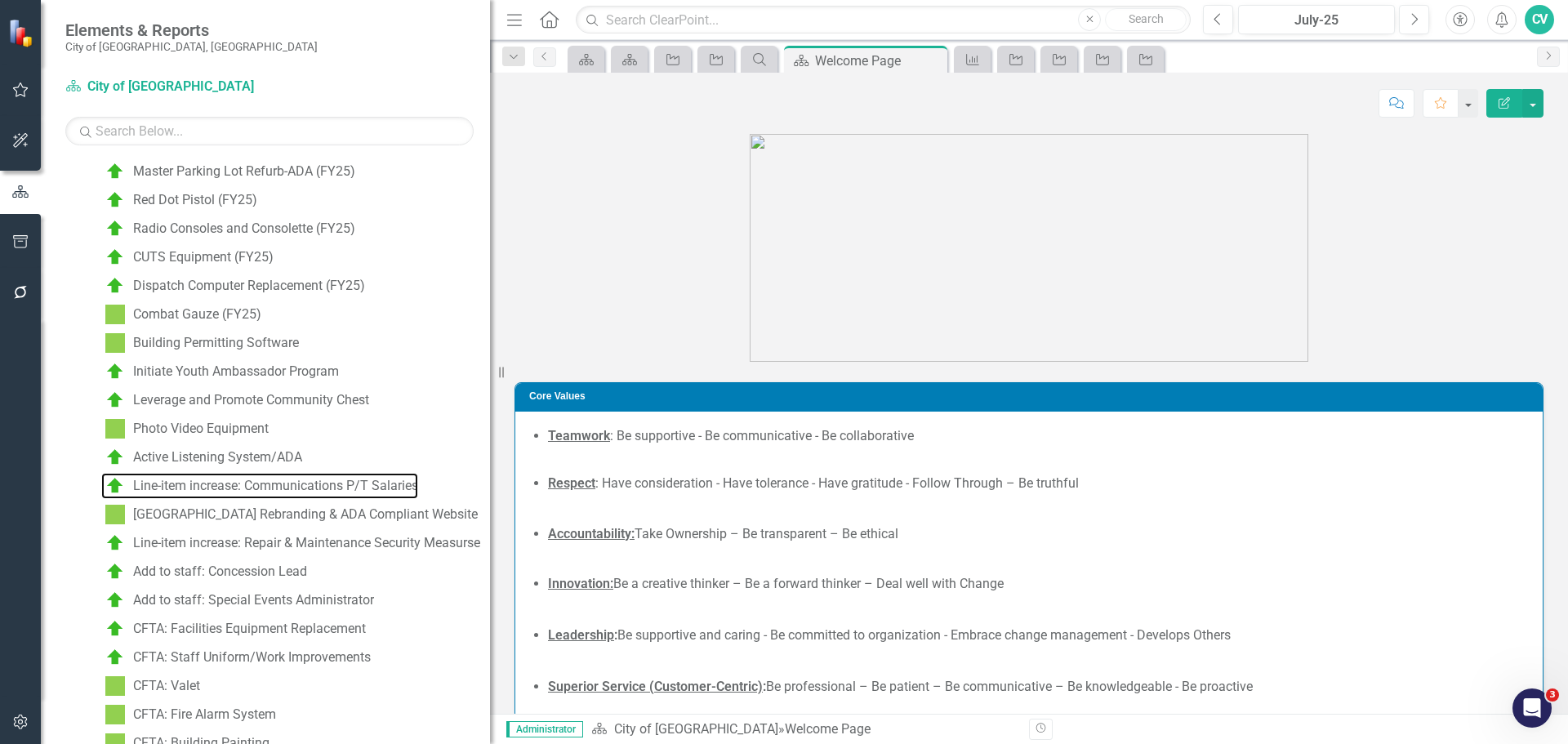
drag, startPoint x: 493, startPoint y: 549, endPoint x: 590, endPoint y: 557, distance: 97.3
click at [590, 557] on div "Elements & Reports City of Coral Springs, FL Scorecard City of Coral Springs Se…" at bounding box center [784, 372] width 1568 height 744
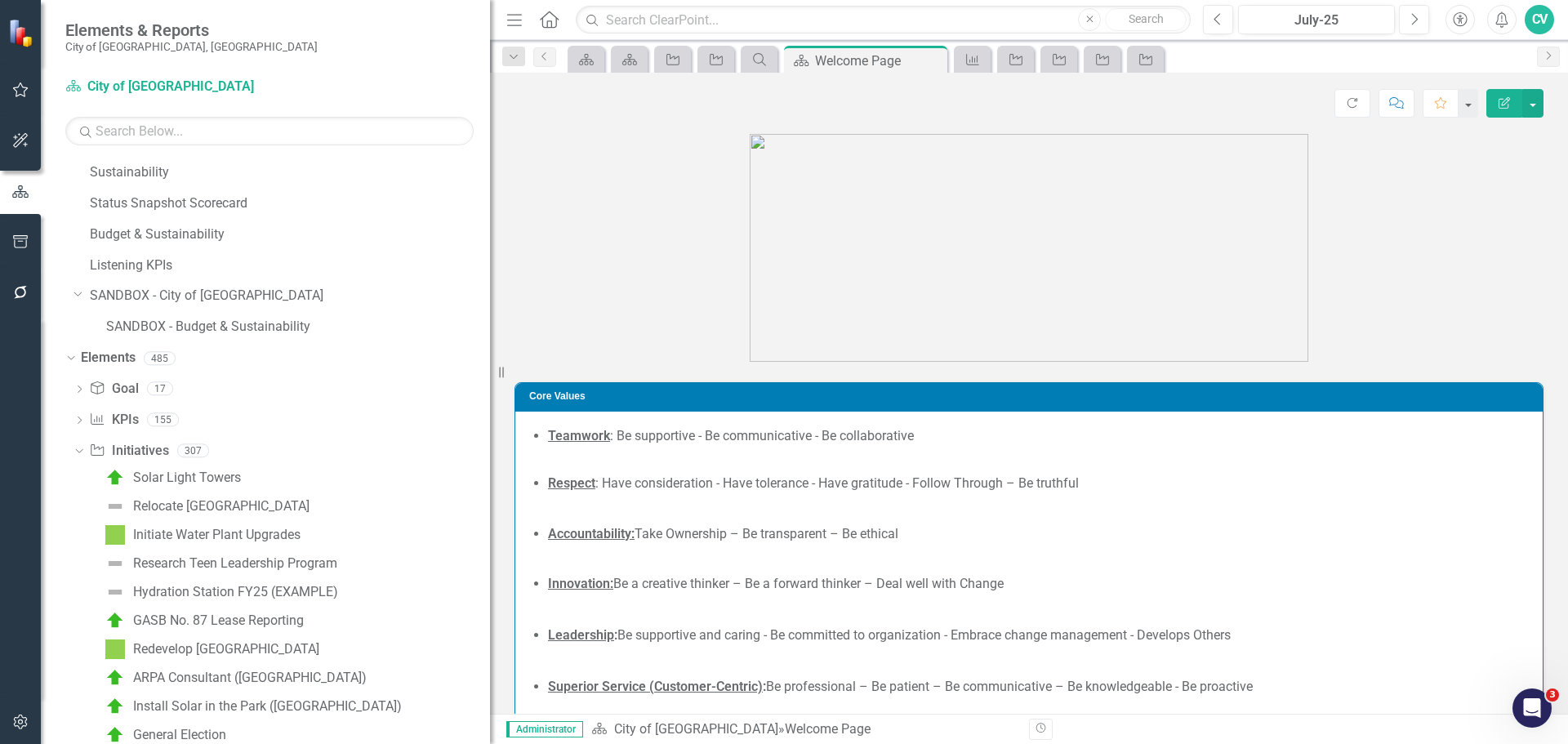
scroll to position [812, 0]
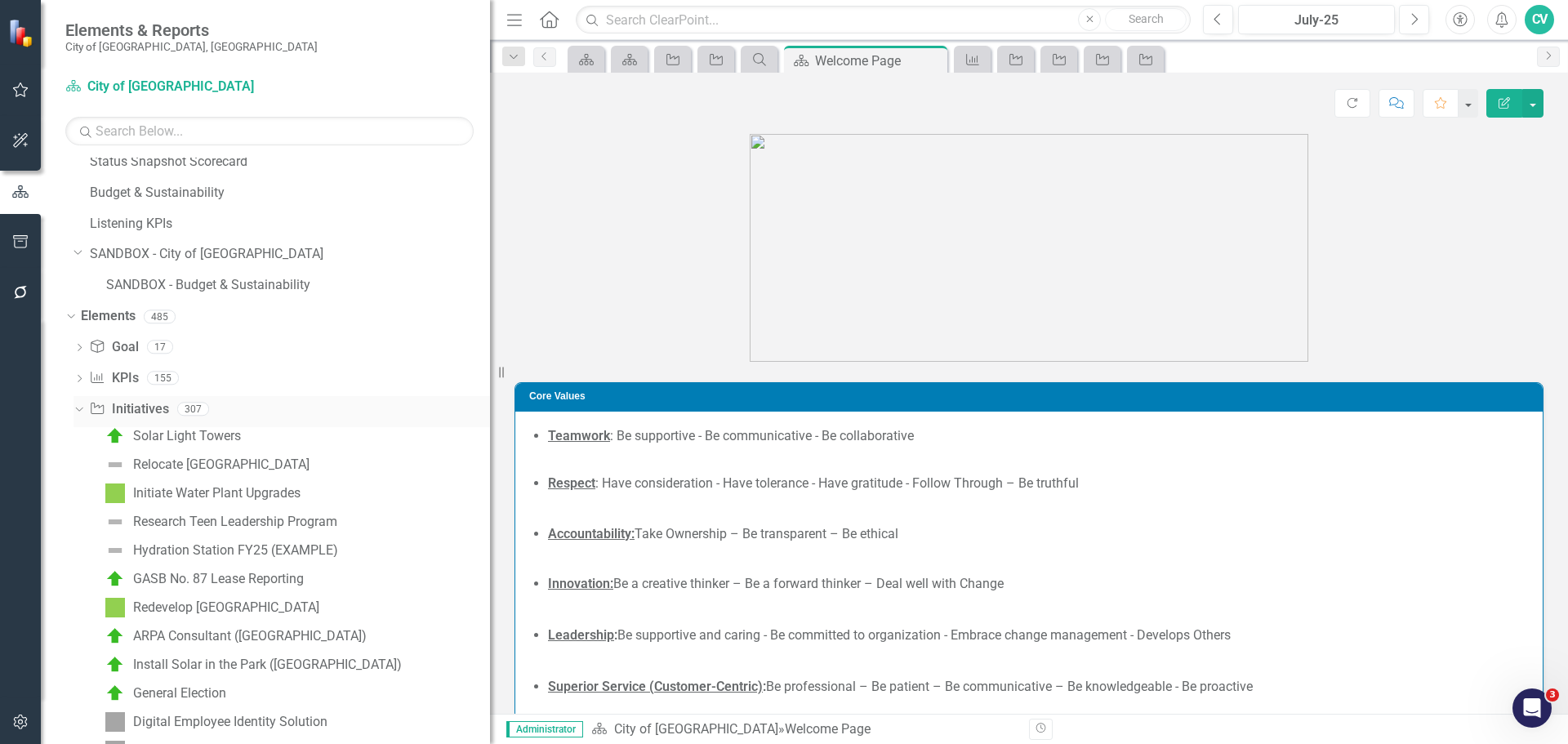
click at [153, 406] on link "Initiative Initiatives" at bounding box center [128, 409] width 80 height 19
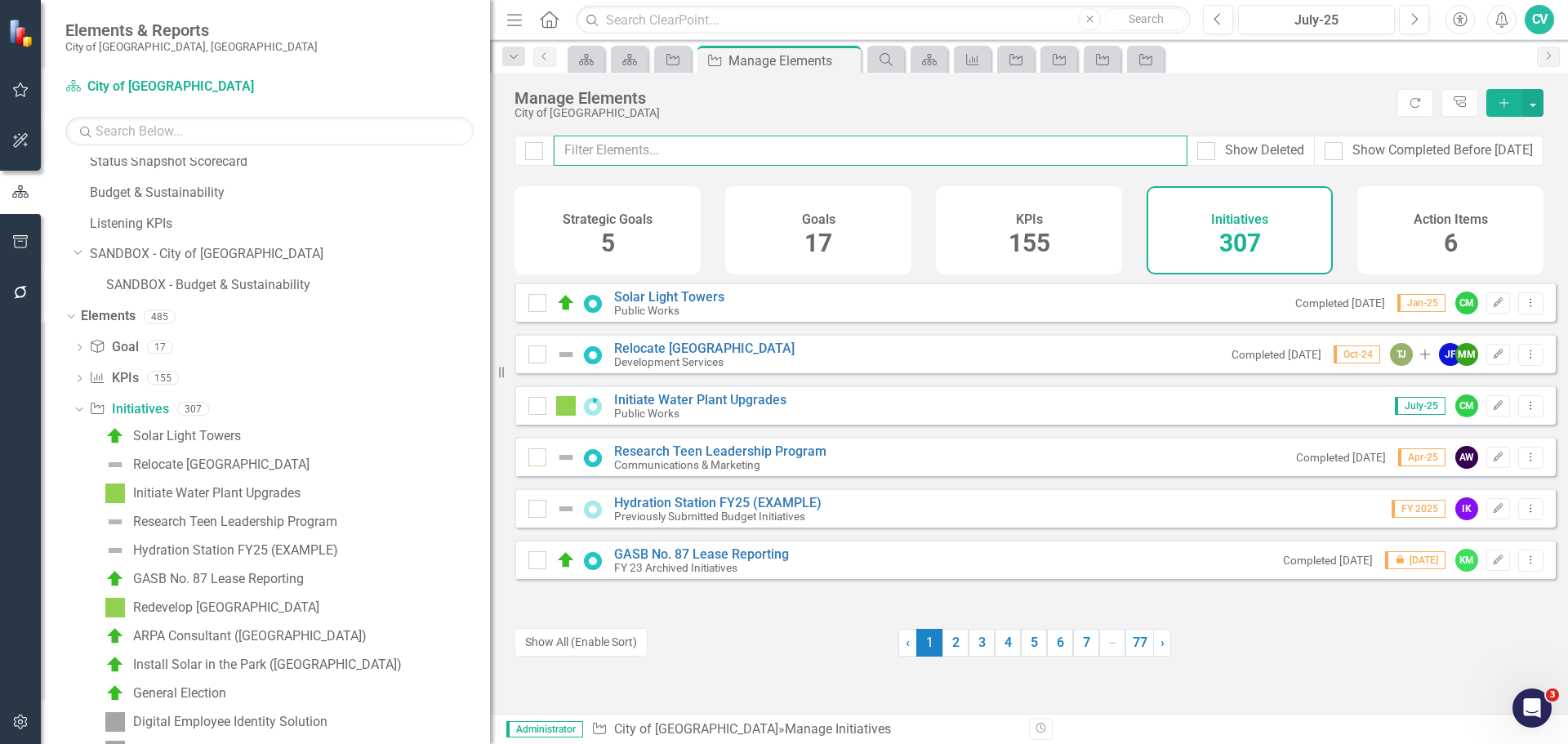
click at [823, 155] on input "text" at bounding box center [871, 150] width 634 height 30
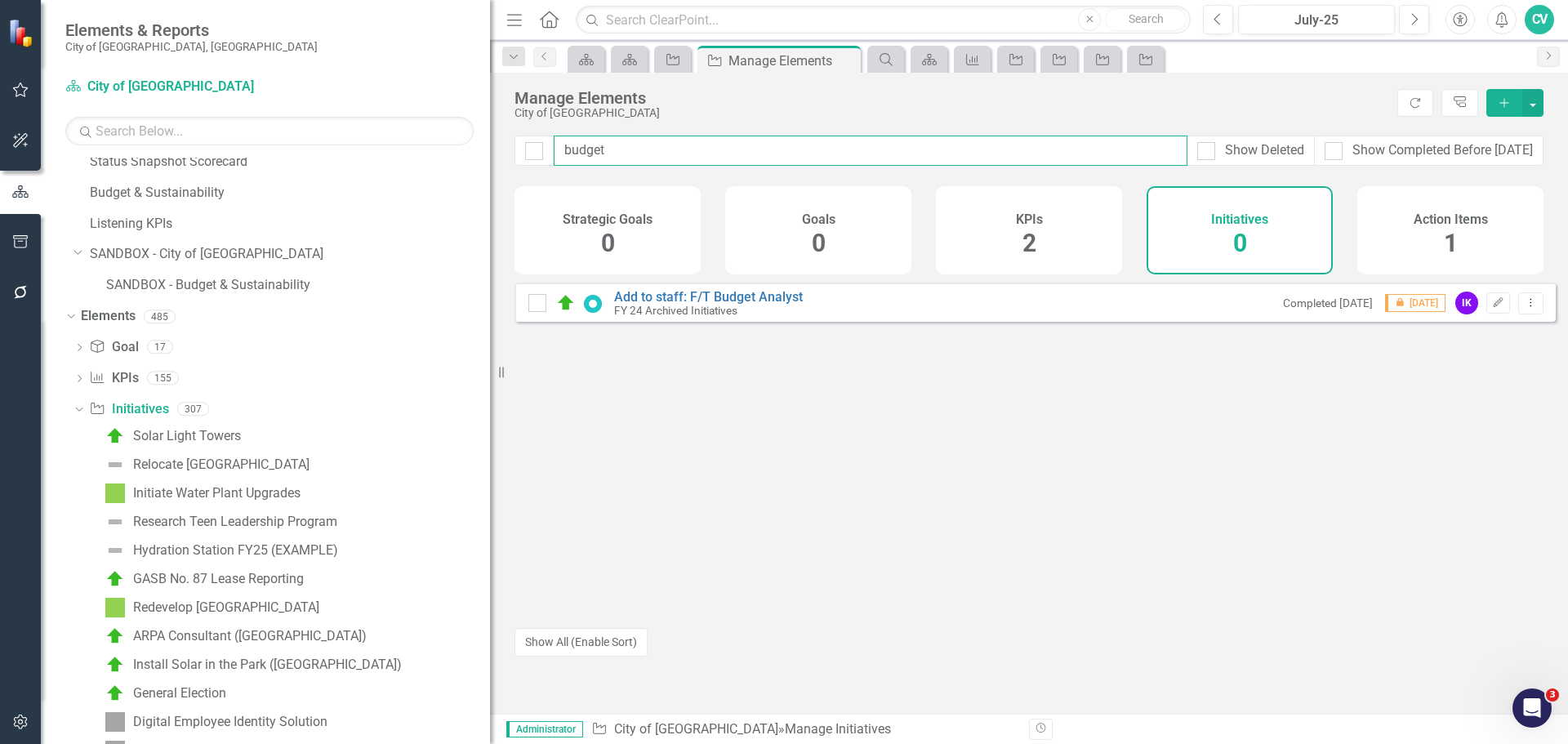
type input "budget"
click at [1292, 110] on div "City of [GEOGRAPHIC_DATA]" at bounding box center [952, 113] width 875 height 12
click at [1541, 108] on div "Manage Elements City of Coral Springs Refresh Tree Explorer Add" at bounding box center [1028, 104] width 1078 height 62
click at [1536, 108] on button "button" at bounding box center [1533, 103] width 21 height 27
click at [1267, 120] on div "Manage Elements City of Coral Springs Refresh Tree Explorer Add" at bounding box center [1028, 104] width 1078 height 62
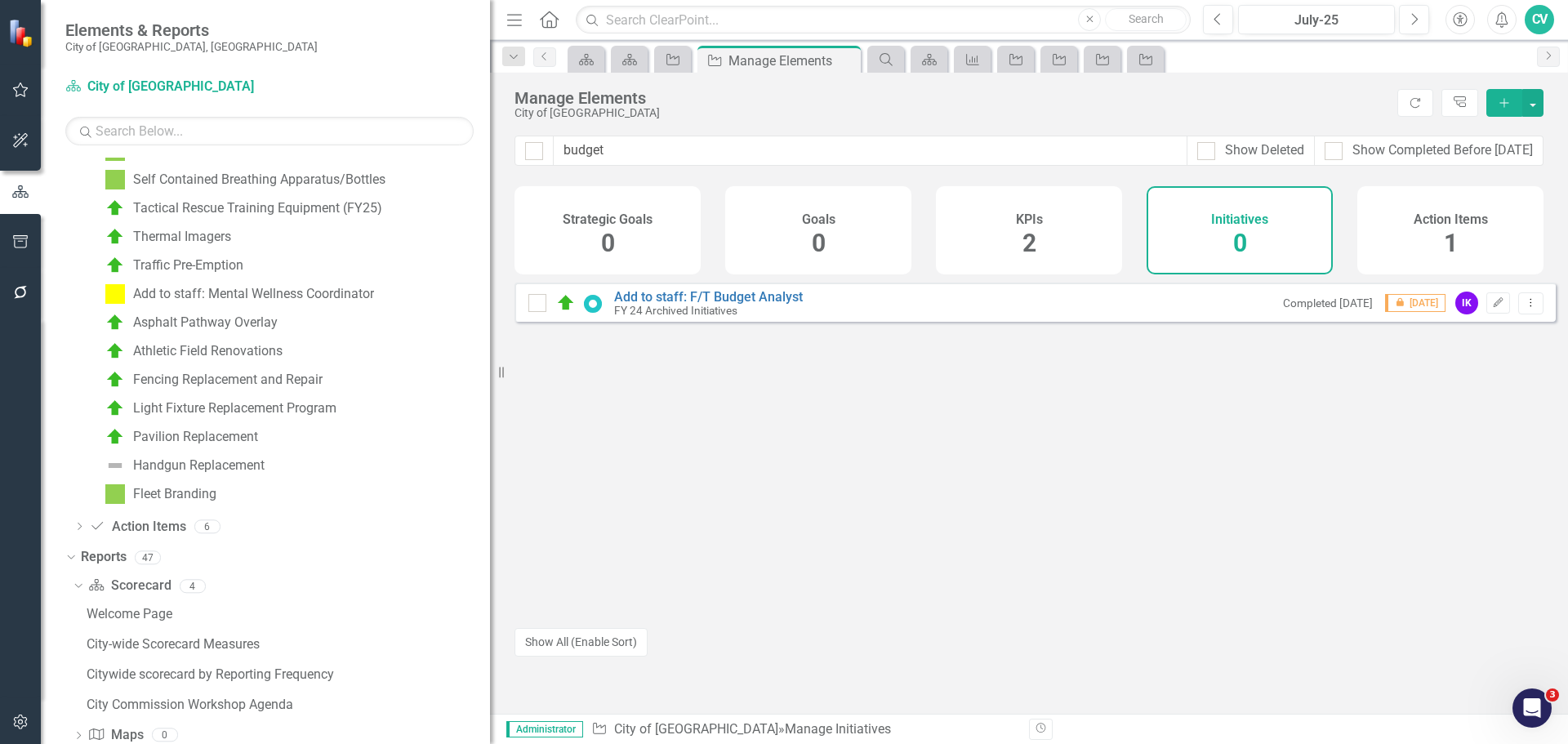
scroll to position [9657, 0]
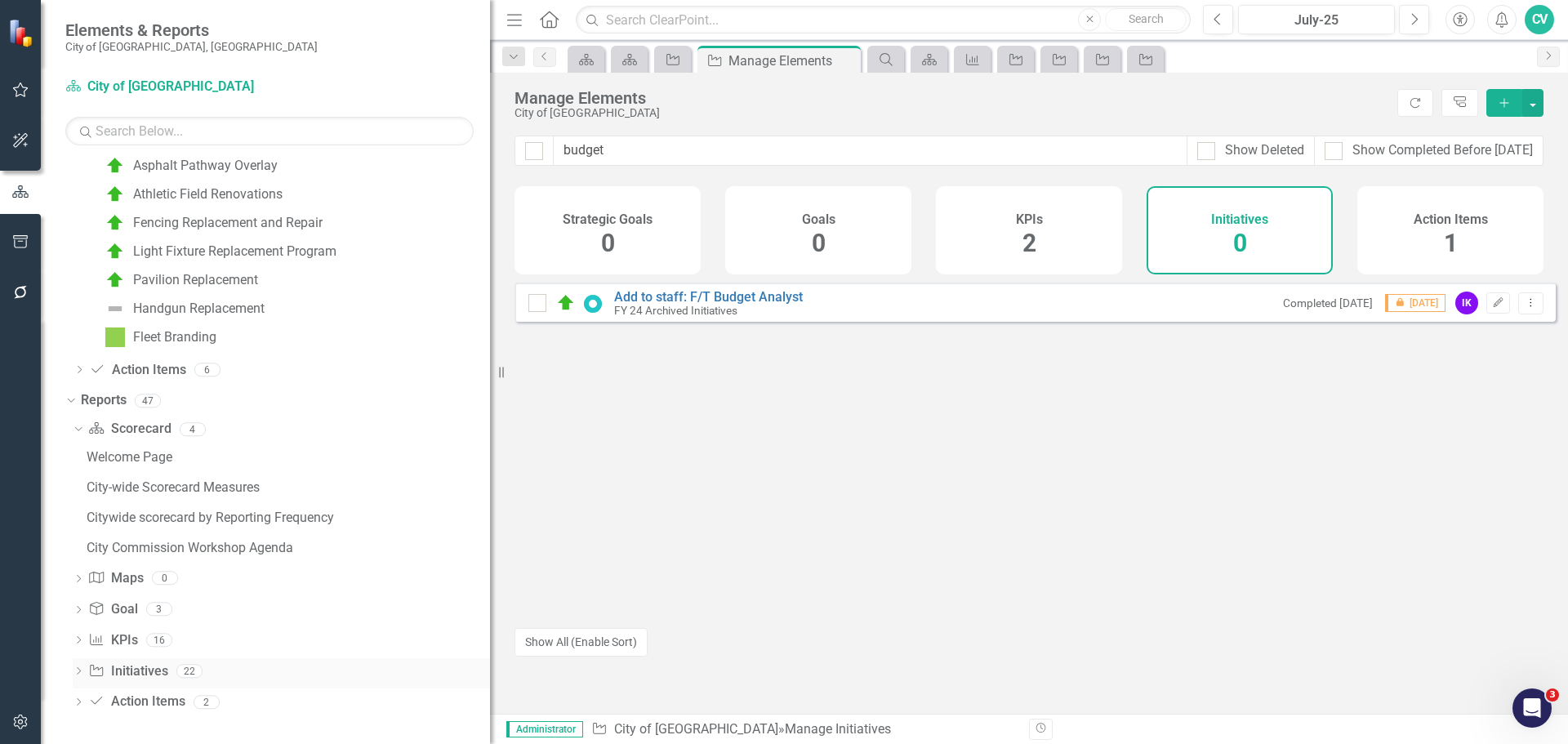
click at [76, 673] on icon "Dropdown" at bounding box center [78, 672] width 11 height 9
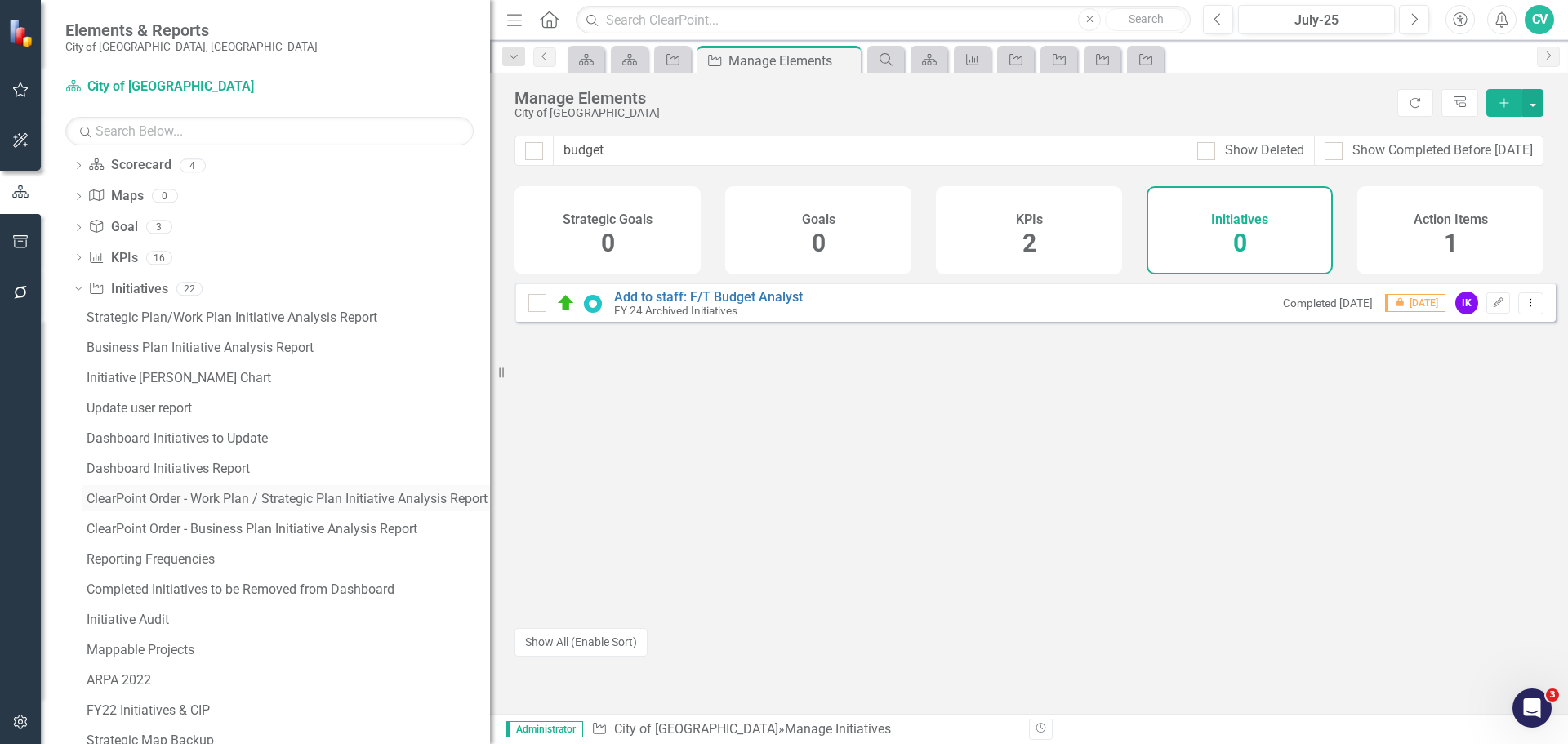
scroll to position [9984, 0]
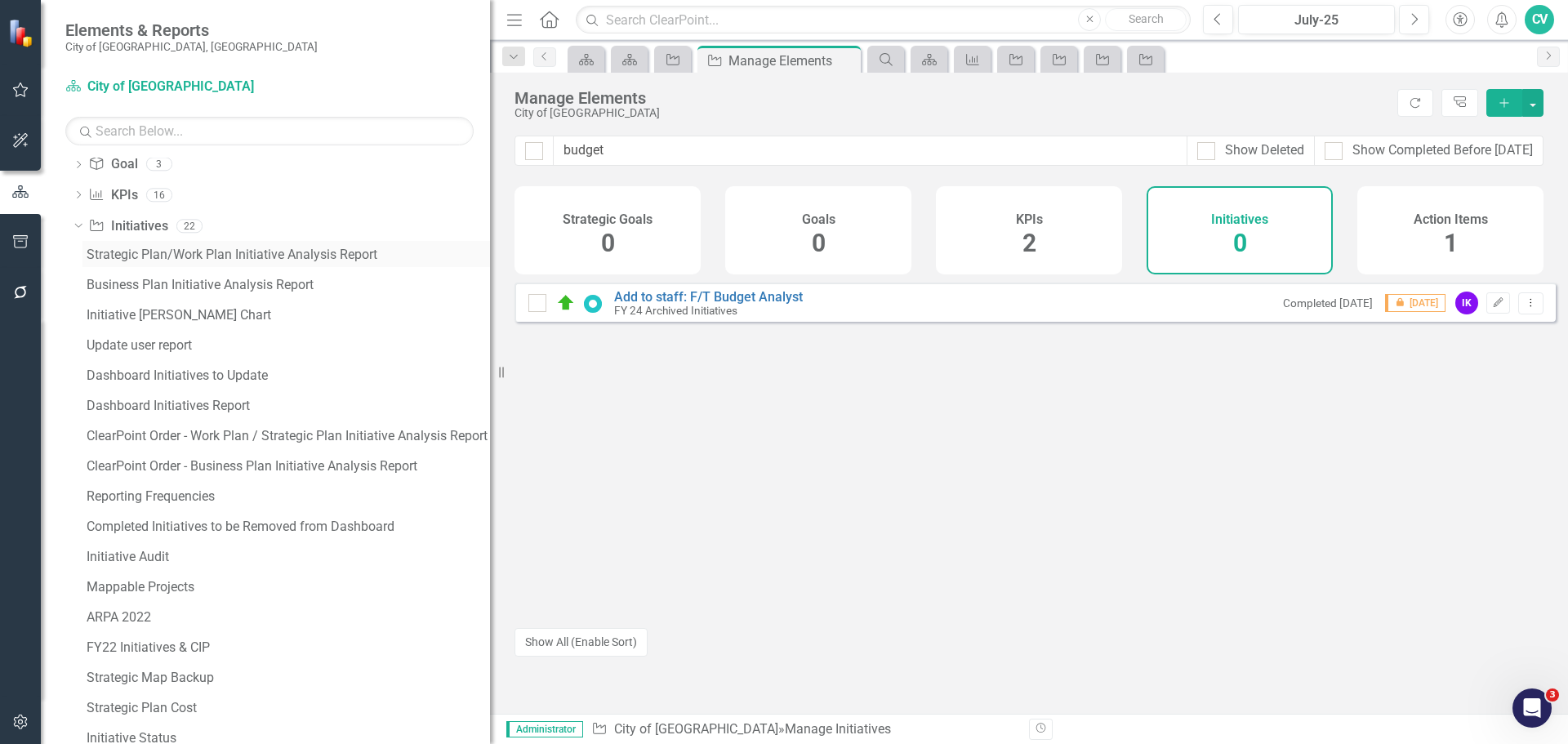
click at [362, 247] on div "Strategic Plan/Work Plan Initiative Analysis Report" at bounding box center [288, 254] width 403 height 15
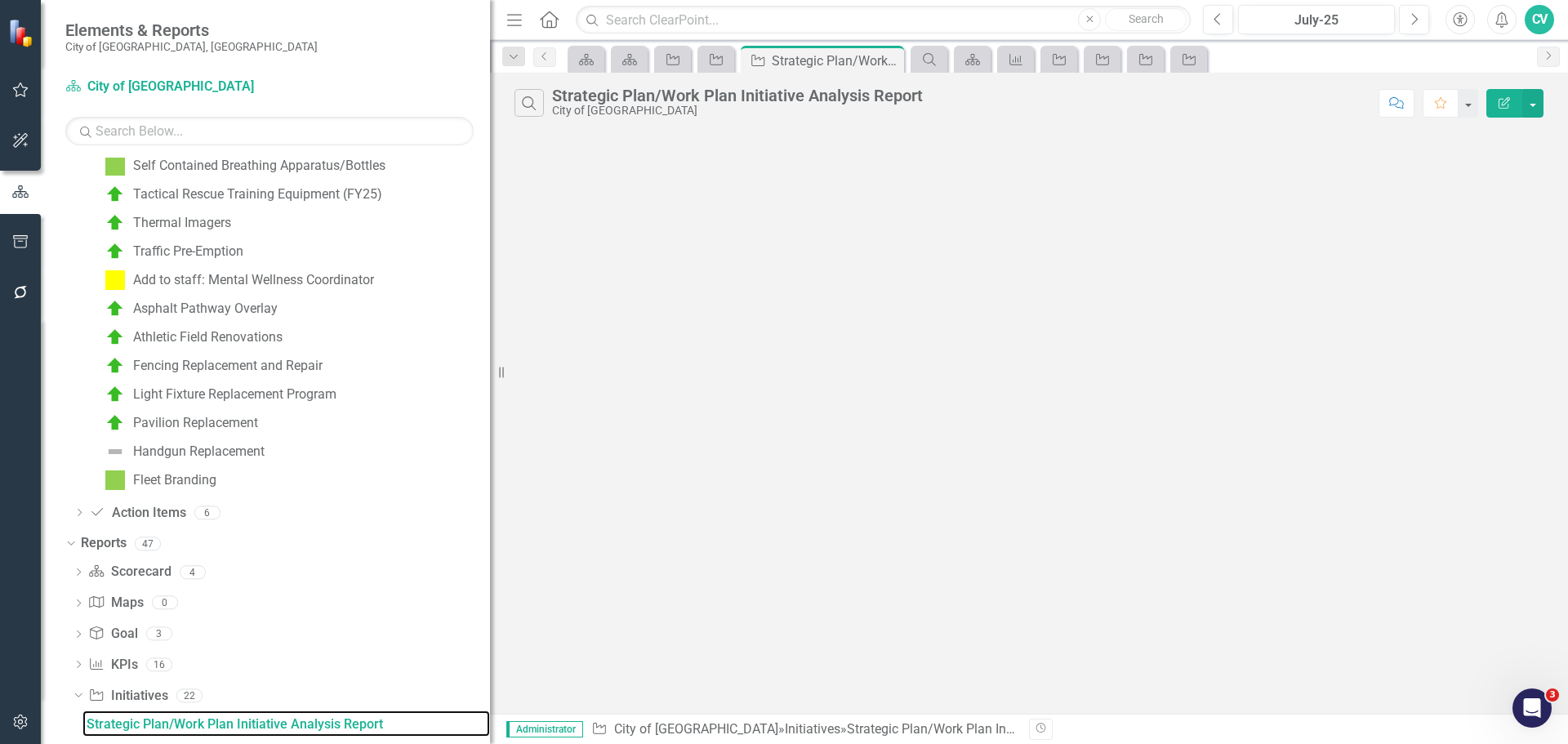
scroll to position [9508, 0]
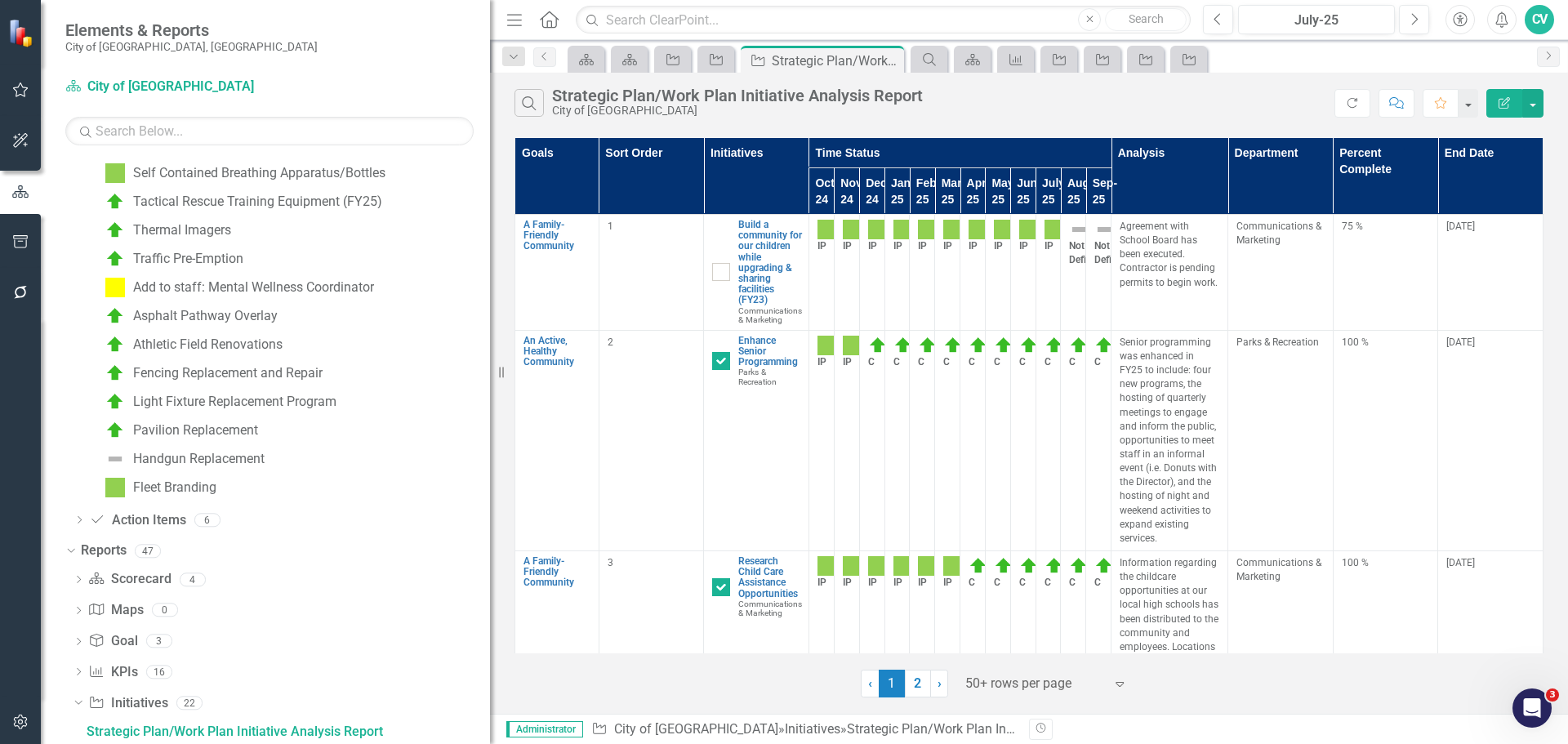
click at [1257, 160] on th "Department" at bounding box center [1281, 176] width 105 height 77
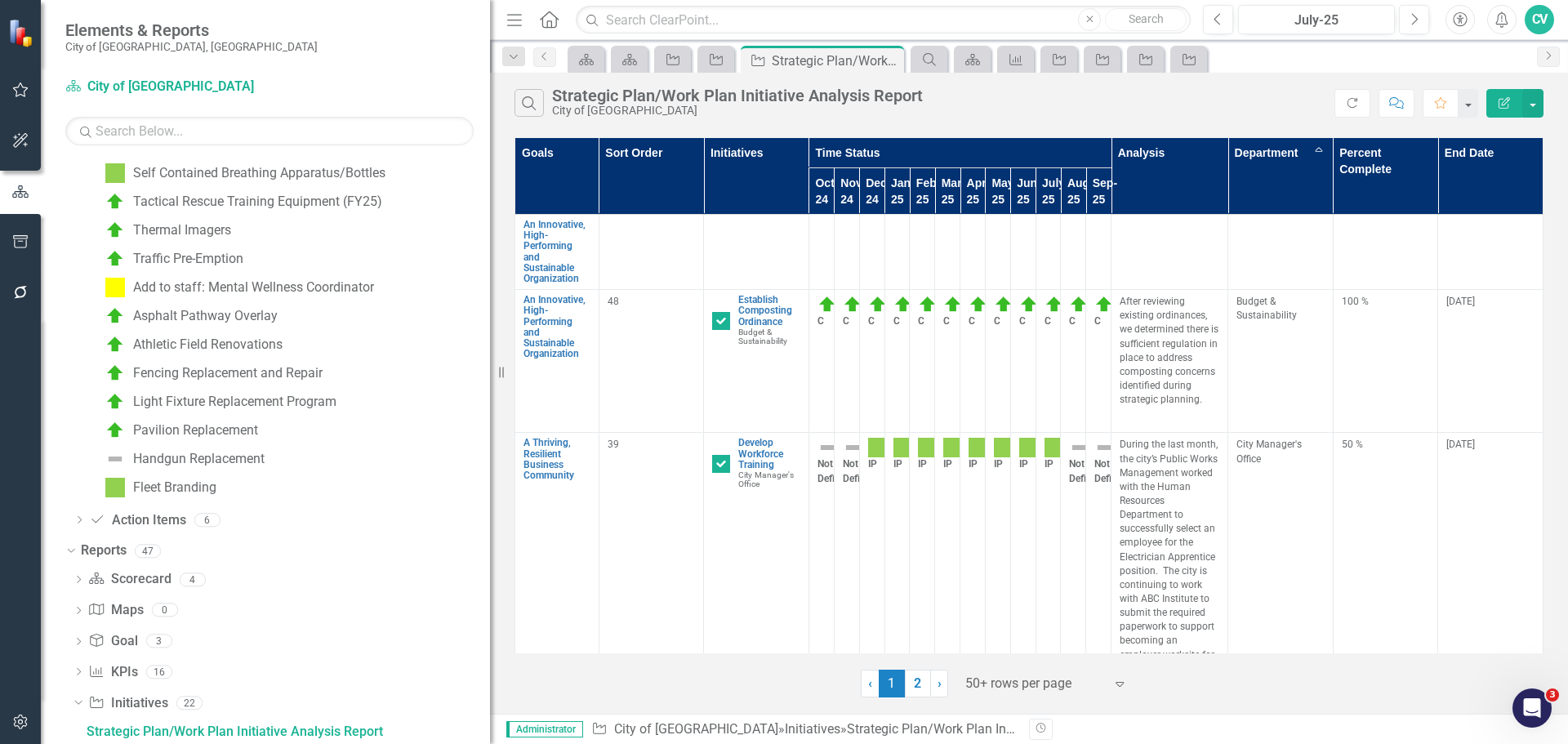
checkbox input "false"
checkbox input "true"
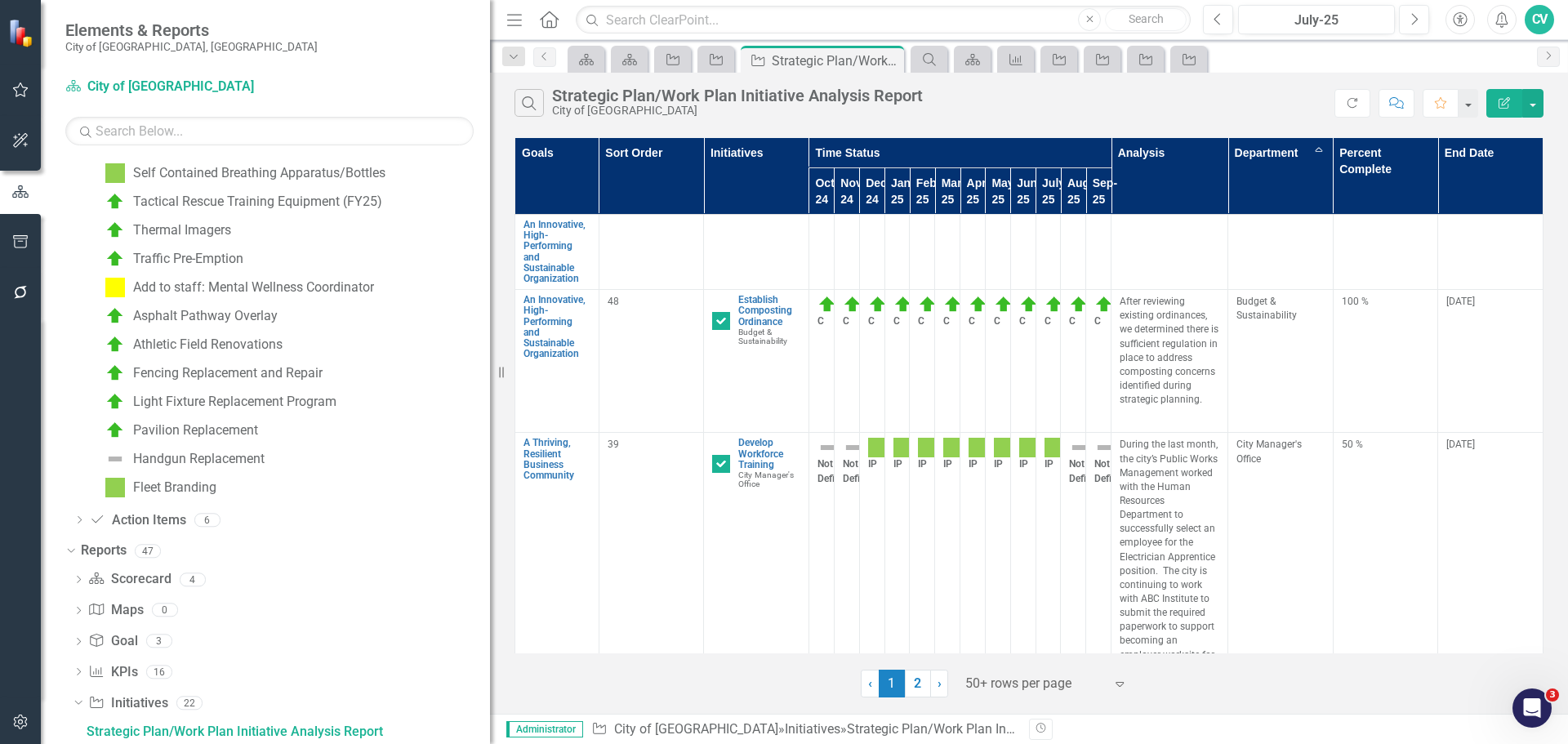
checkbox input "true"
checkbox input "false"
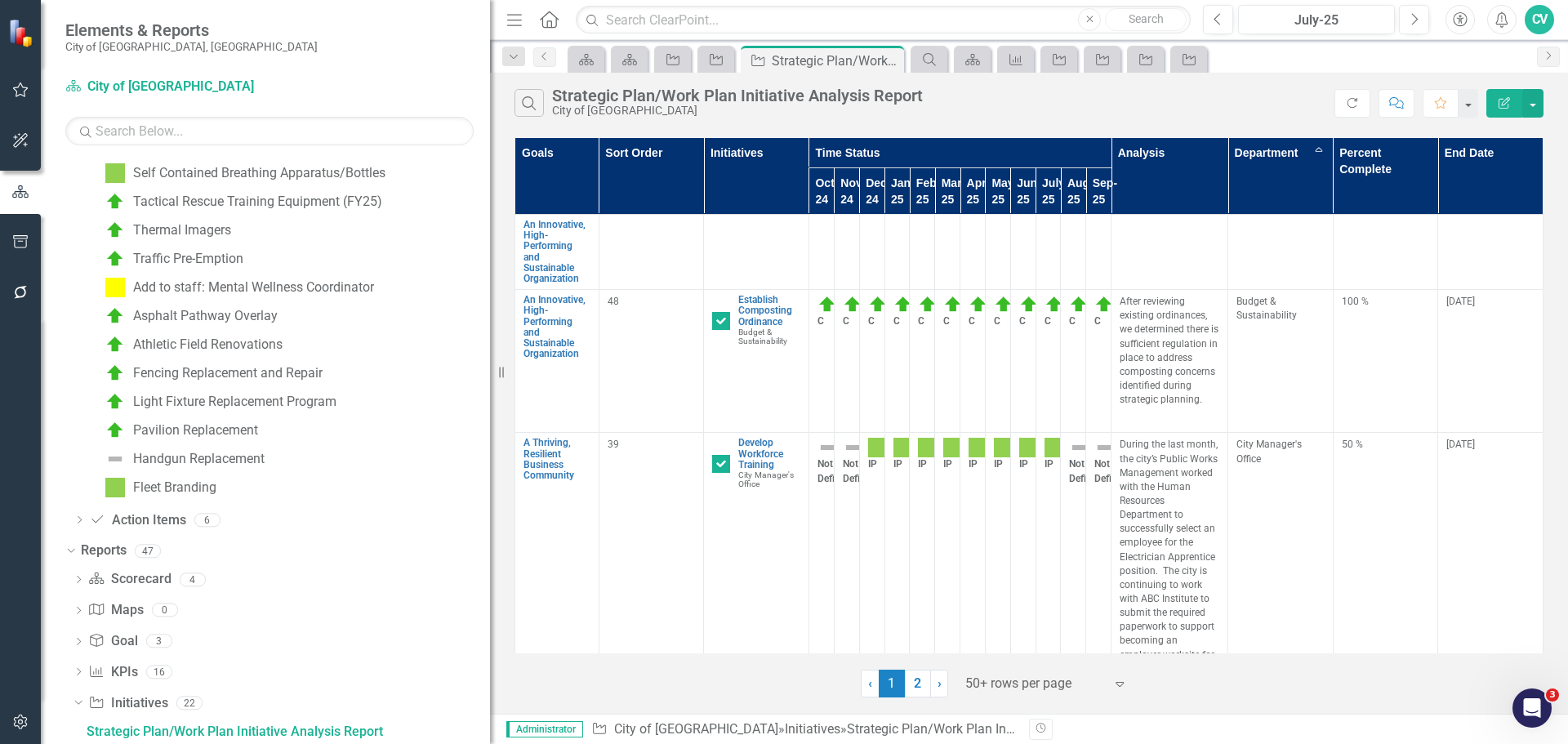
checkbox input "true"
checkbox input "false"
checkbox input "true"
checkbox input "false"
checkbox input "true"
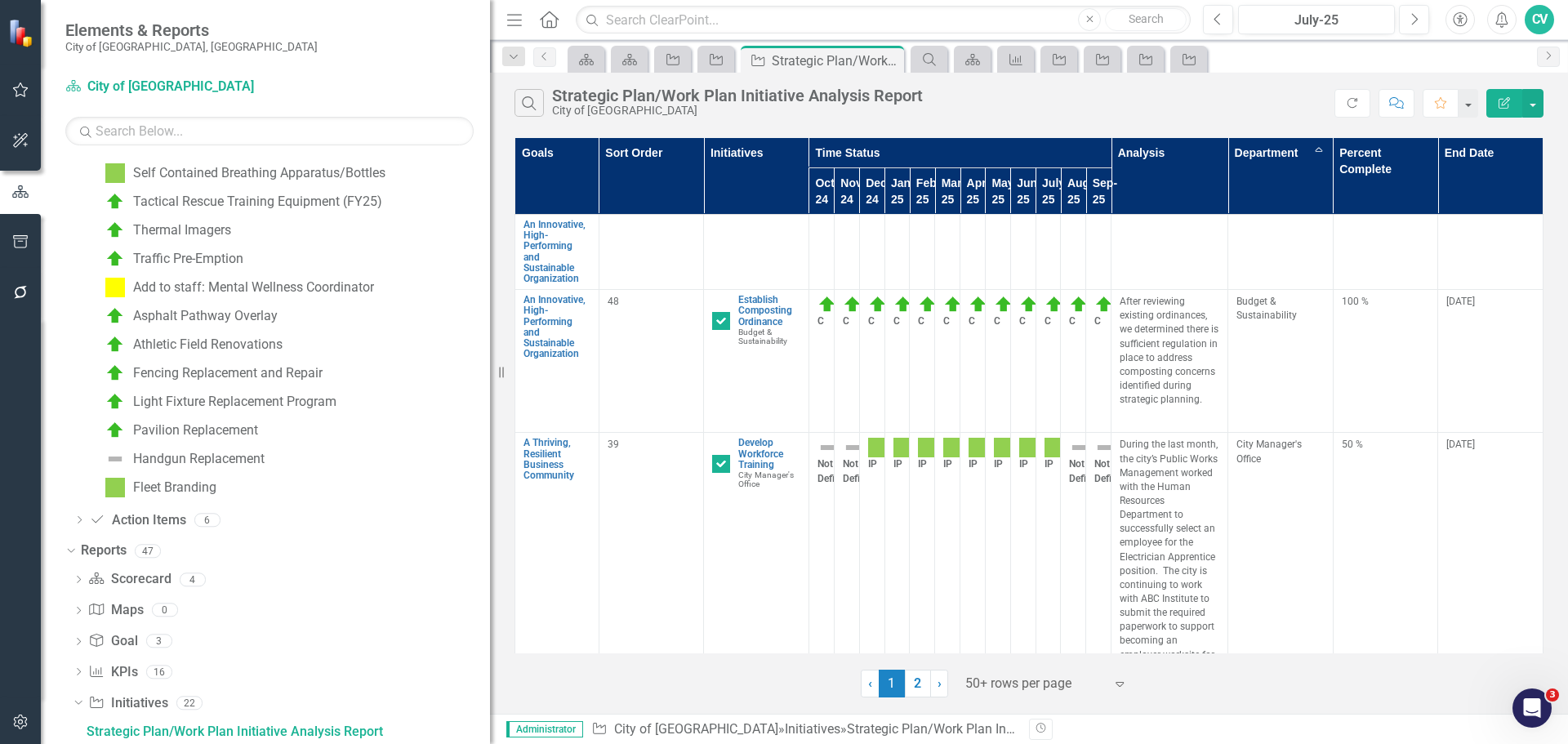
checkbox input "true"
checkbox input "false"
checkbox input "true"
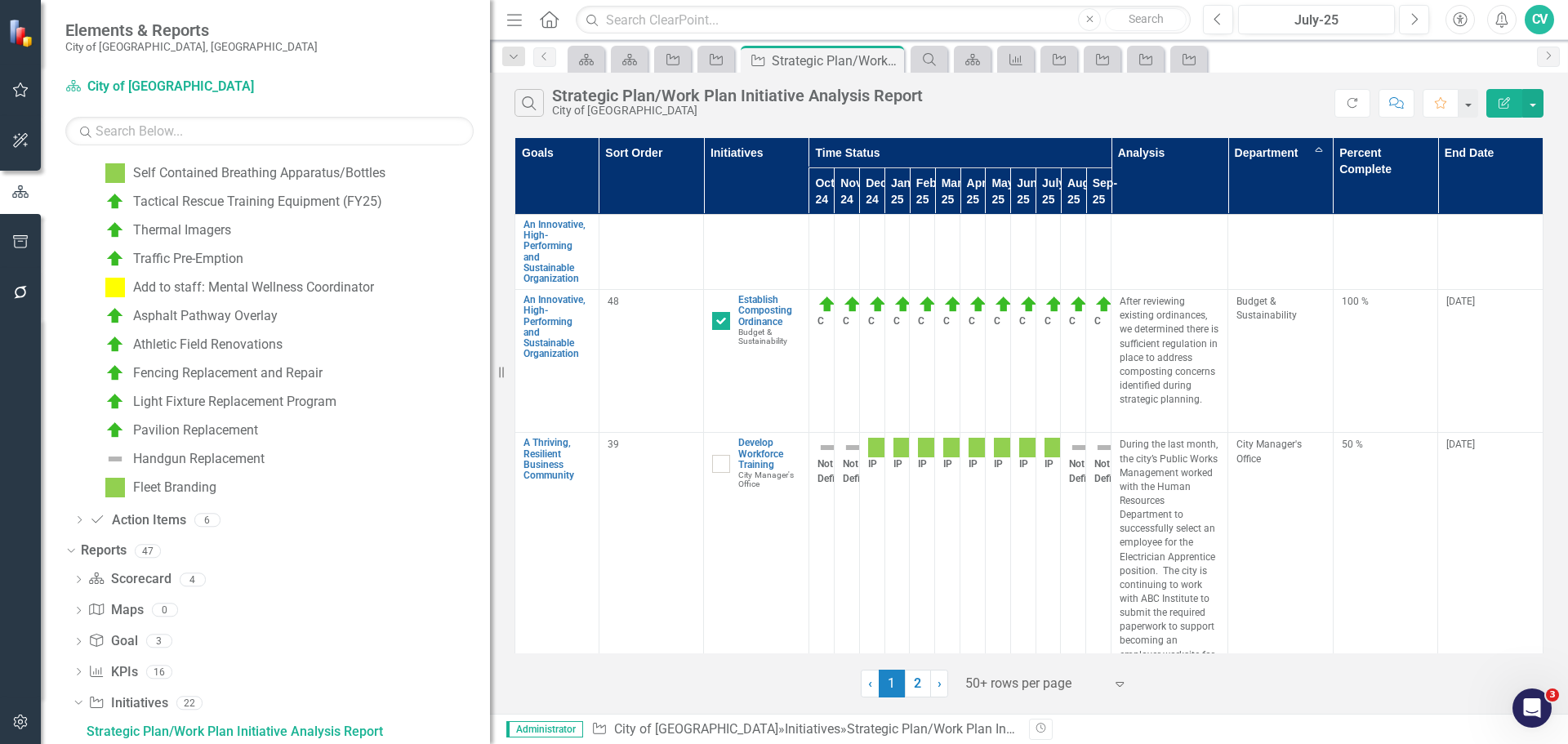
checkbox input "true"
checkbox input "false"
checkbox input "true"
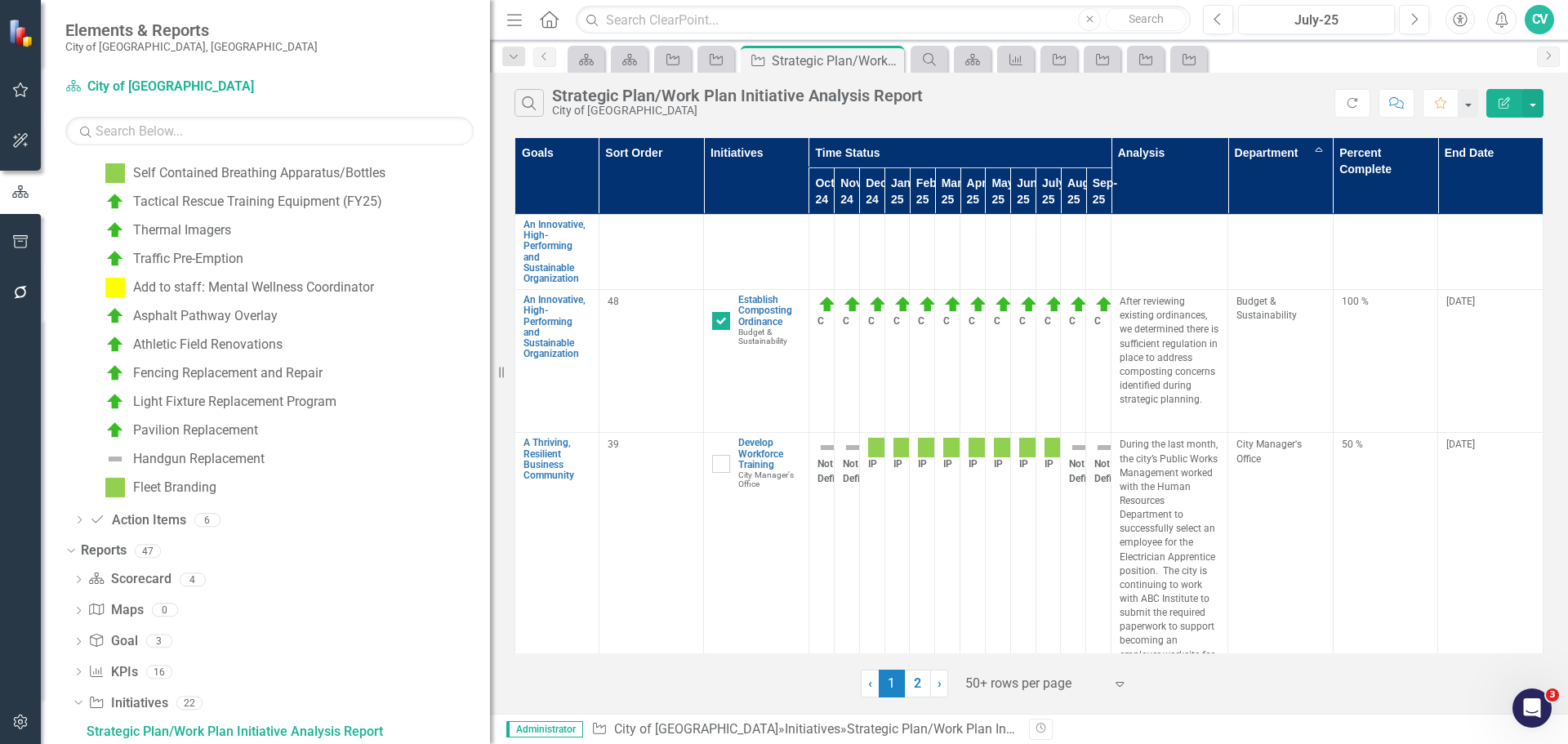
checkbox input "false"
checkbox input "true"
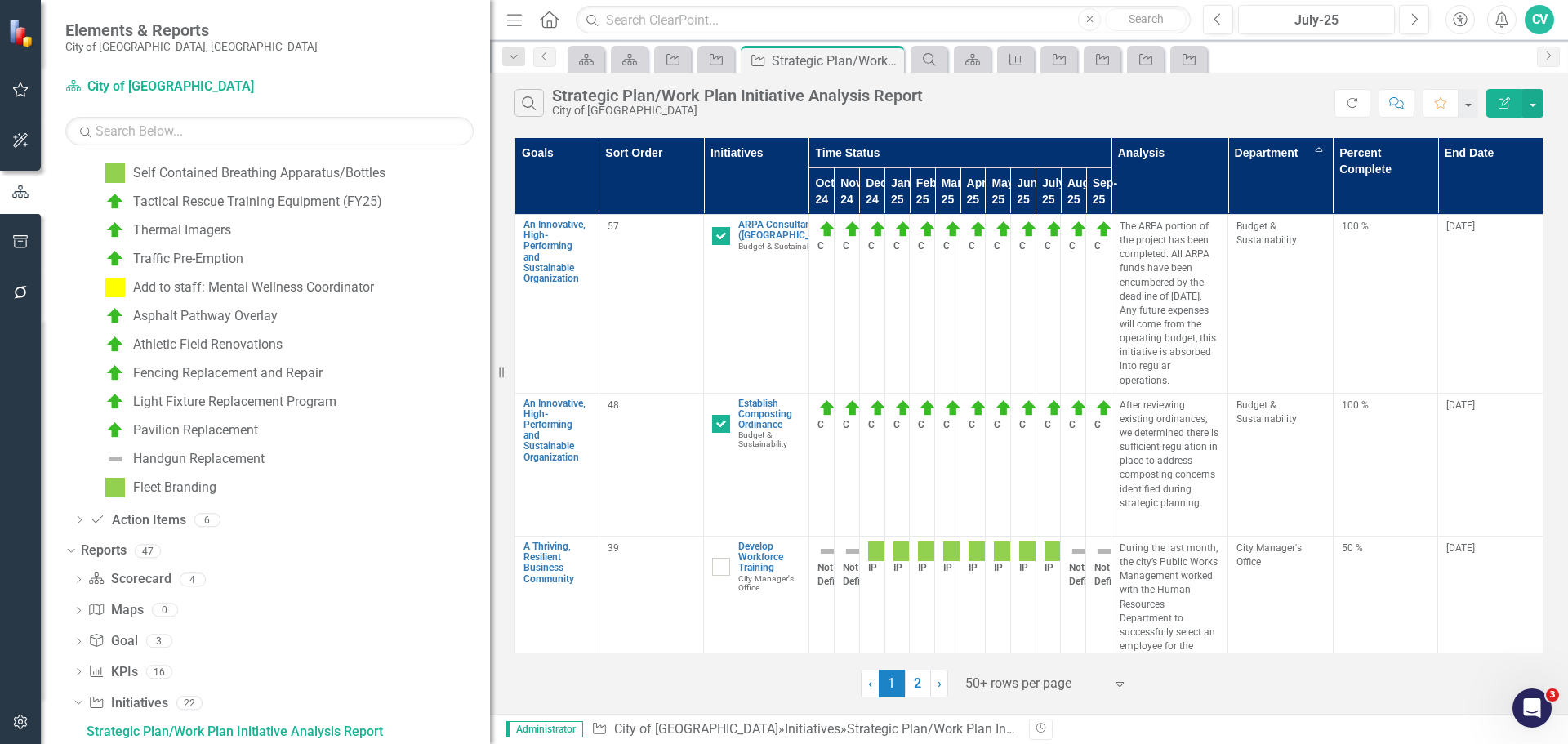
checkbox input "false"
checkbox input "true"
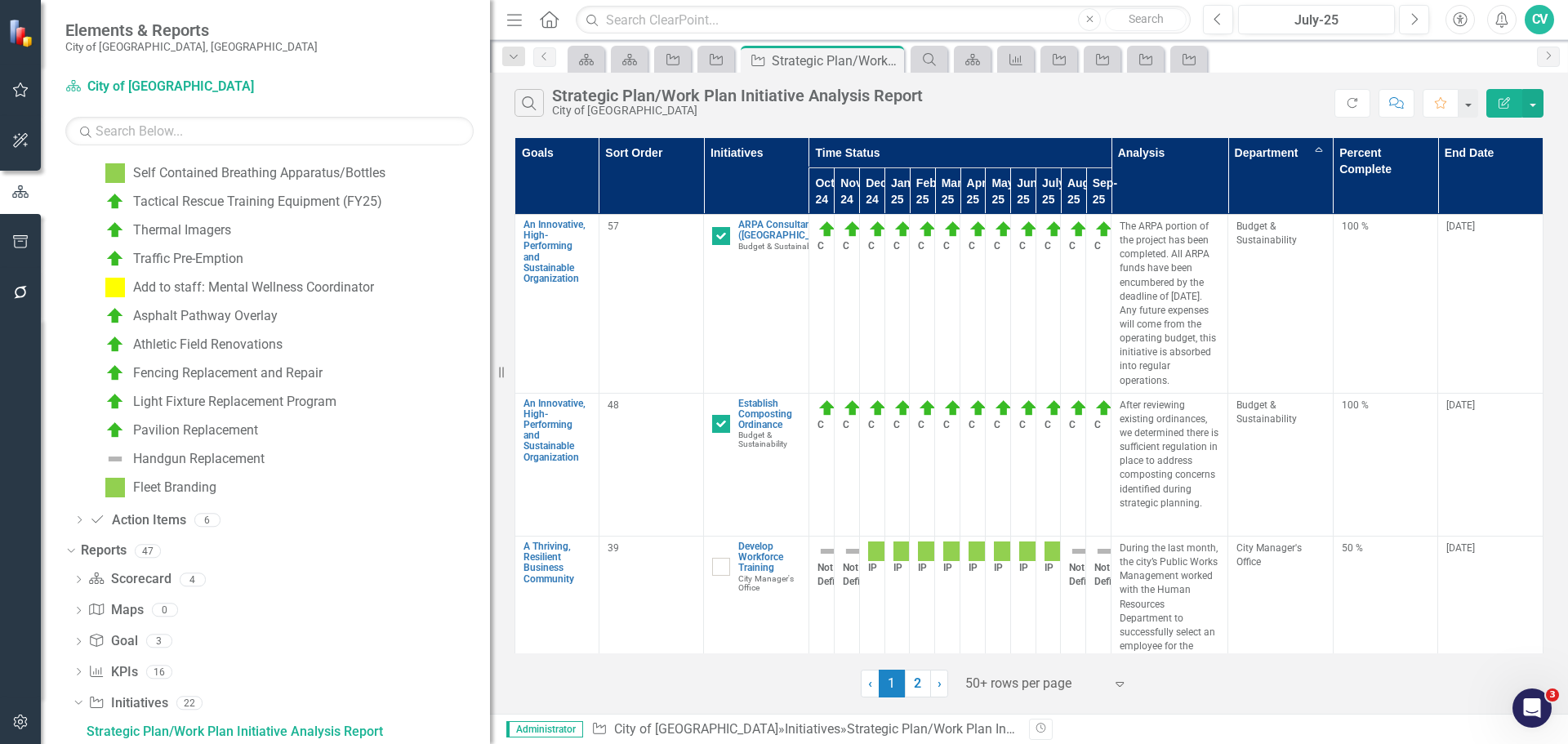
checkbox input "false"
checkbox input "true"
checkbox input "false"
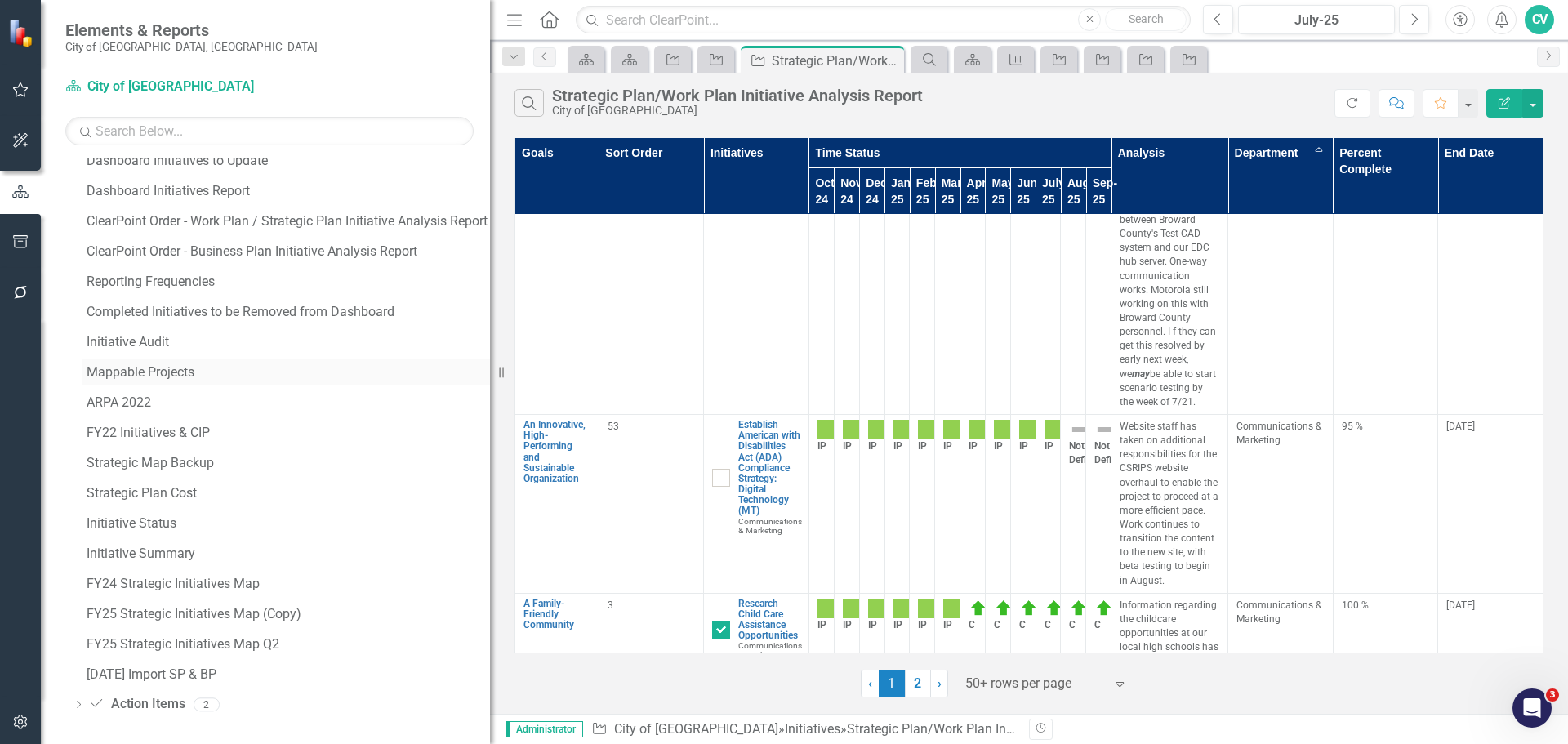
scroll to position [10201, 0]
click at [766, 23] on input "text" at bounding box center [883, 20] width 615 height 28
click at [1145, 12] on link "Search" at bounding box center [1146, 20] width 81 height 23
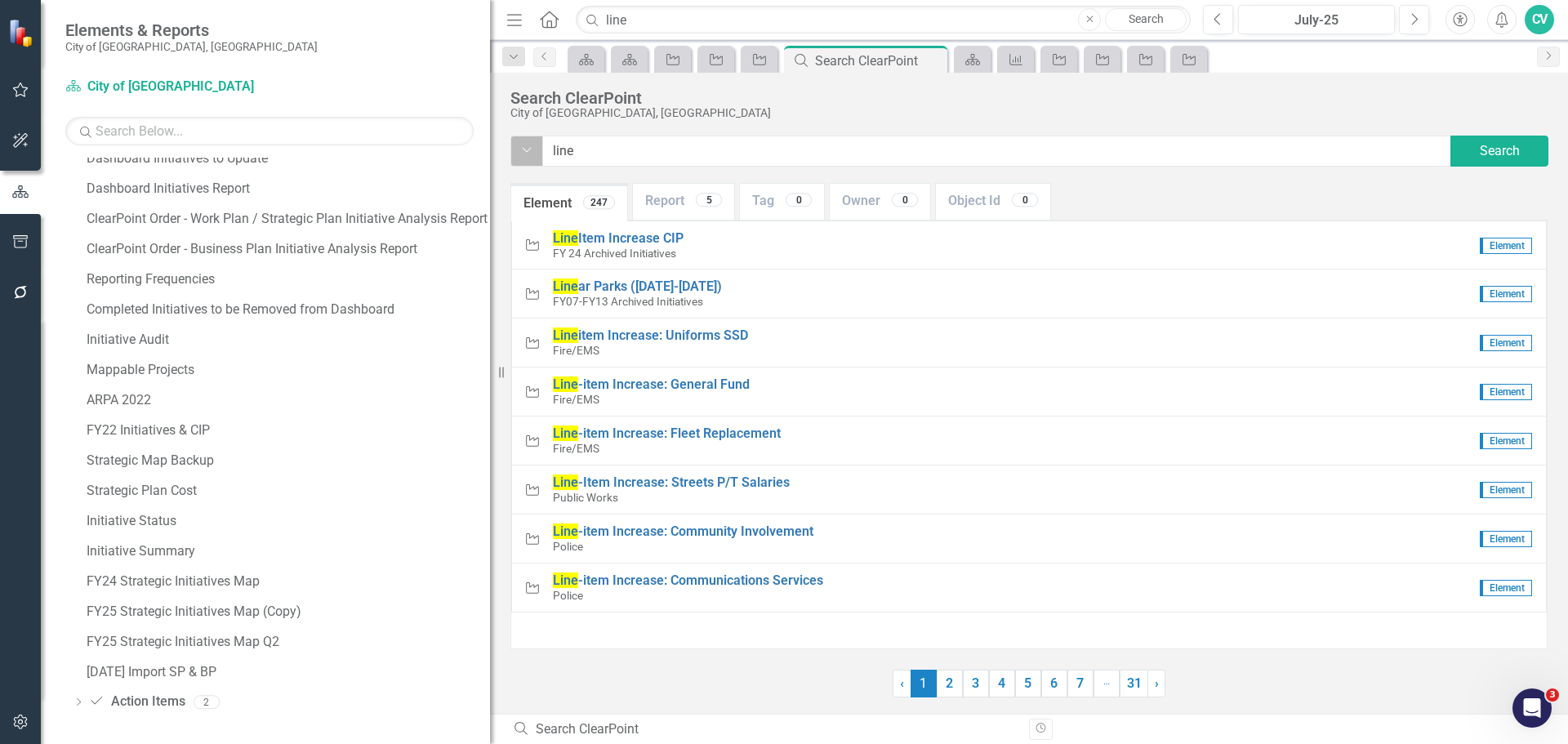
click at [519, 153] on button "Dropdown" at bounding box center [527, 151] width 33 height 31
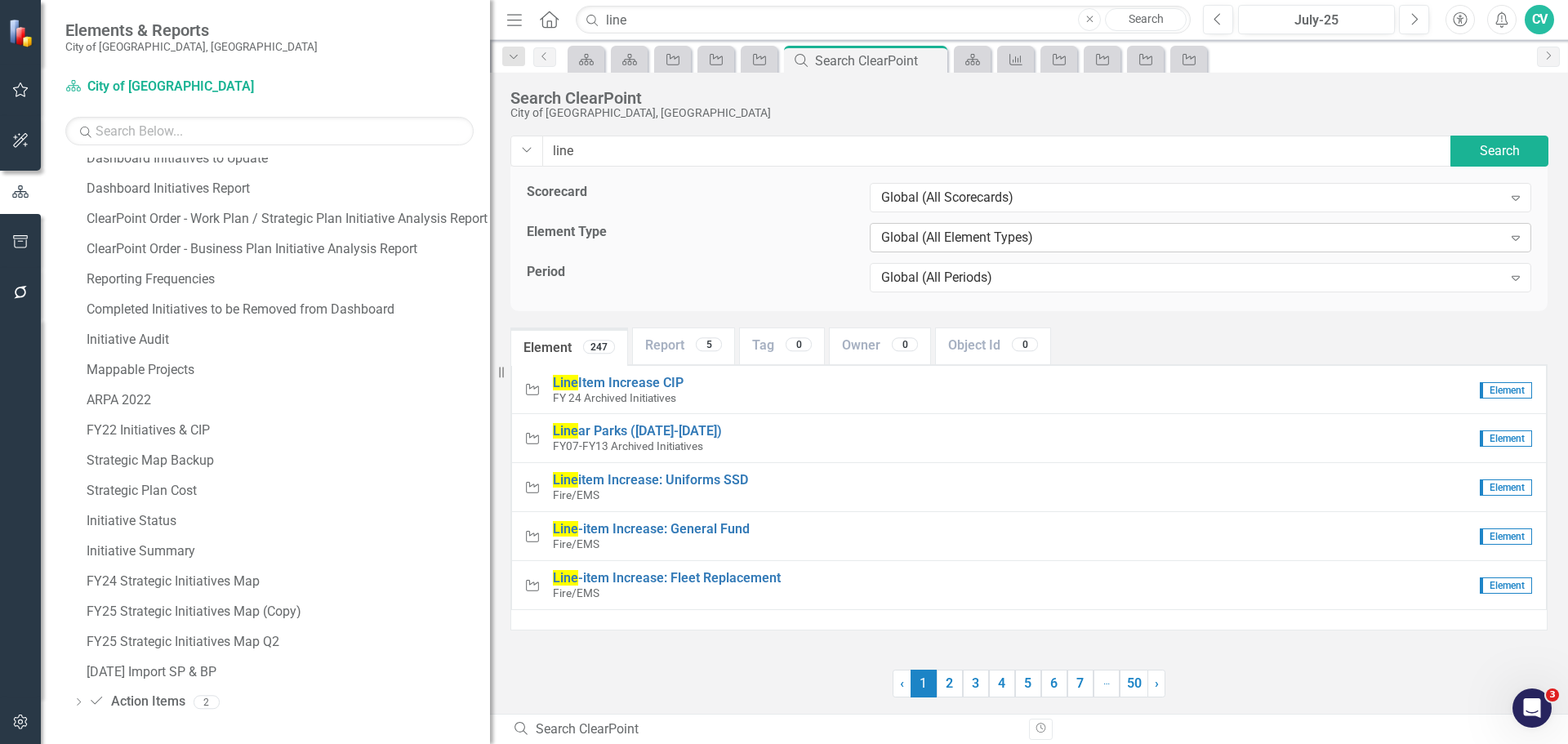
click at [986, 231] on div "Global (All Element Types)" at bounding box center [1192, 238] width 622 height 19
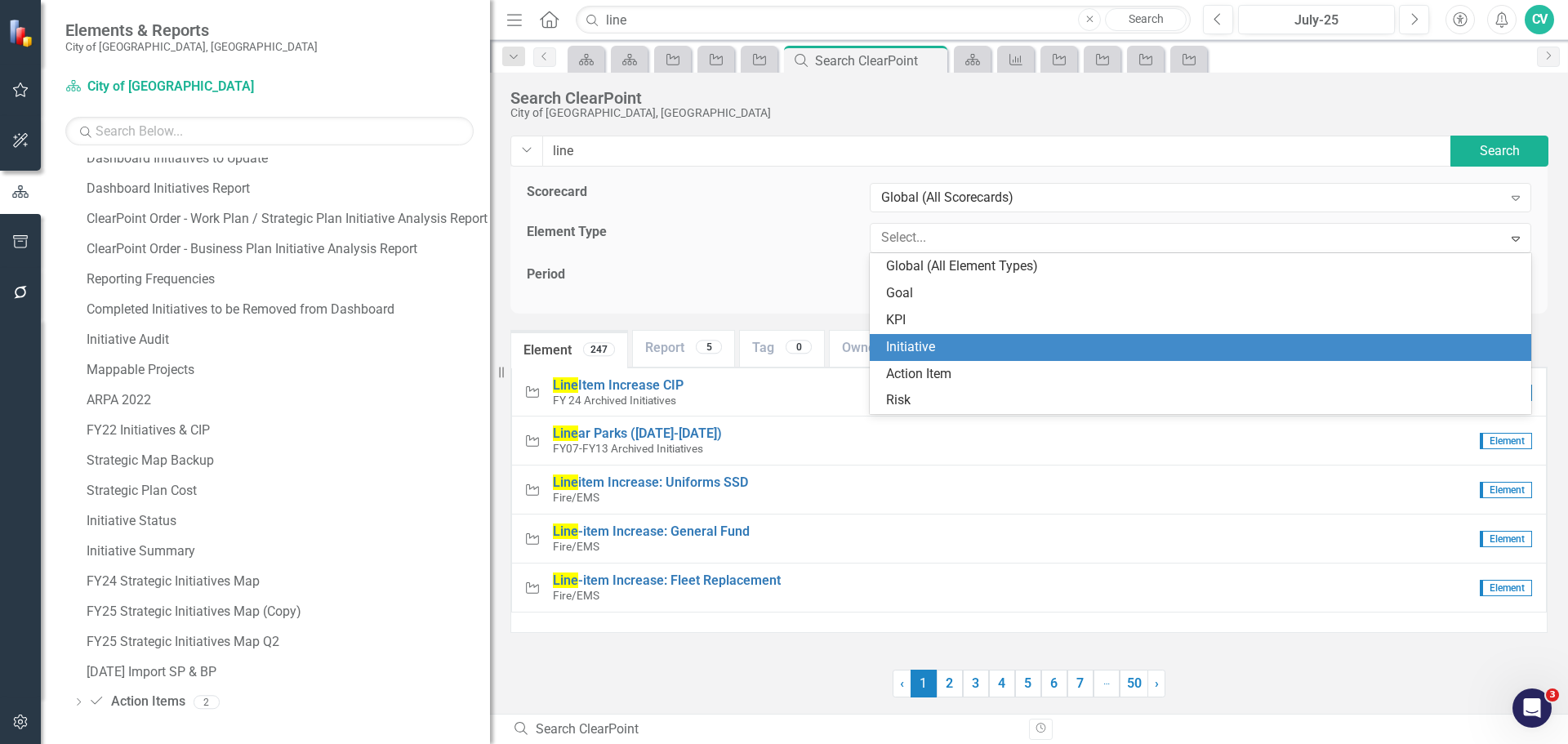
click at [952, 342] on div "Initiative" at bounding box center [1204, 348] width 635 height 19
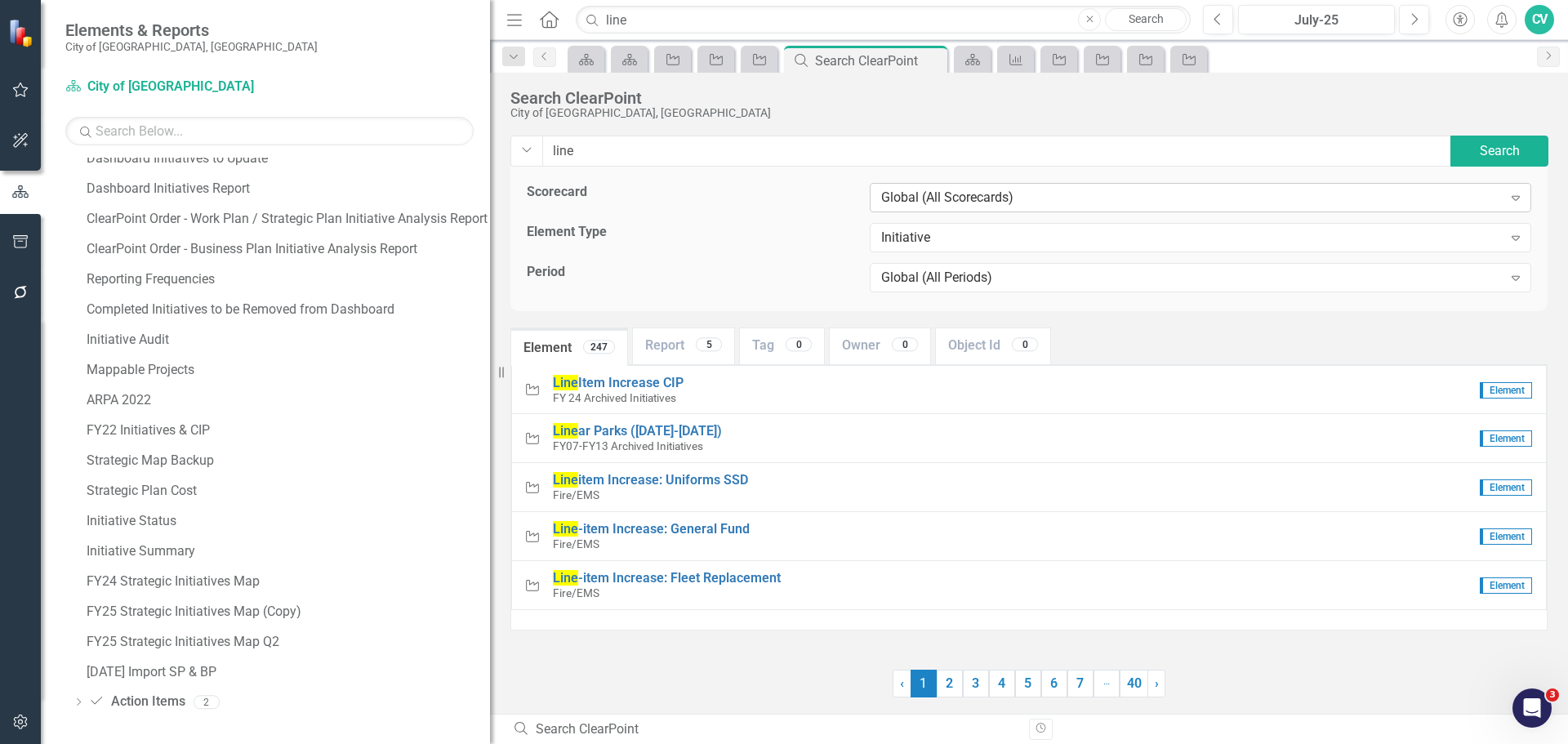
click at [981, 193] on div "Global (All Scorecards)" at bounding box center [1192, 198] width 622 height 19
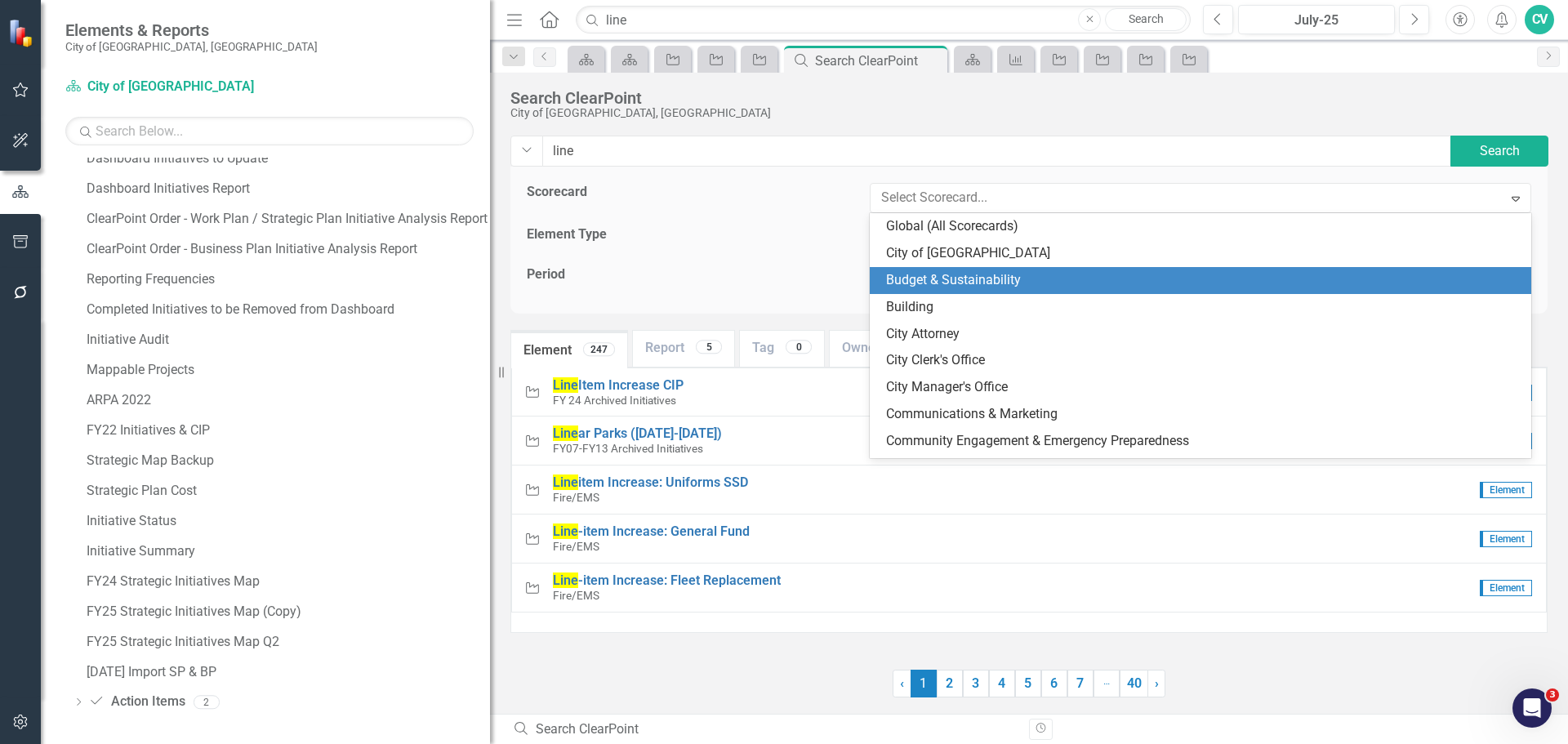
click at [973, 285] on div "Budget & Sustainability" at bounding box center [1201, 280] width 662 height 27
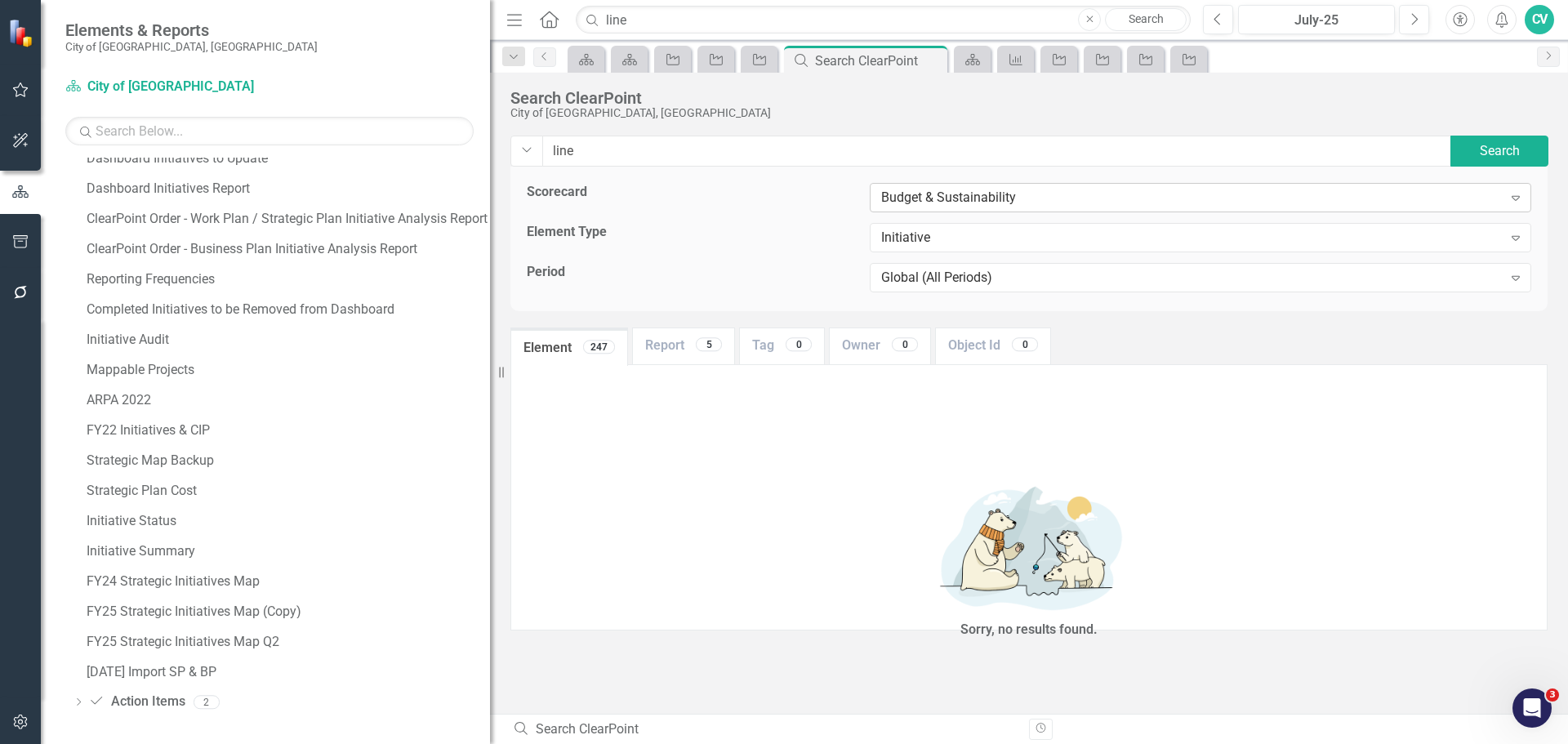
click at [979, 193] on div "Budget & Sustainability" at bounding box center [1192, 198] width 622 height 19
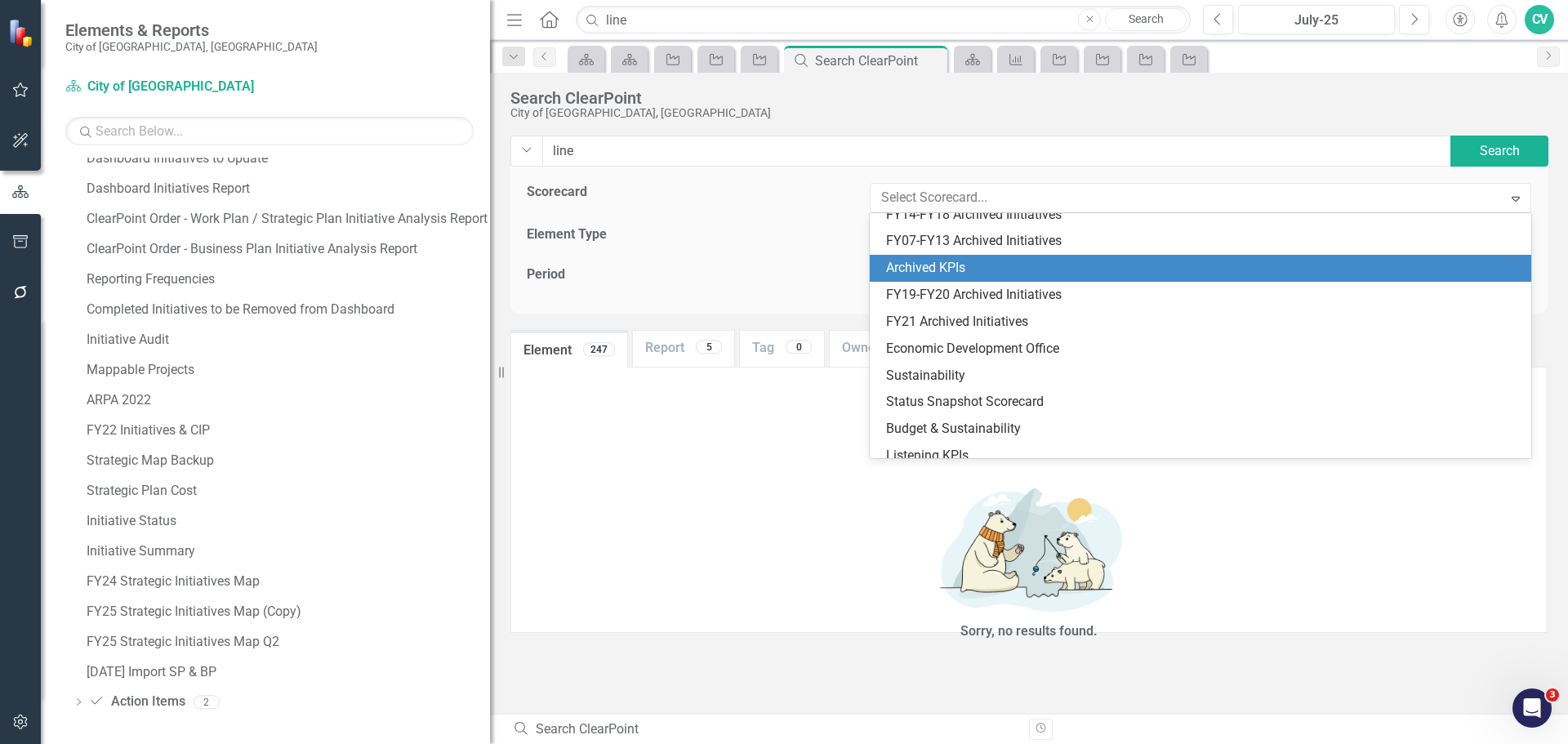
scroll to position [881, 0]
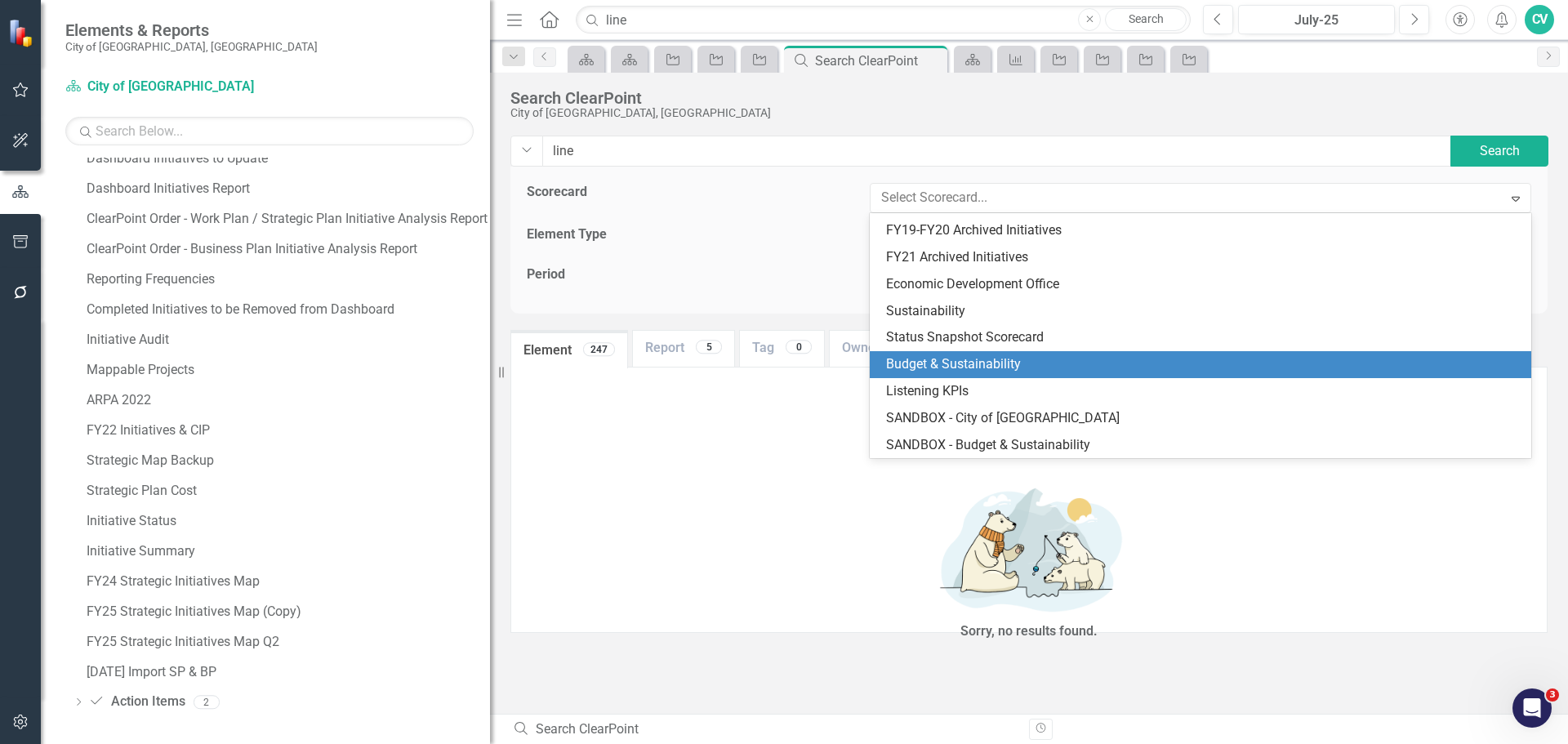
click at [1022, 353] on div "Budget & Sustainability" at bounding box center [1201, 364] width 662 height 27
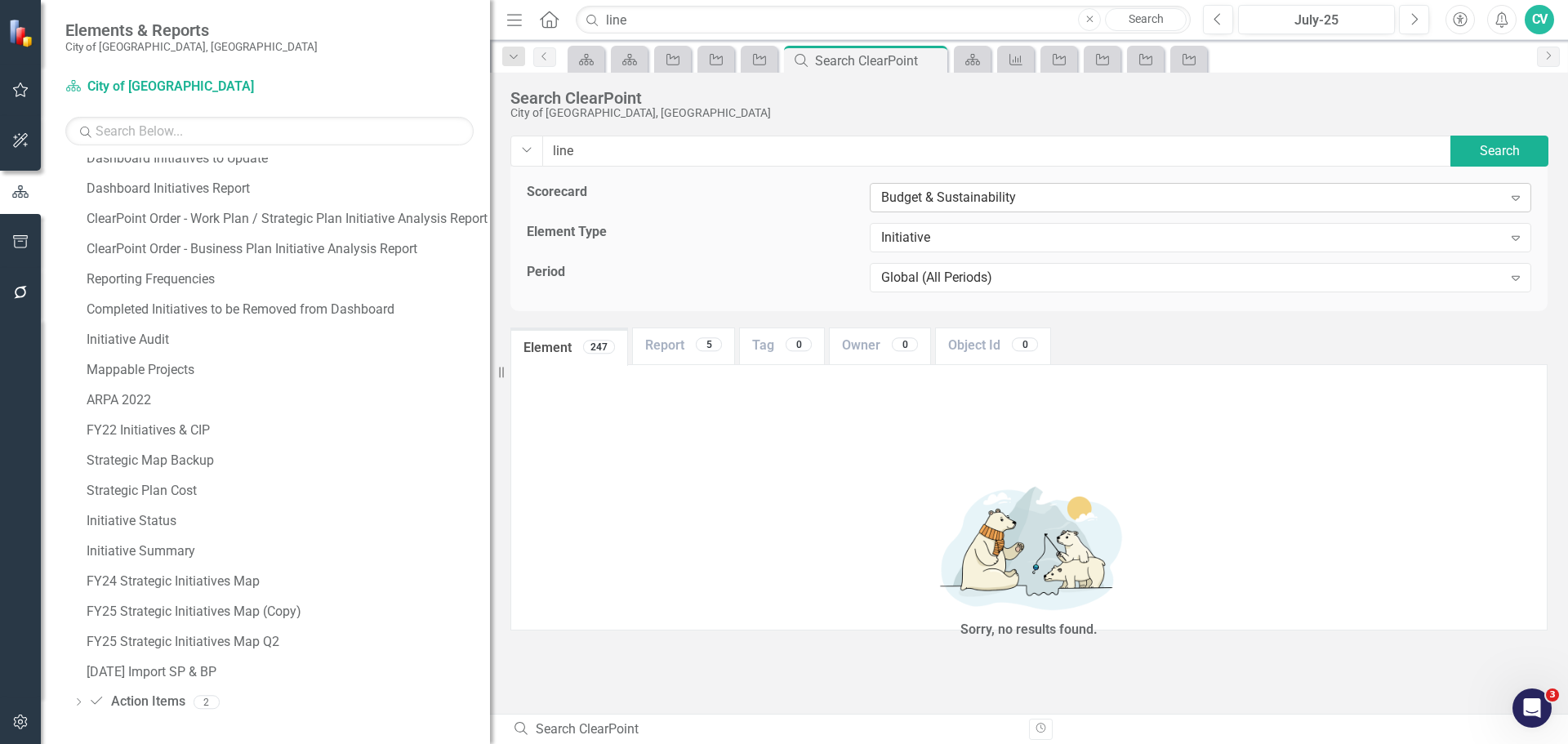
click at [1008, 203] on div "Budget & Sustainability" at bounding box center [1192, 198] width 622 height 19
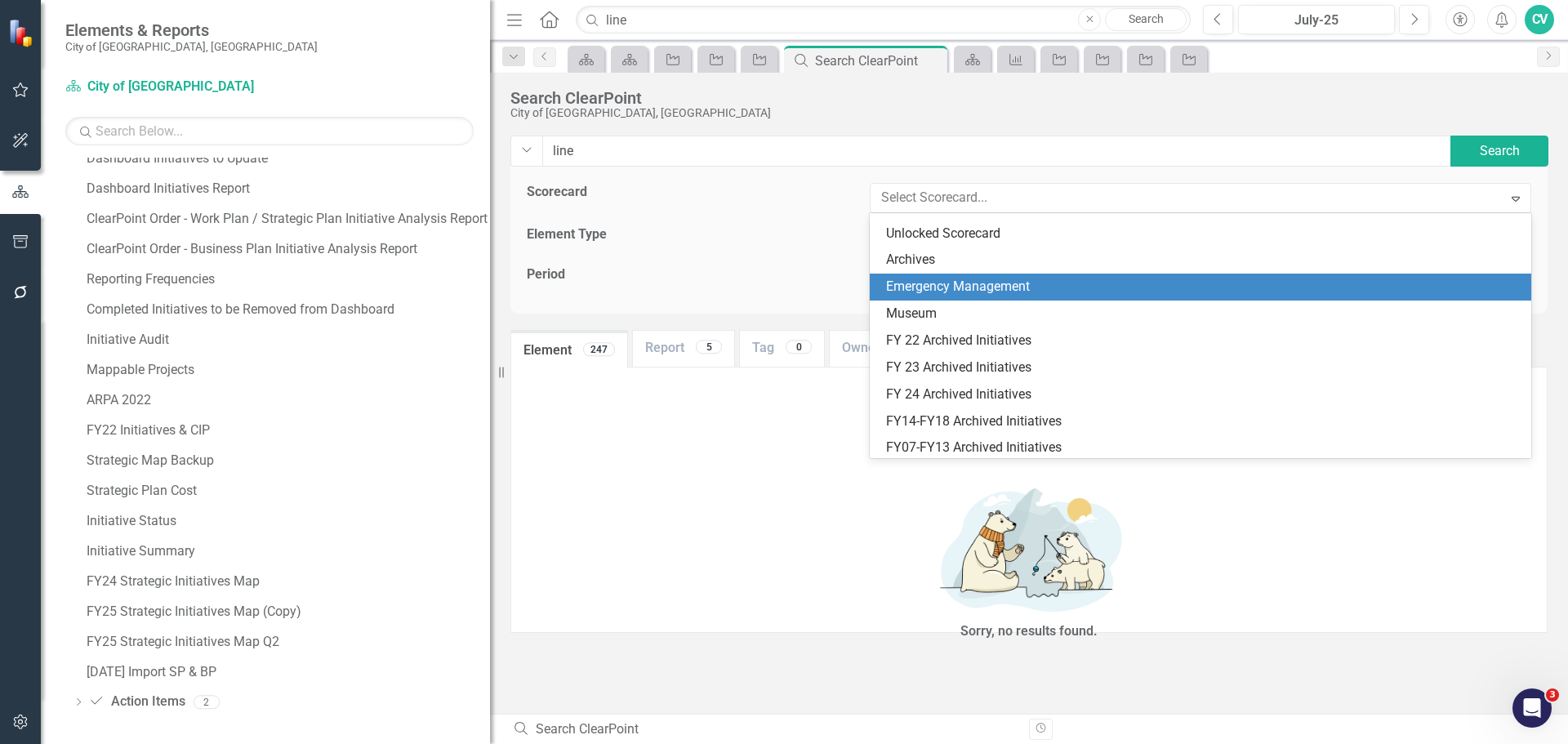
scroll to position [636, 0]
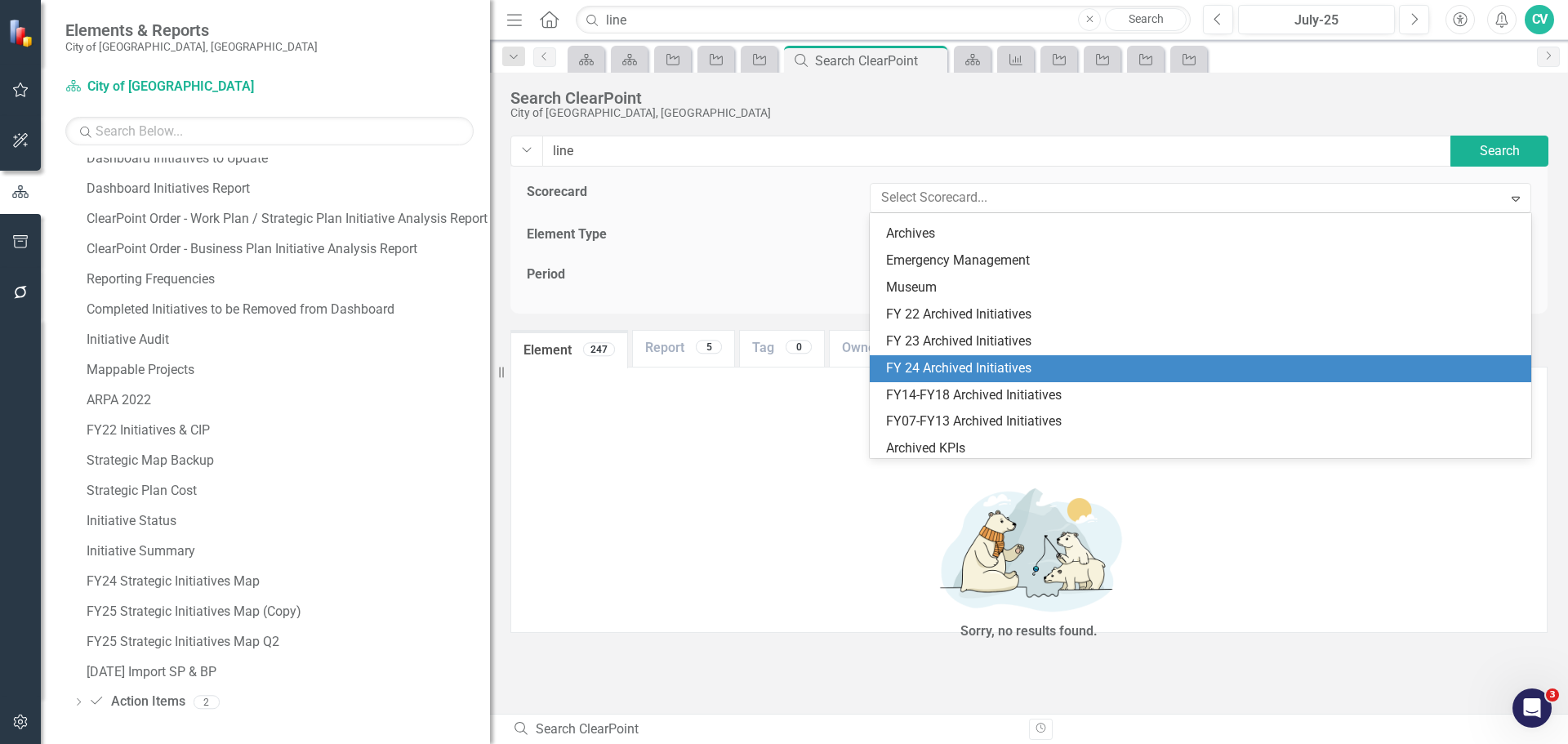
click at [1042, 374] on div "FY 24 Archived Initiatives" at bounding box center [1204, 369] width 635 height 19
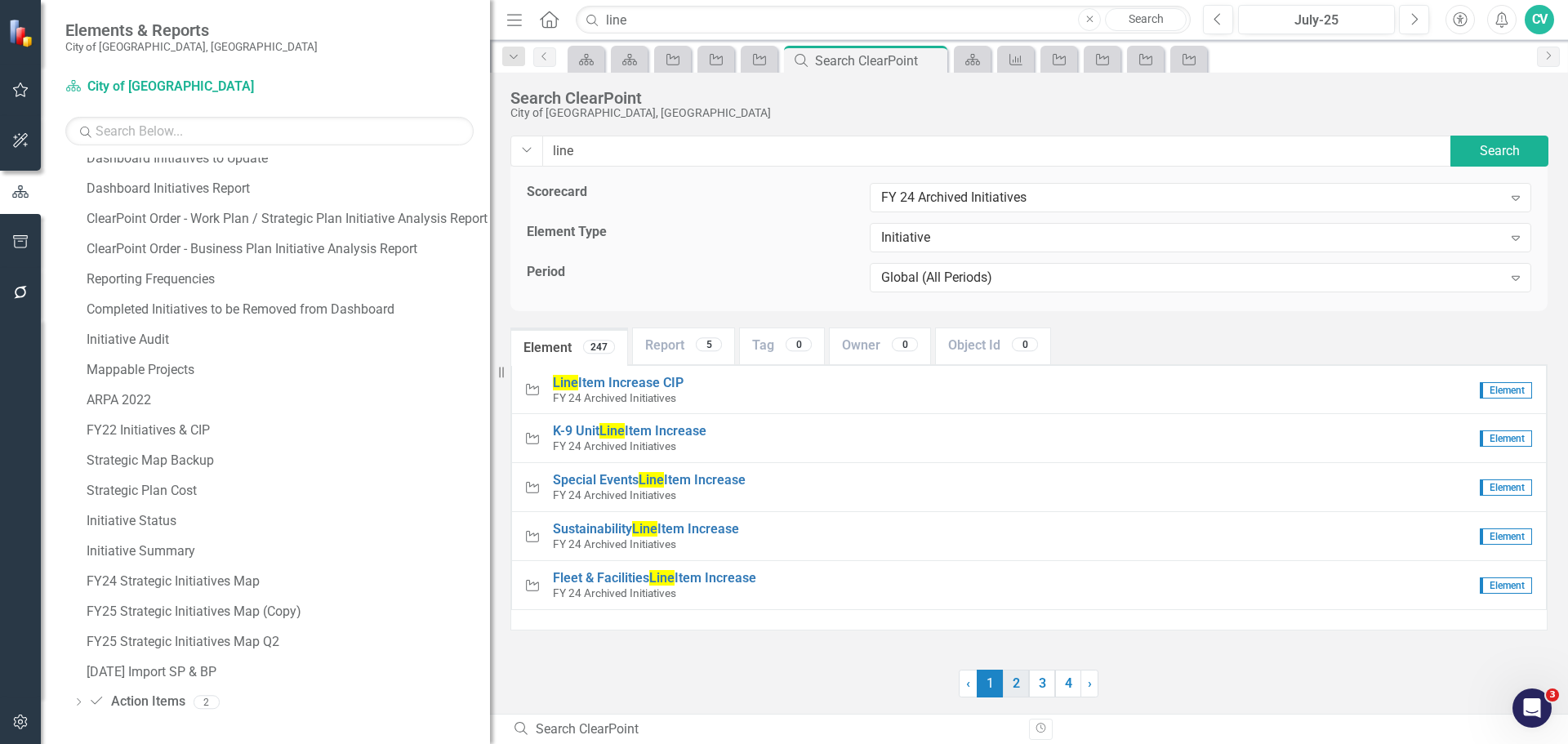
click at [1014, 682] on link "2" at bounding box center [1016, 683] width 27 height 27
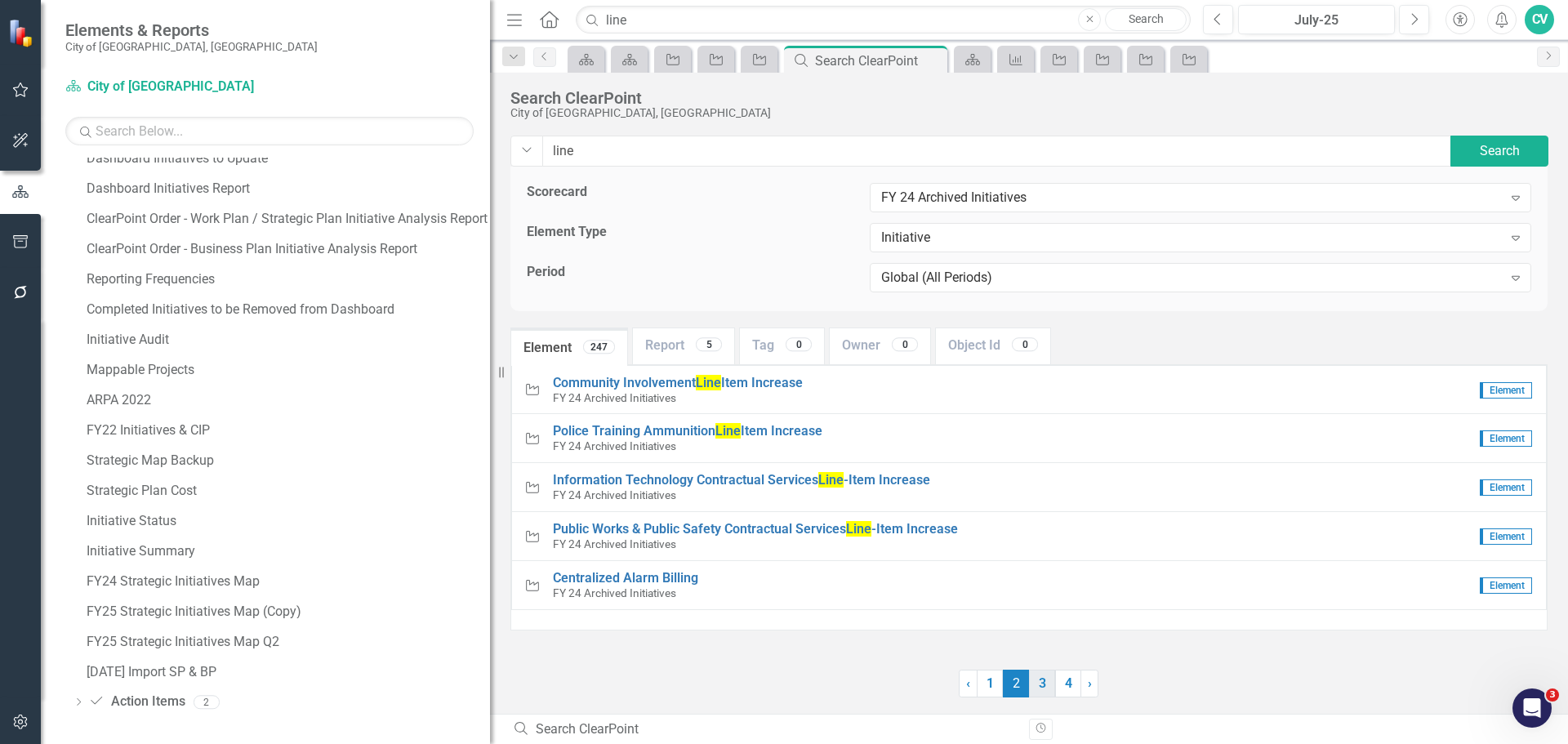
click at [1043, 686] on link "3" at bounding box center [1042, 683] width 27 height 27
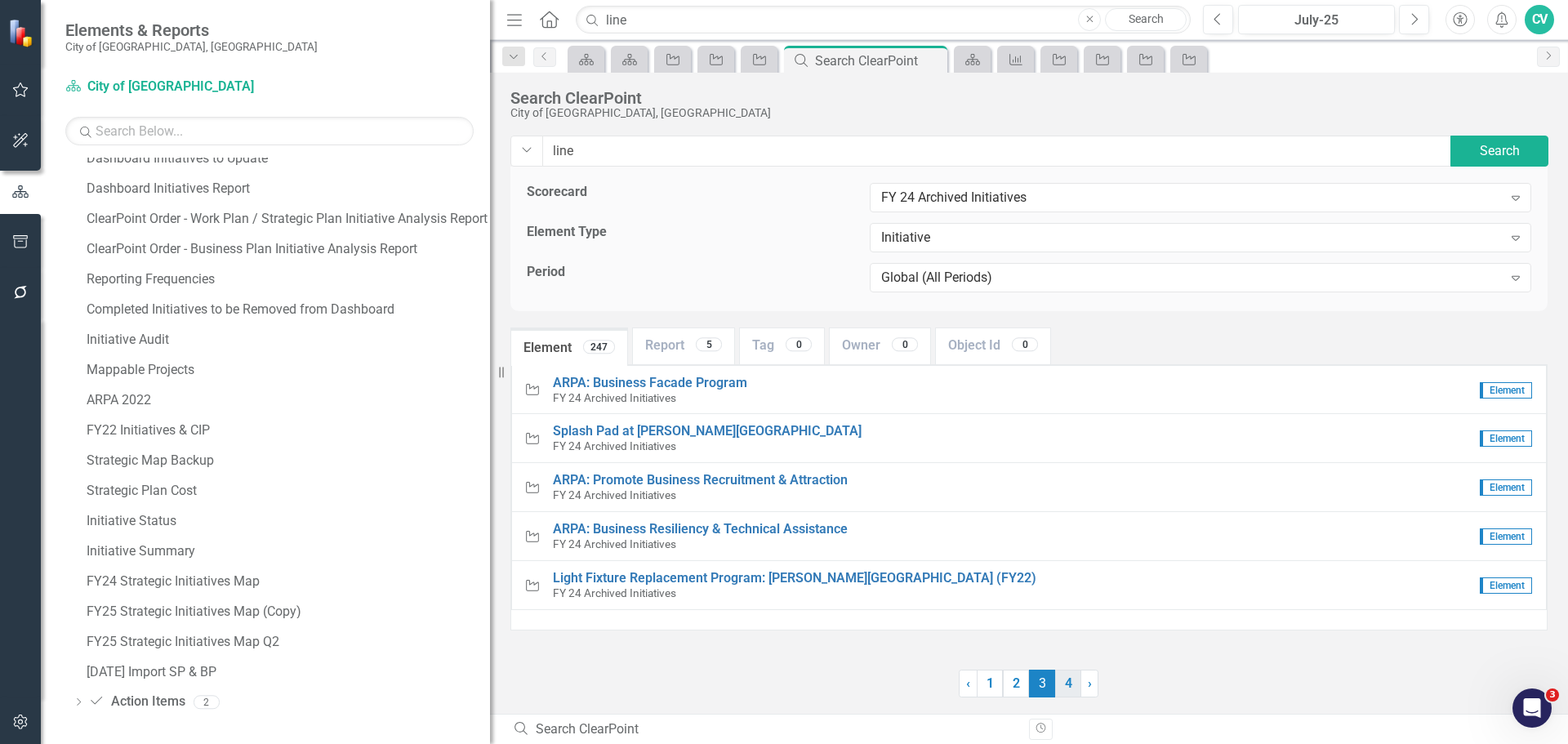
click at [1064, 686] on link "4" at bounding box center [1068, 683] width 27 height 27
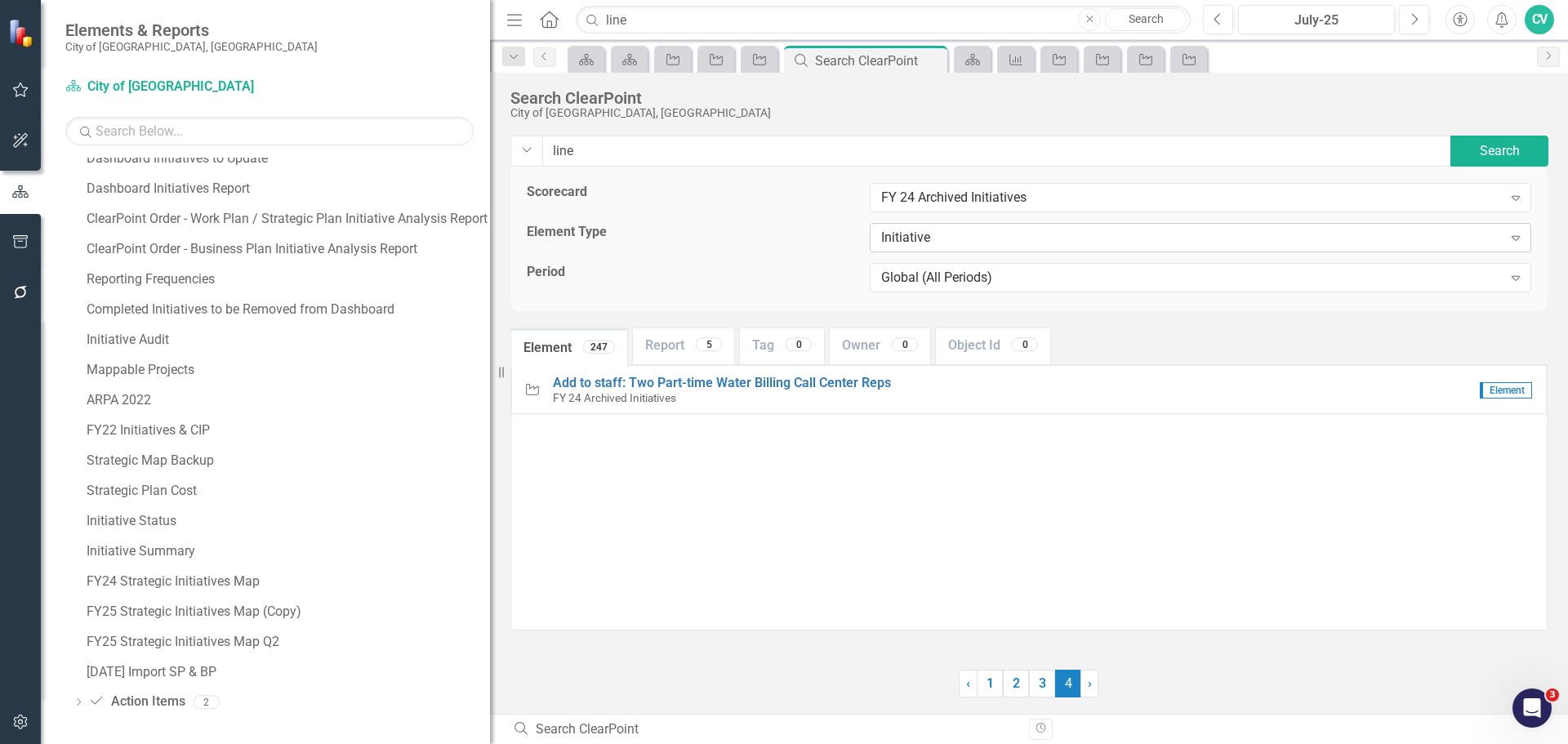
click at [978, 239] on div "Initiative" at bounding box center [1192, 238] width 622 height 19
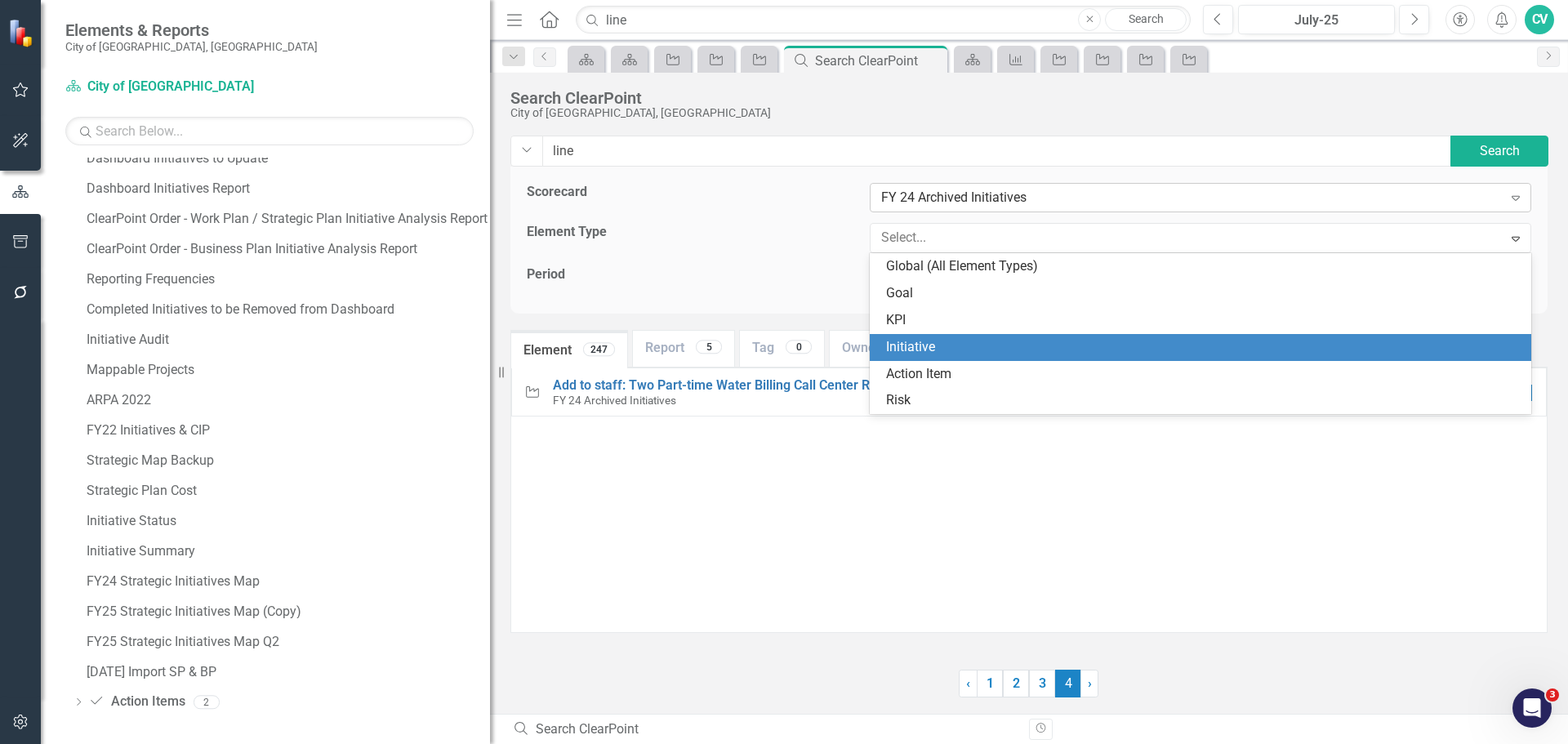
click at [978, 199] on div "FY 24 Archived Initiatives" at bounding box center [1192, 198] width 622 height 19
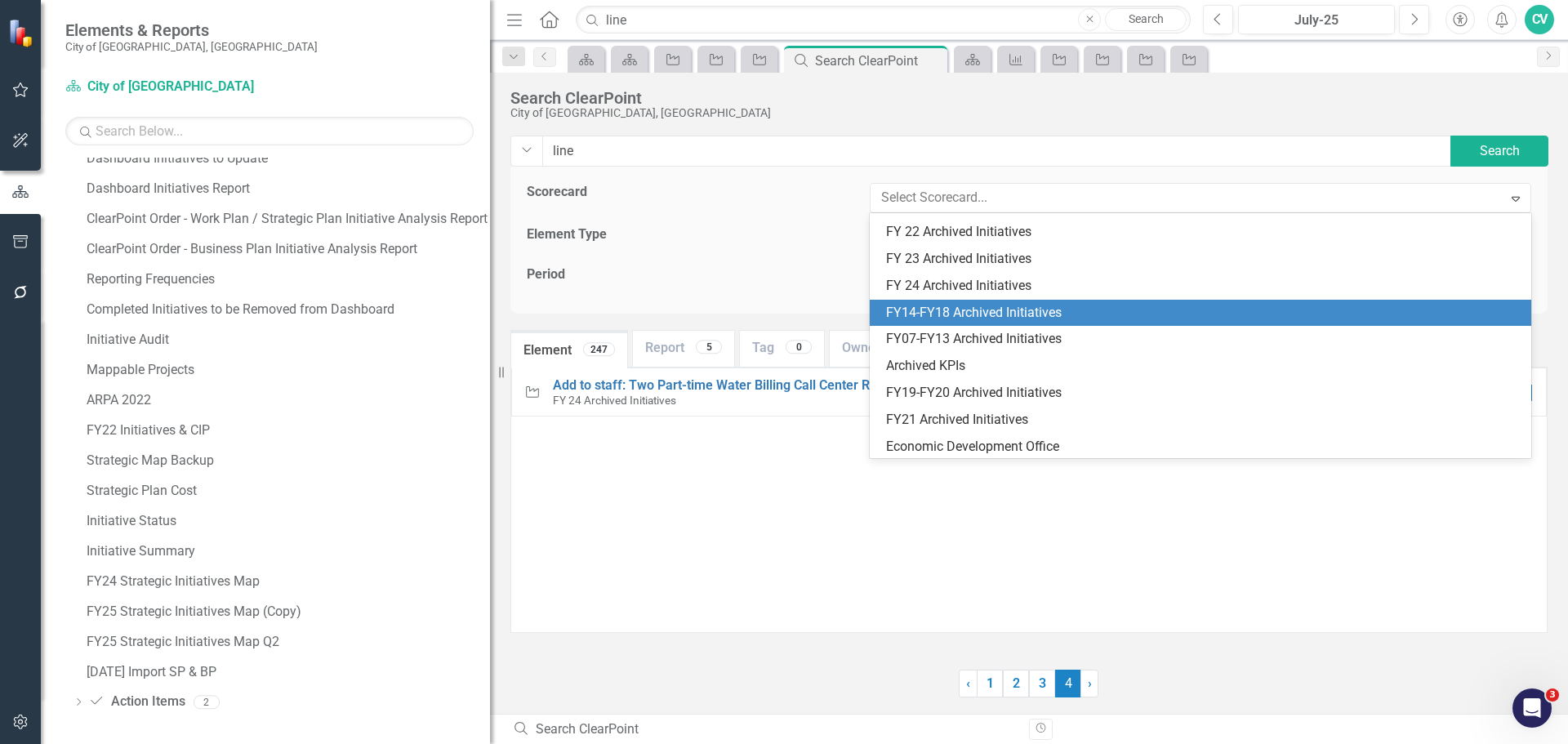
scroll to position [696, 0]
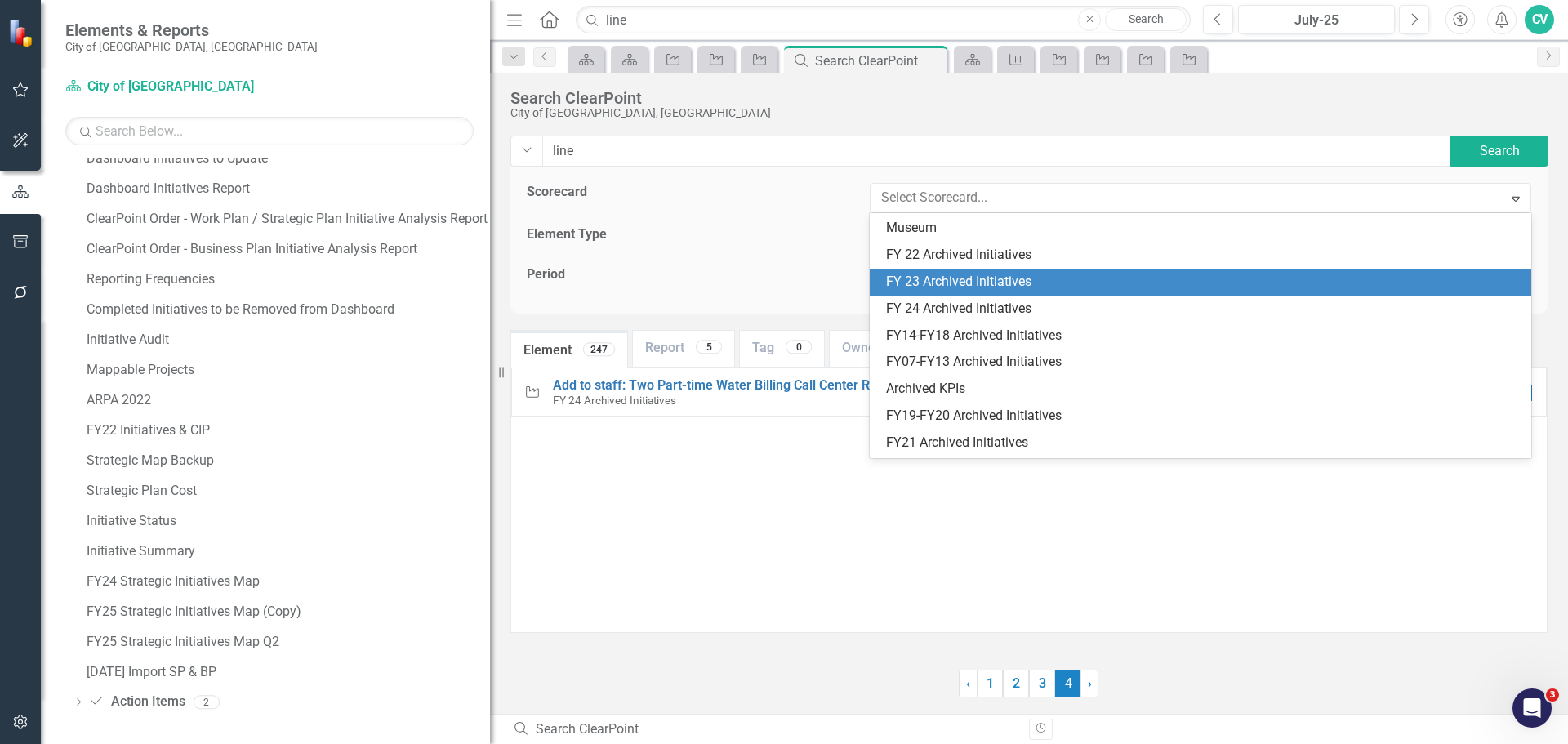
click at [985, 283] on div "FY 23 Archived Initiatives" at bounding box center [1204, 283] width 635 height 19
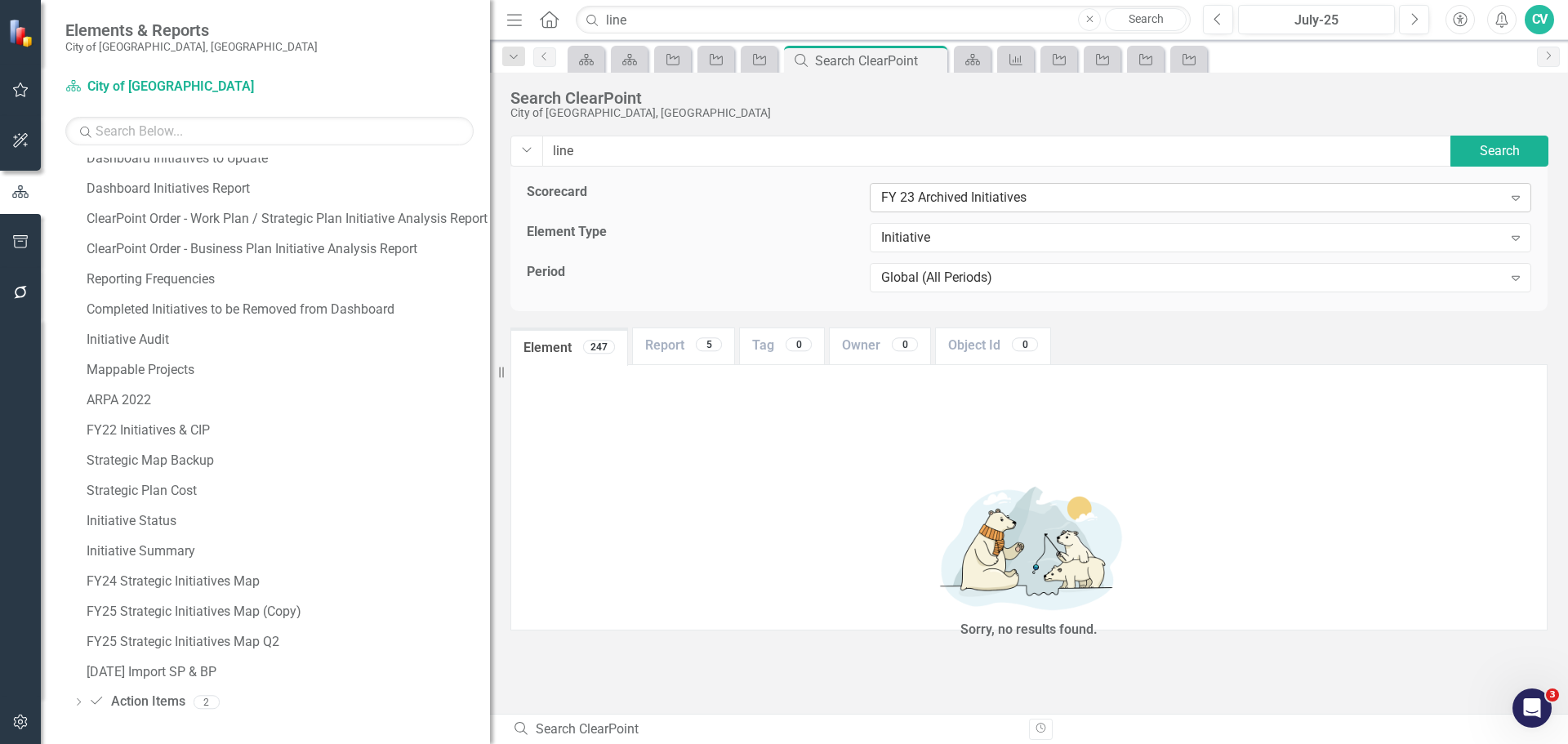
click at [1021, 199] on div "FY 23 Archived Initiatives" at bounding box center [1192, 198] width 622 height 19
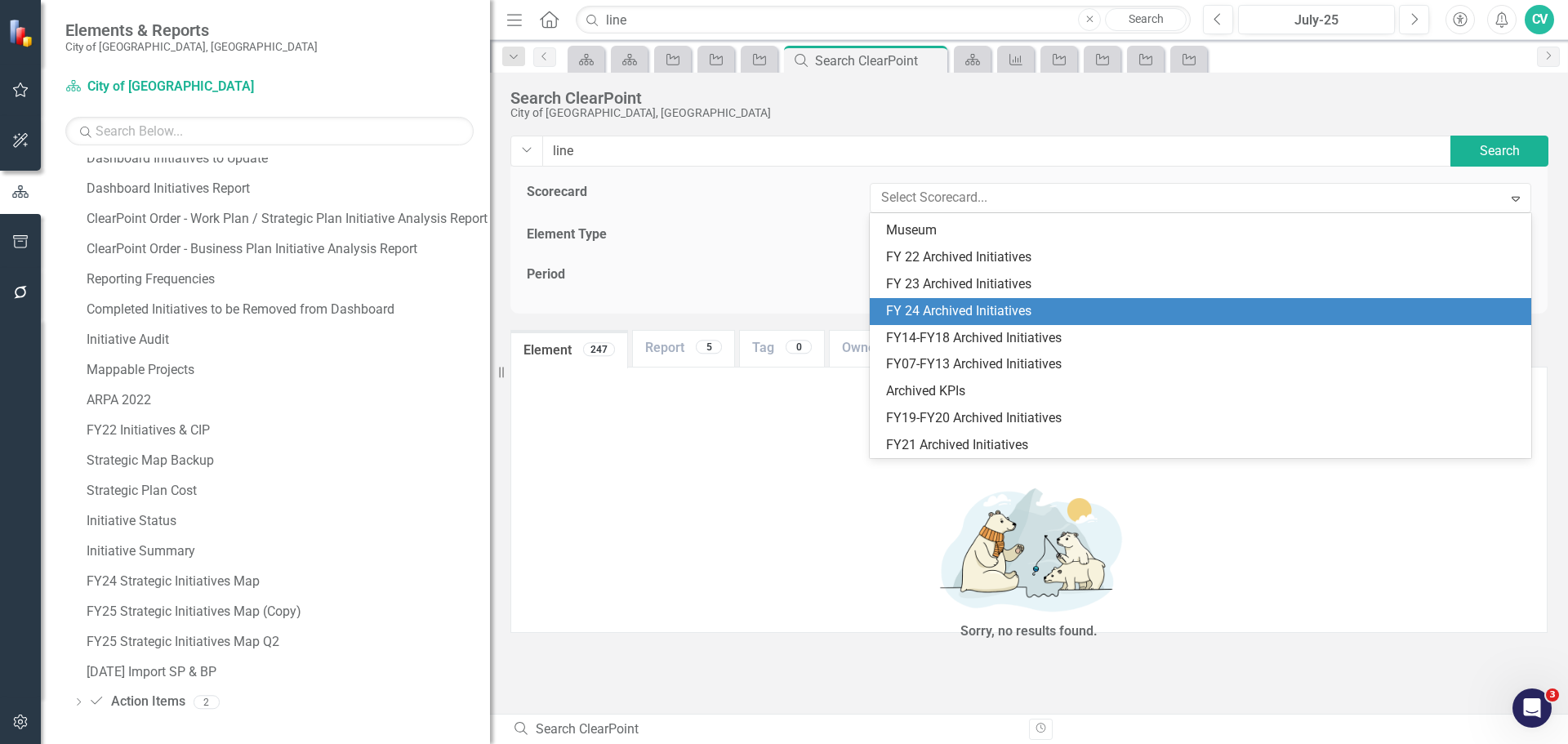
scroll to position [670, 0]
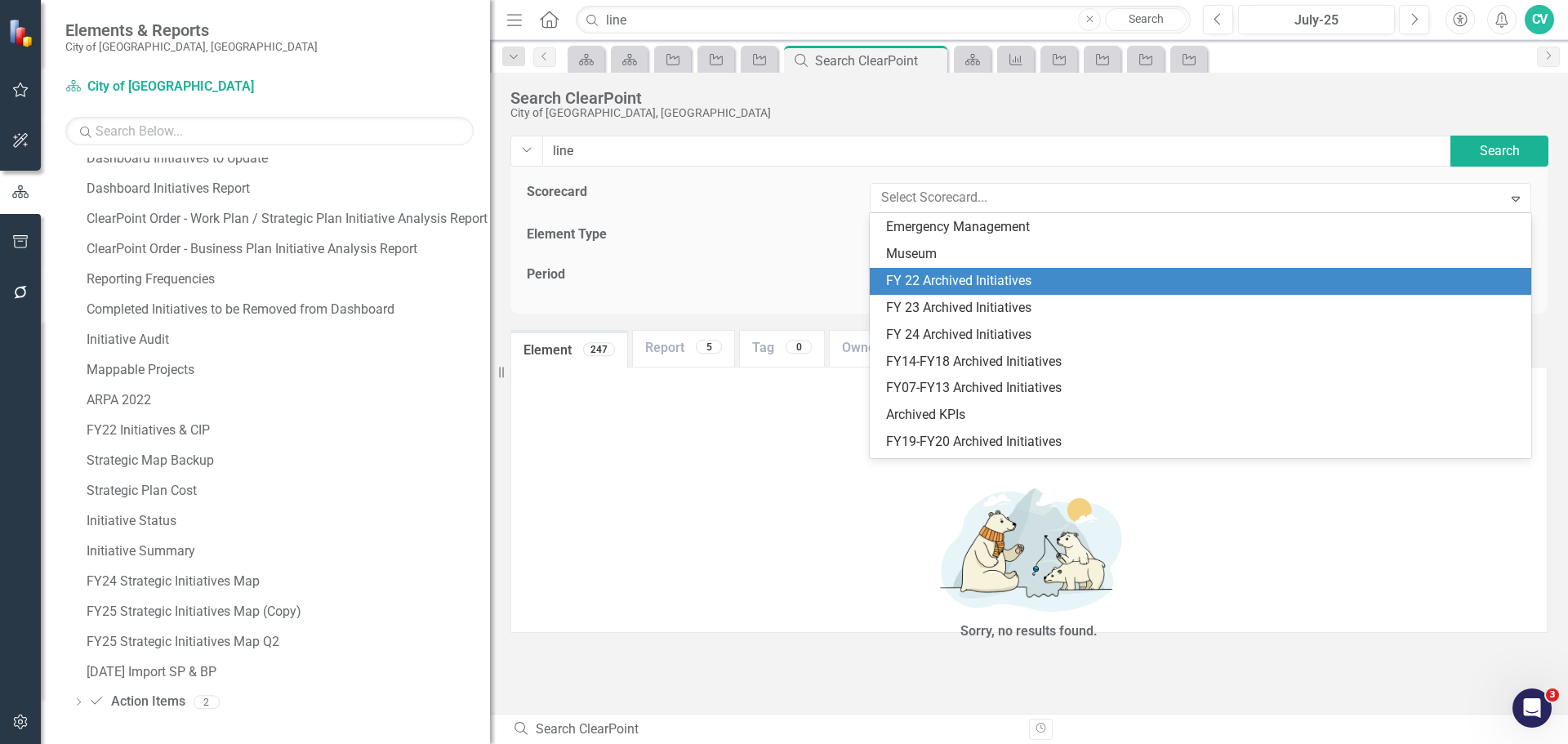
click at [1017, 283] on div "FY 22 Archived Initiatives" at bounding box center [1204, 282] width 635 height 19
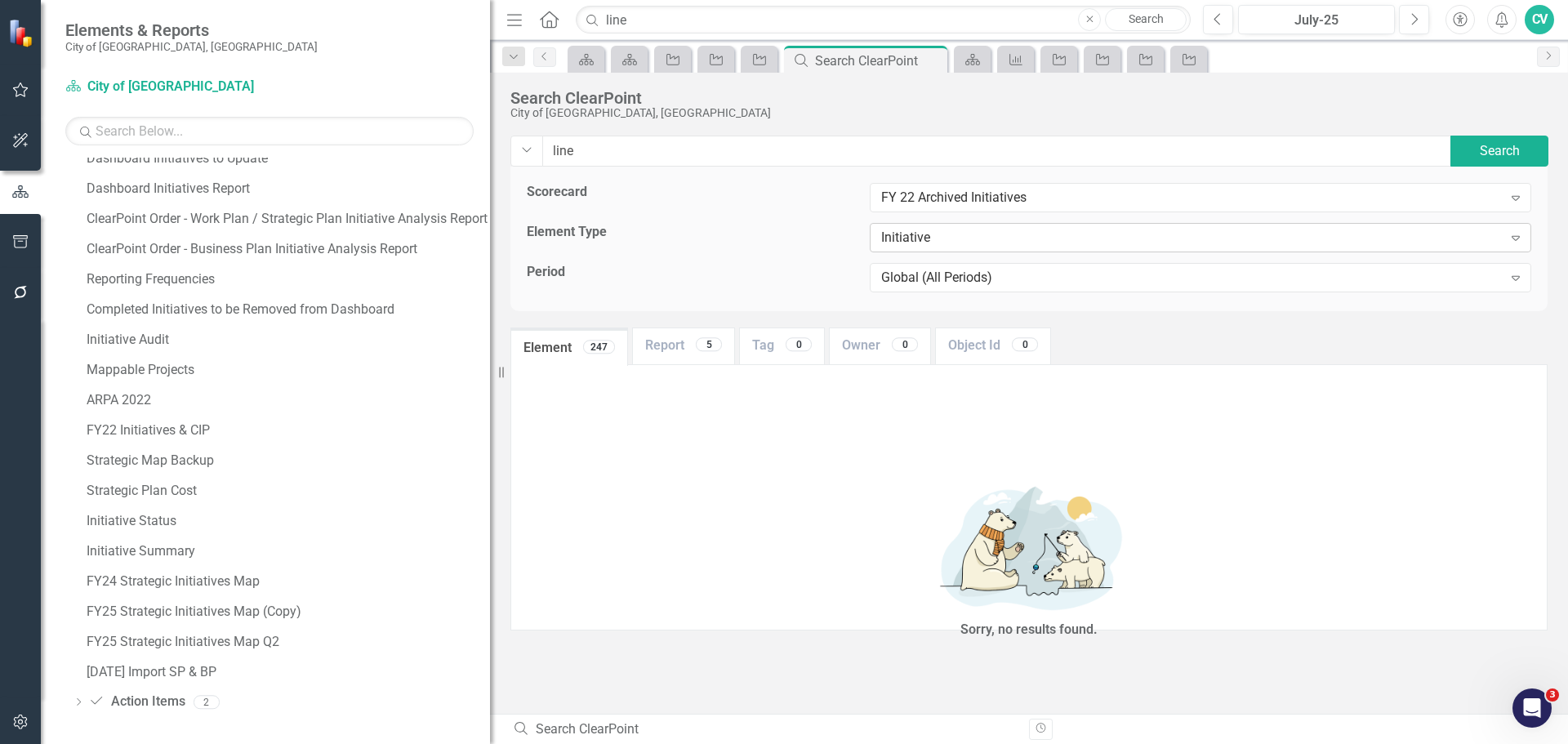
click at [1076, 246] on div "Initiative" at bounding box center [1192, 238] width 622 height 19
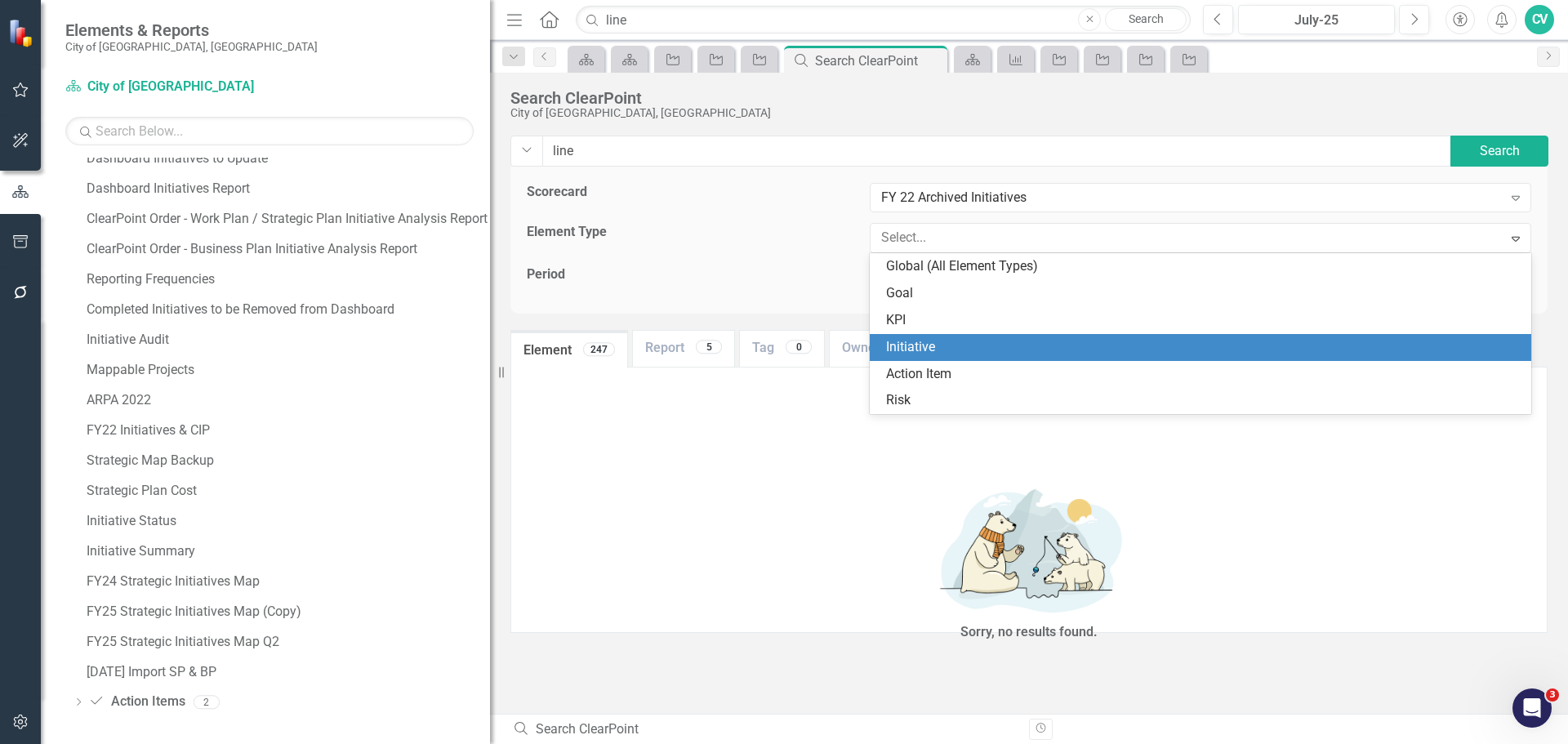
click at [994, 336] on div "Initiative" at bounding box center [1201, 347] width 662 height 27
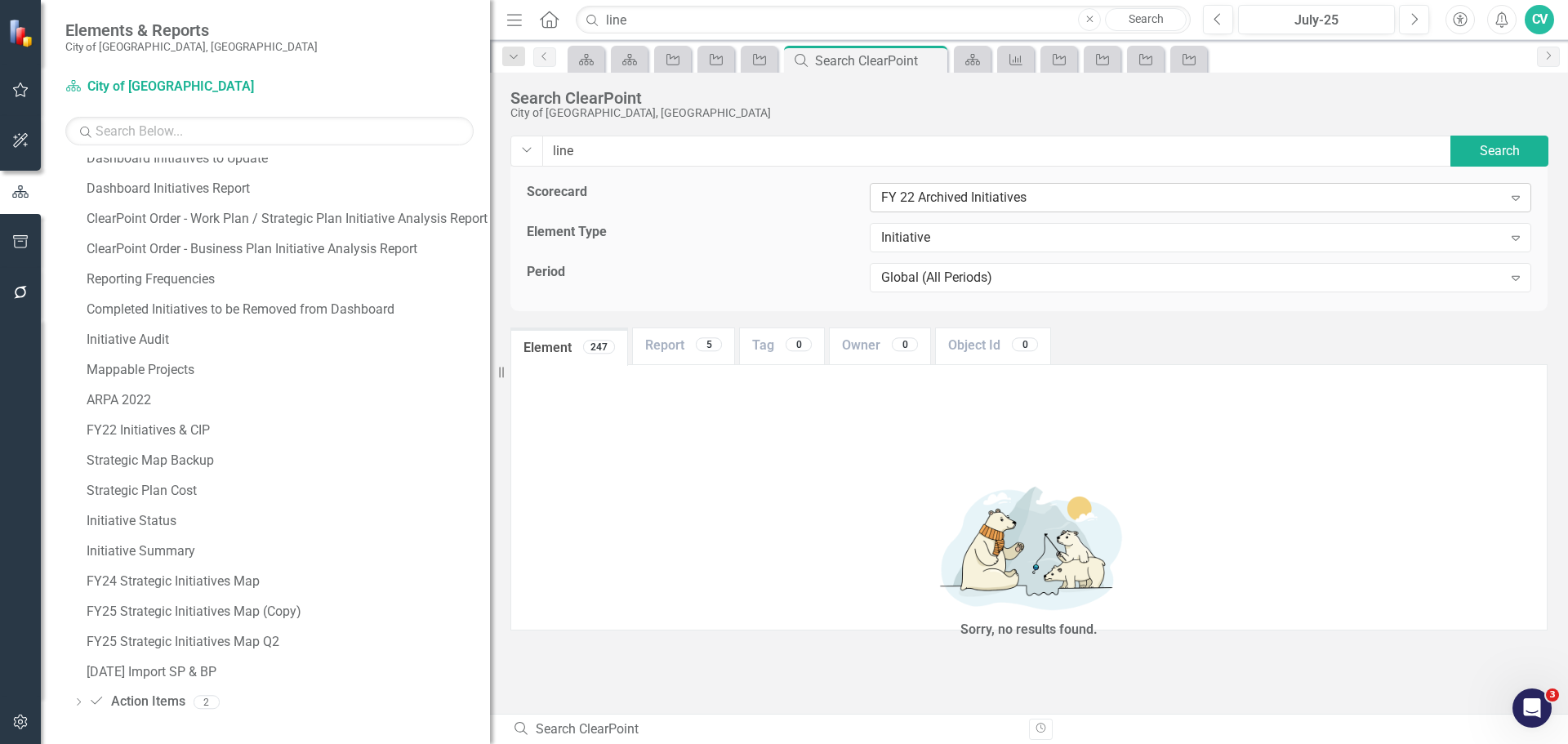
click at [986, 202] on div "FY 22 Archived Initiatives" at bounding box center [1192, 198] width 622 height 19
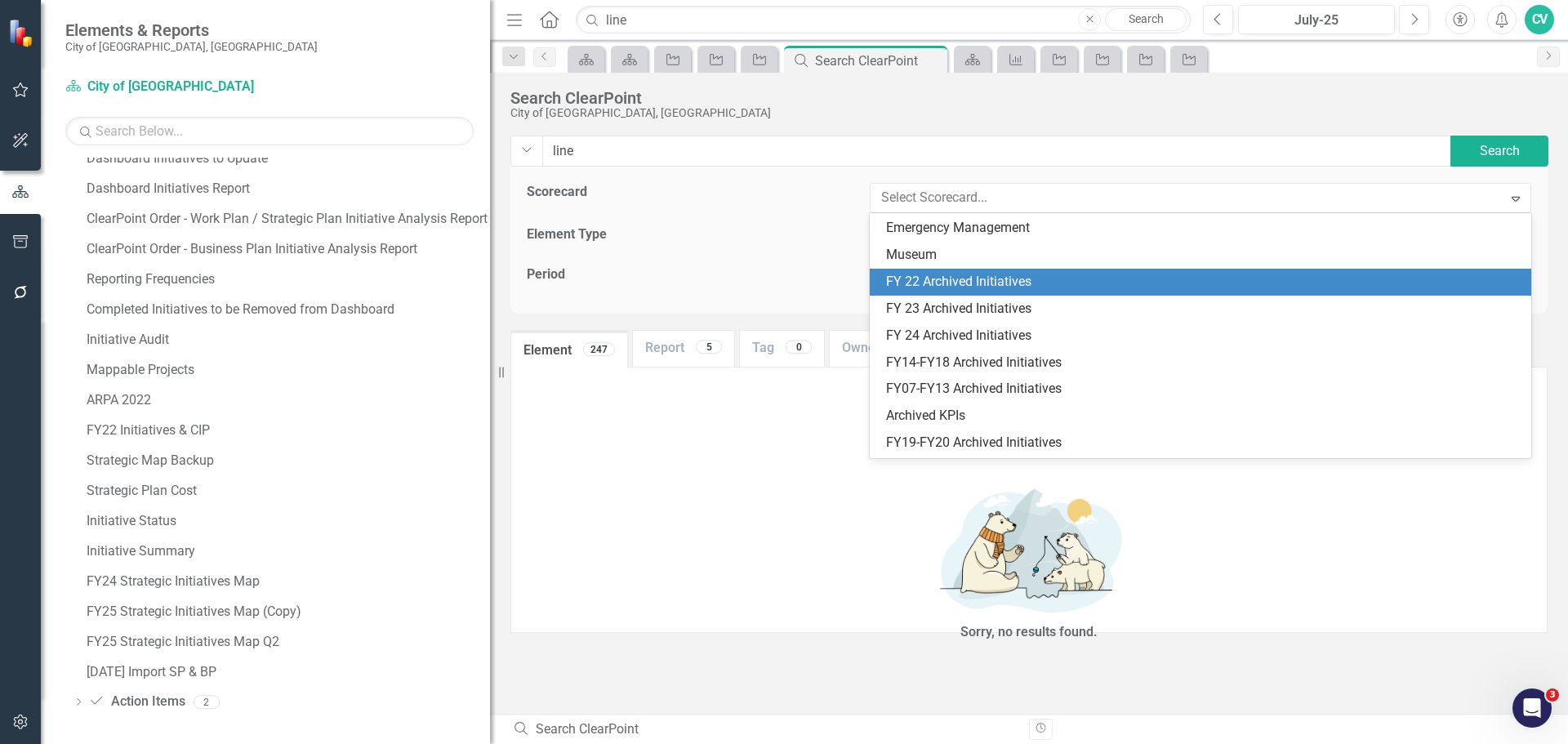
scroll to position [724, 0]
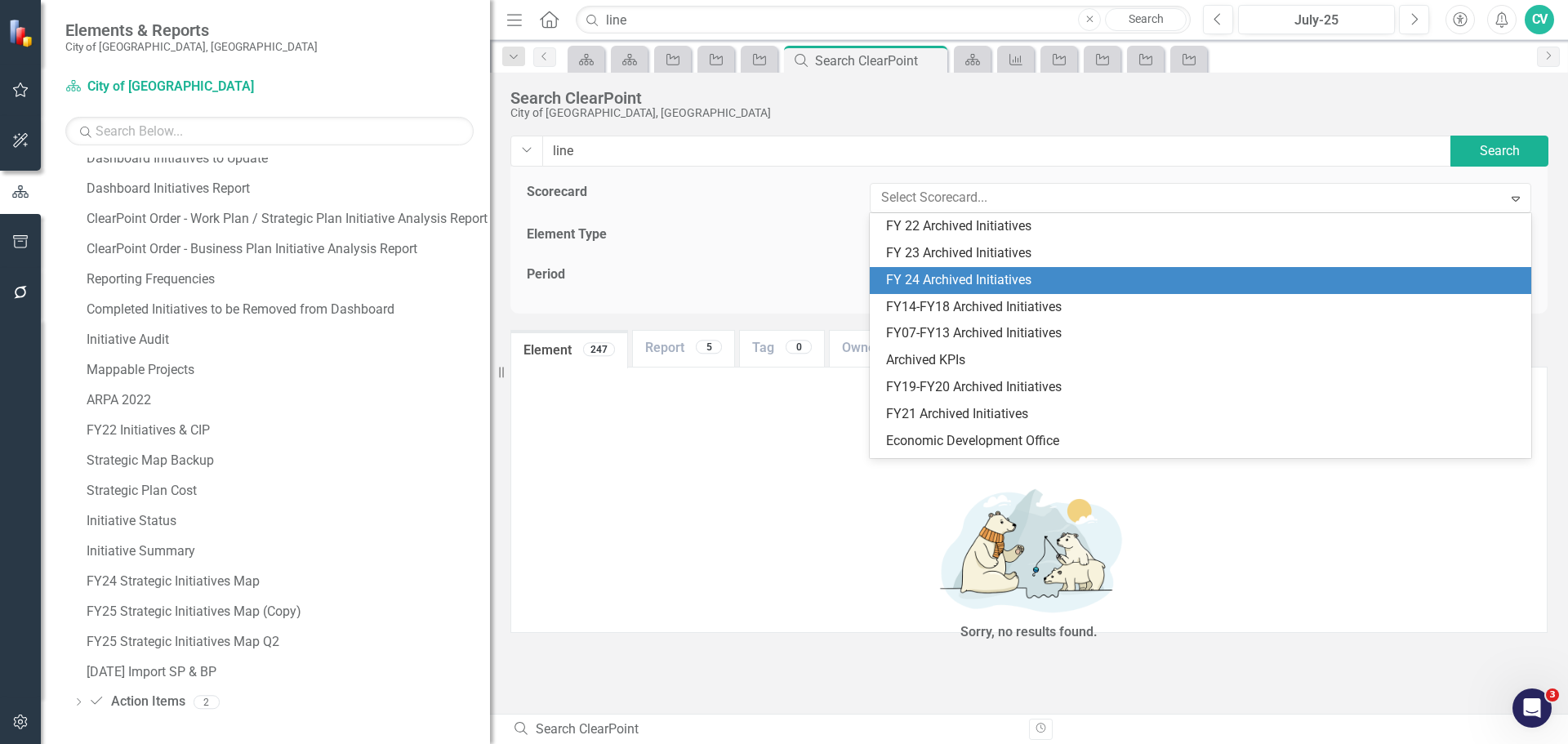
click at [993, 277] on div "FY 24 Archived Initiatives" at bounding box center [1204, 281] width 635 height 19
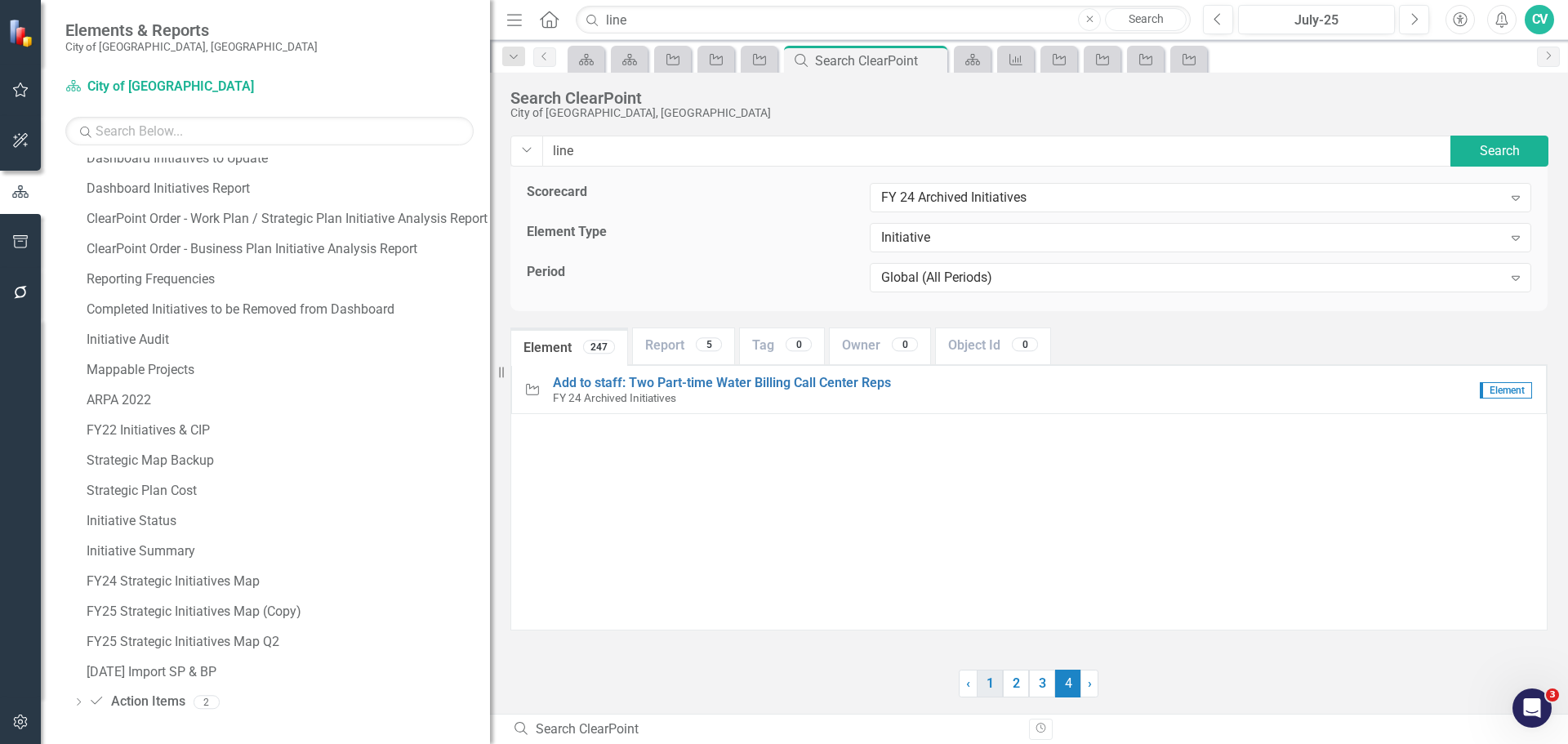
click at [996, 687] on link "1" at bounding box center [990, 683] width 27 height 27
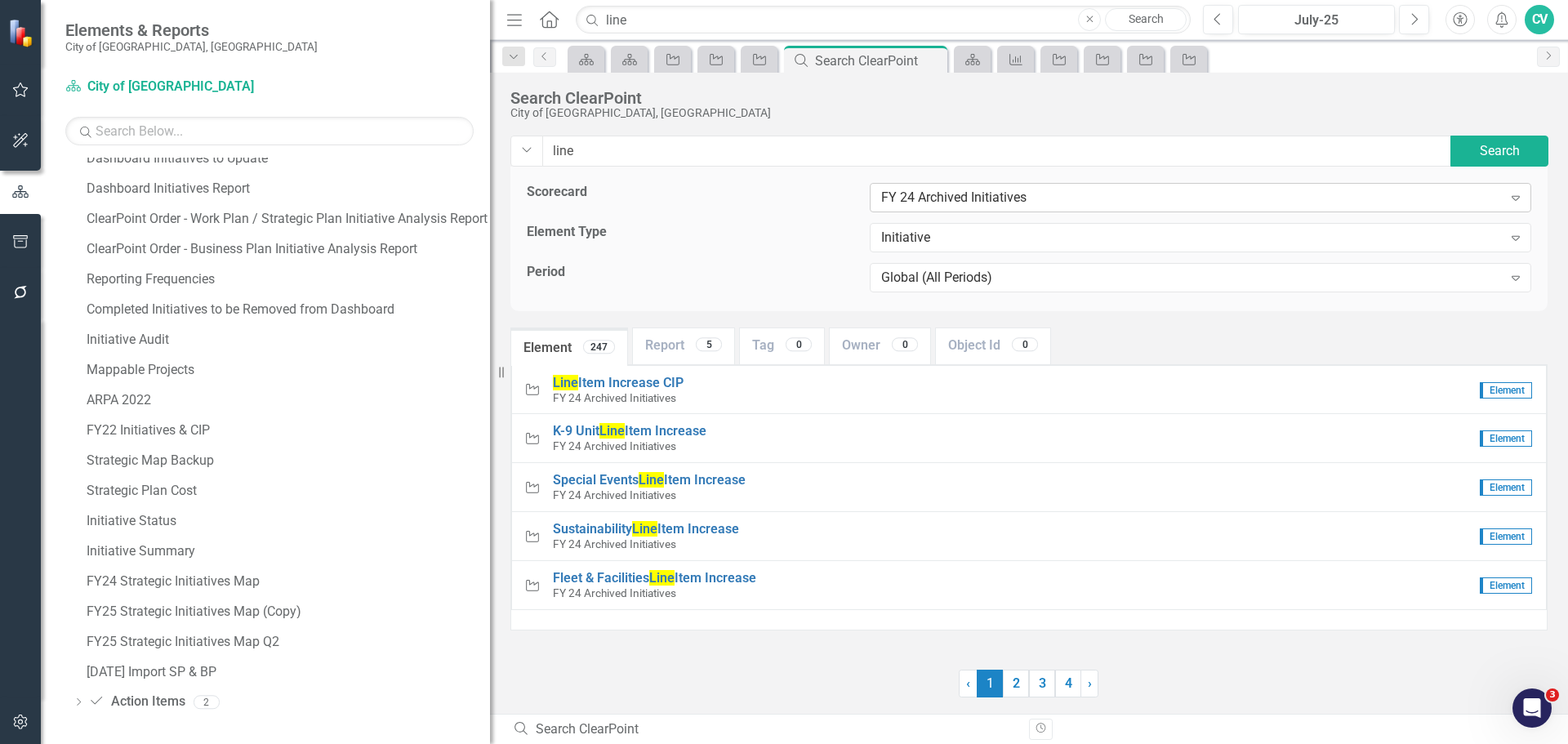
click at [977, 199] on div "FY 24 Archived Initiatives" at bounding box center [1192, 198] width 622 height 19
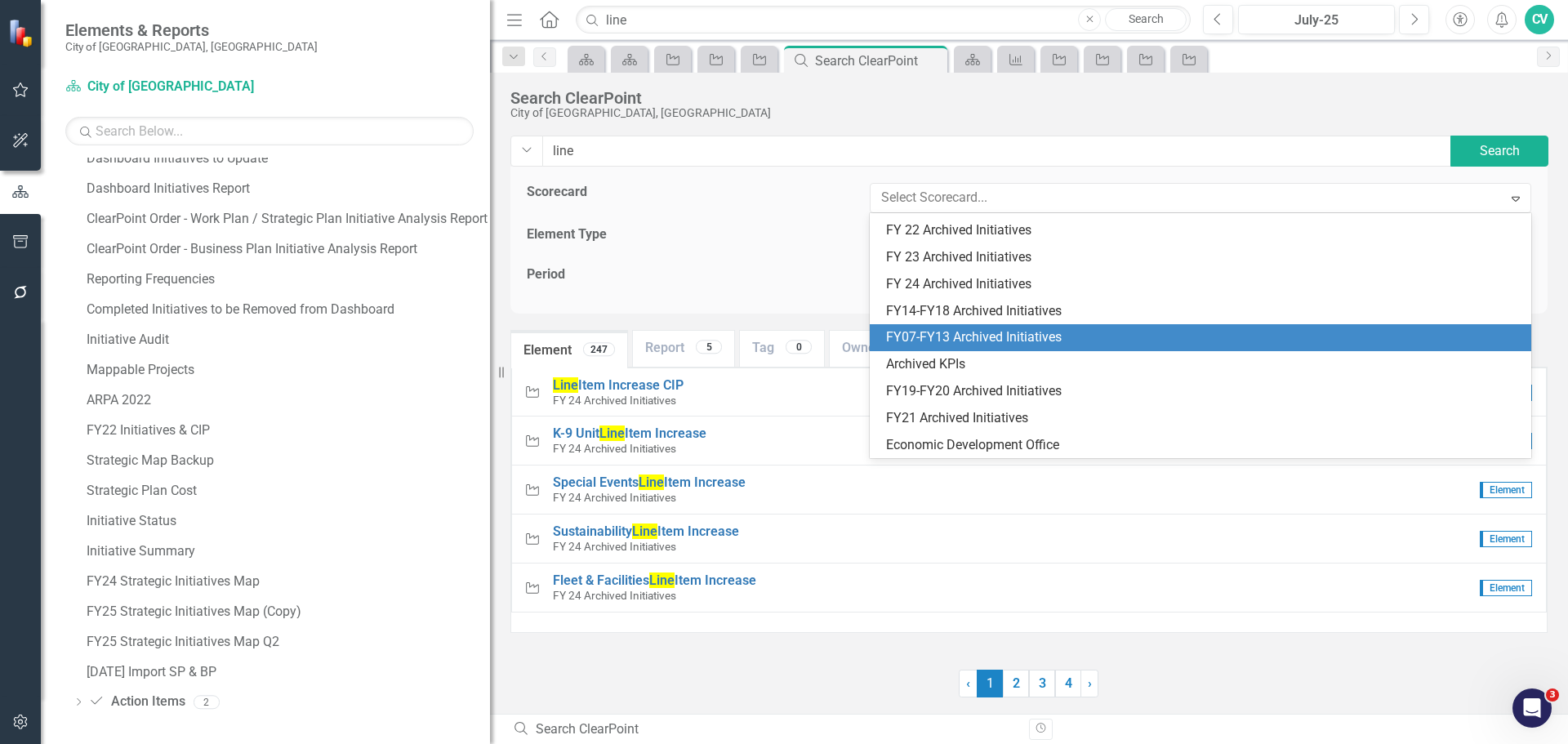
scroll to position [696, 0]
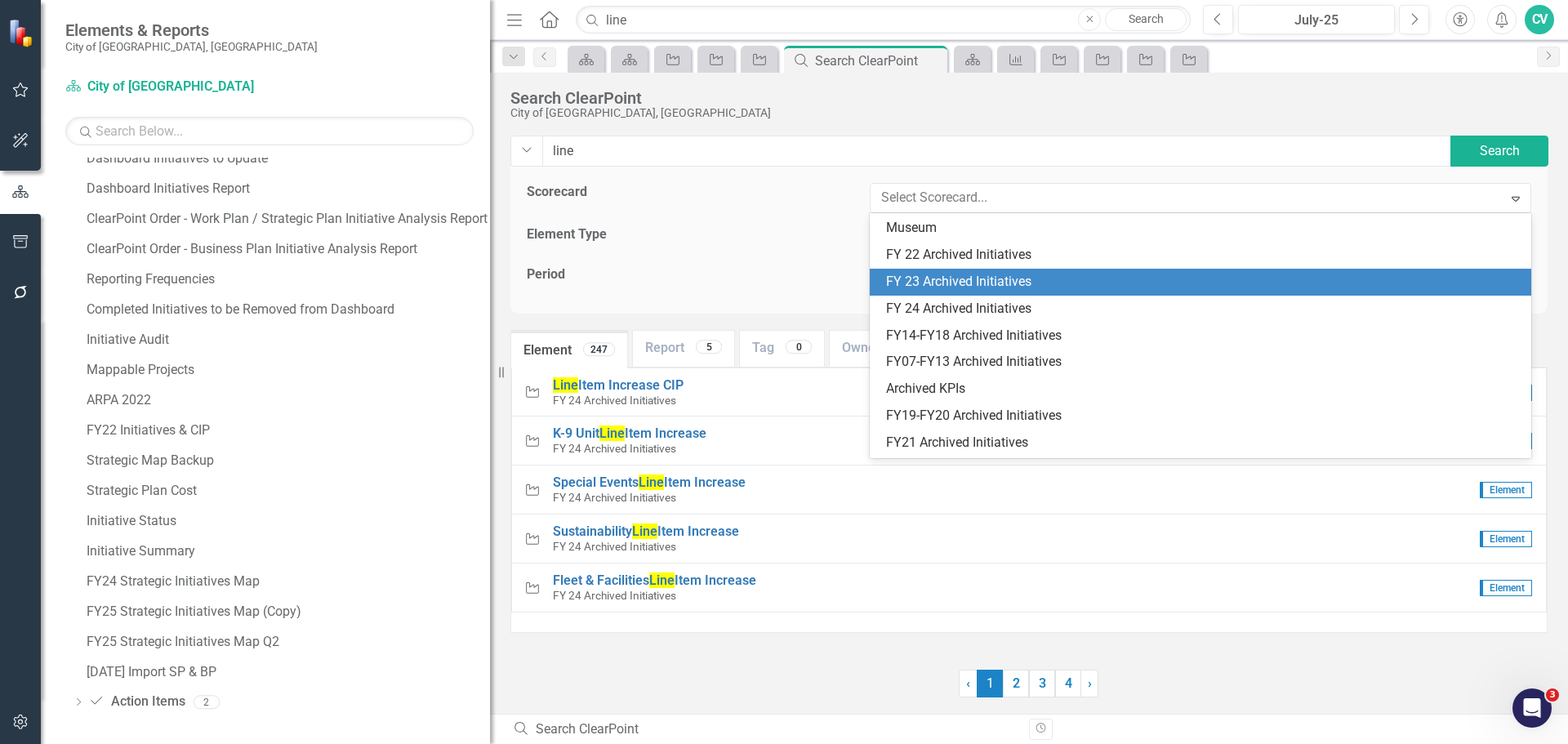
click at [985, 274] on div "FY 23 Archived Initiatives" at bounding box center [1204, 283] width 635 height 19
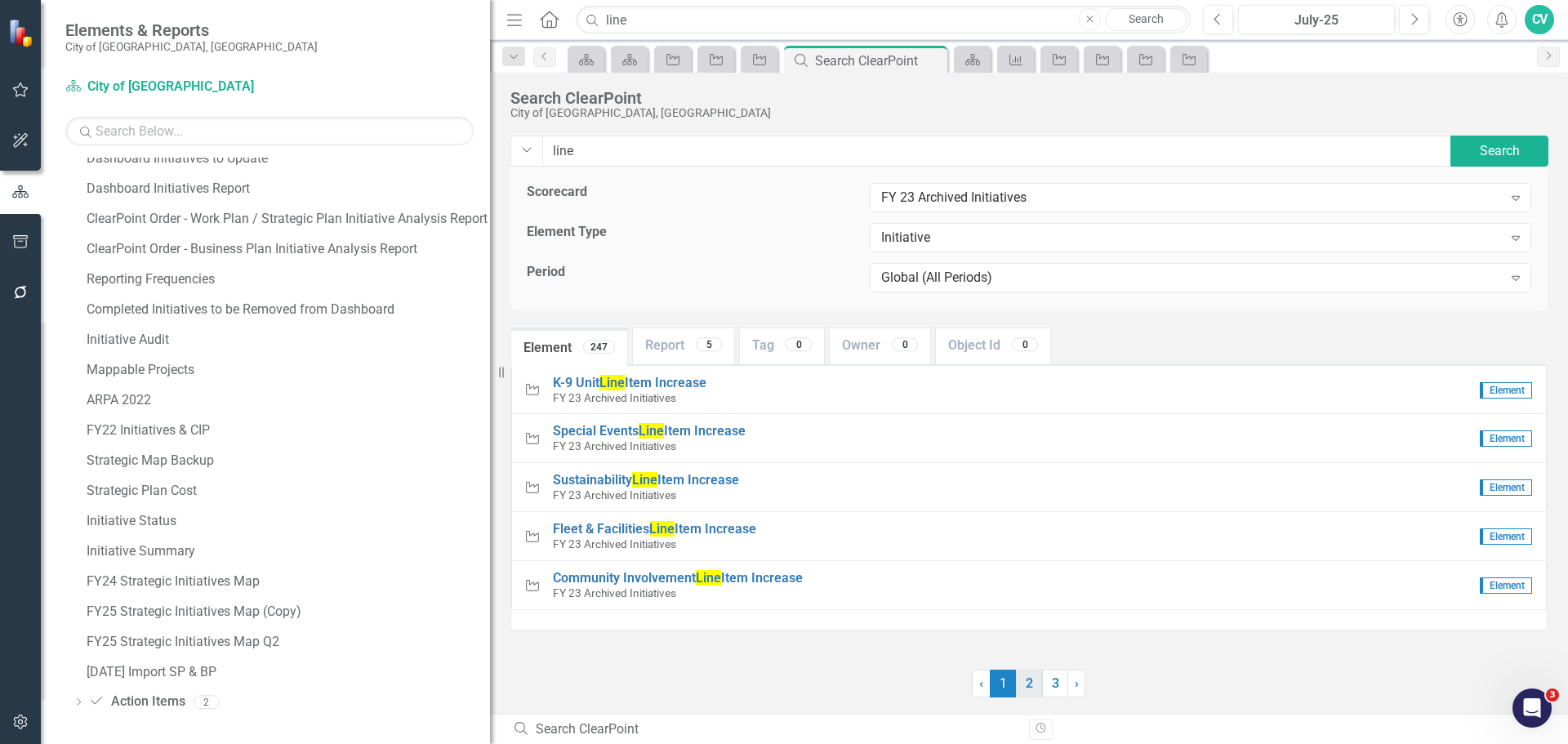
click at [1040, 688] on link "2" at bounding box center [1029, 683] width 27 height 27
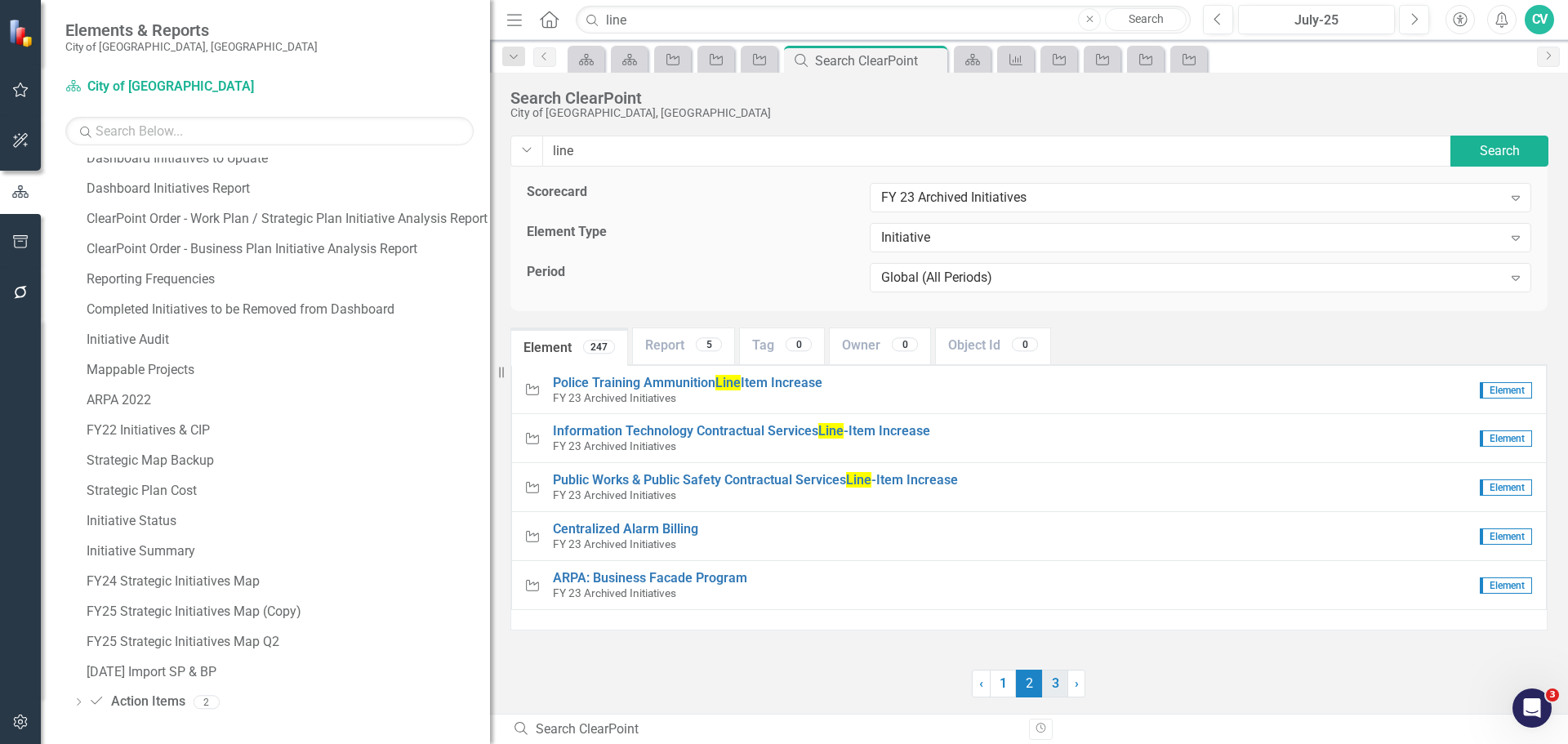
click at [1058, 688] on link "3" at bounding box center [1055, 683] width 27 height 27
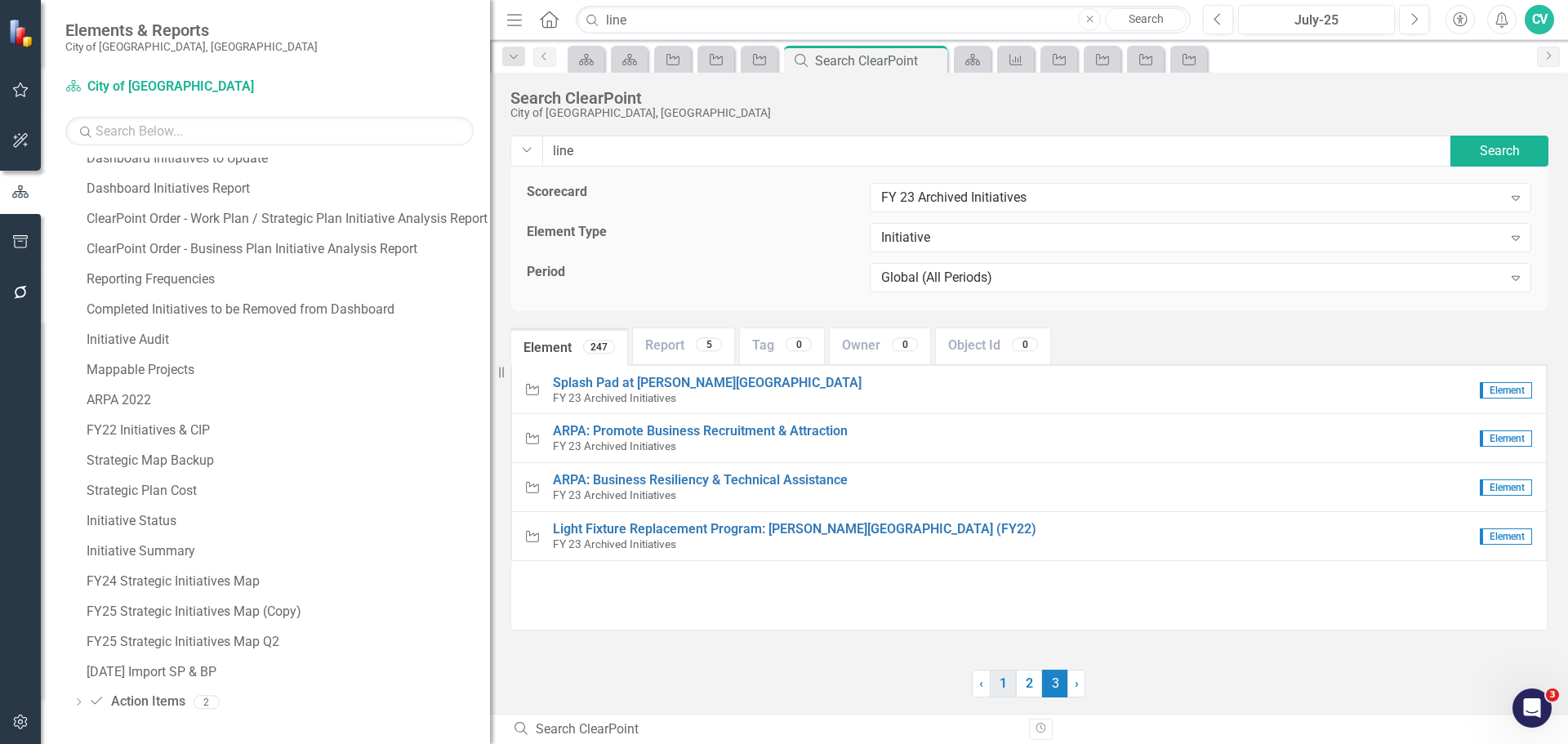
click at [1006, 690] on link "1" at bounding box center [1003, 683] width 27 height 27
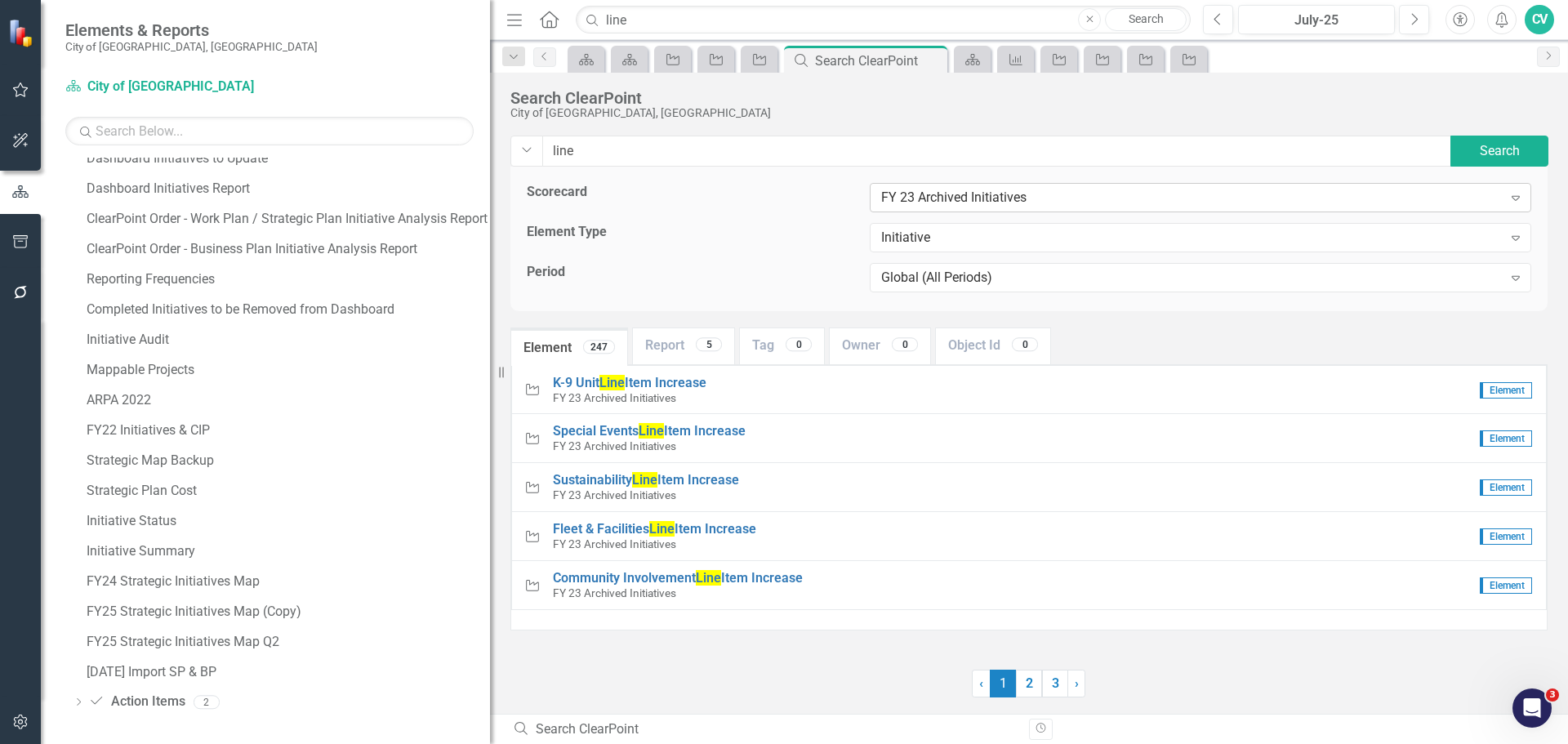
click at [969, 189] on div "FY 23 Archived Initiatives" at bounding box center [1192, 198] width 622 height 19
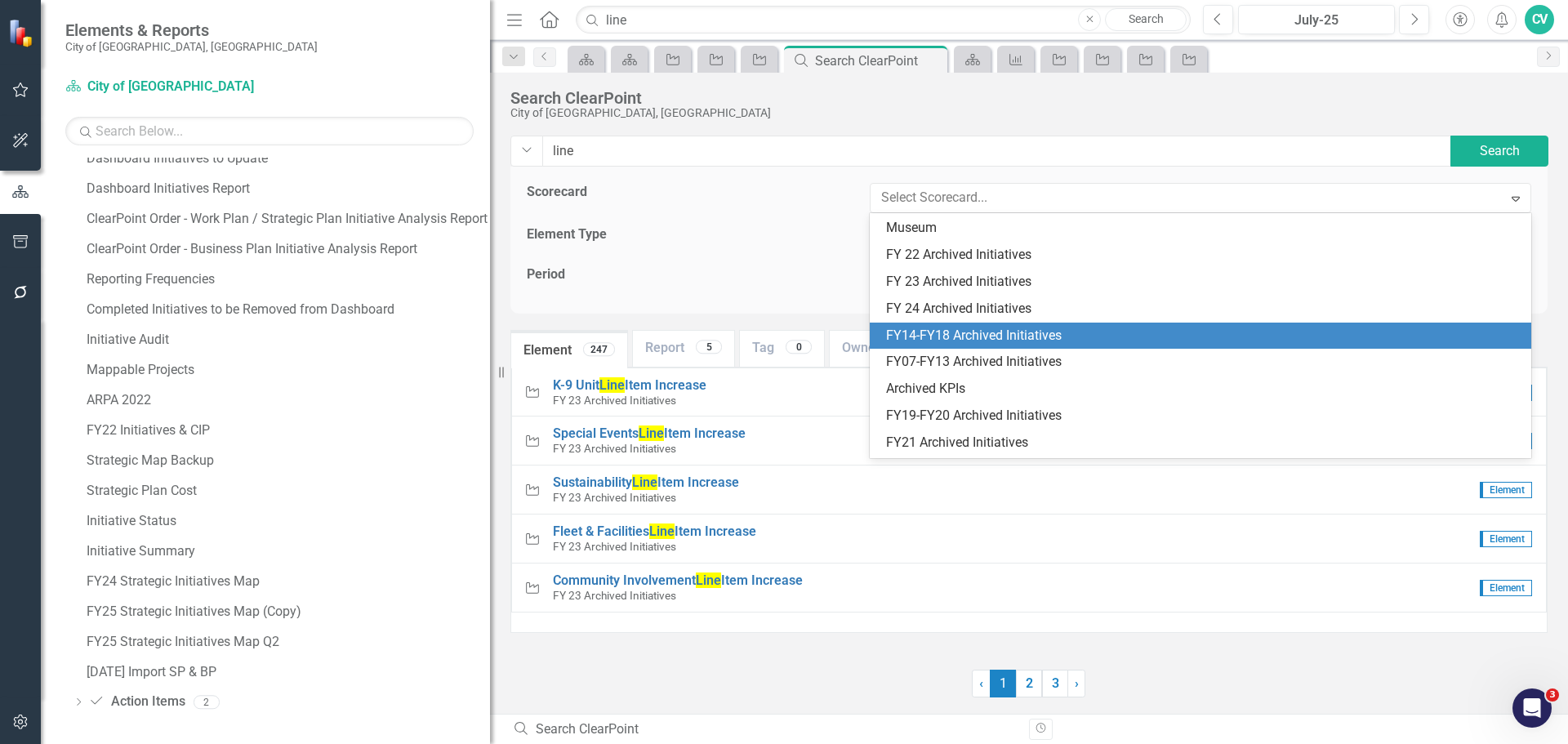
scroll to position [670, 0]
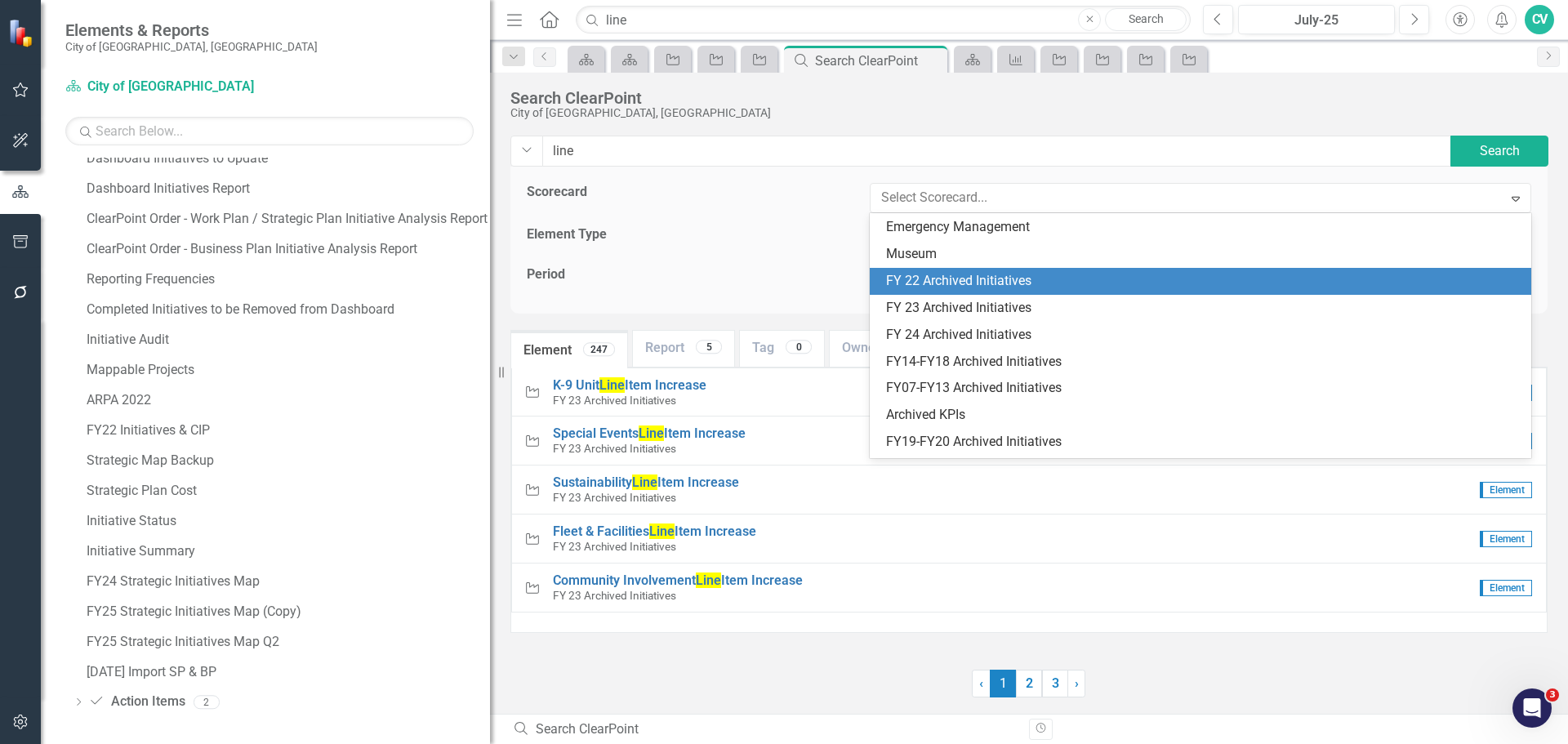
click at [987, 273] on div "FY 22 Archived Initiatives" at bounding box center [1204, 282] width 635 height 19
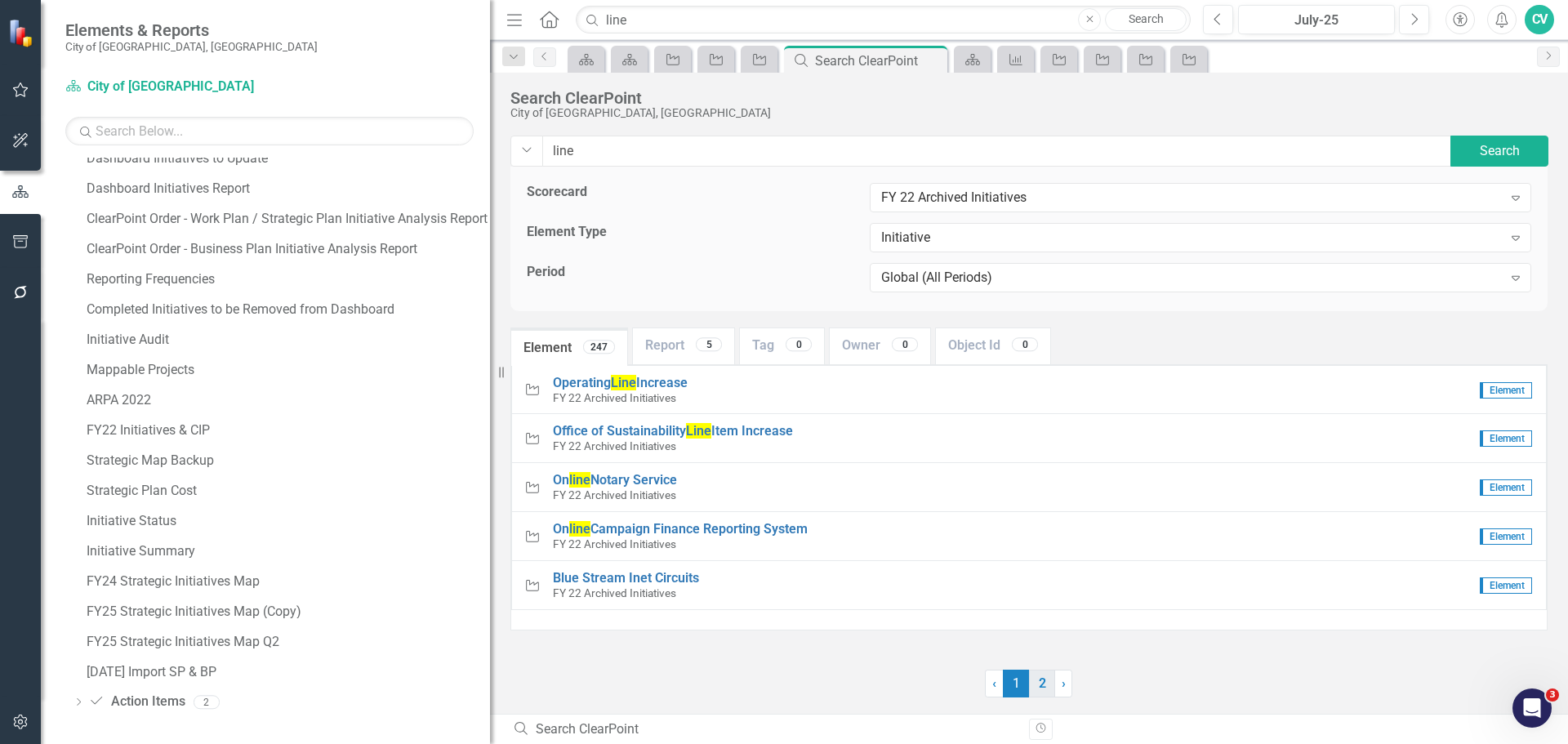
click at [1037, 682] on link "2" at bounding box center [1042, 683] width 27 height 27
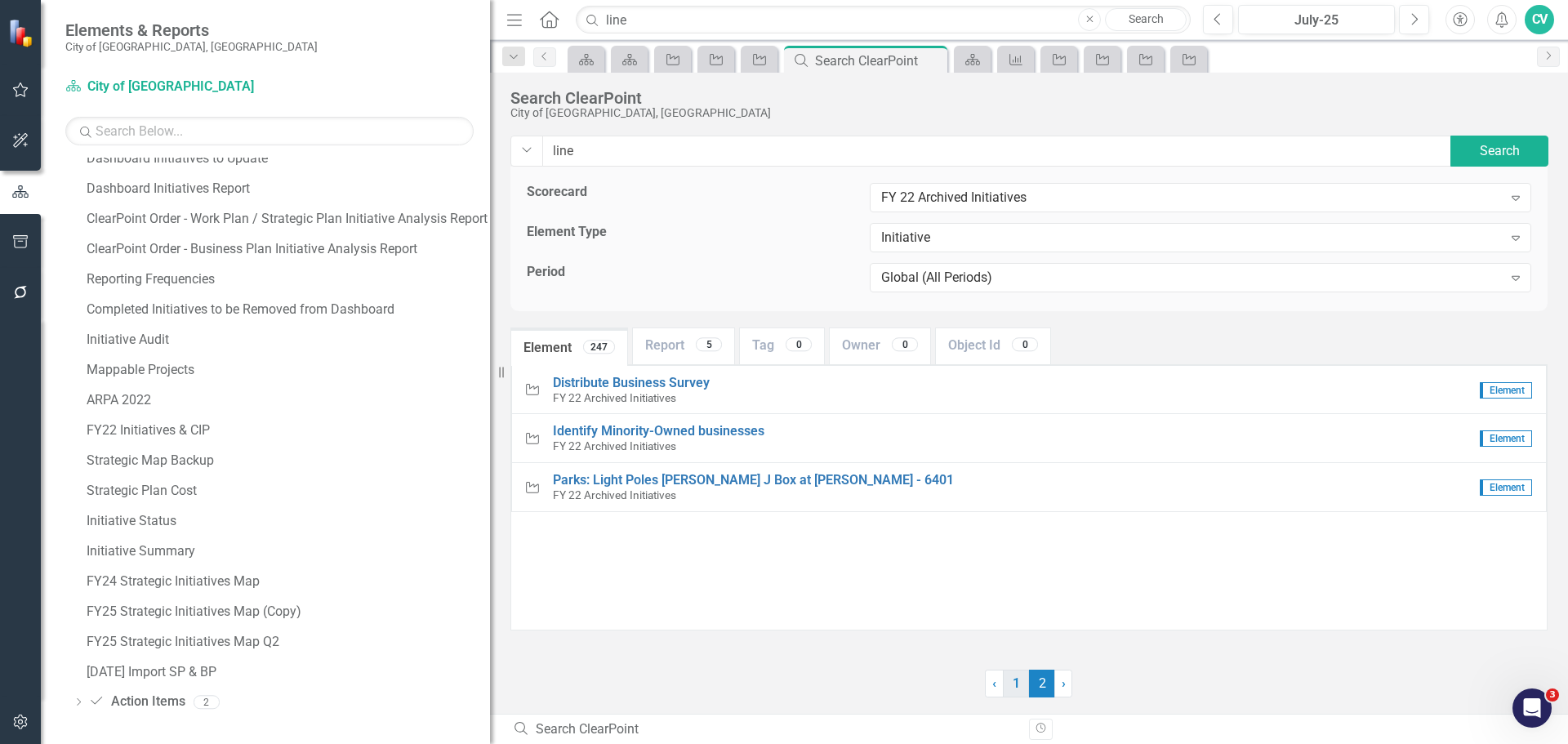
click at [1015, 688] on link "1" at bounding box center [1016, 683] width 27 height 27
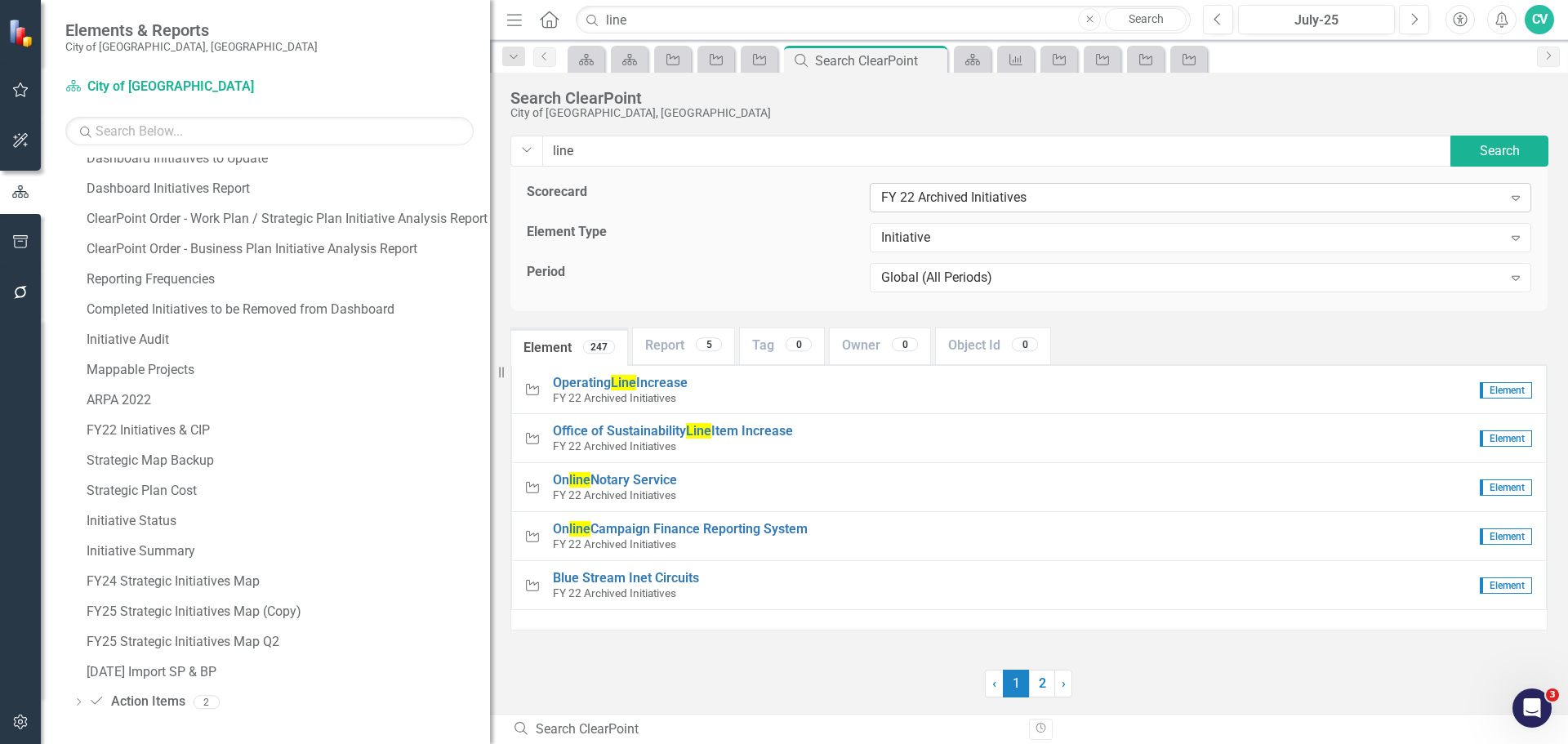
click at [994, 199] on div "FY 22 Archived Initiatives" at bounding box center [1192, 198] width 622 height 19
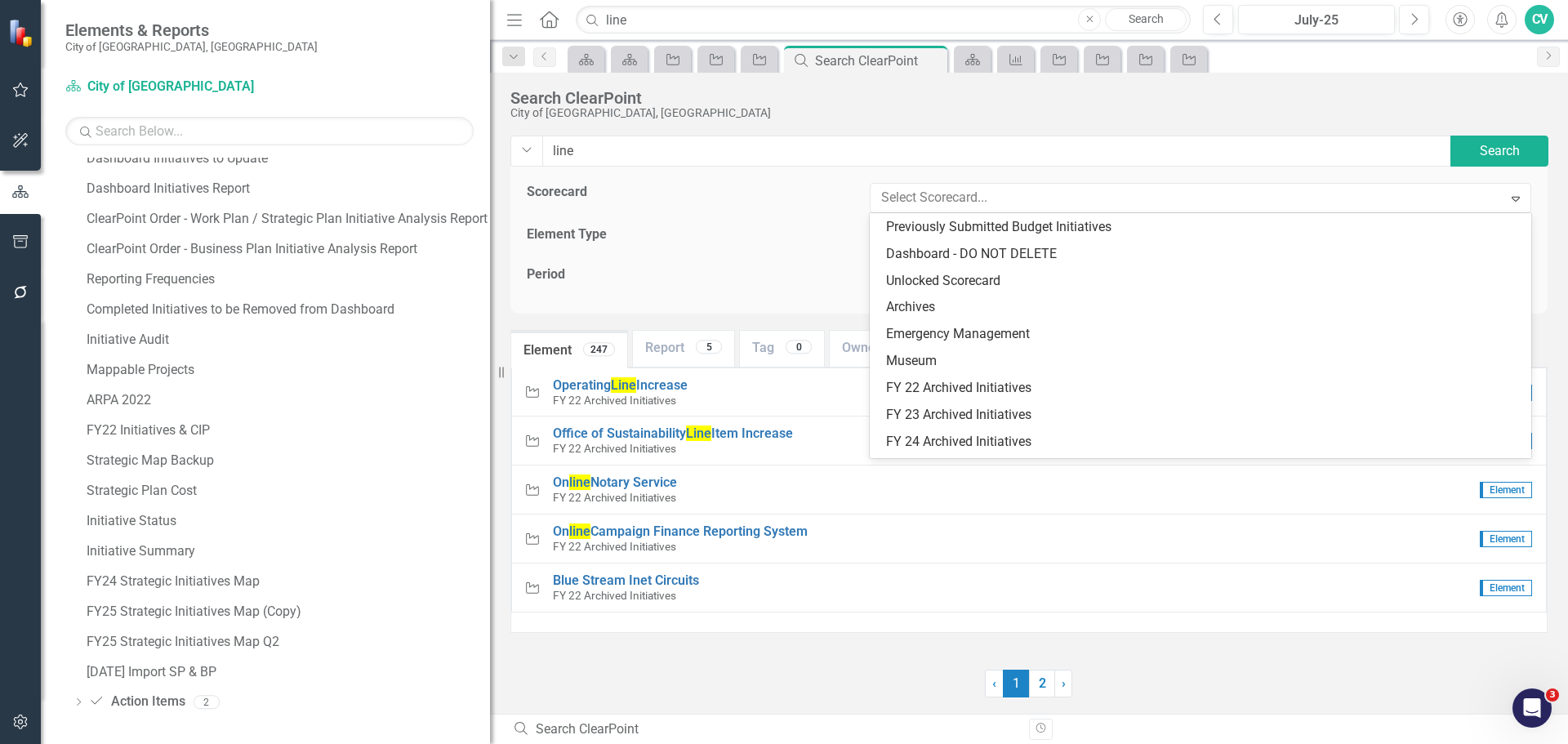
scroll to position [561, 0]
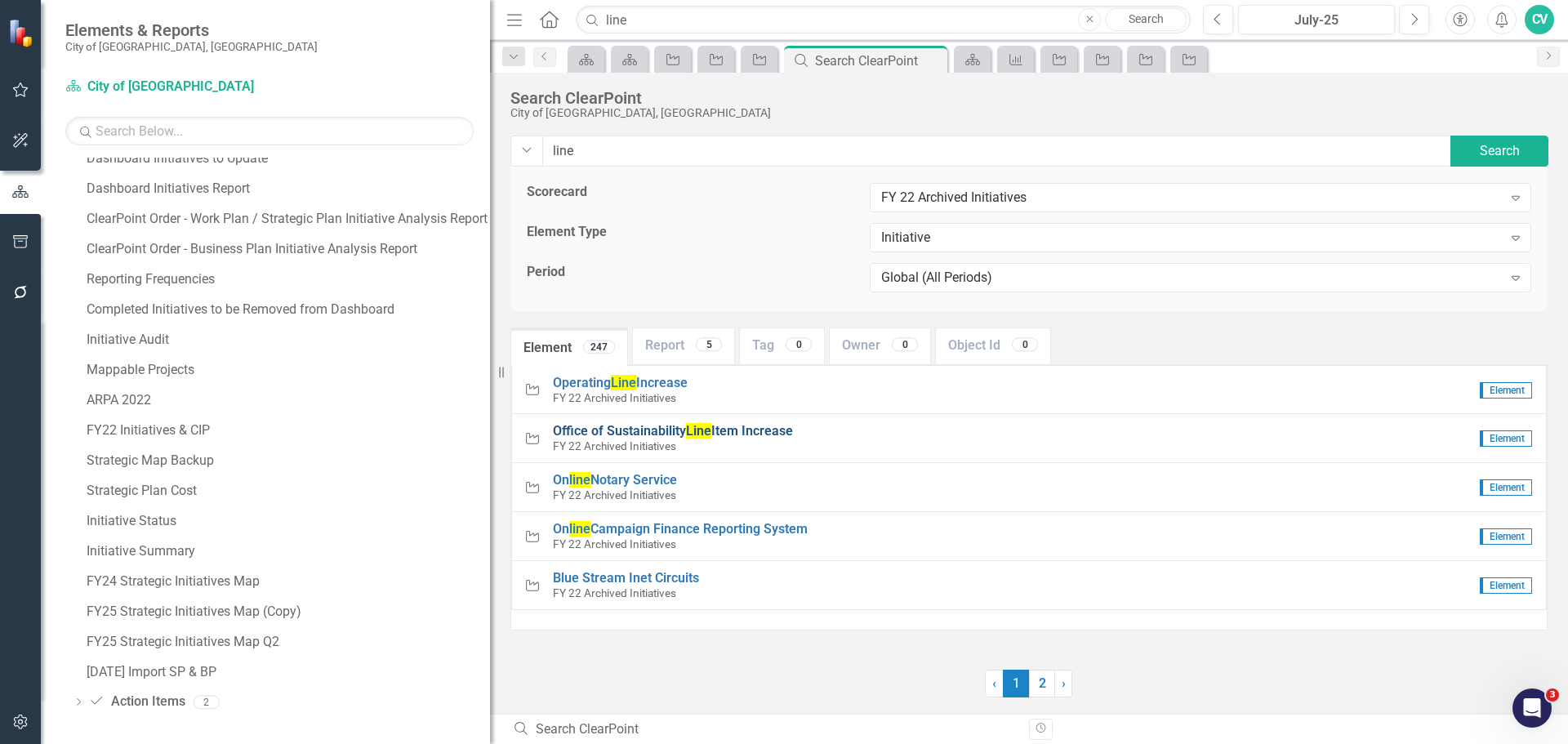
click at [791, 425] on div "Office of Sustainability Line Item Increase FY 22 Archived Initiatives" at bounding box center [1012, 437] width 919 height 30
click at [964, 191] on div "FY 22 Archived Initiatives" at bounding box center [1192, 198] width 622 height 19
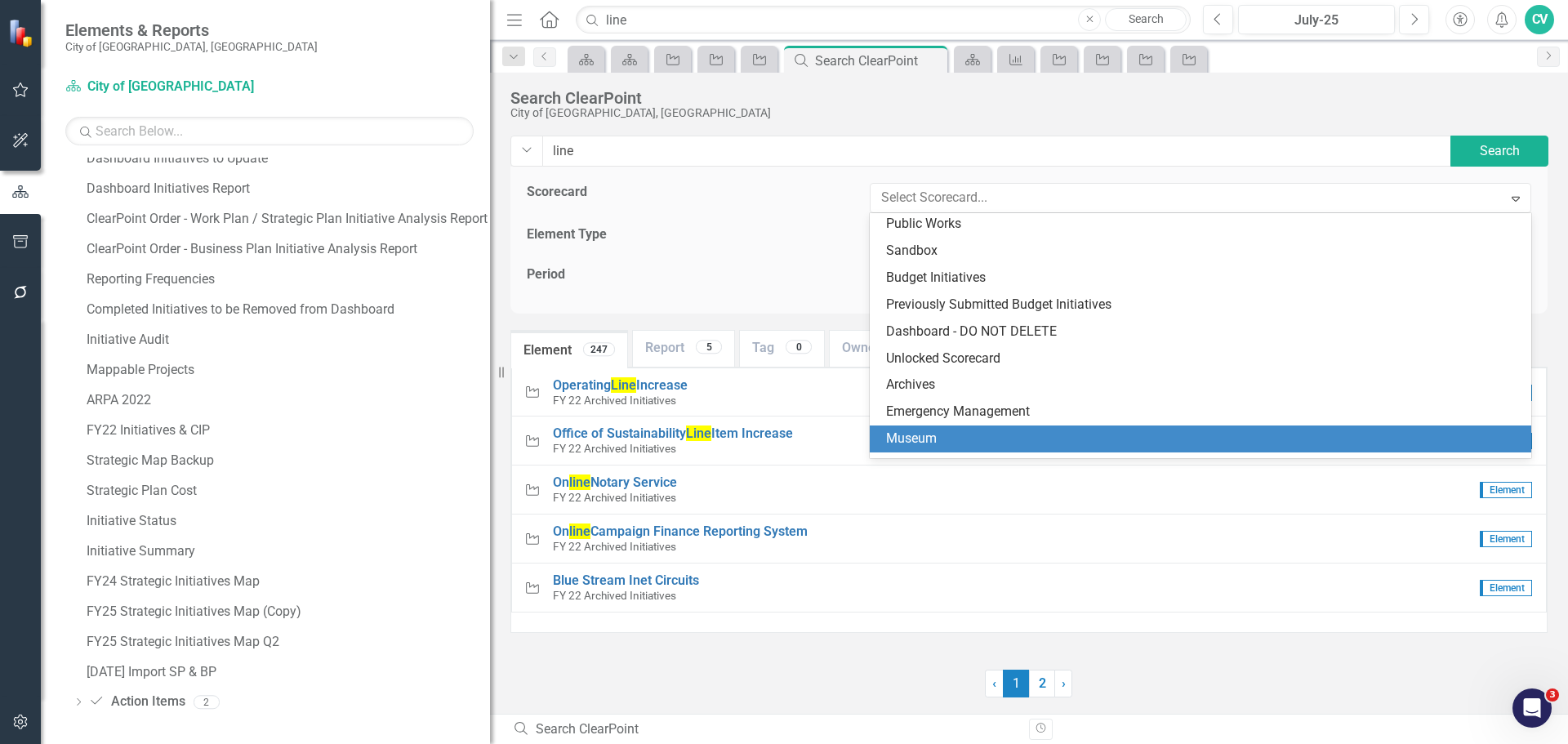
scroll to position [479, 0]
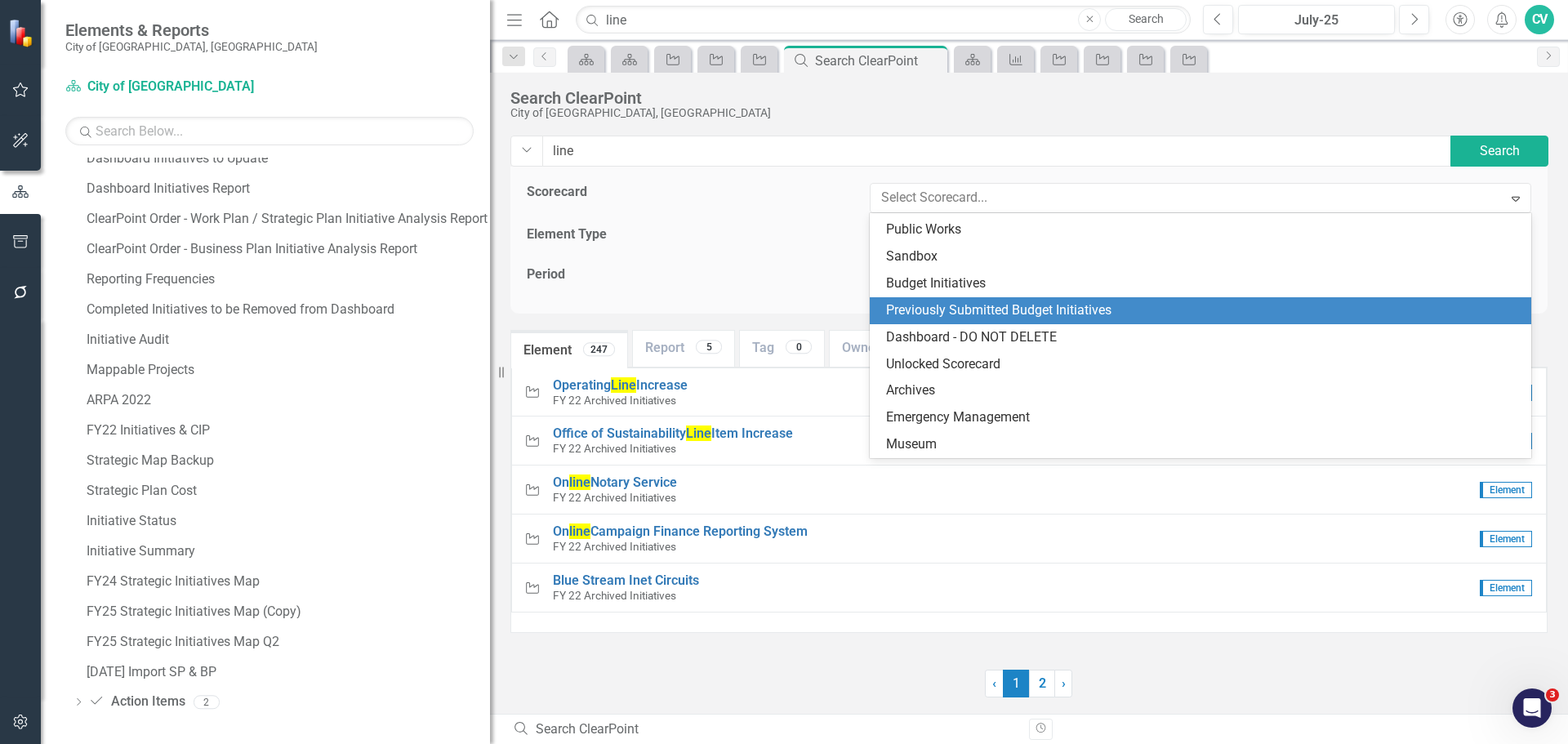
click at [1002, 301] on div "Previously Submitted Budget Initiatives" at bounding box center [1204, 311] width 635 height 19
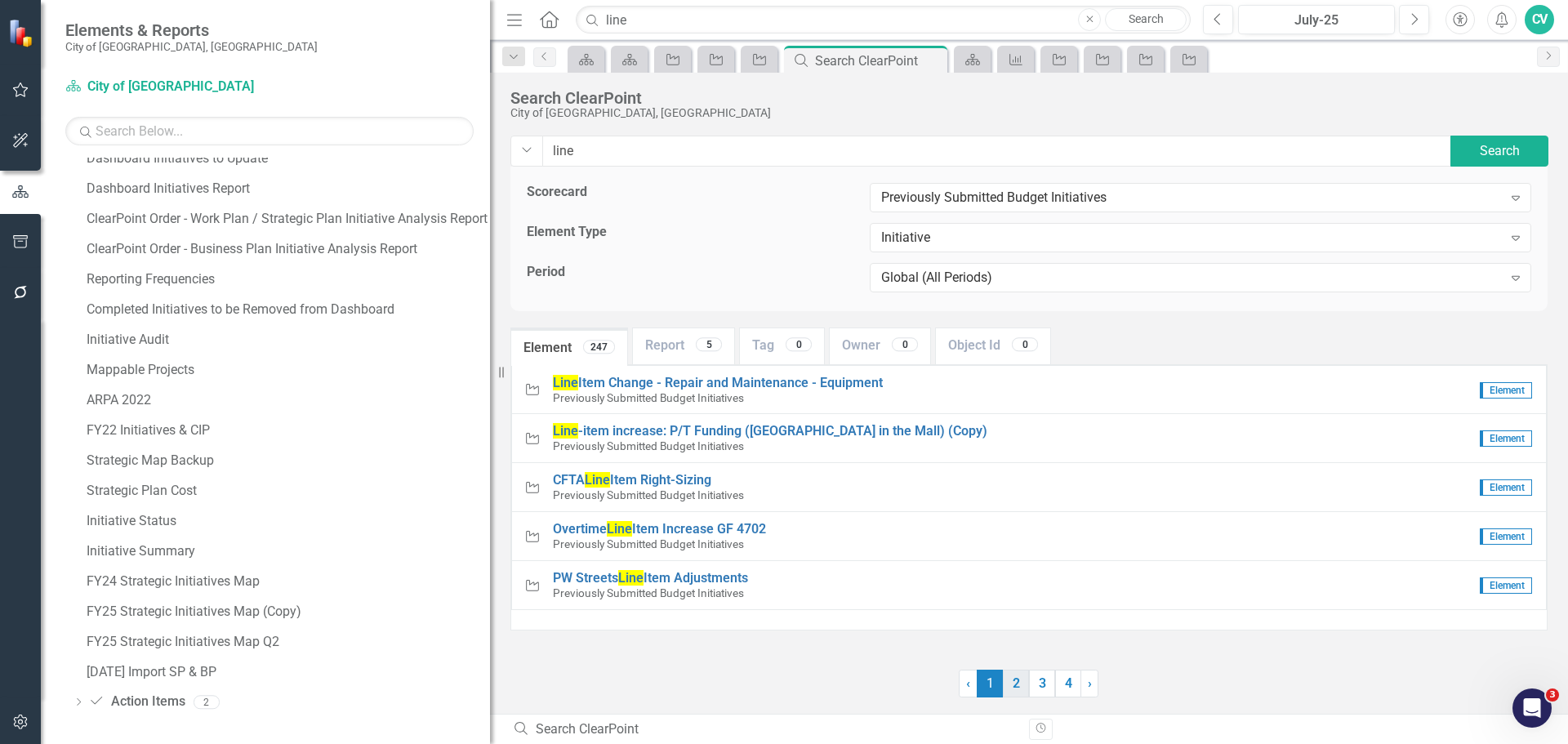
click at [1013, 679] on link "2" at bounding box center [1016, 683] width 27 height 27
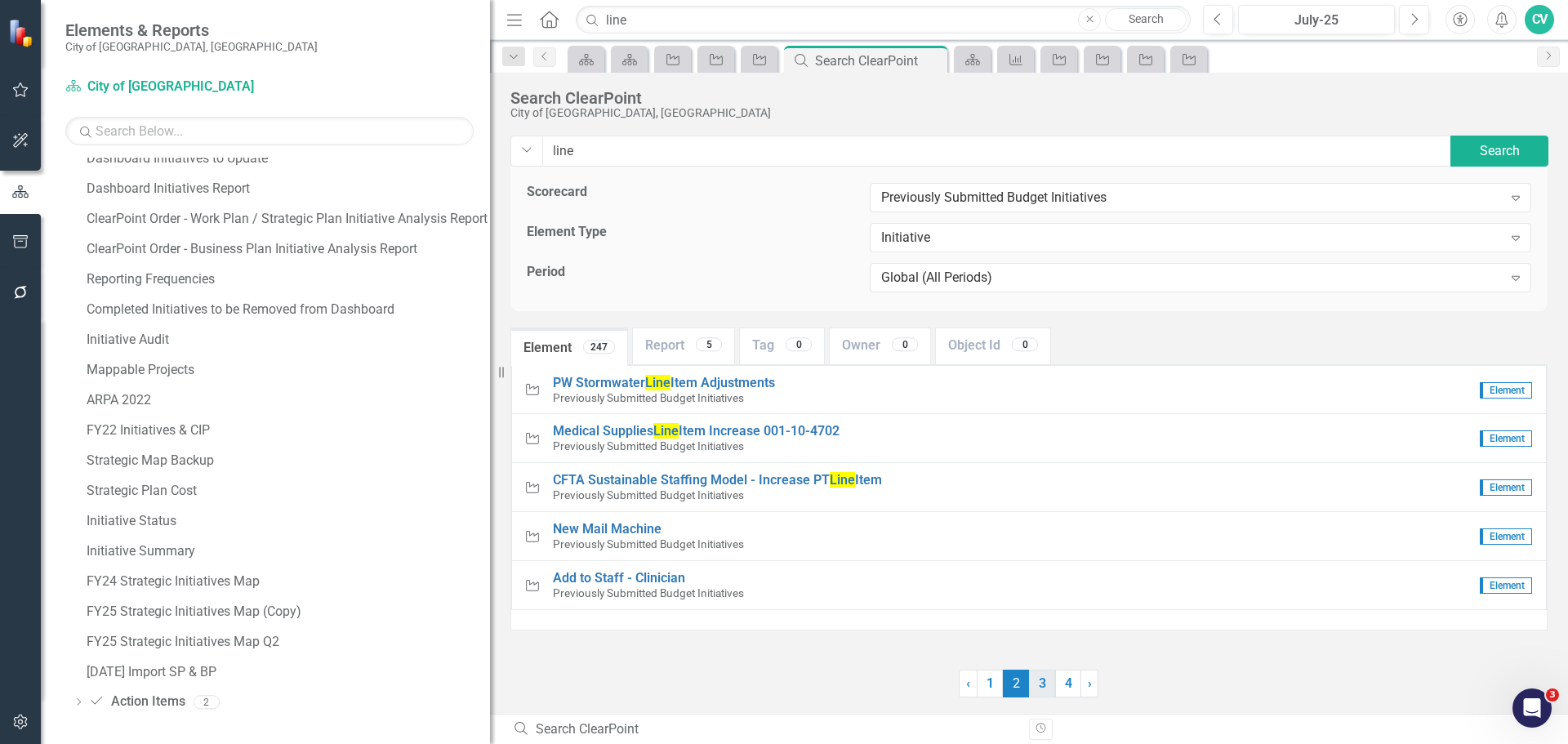
click at [1035, 692] on link "3" at bounding box center [1042, 683] width 27 height 27
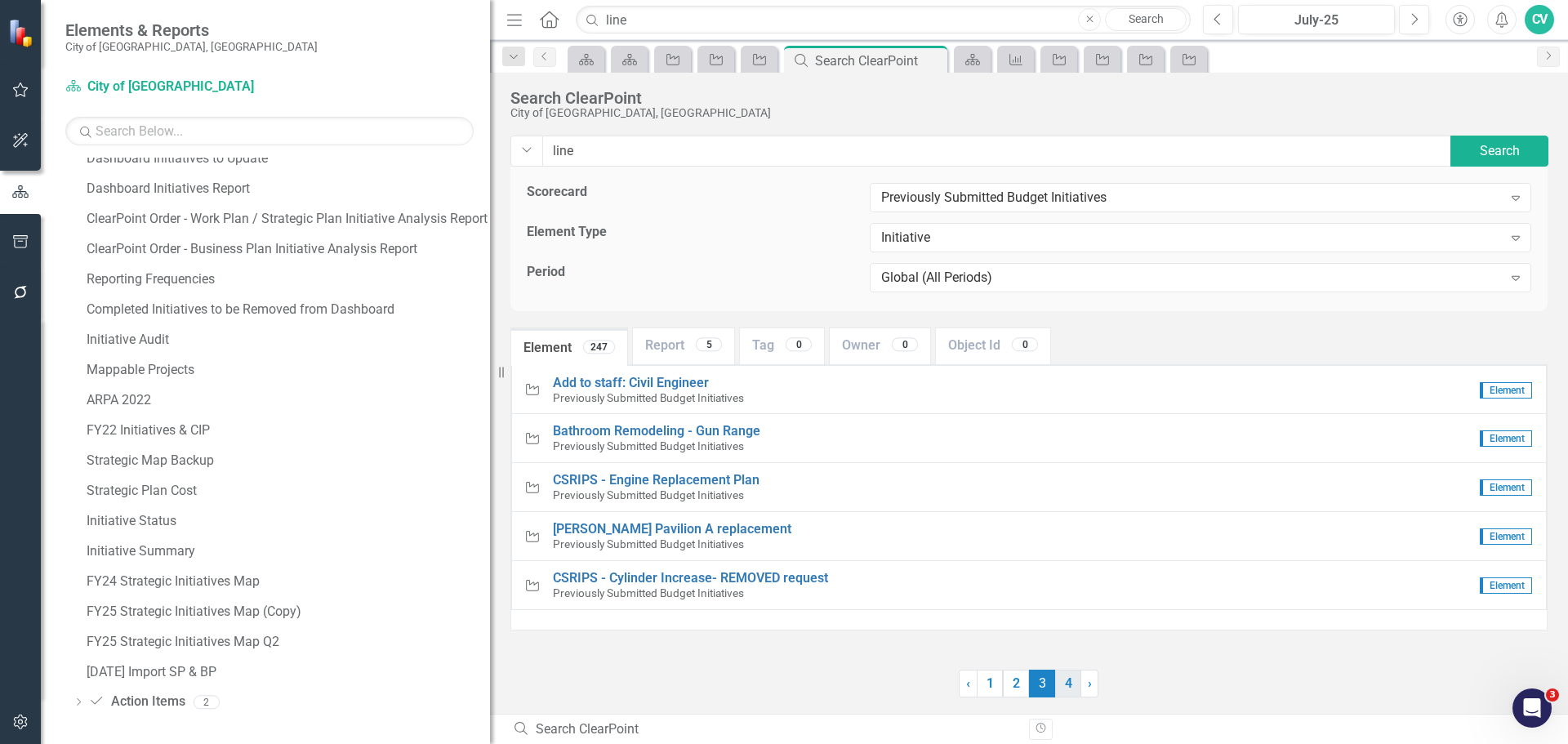
click at [1070, 687] on link "4" at bounding box center [1068, 683] width 27 height 27
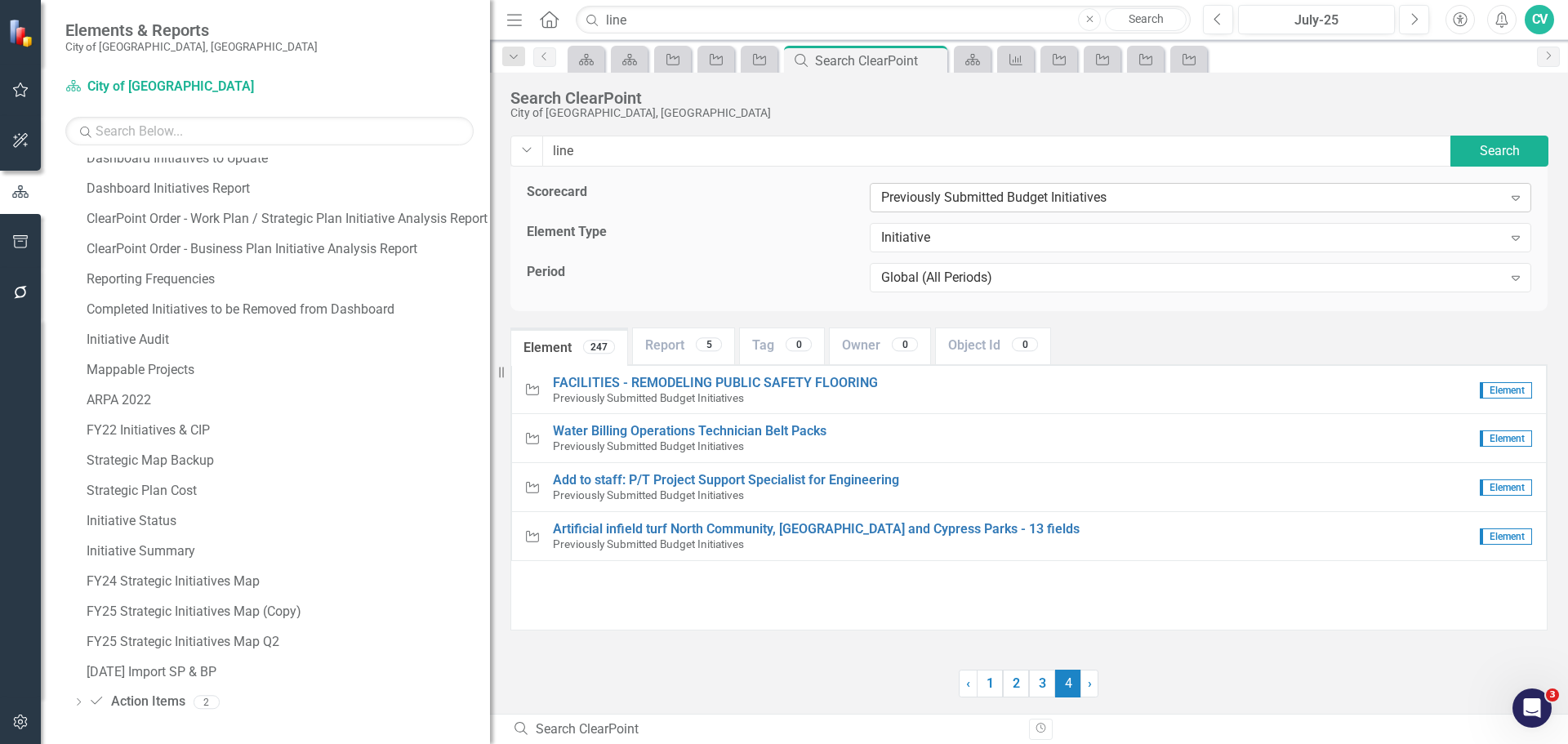
click at [1011, 195] on div "Previously Submitted Budget Initiatives" at bounding box center [1192, 198] width 622 height 19
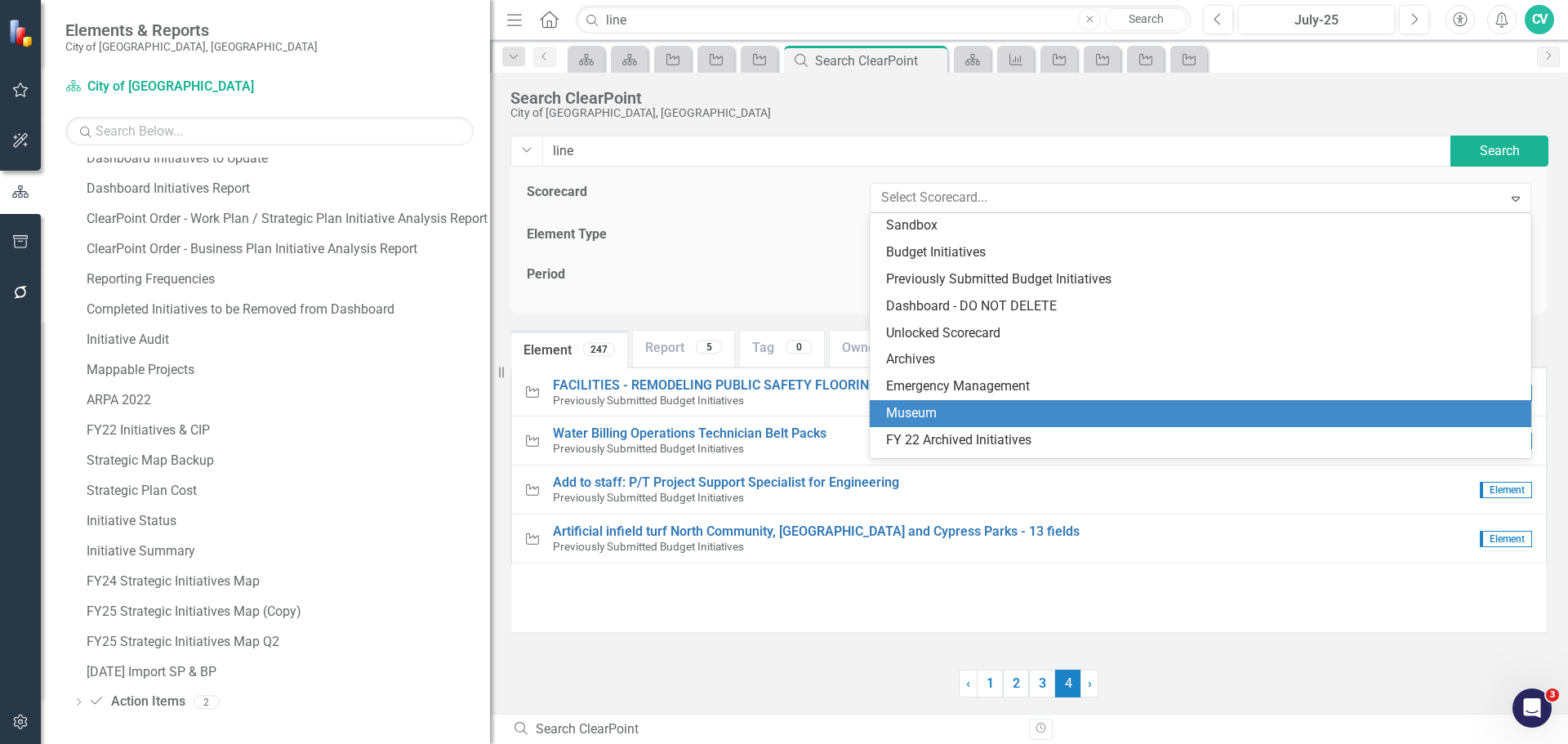
scroll to position [482, 0]
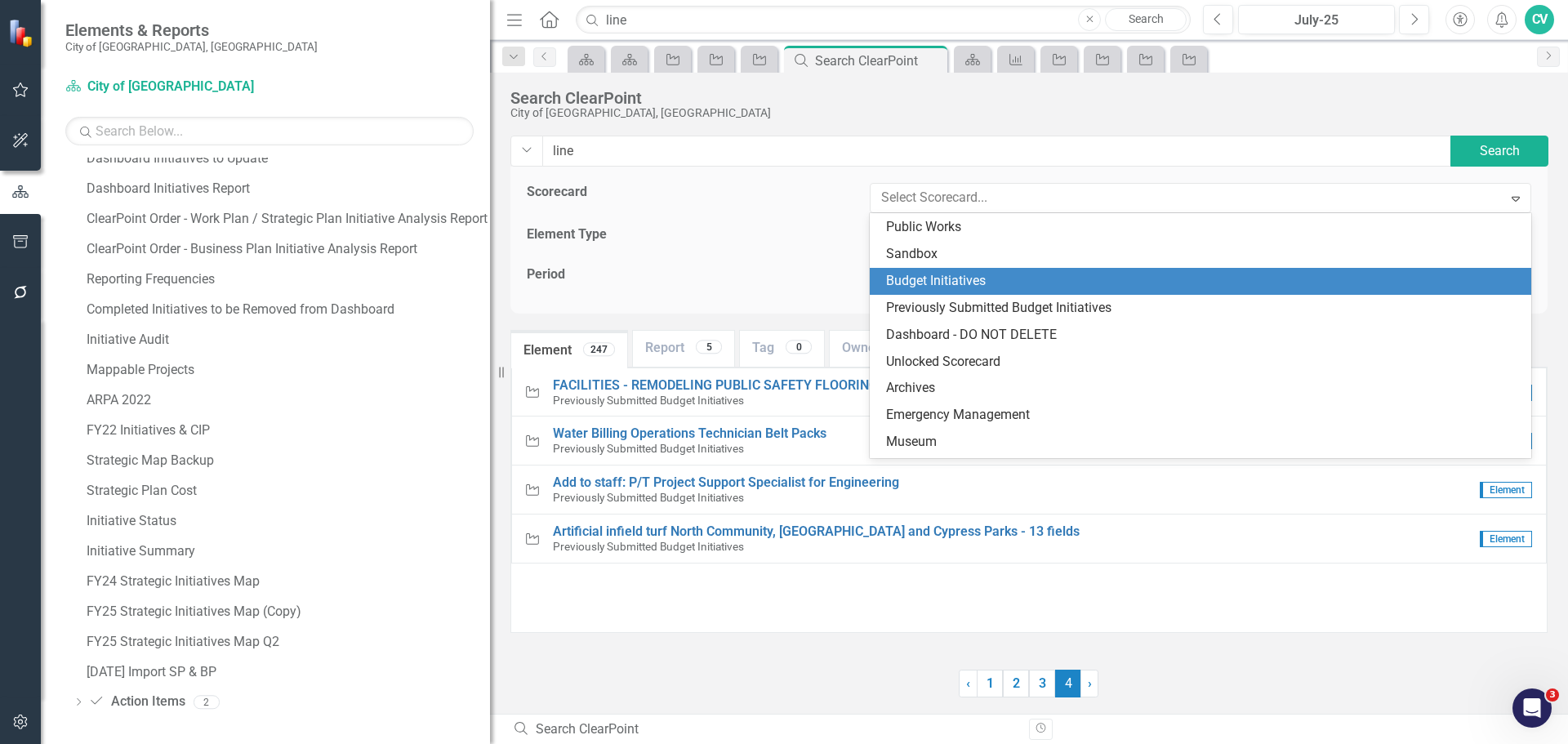
click at [1018, 275] on div "Budget Initiatives" at bounding box center [1204, 282] width 635 height 19
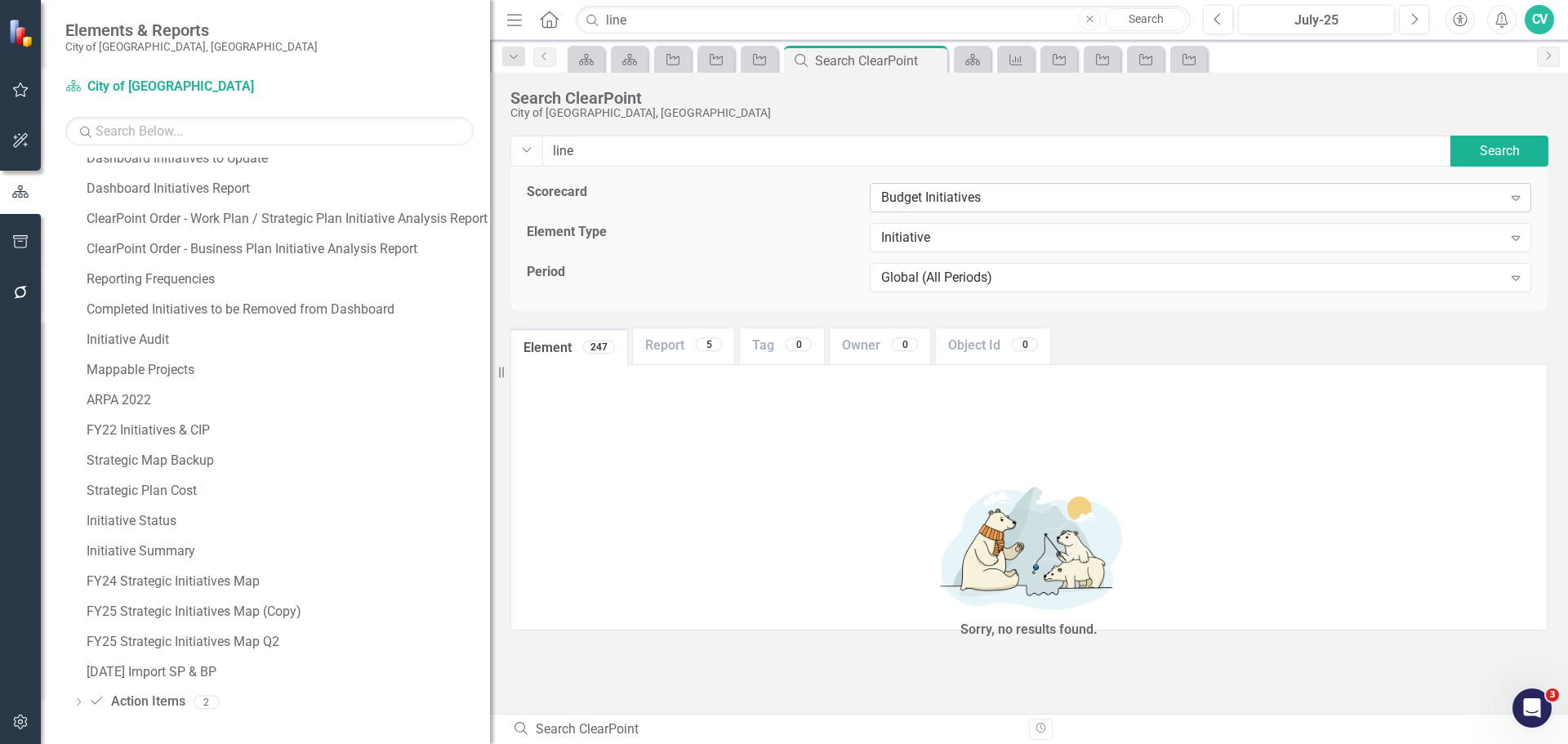
click at [1000, 197] on div "Budget Initiatives" at bounding box center [1192, 198] width 622 height 19
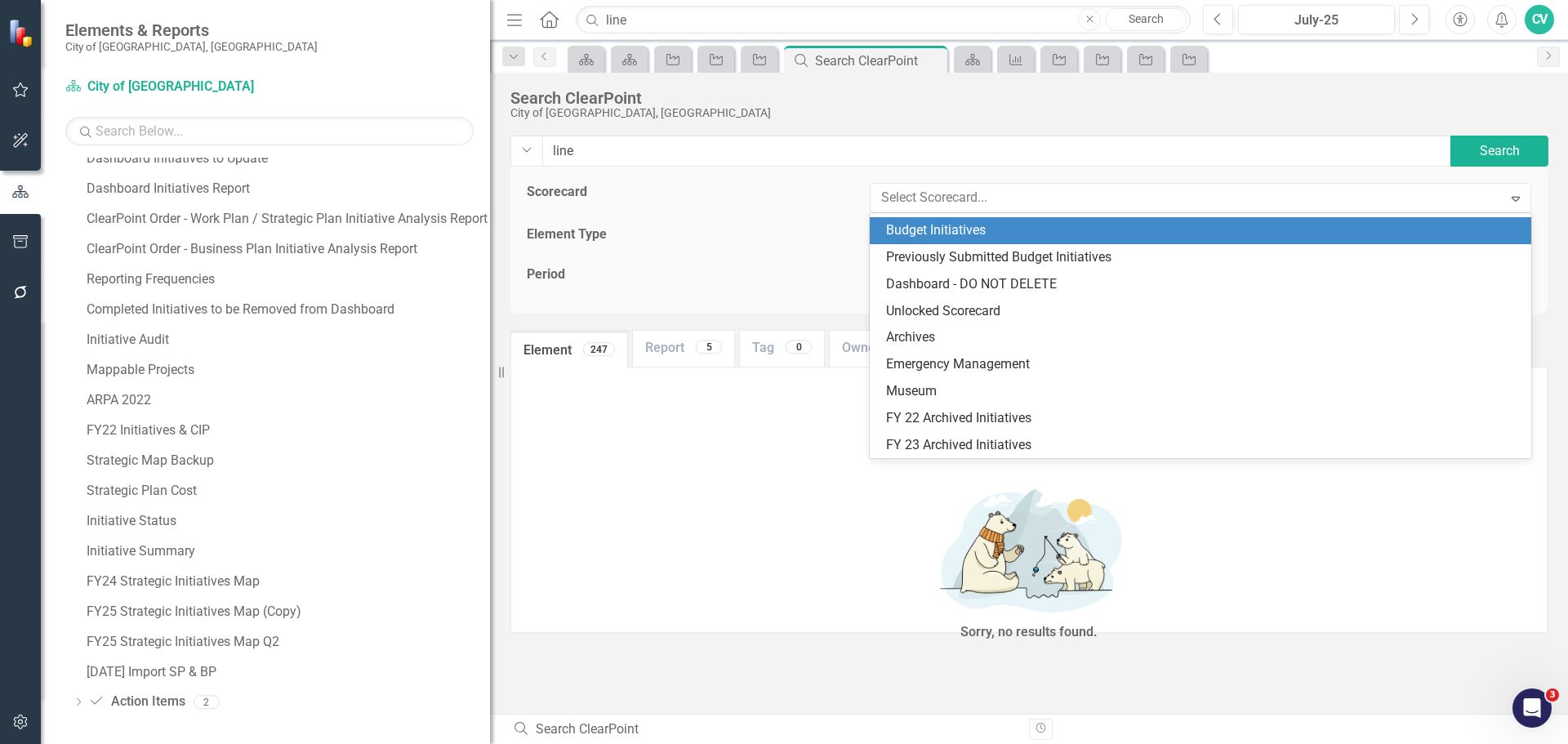
scroll to position [537, 0]
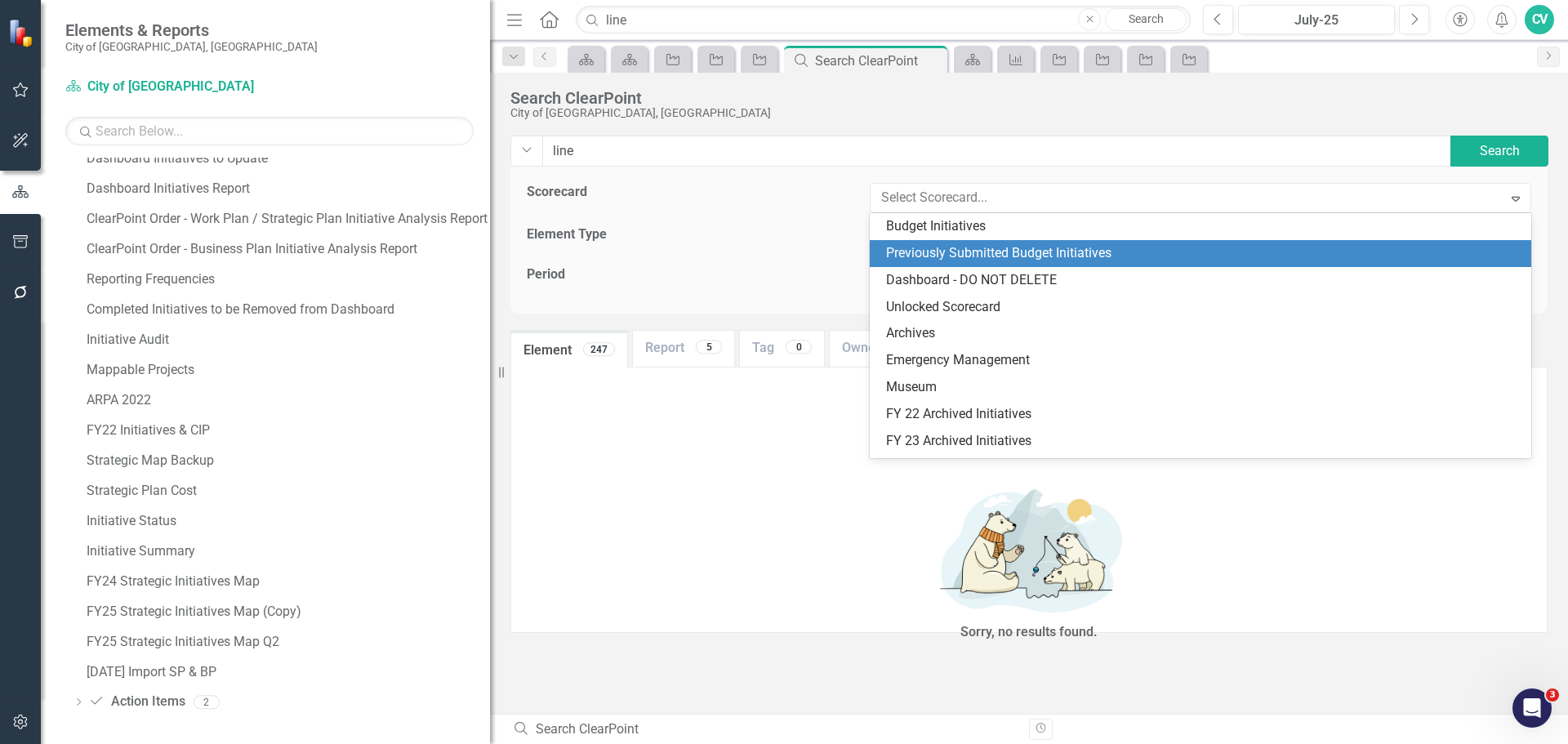
click at [1000, 259] on div "Previously Submitted Budget Initiatives" at bounding box center [1204, 253] width 635 height 19
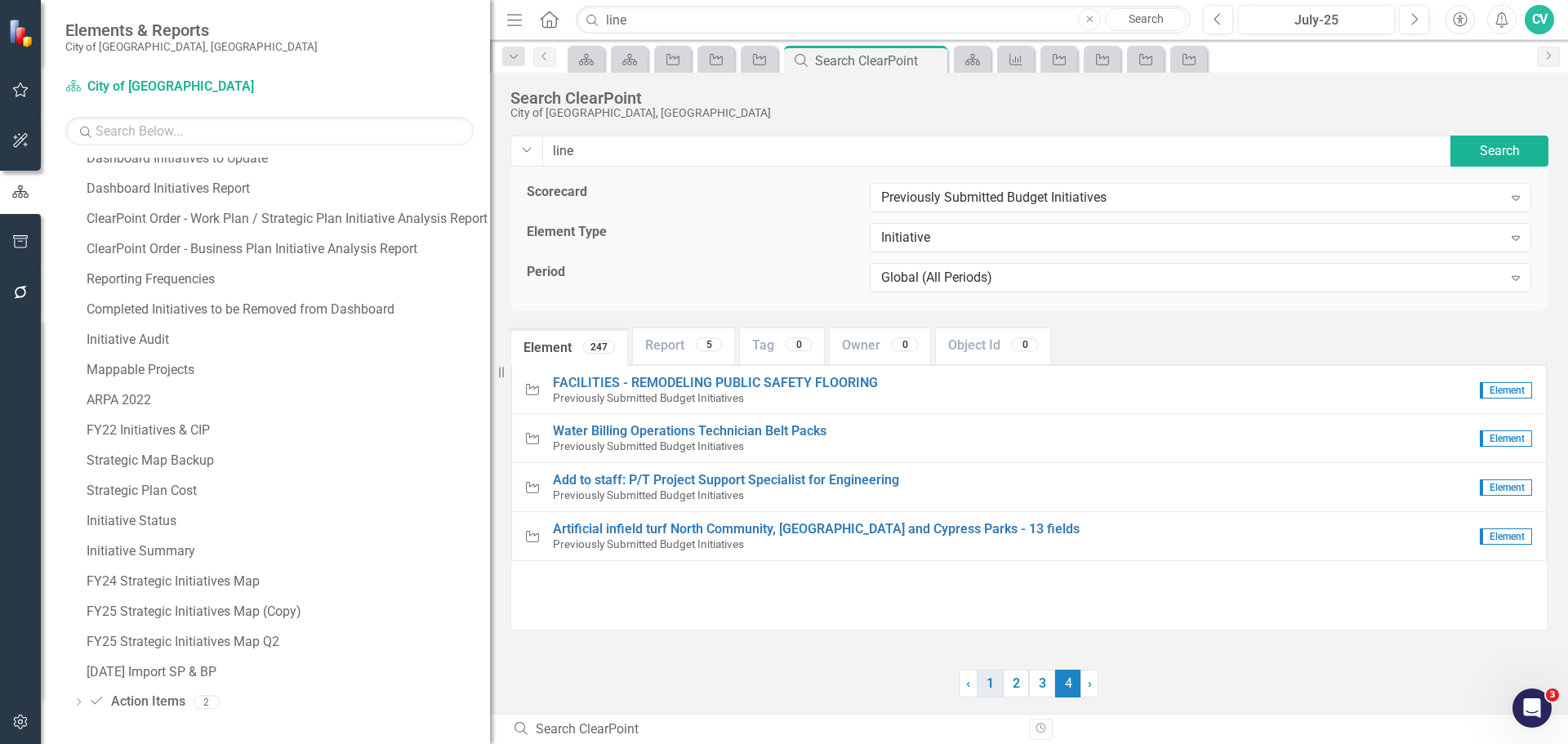
click at [991, 676] on link "1" at bounding box center [990, 683] width 27 height 27
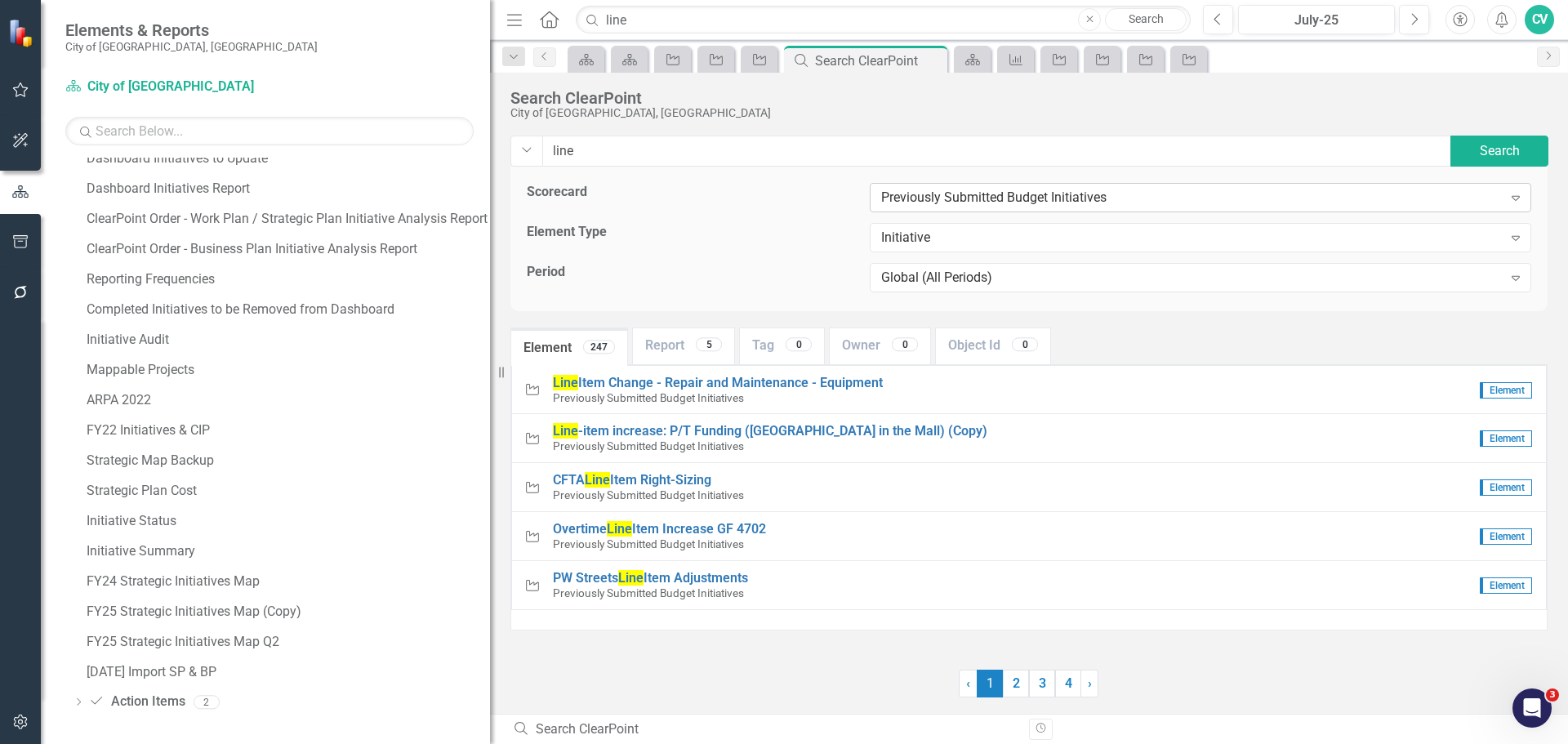
click at [987, 192] on div "Previously Submitted Budget Initiatives" at bounding box center [1192, 198] width 622 height 19
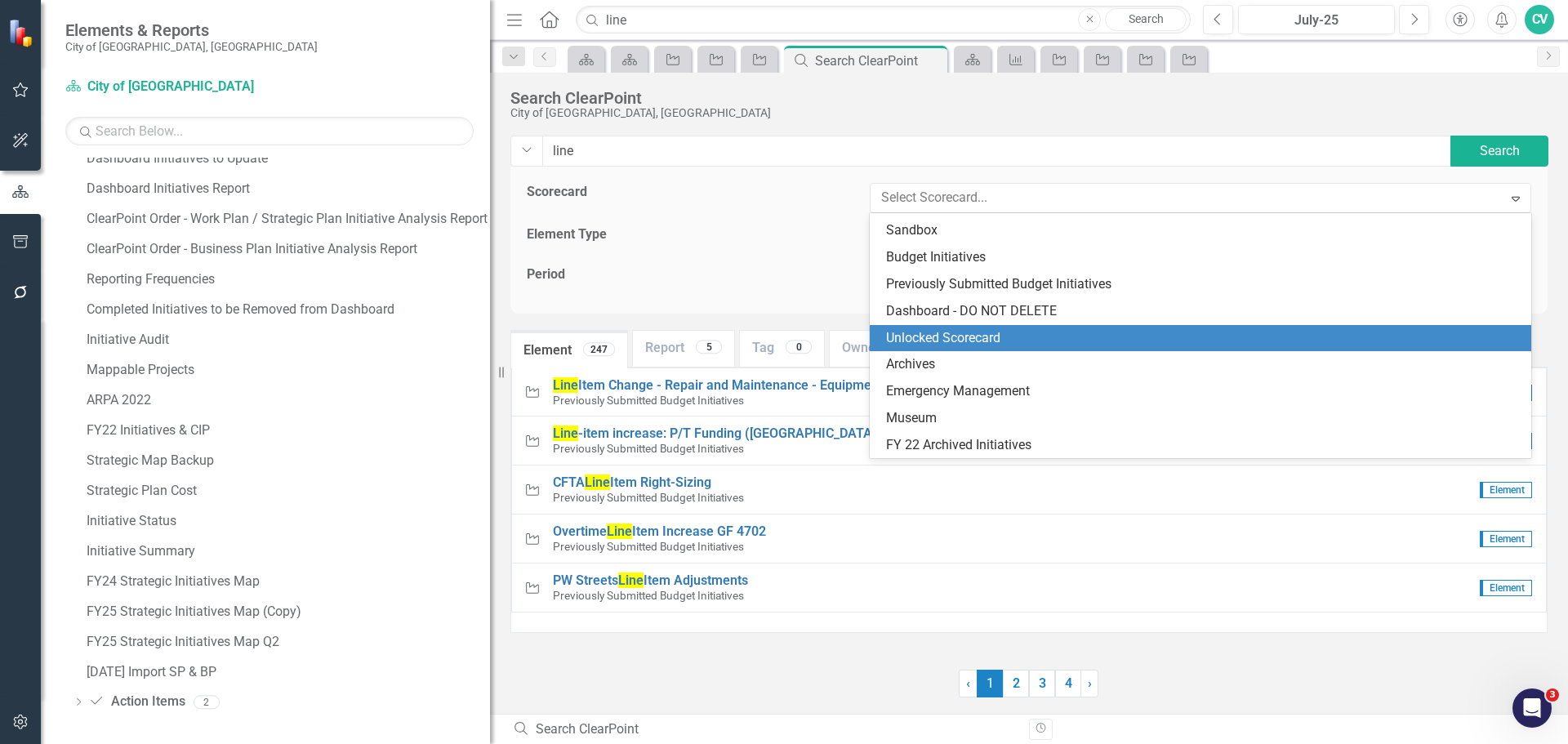
scroll to position [482, 0]
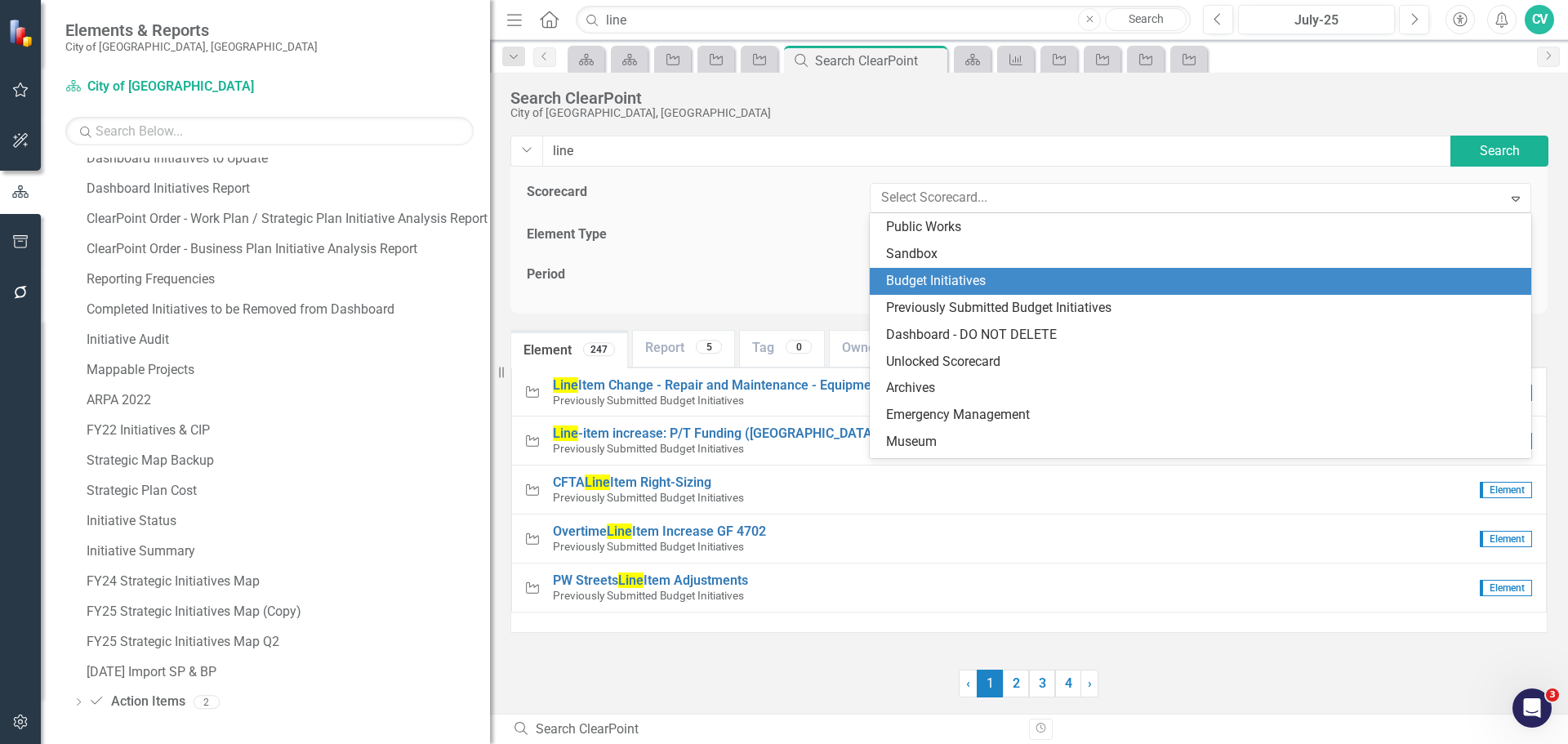
click at [987, 272] on div "Budget Initiatives" at bounding box center [1204, 282] width 635 height 19
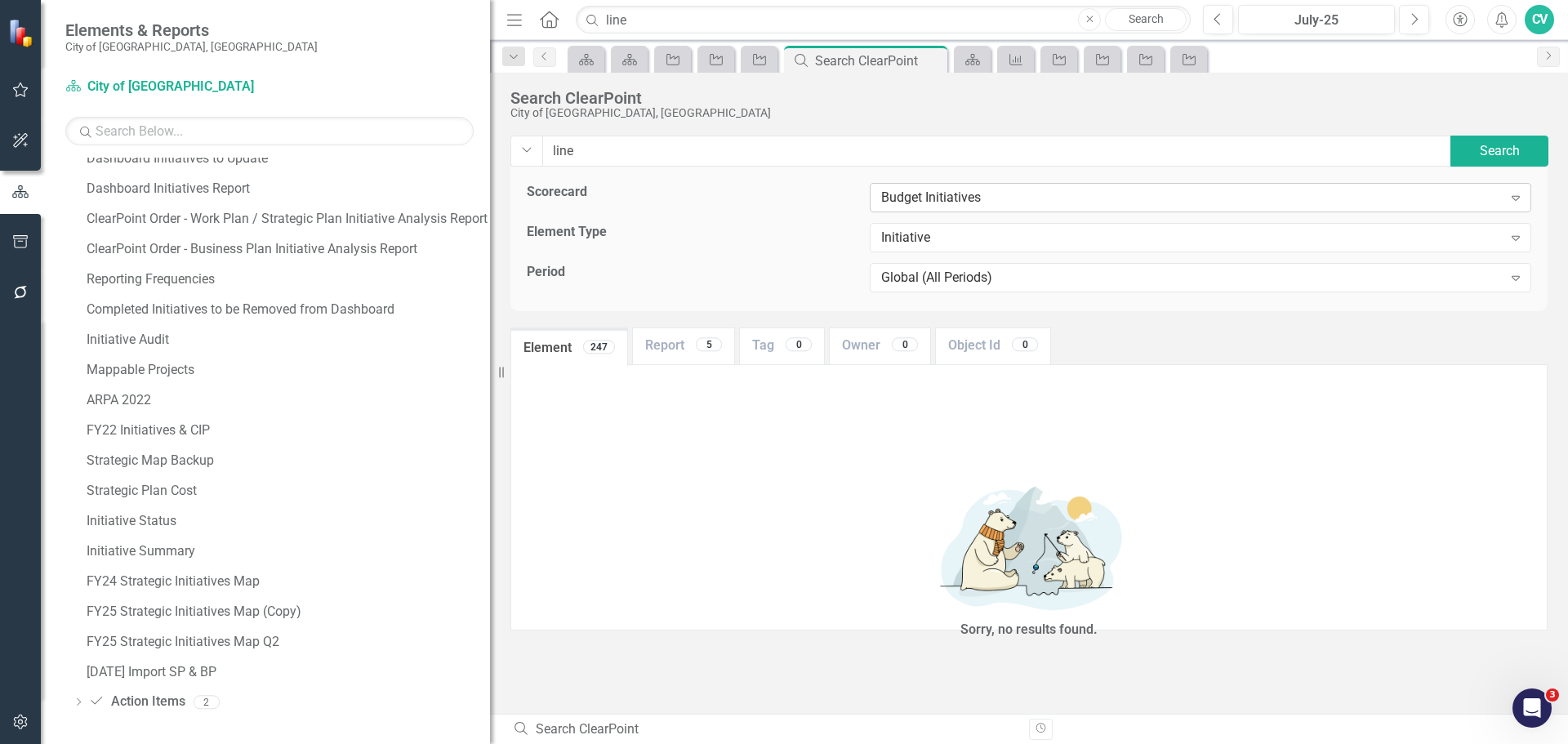
click at [1017, 201] on div "Budget Initiatives" at bounding box center [1192, 198] width 622 height 19
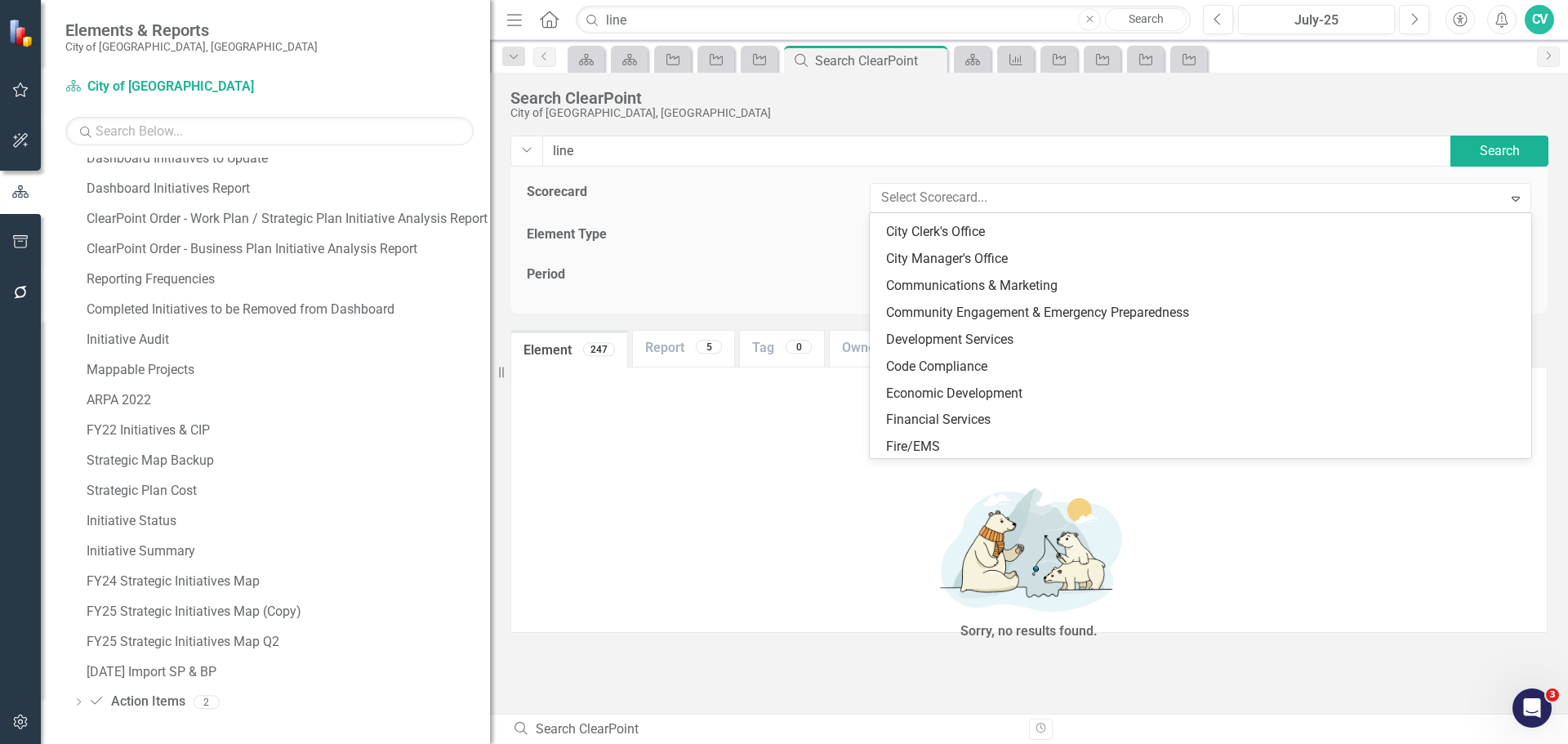
scroll to position [0, 0]
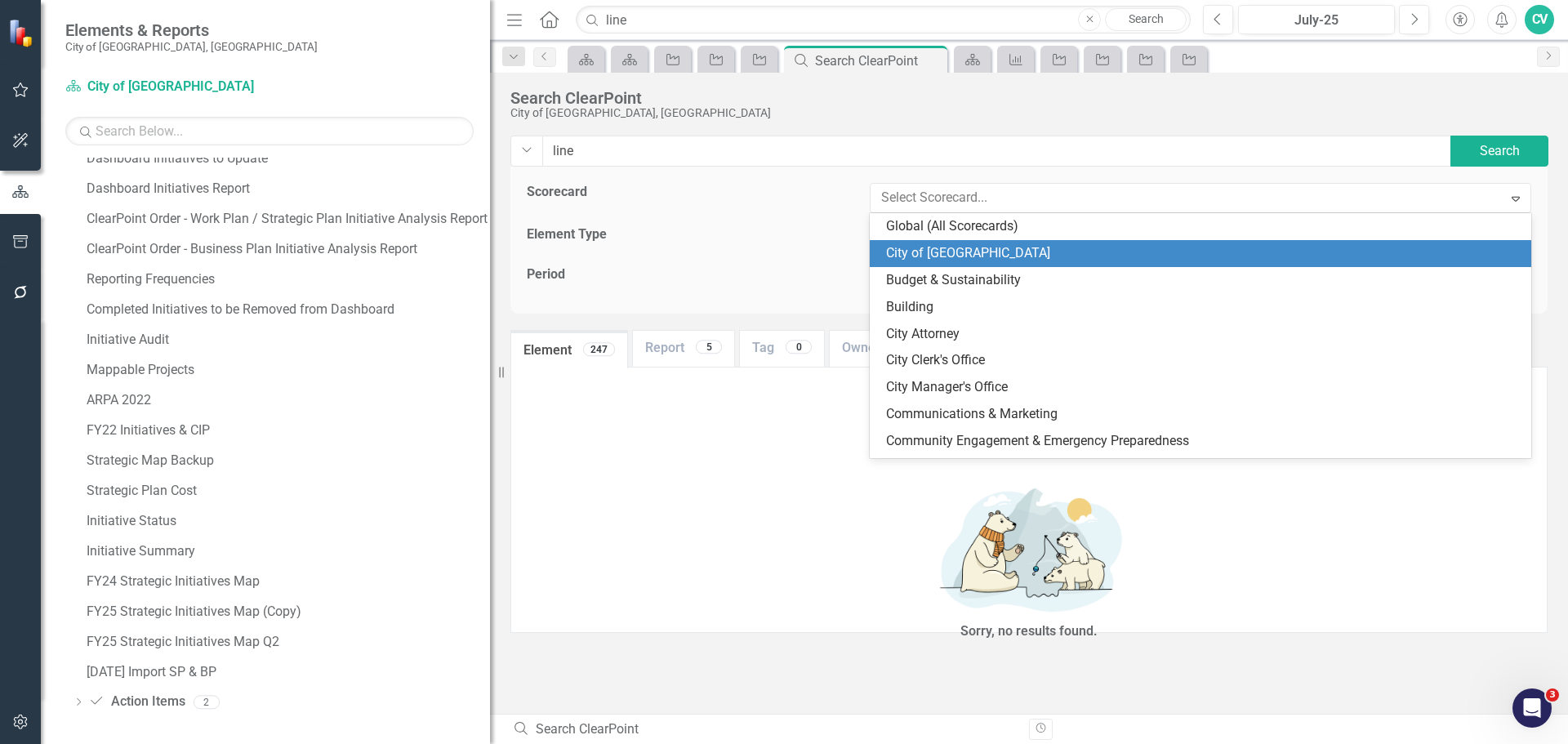
click at [1018, 251] on div "City of [GEOGRAPHIC_DATA]" at bounding box center [1204, 253] width 635 height 19
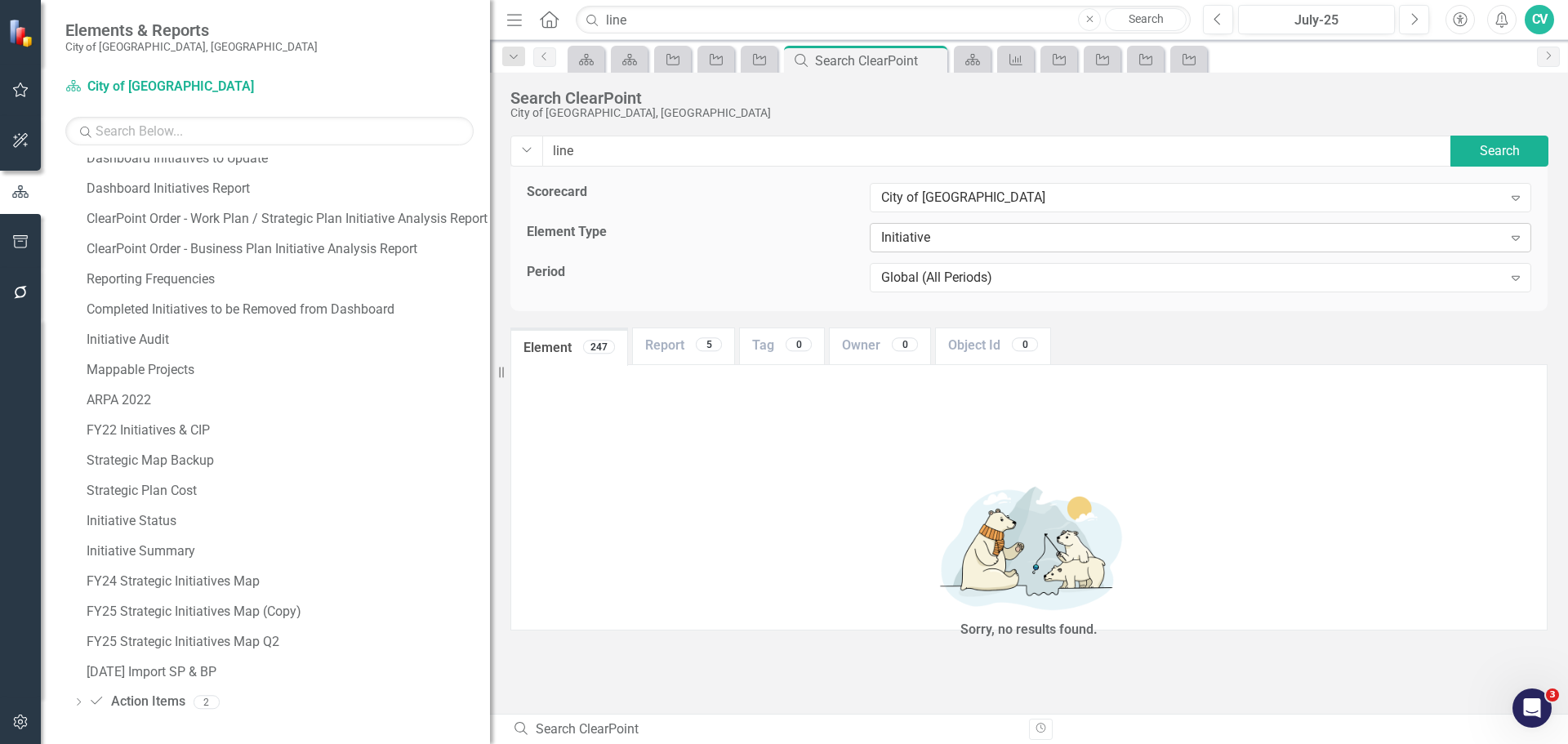
click at [996, 232] on div "Initiative" at bounding box center [1192, 238] width 622 height 19
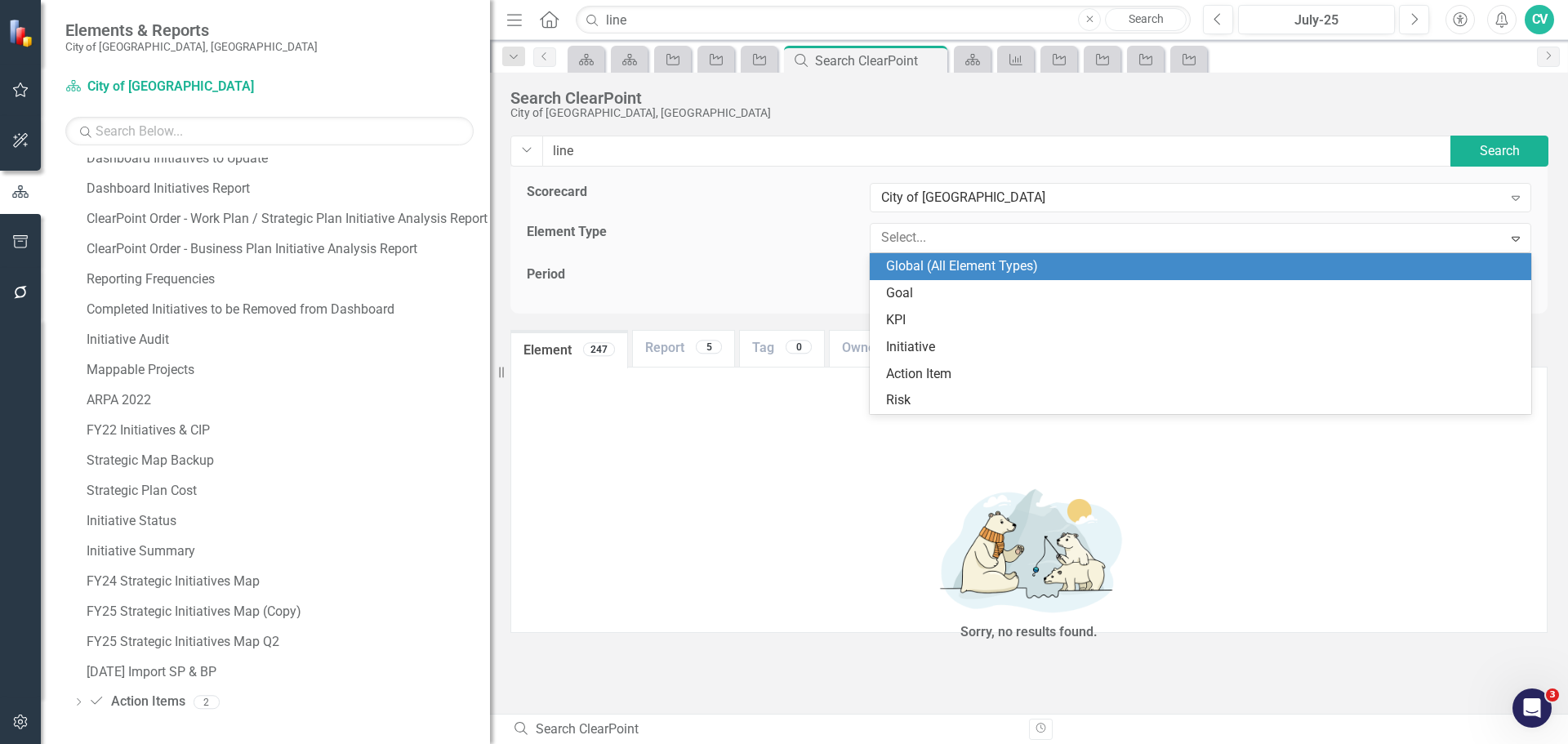
click at [983, 259] on div "Global (All Element Types)" at bounding box center [1204, 266] width 635 height 19
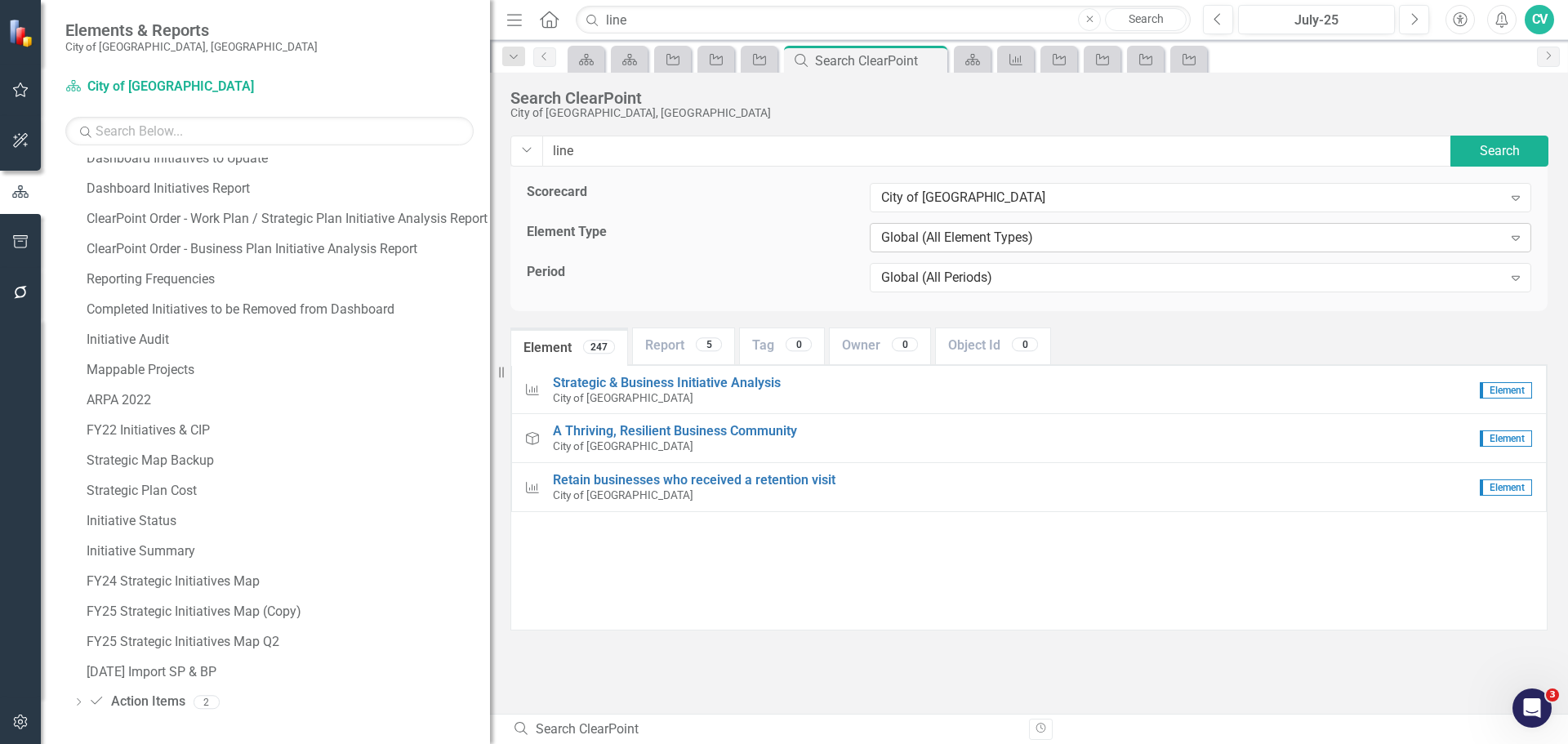
click at [982, 230] on div "Global (All Element Types)" at bounding box center [1192, 238] width 622 height 19
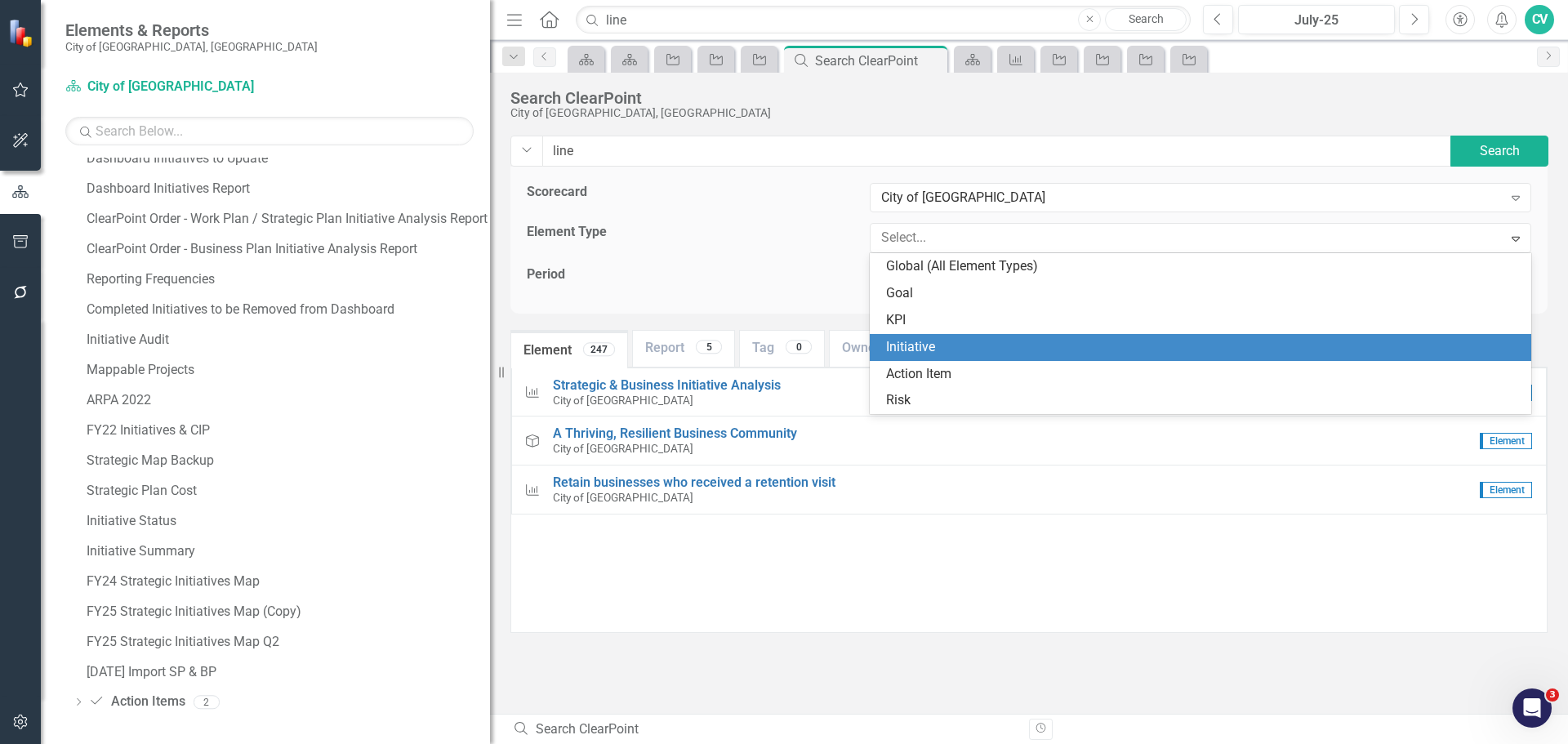
click at [953, 334] on div "Initiative" at bounding box center [1201, 347] width 662 height 27
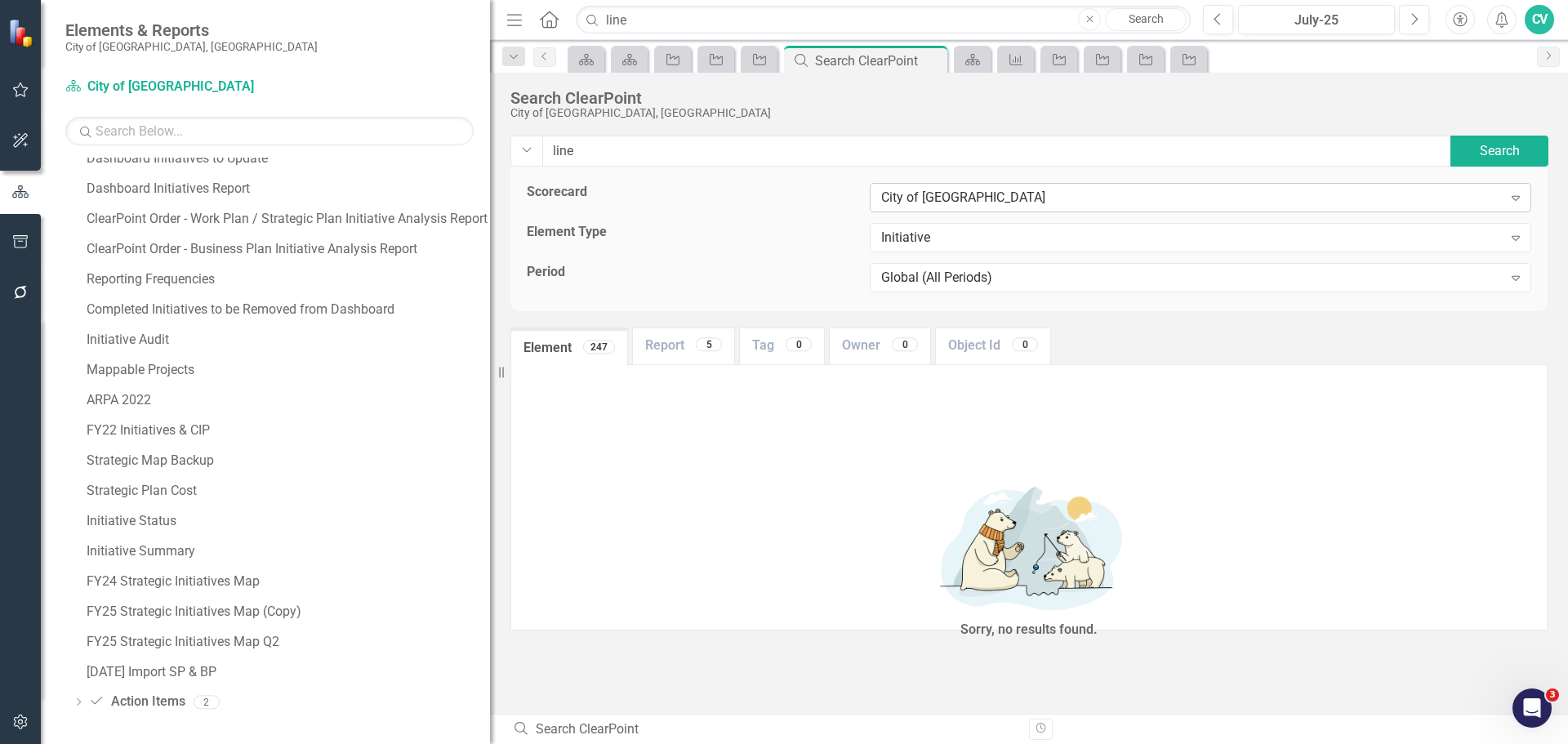
click at [965, 198] on div "City of [GEOGRAPHIC_DATA]" at bounding box center [1192, 198] width 622 height 19
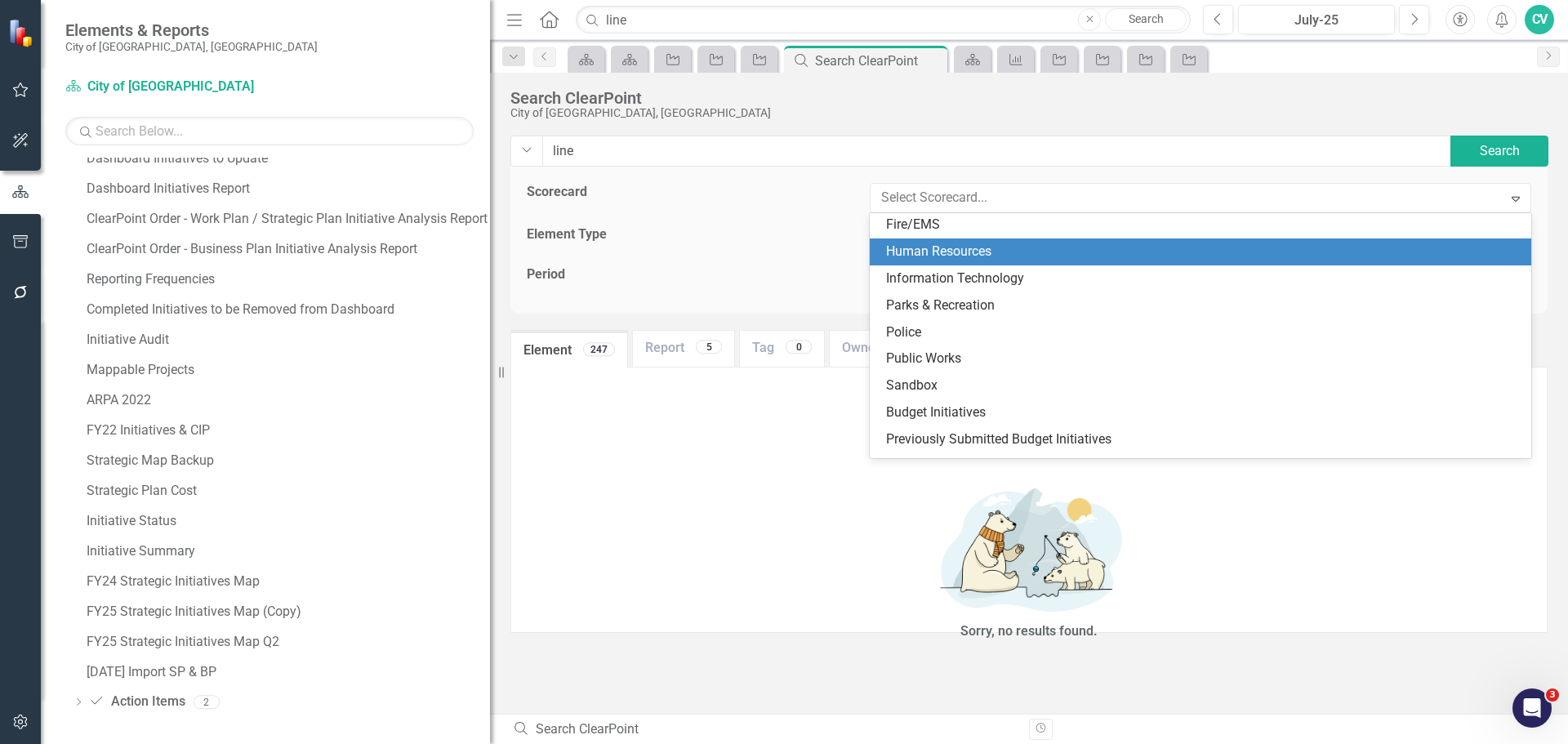
scroll to position [354, 0]
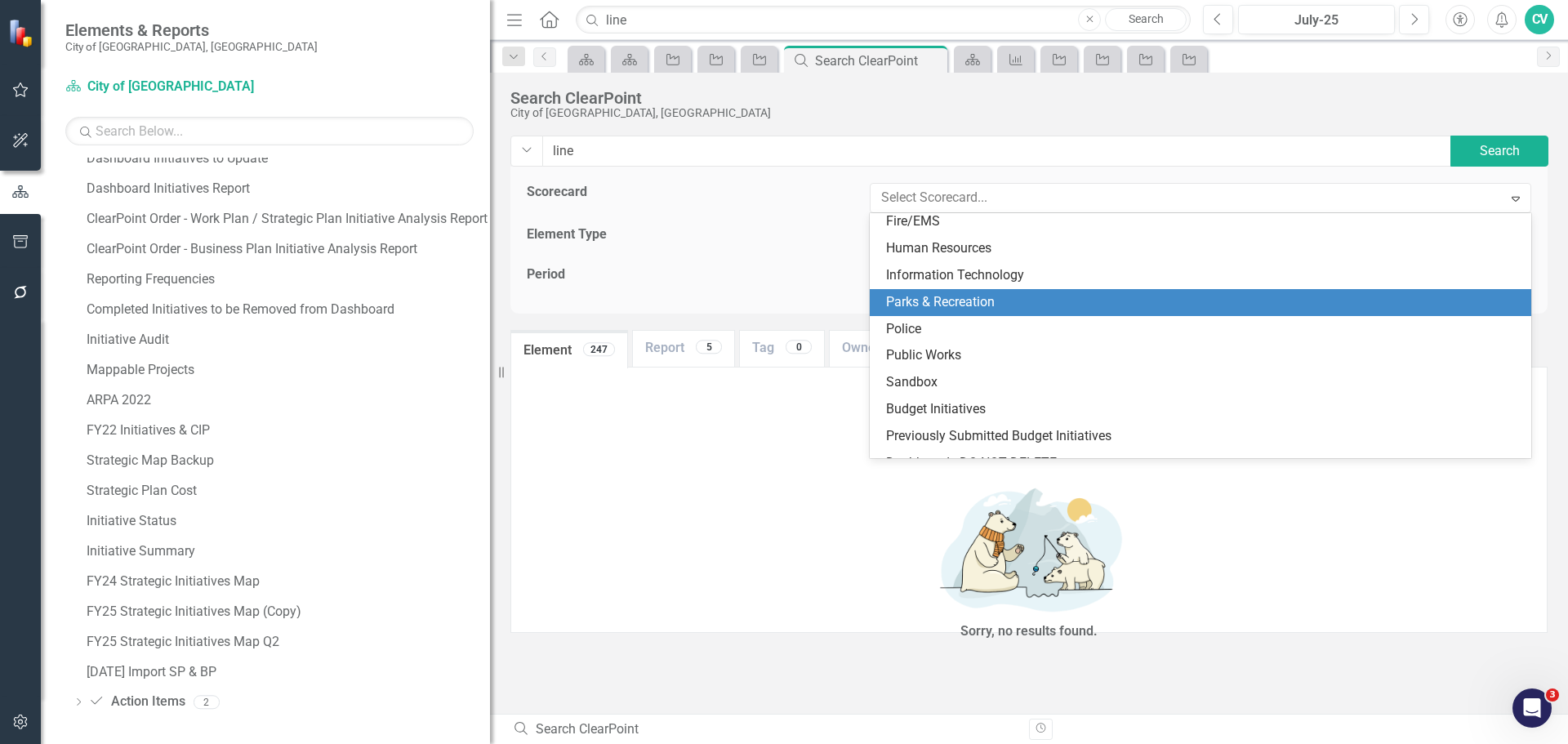
click at [966, 293] on div "Parks & Recreation" at bounding box center [1204, 302] width 635 height 19
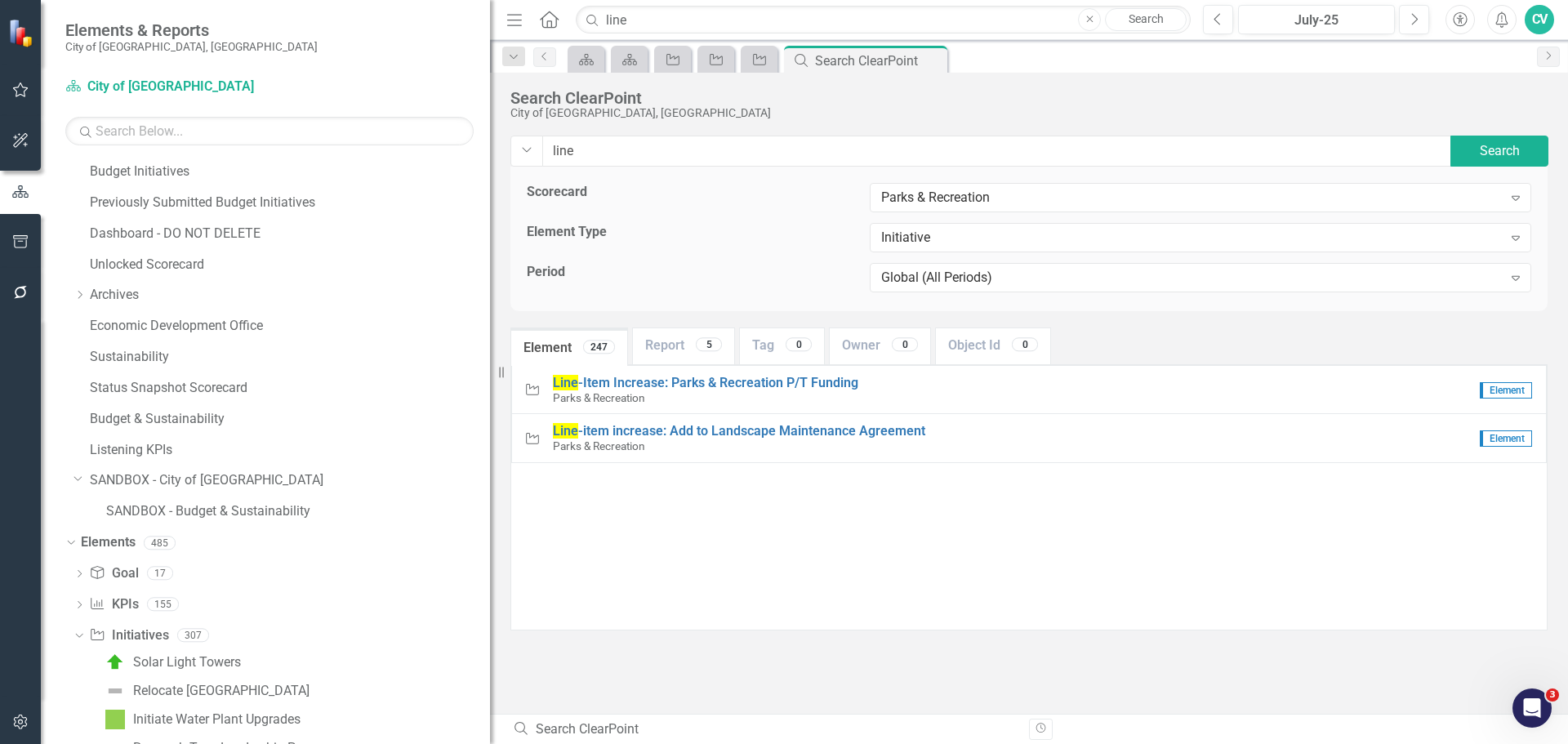
scroll to position [0, 0]
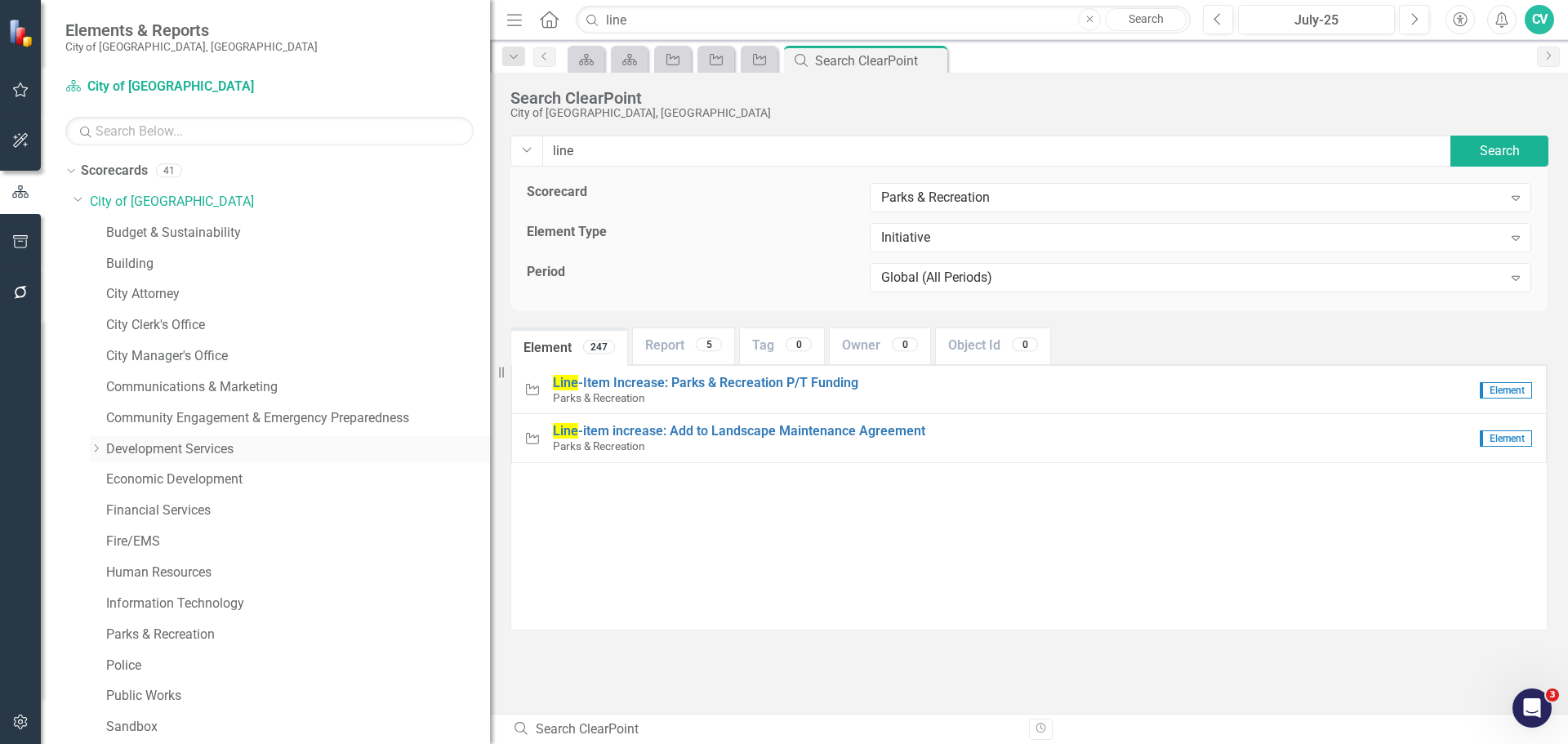
click at [185, 449] on link "Development Services" at bounding box center [298, 449] width 384 height 19
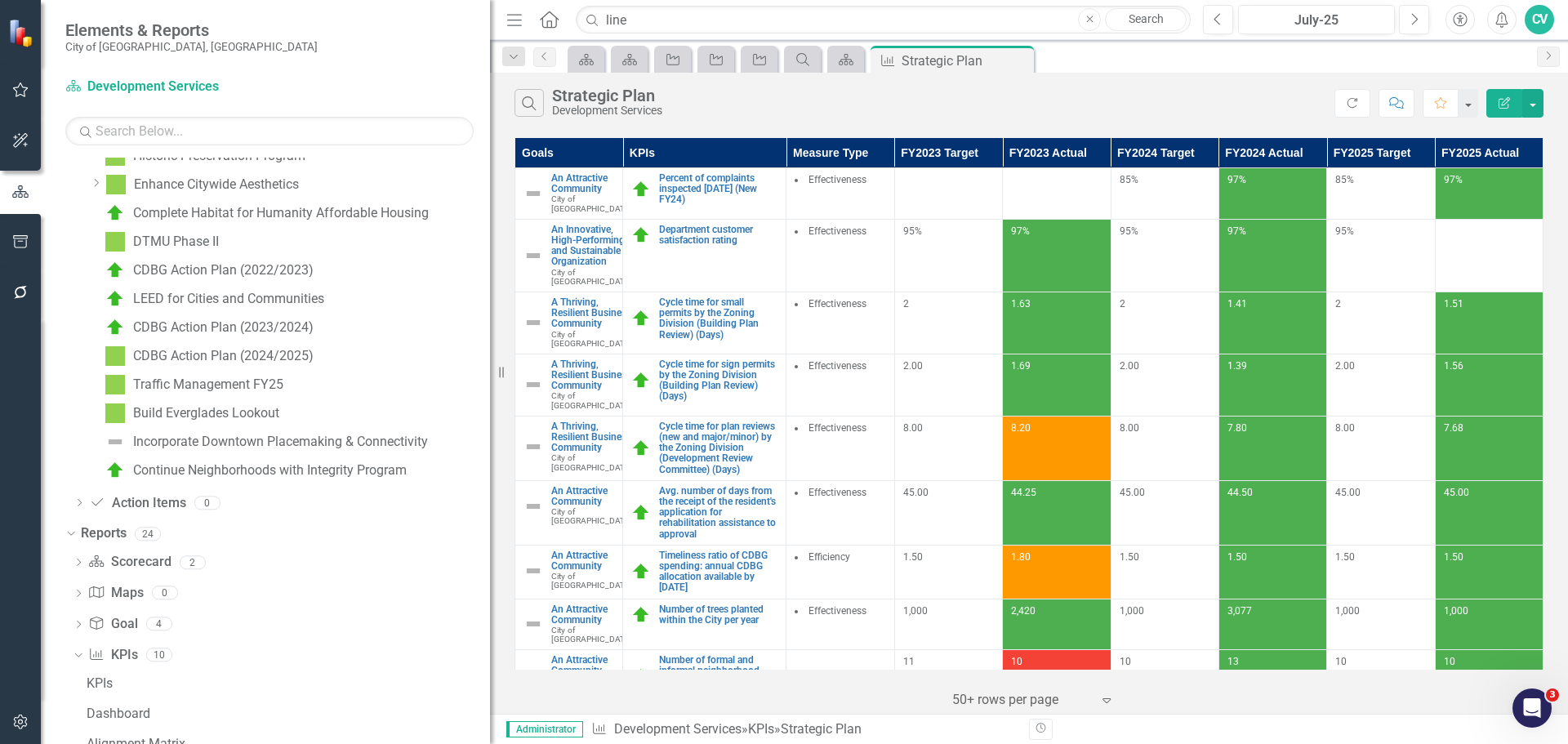
scroll to position [1250, 0]
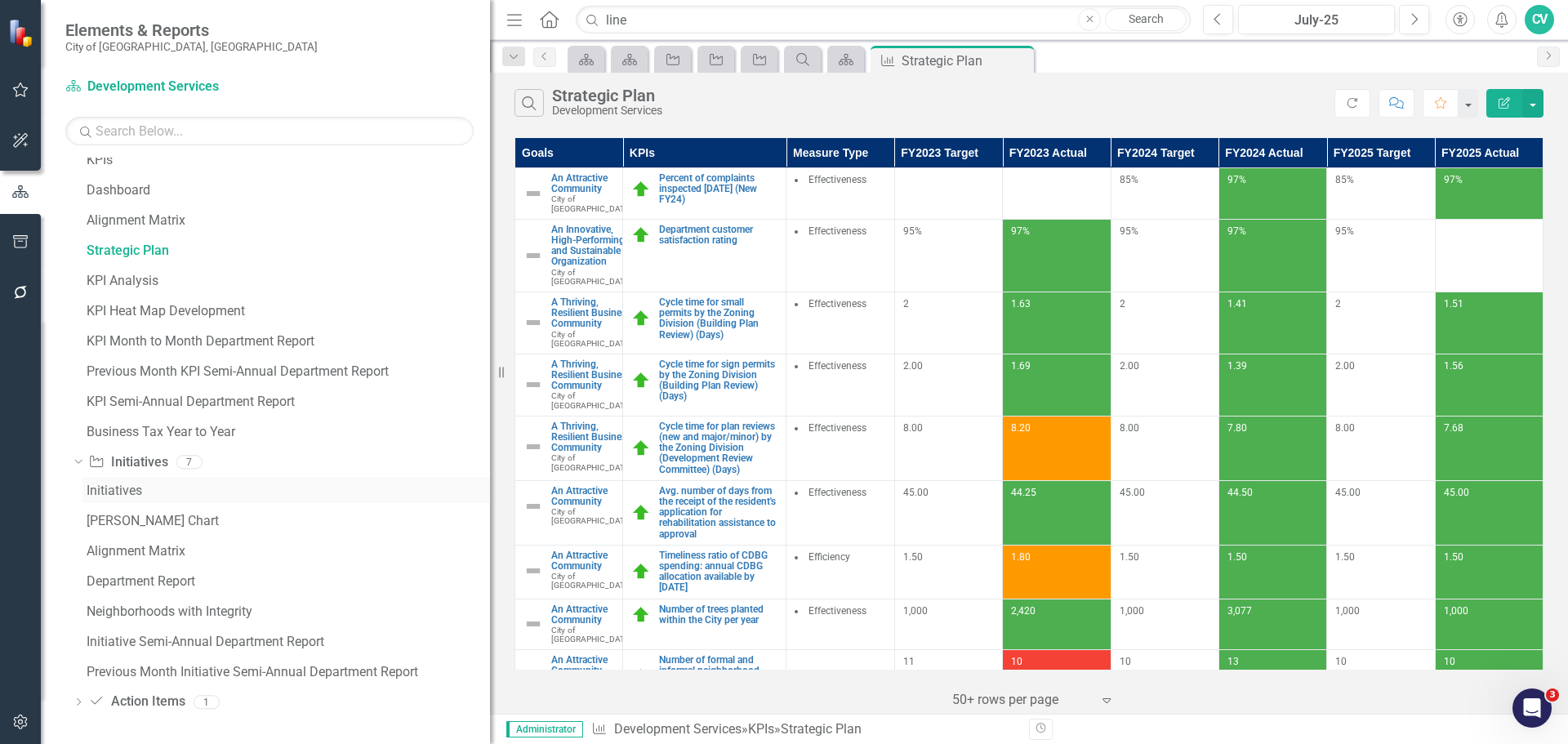
click at [133, 497] on div "Initiatives" at bounding box center [288, 491] width 403 height 15
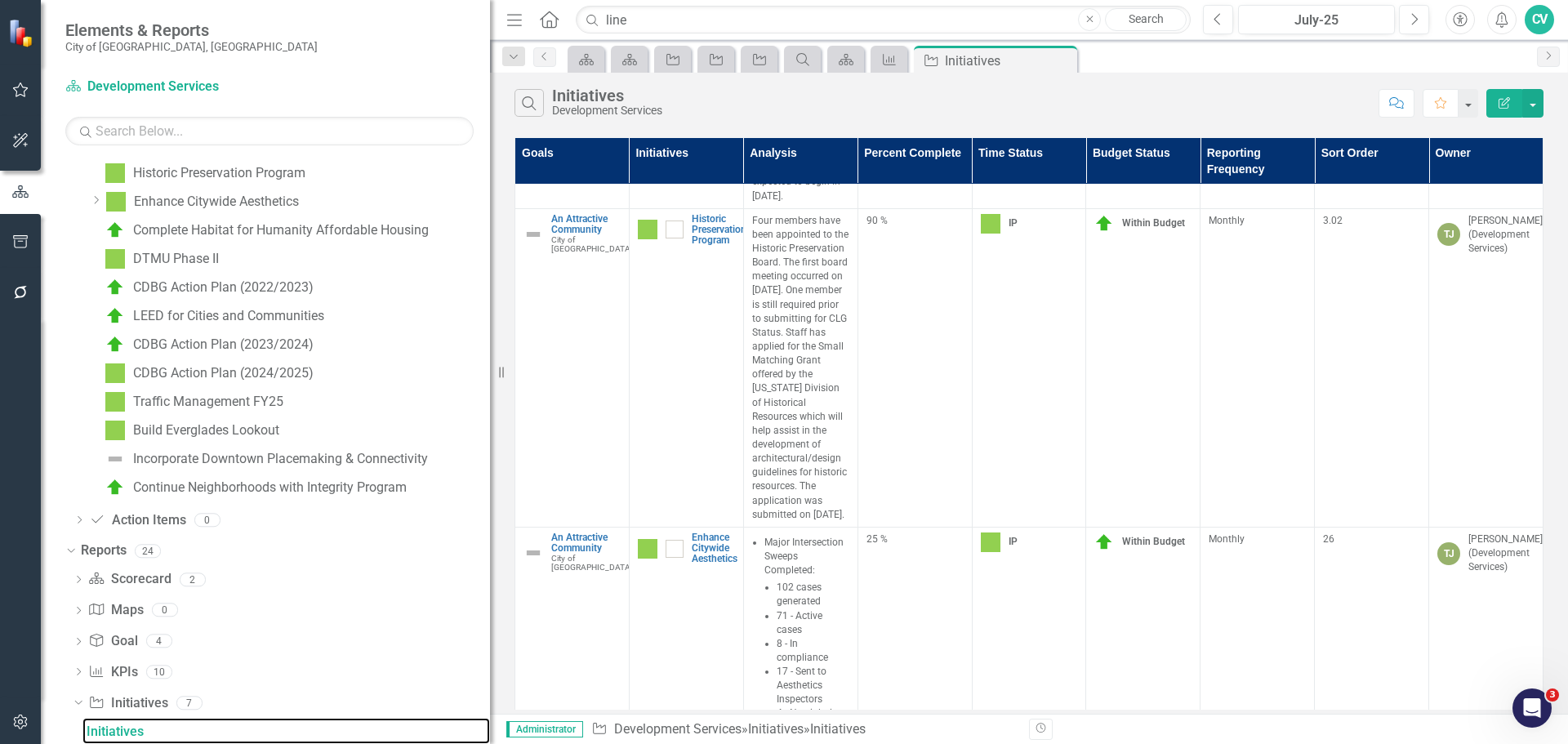
scroll to position [712, 0]
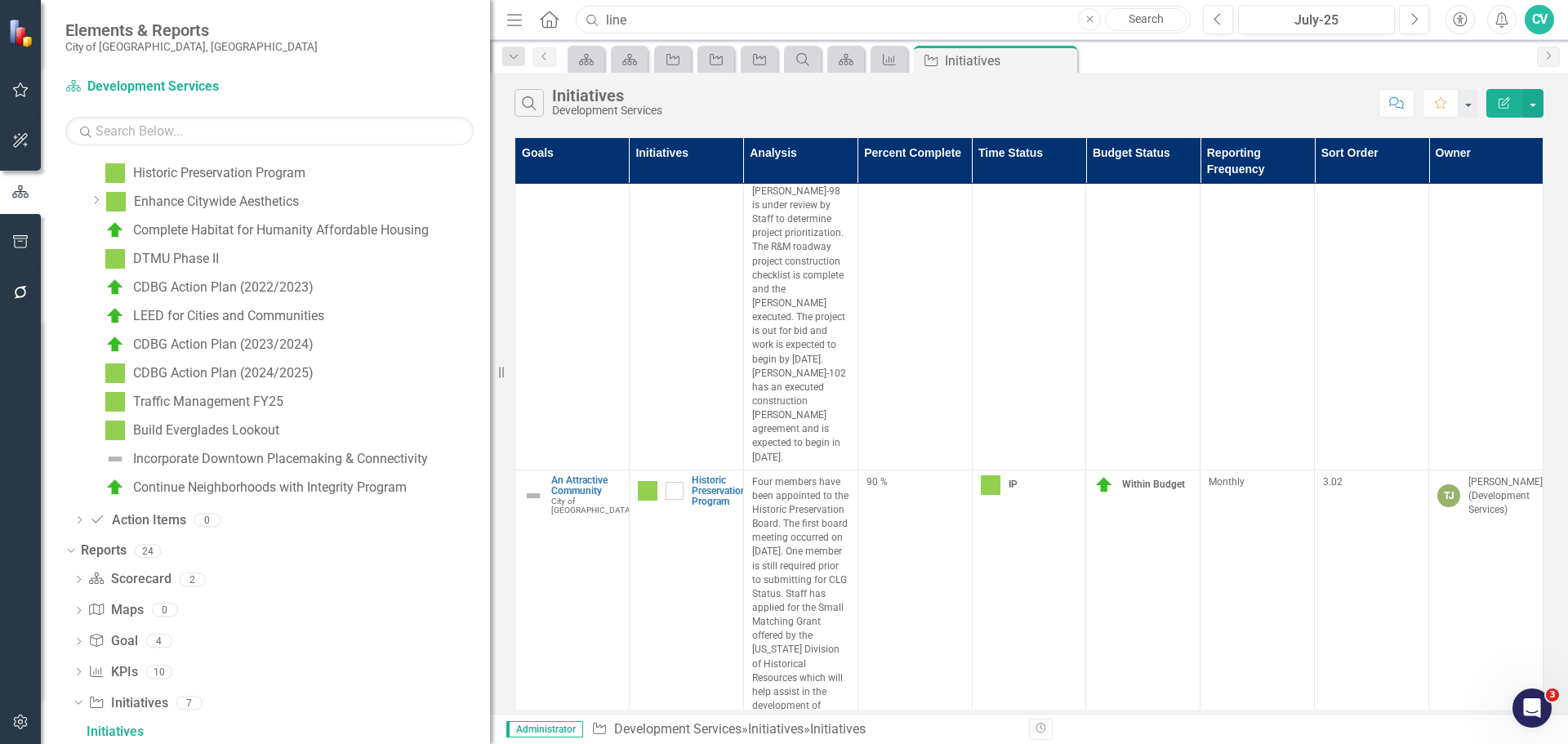
click at [735, 15] on input "line" at bounding box center [883, 20] width 615 height 28
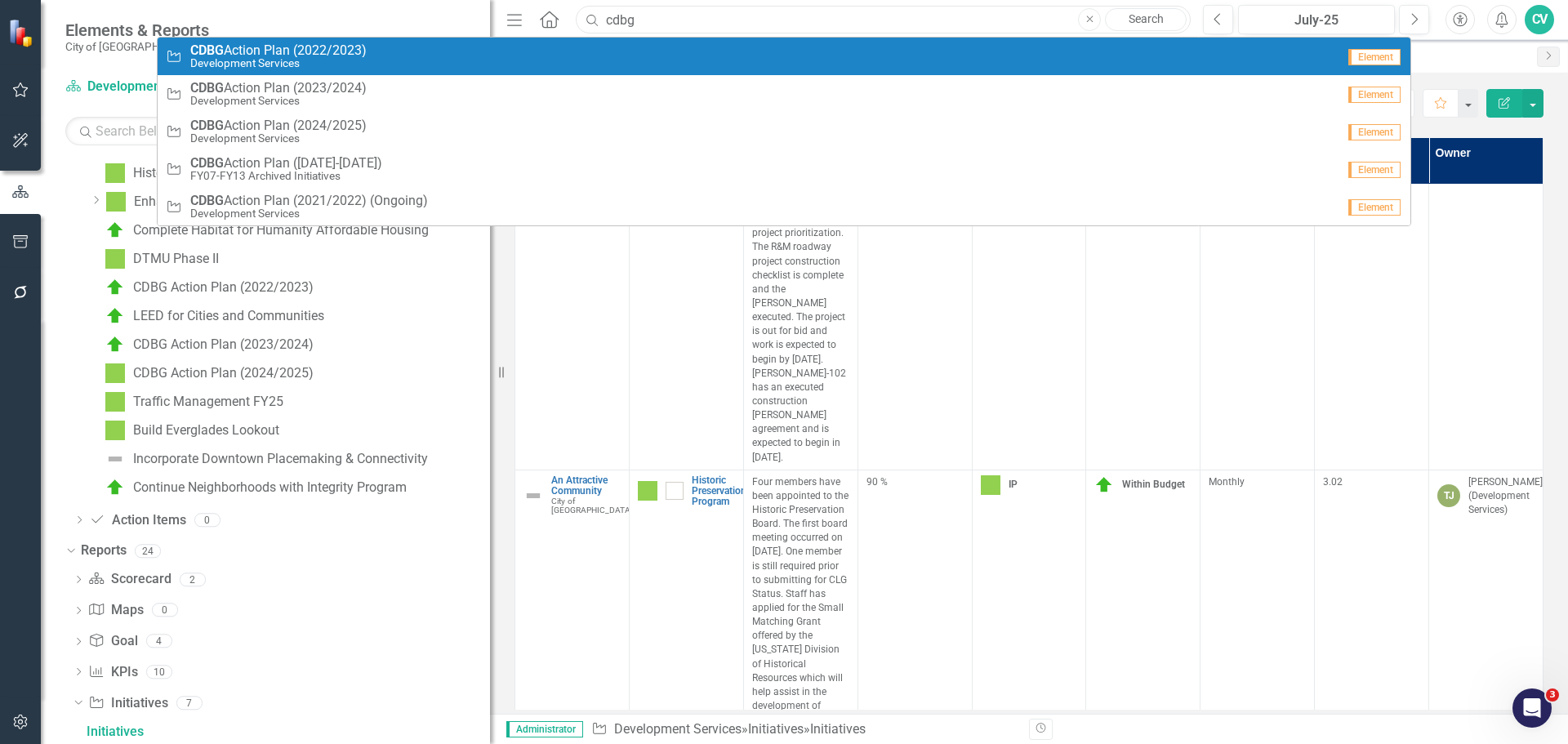
click at [632, 14] on input "cdbg" at bounding box center [883, 20] width 615 height 28
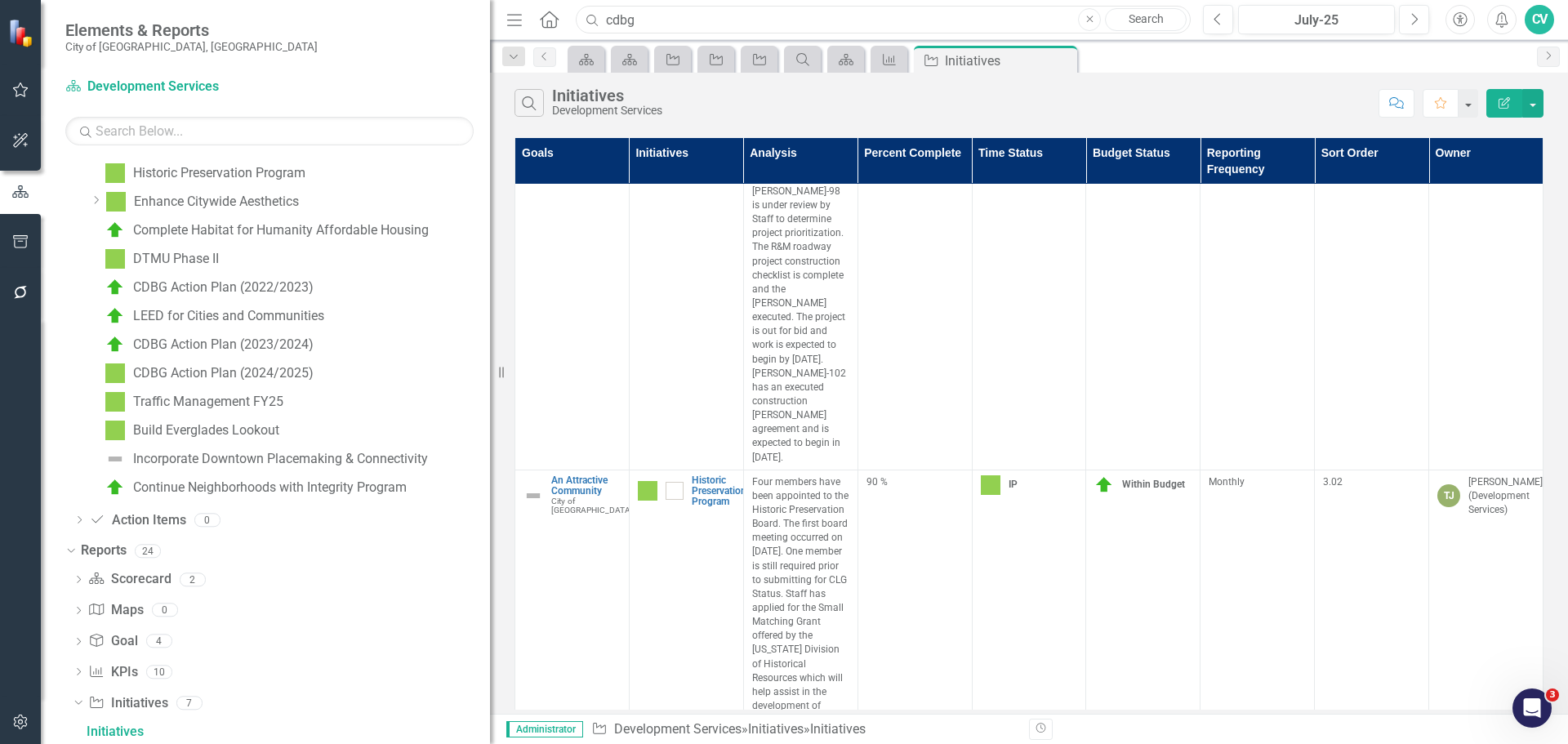
click at [632, 14] on input "cdbg" at bounding box center [883, 20] width 615 height 28
type input "mobility"
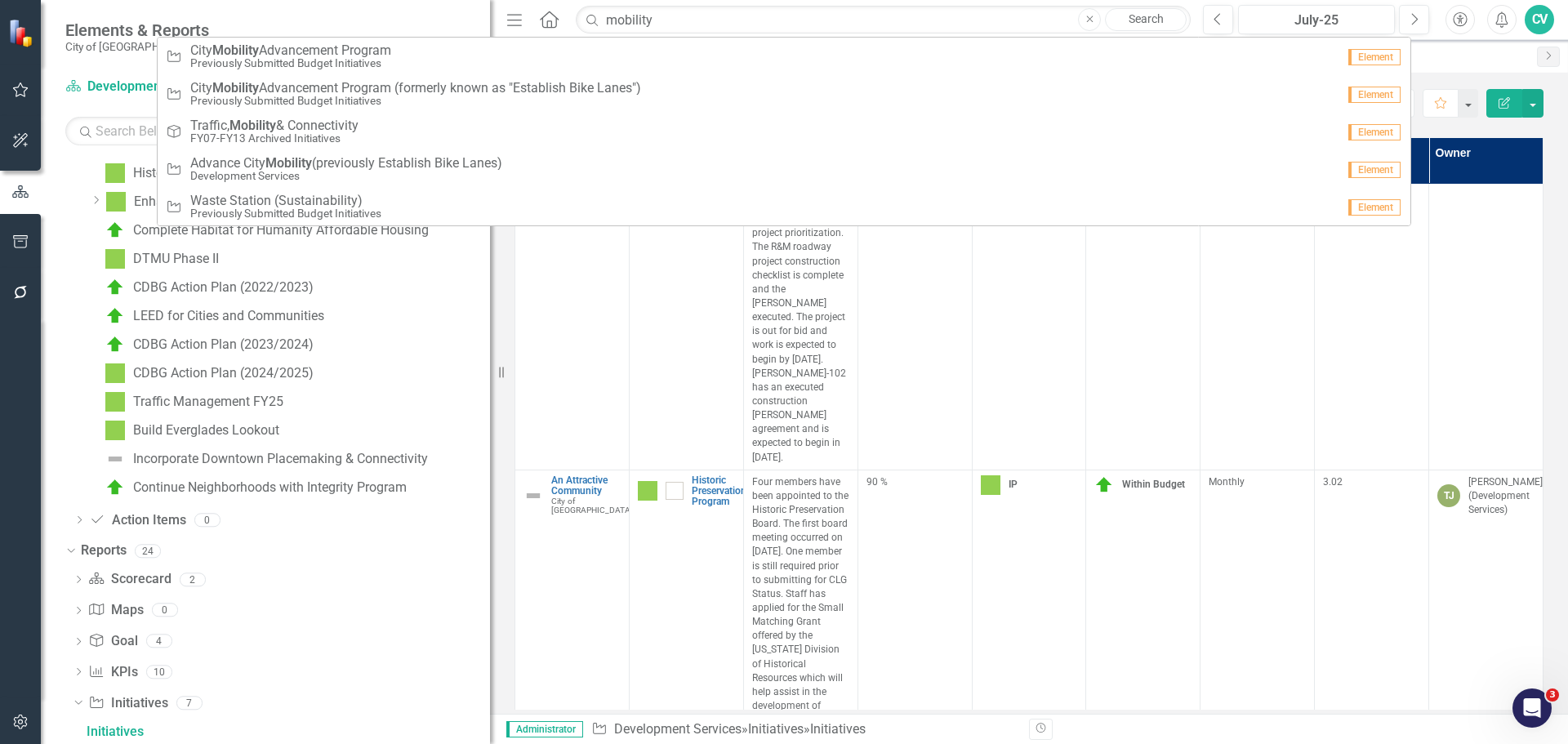
click at [1173, 15] on link "Search" at bounding box center [1146, 20] width 81 height 23
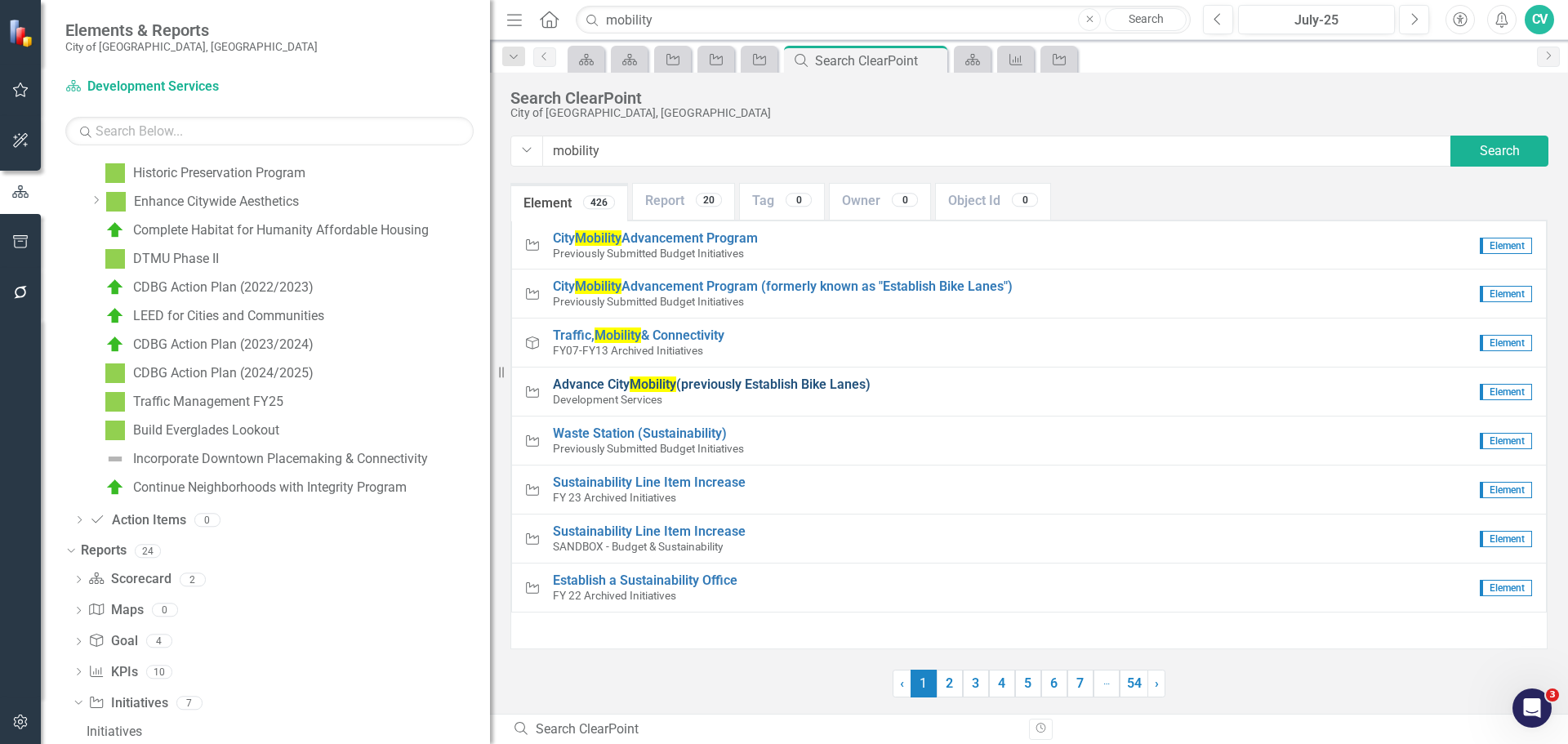
click at [844, 383] on span "Advance City Mobility (previously Establish Bike Lanes)" at bounding box center [712, 384] width 318 height 15
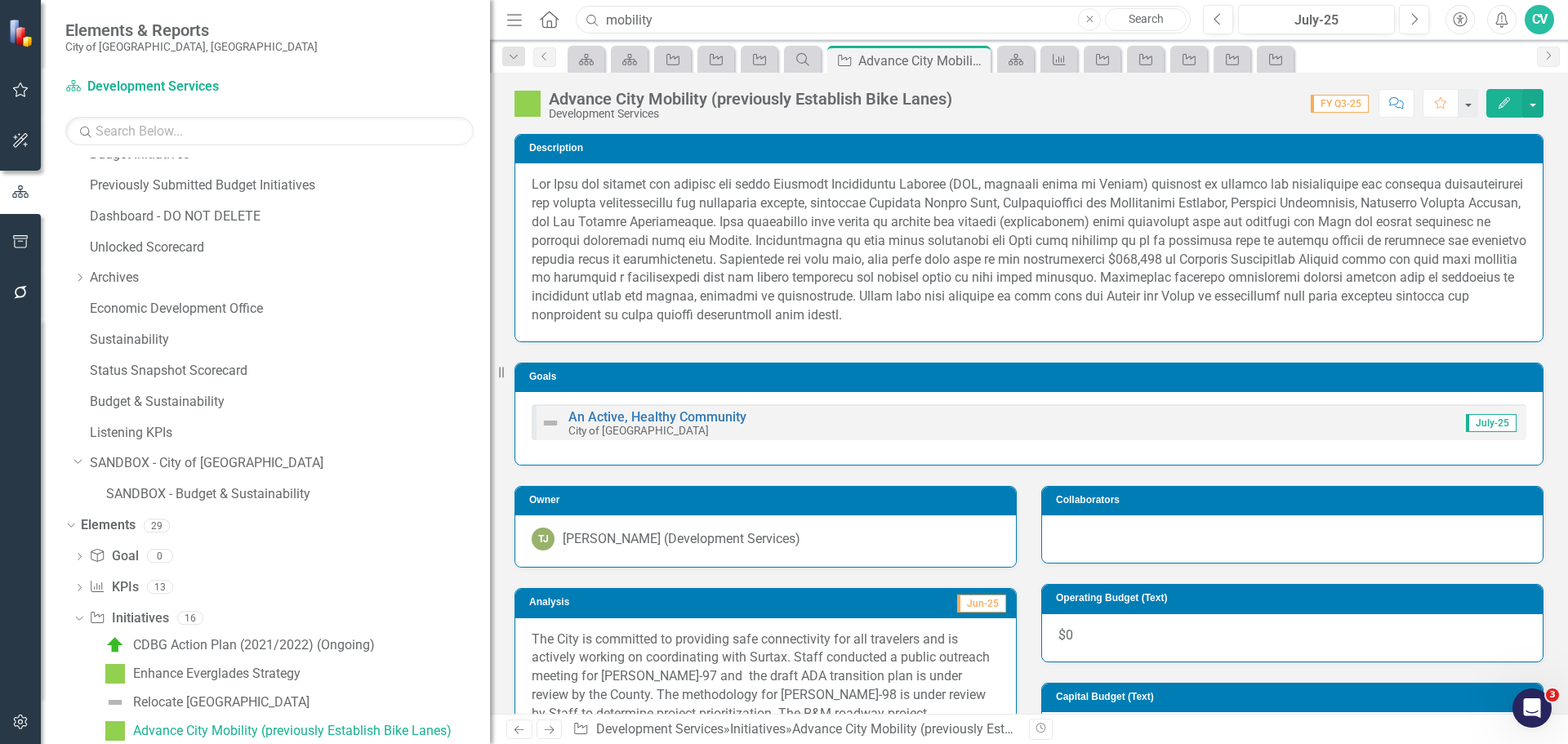
click at [651, 24] on input "mobility" at bounding box center [883, 20] width 615 height 28
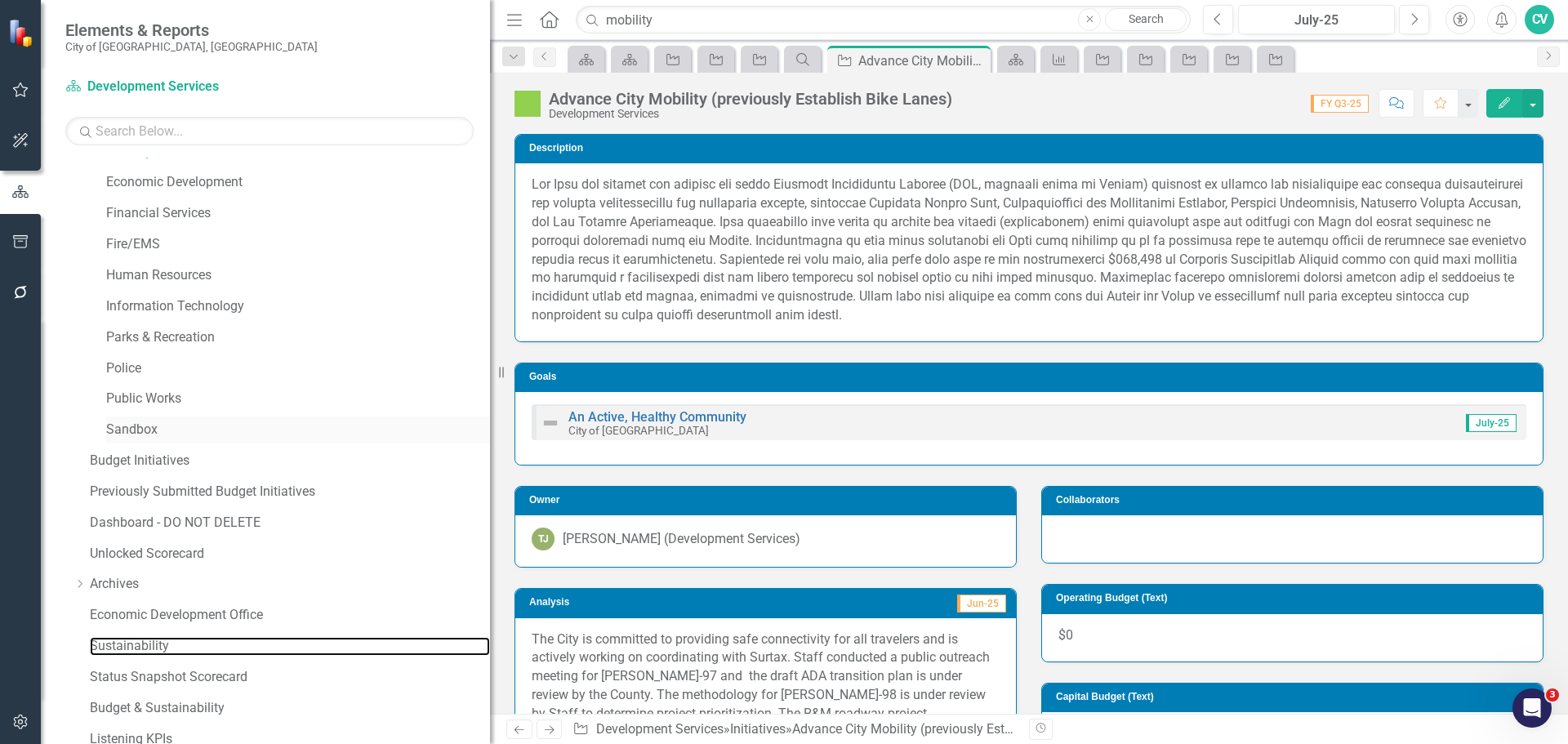
scroll to position [277, 0]
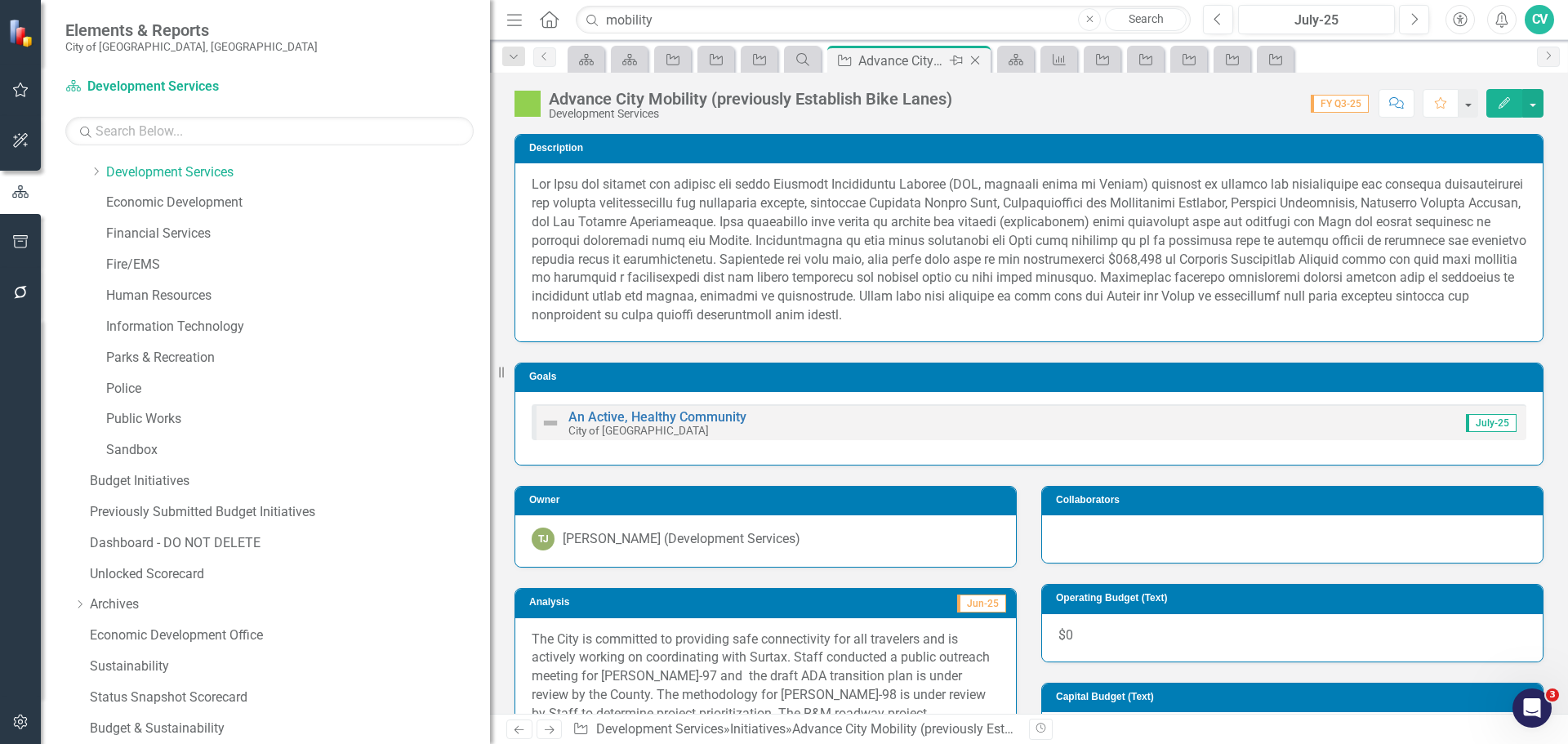
click at [980, 62] on icon "Close" at bounding box center [975, 60] width 16 height 13
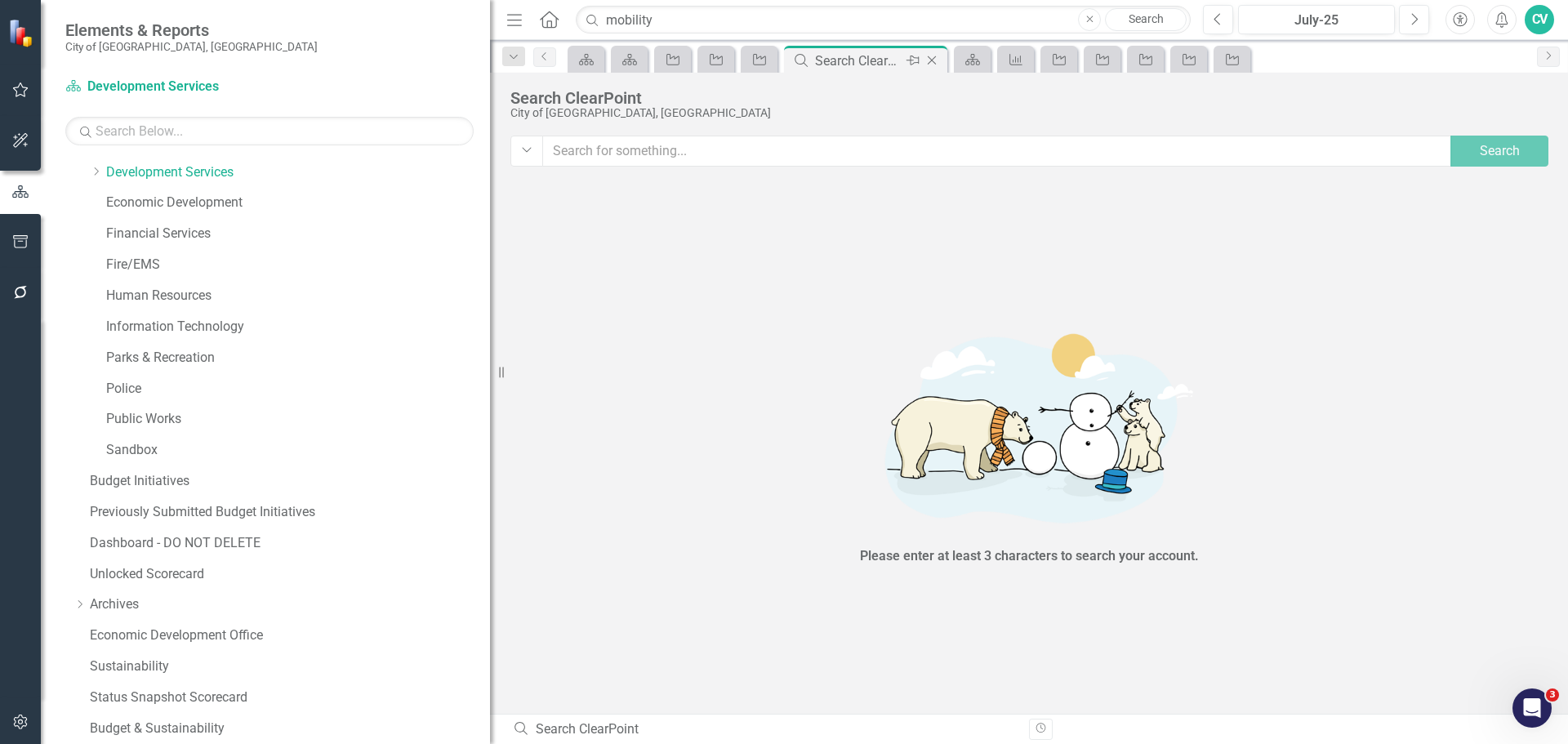
click at [930, 59] on icon at bounding box center [933, 61] width 9 height 9
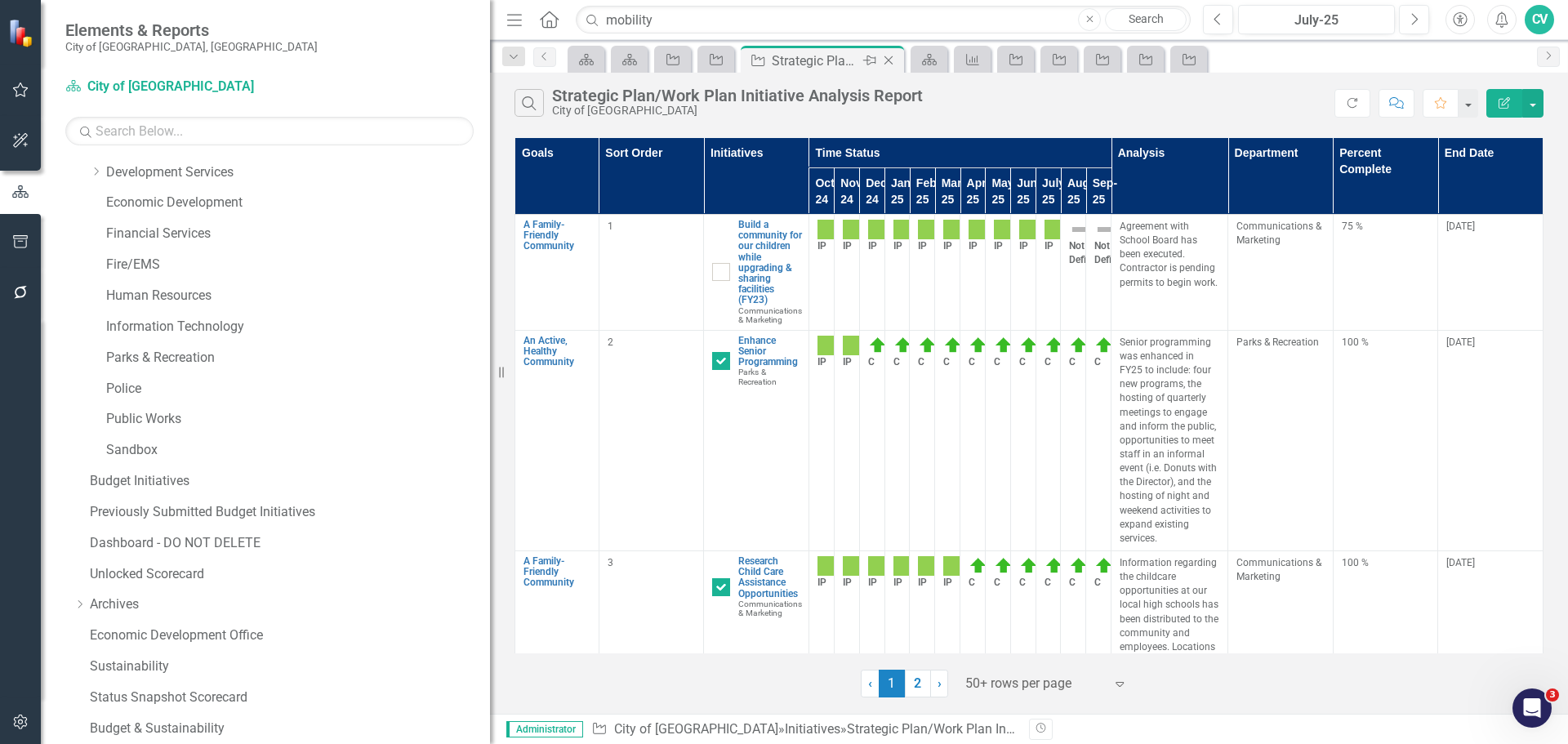
click at [894, 61] on icon "Close" at bounding box center [888, 60] width 16 height 13
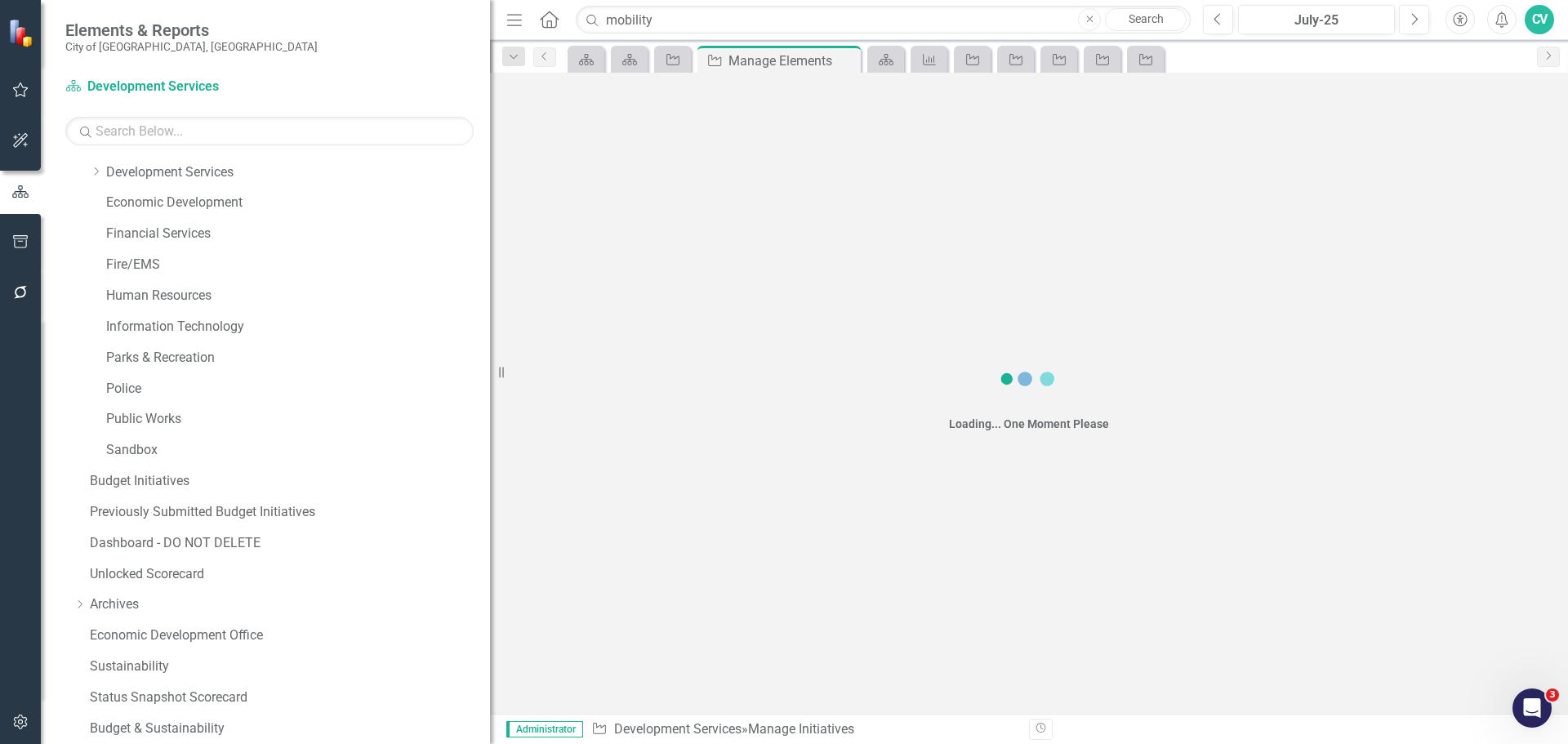
scroll to position [1431, 0]
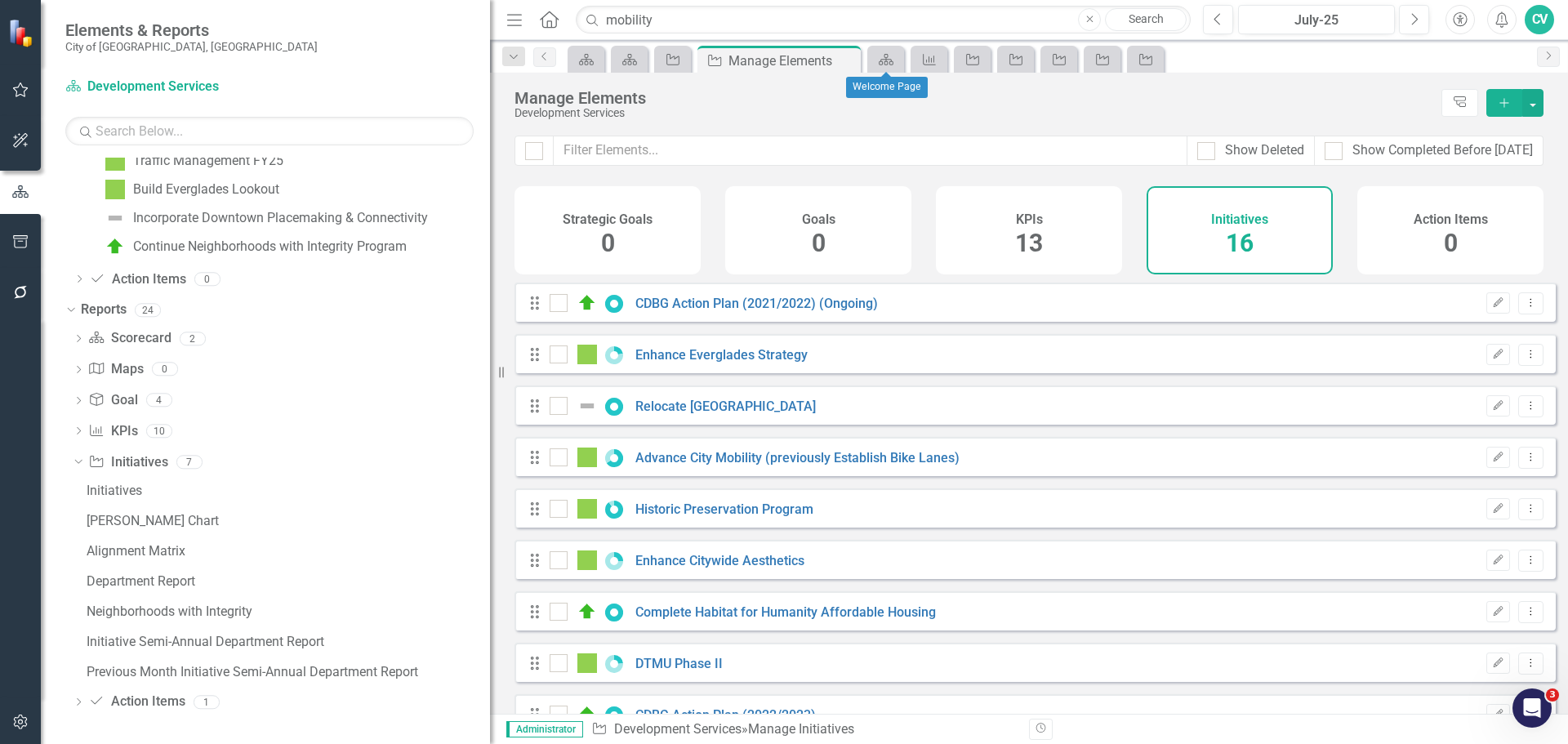
checkbox input "false"
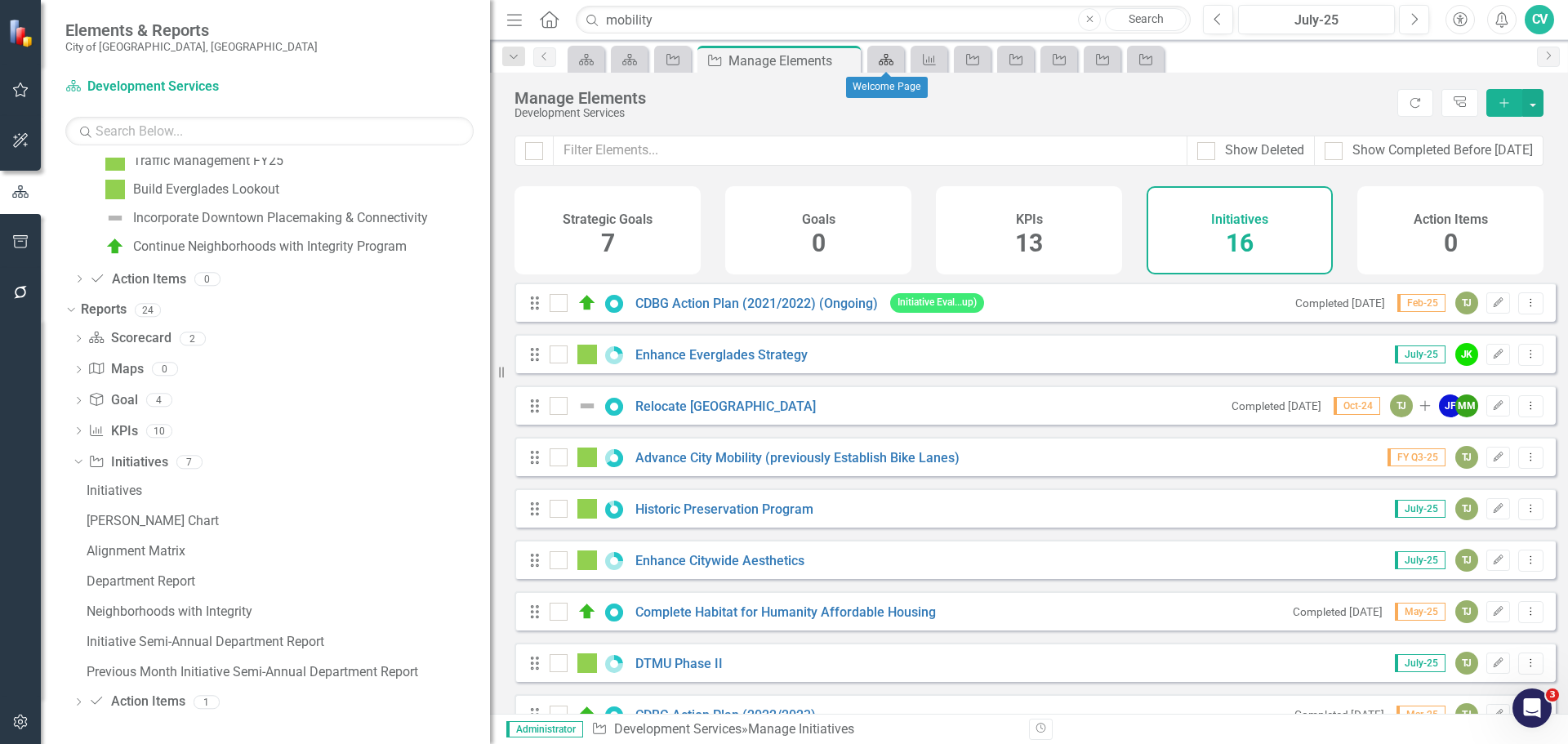
click at [894, 58] on icon "Scorecard" at bounding box center [885, 59] width 16 height 13
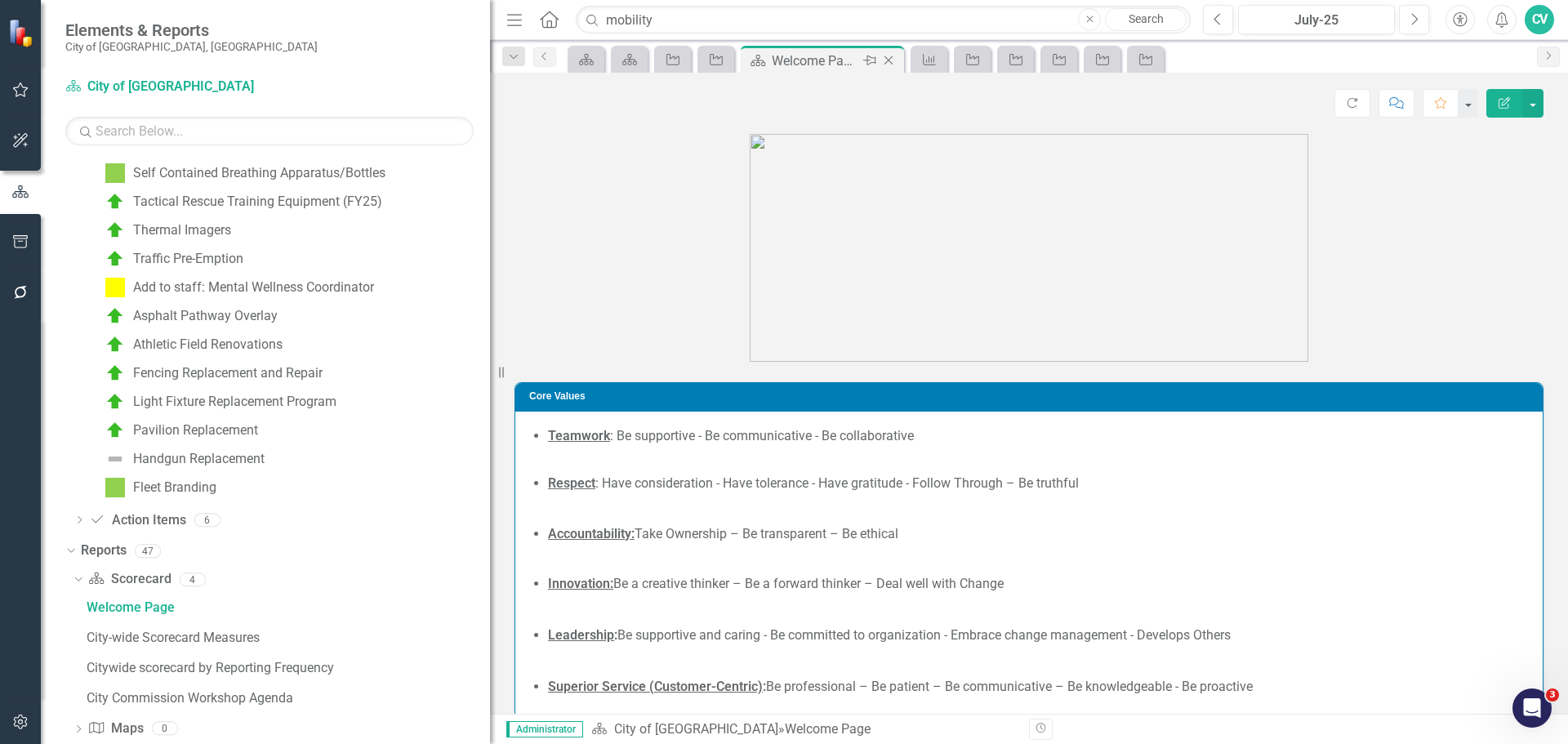
click at [894, 58] on icon "Close" at bounding box center [888, 60] width 16 height 13
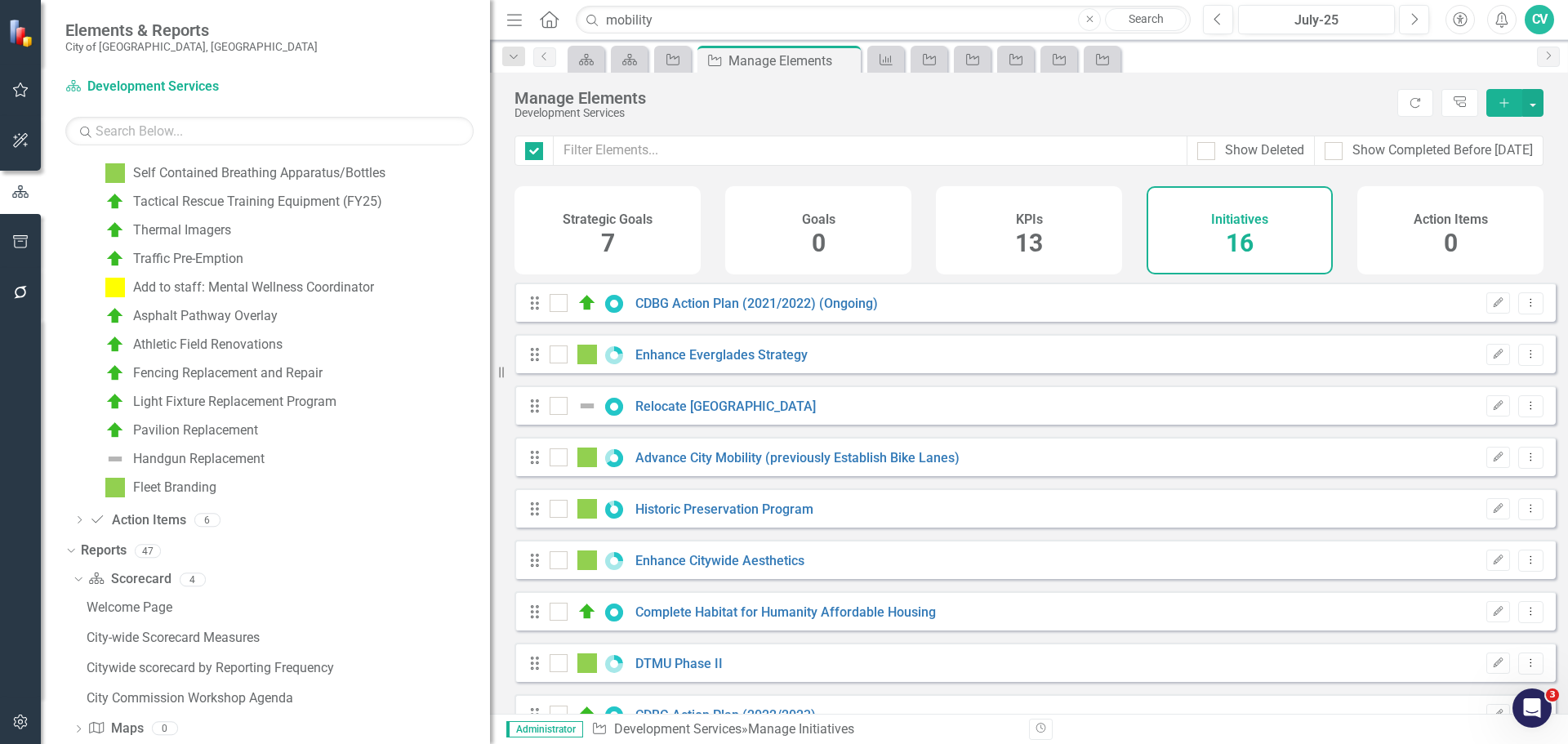
checkbox input "false"
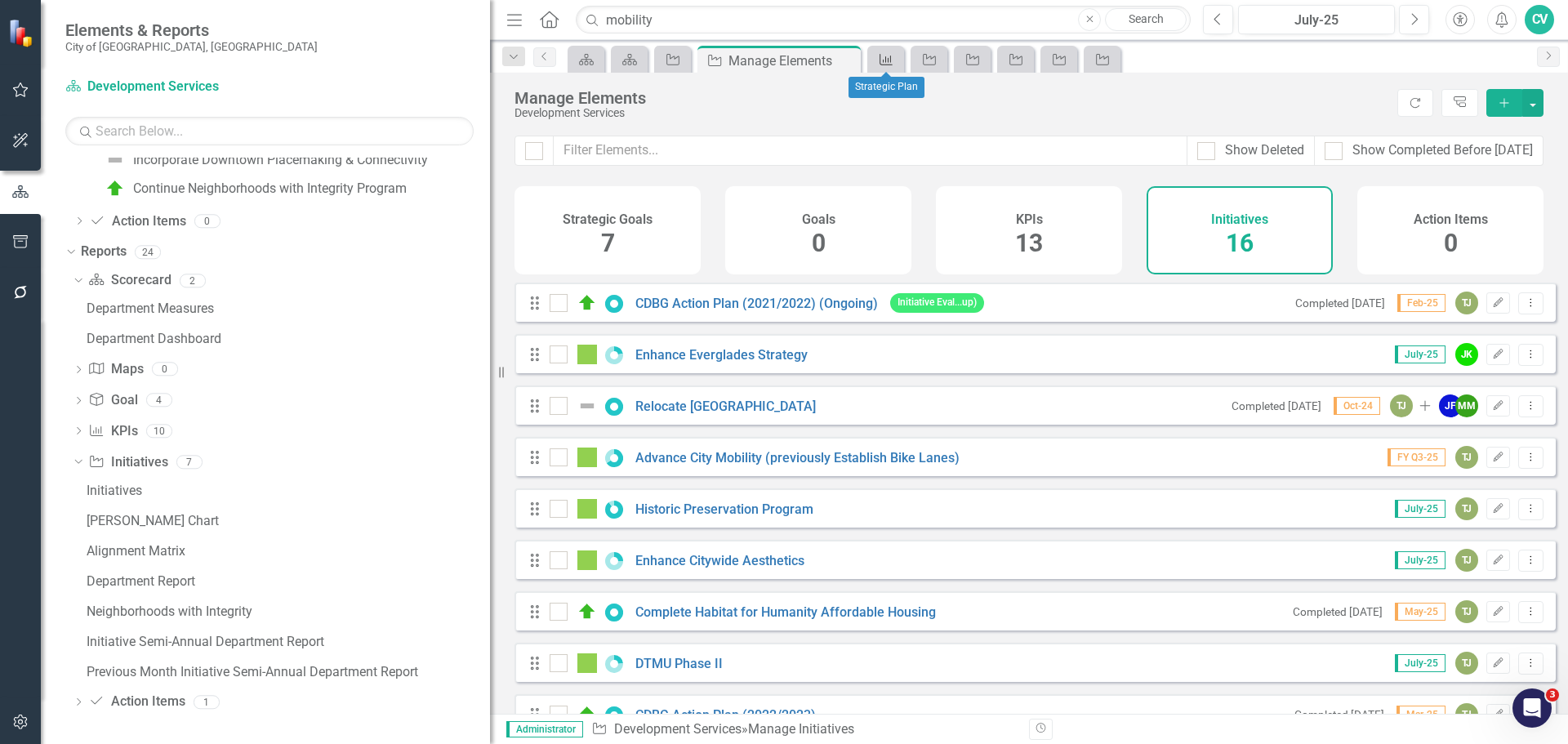
click at [894, 58] on icon "KPI" at bounding box center [885, 59] width 16 height 13
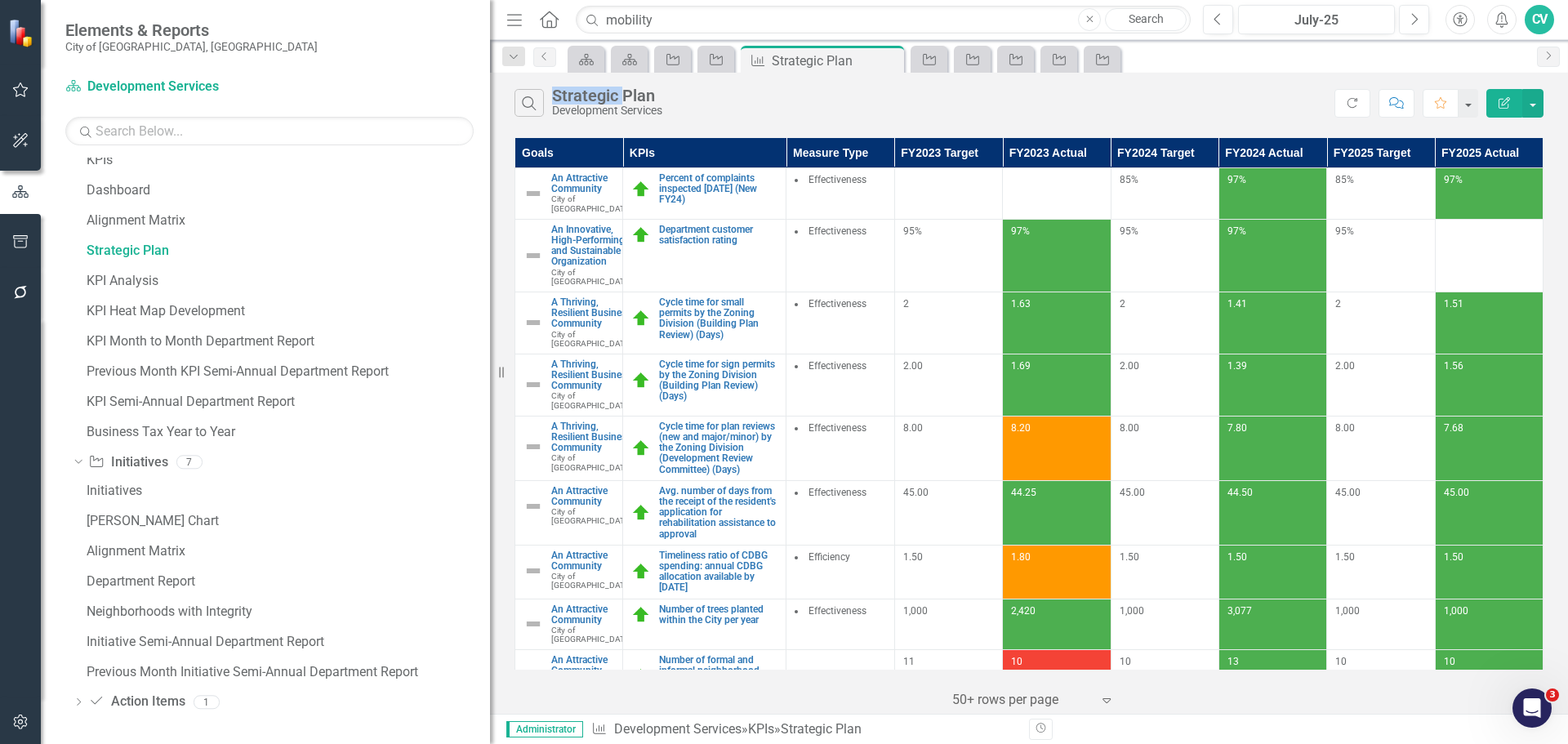
click at [0, 0] on icon "Close" at bounding box center [0, 0] width 0 height 0
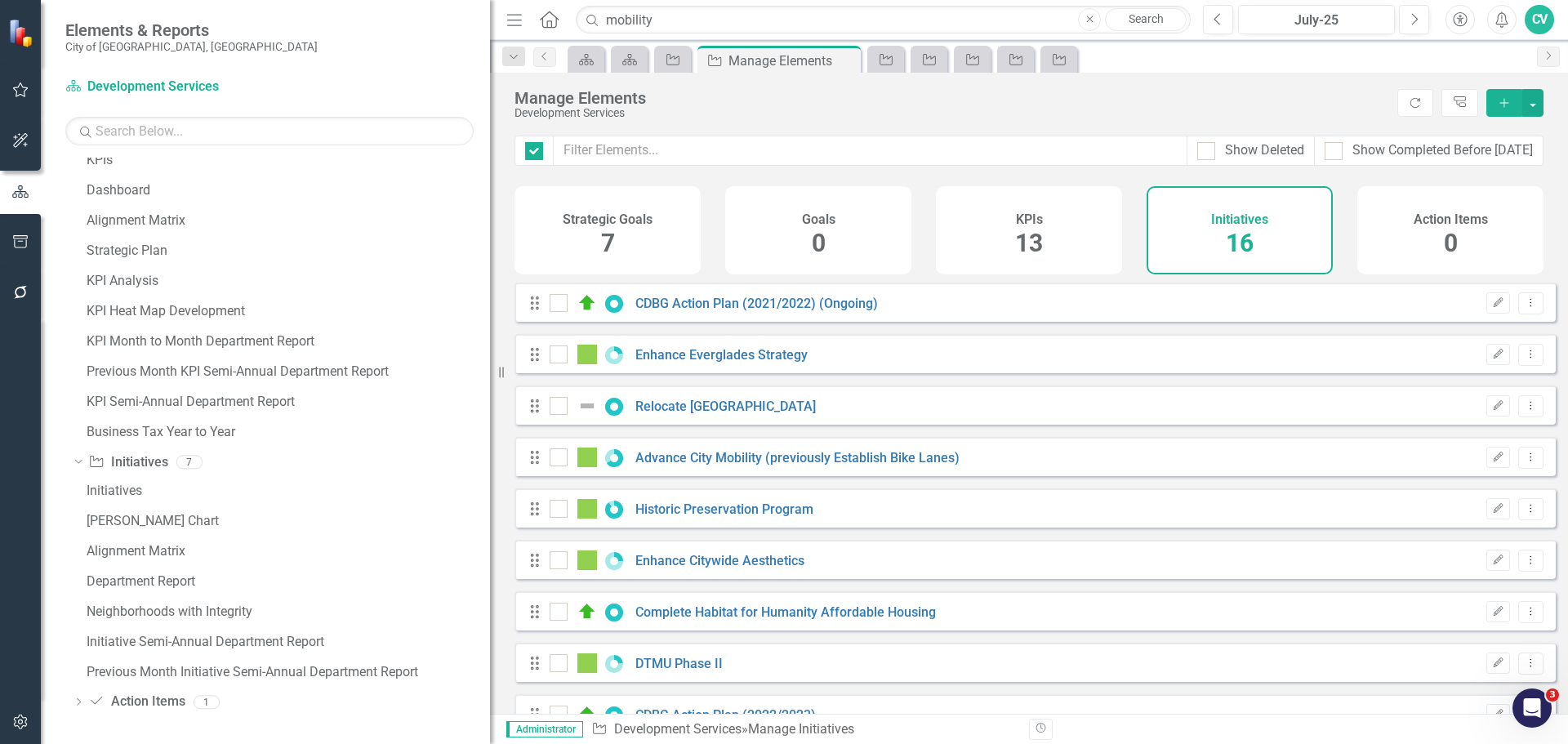
checkbox input "false"
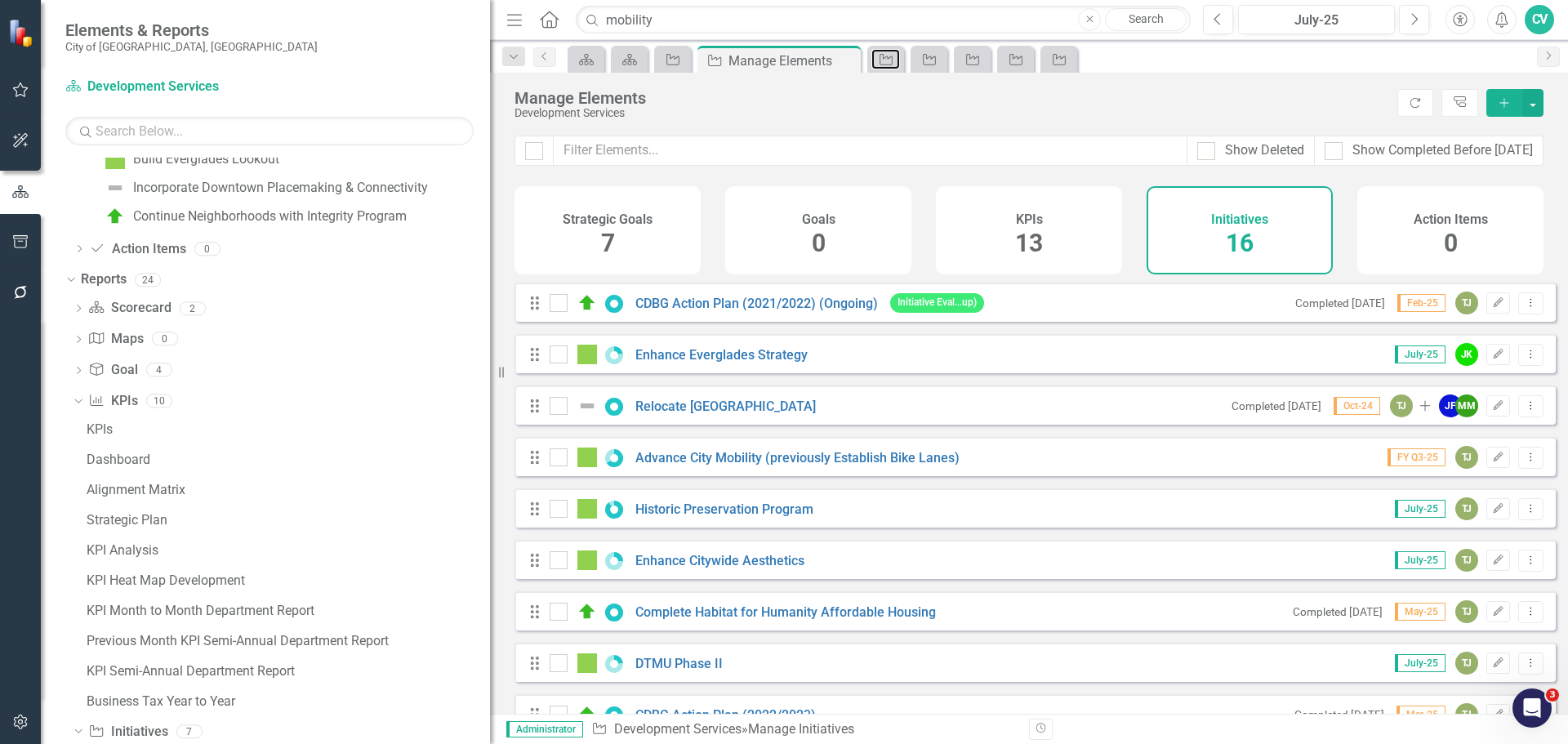
click at [894, 58] on icon "Initiative" at bounding box center [885, 59] width 16 height 13
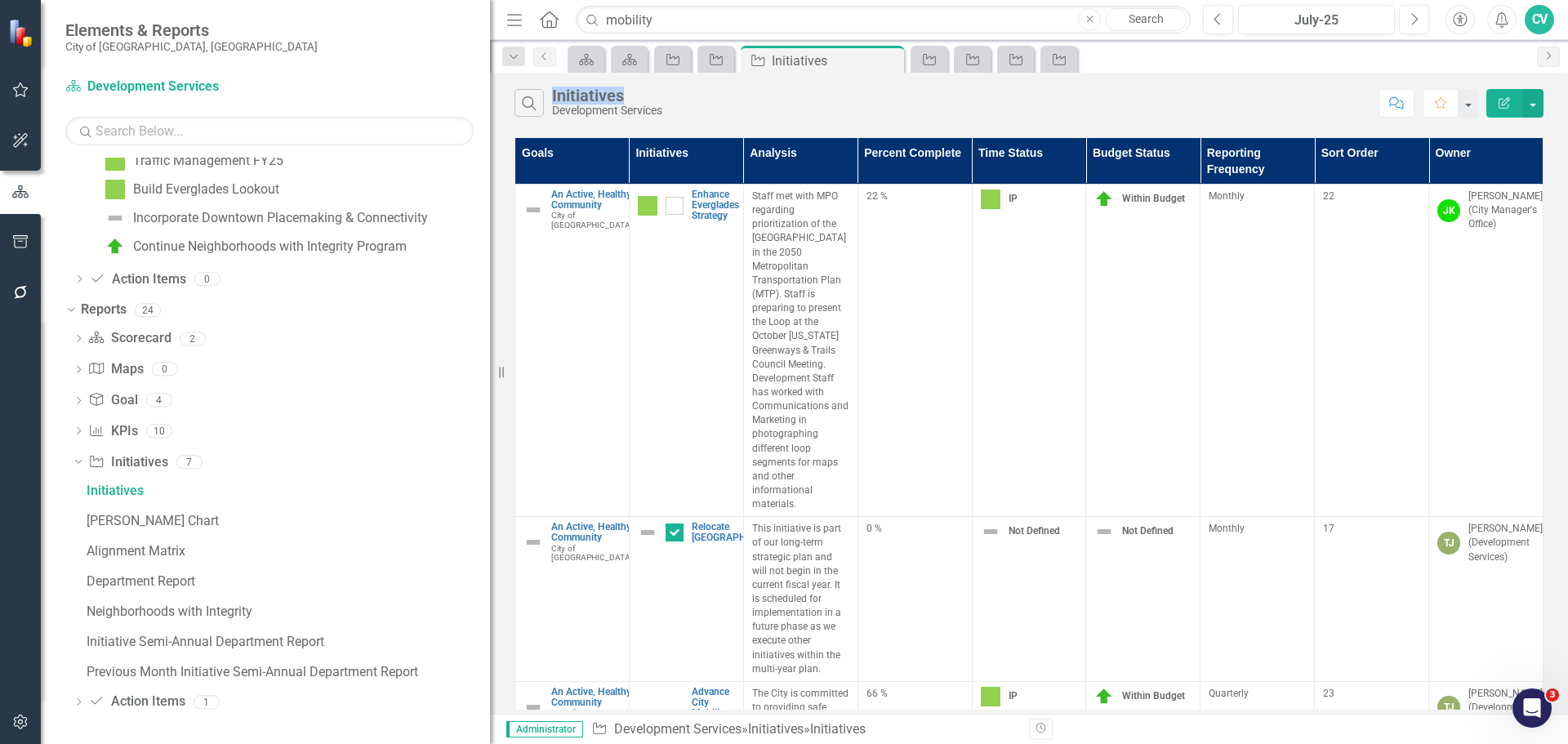
click at [0, 0] on icon "Close" at bounding box center [0, 0] width 0 height 0
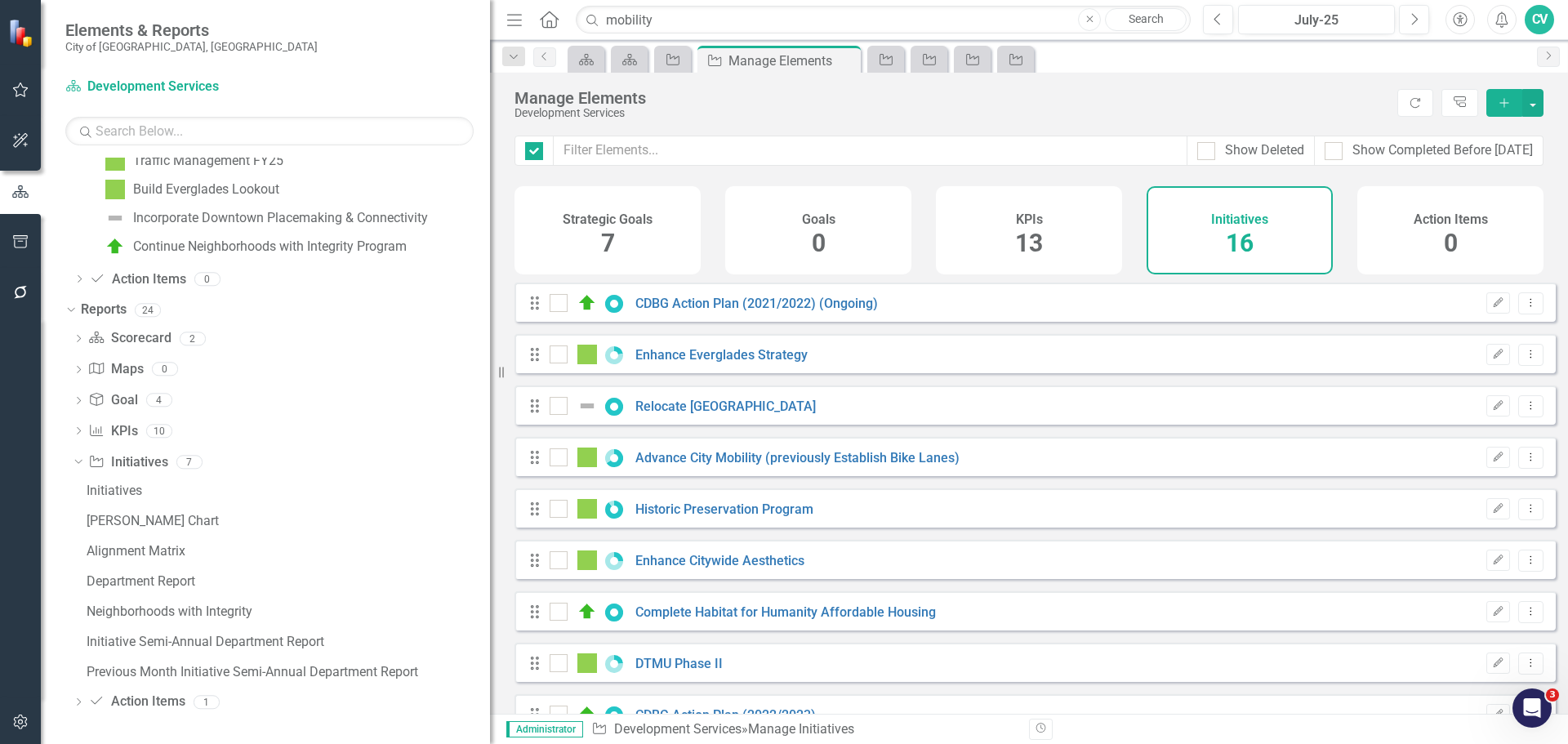
checkbox input "false"
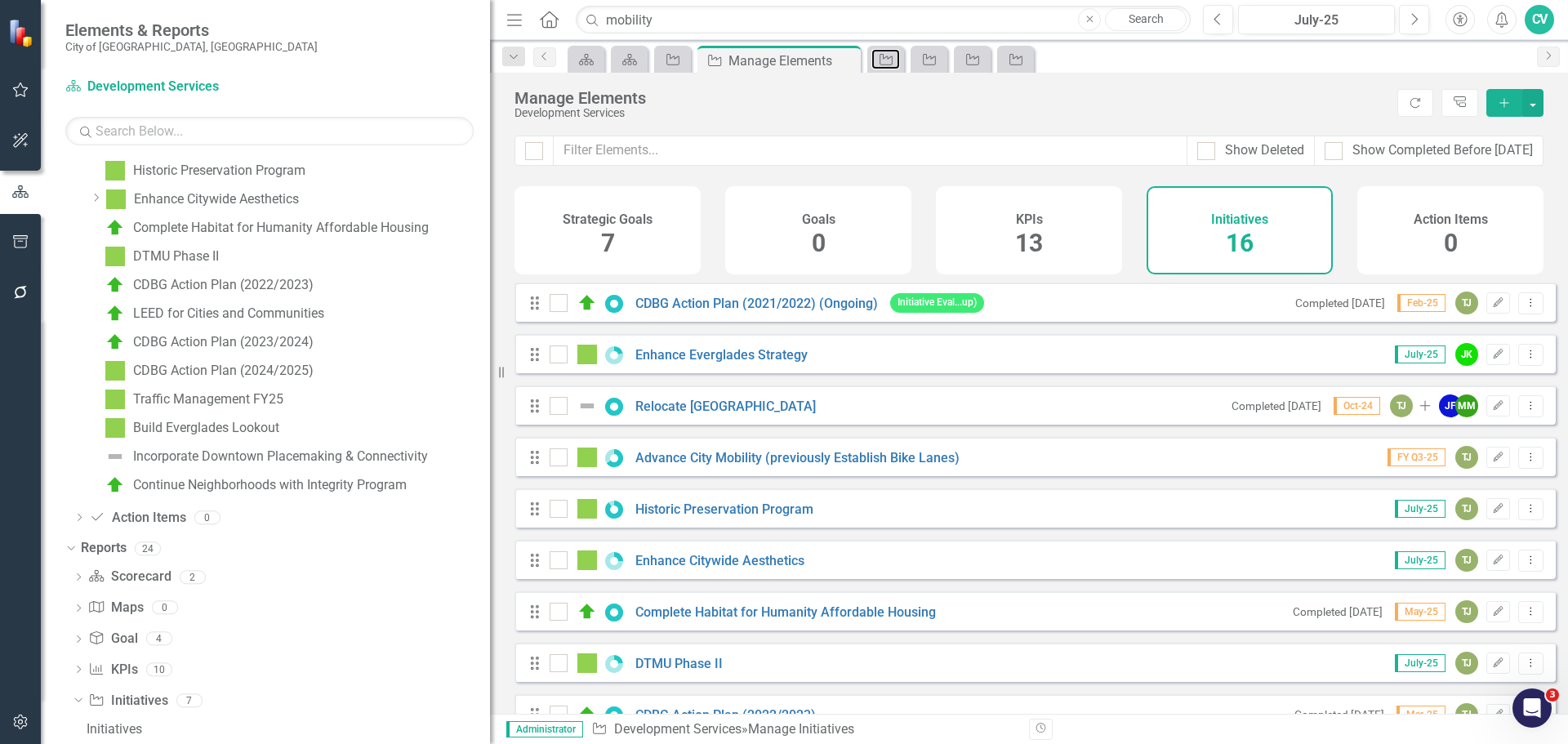
click at [894, 58] on icon "Initiative" at bounding box center [885, 59] width 16 height 13
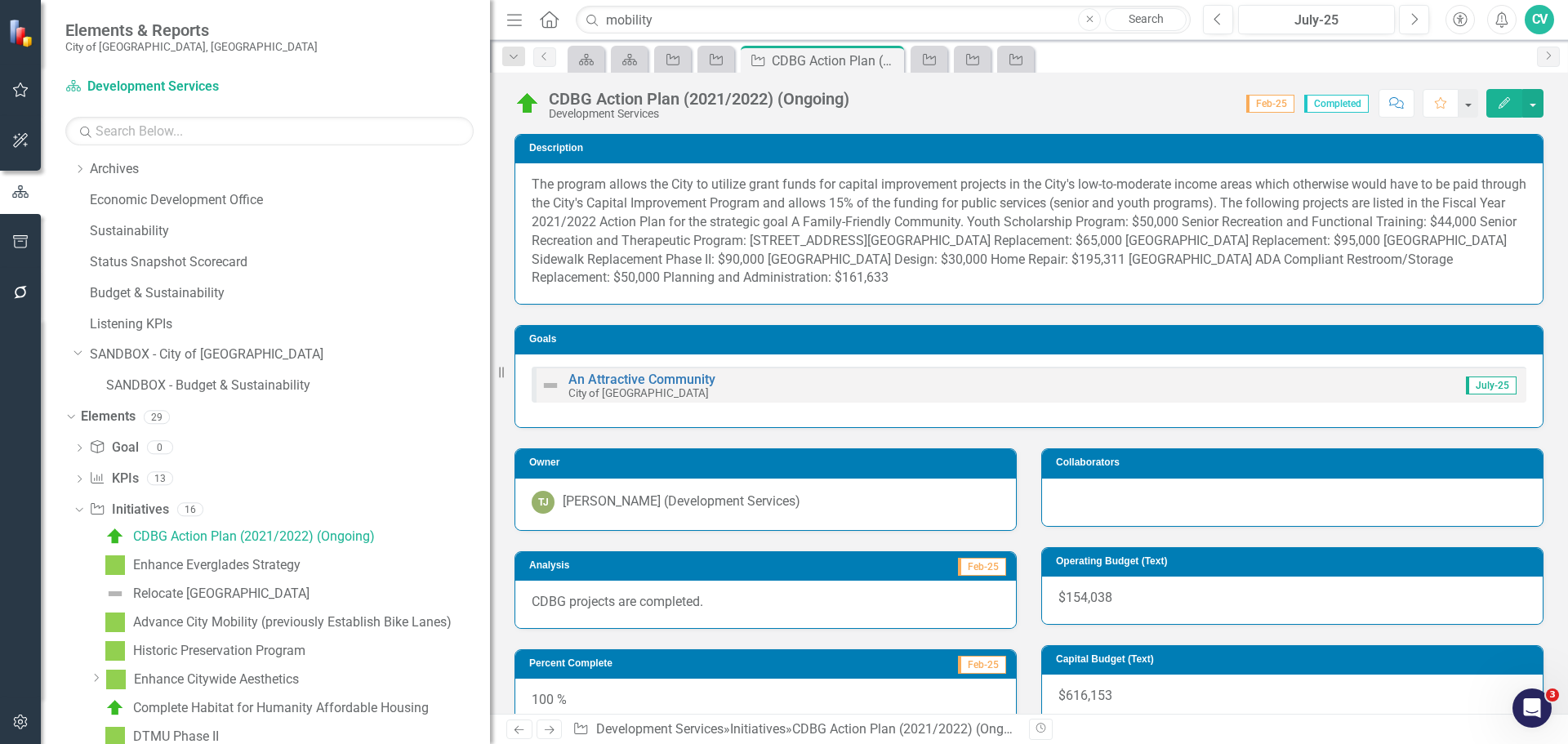
click at [0, 0] on icon "Close" at bounding box center [0, 0] width 0 height 0
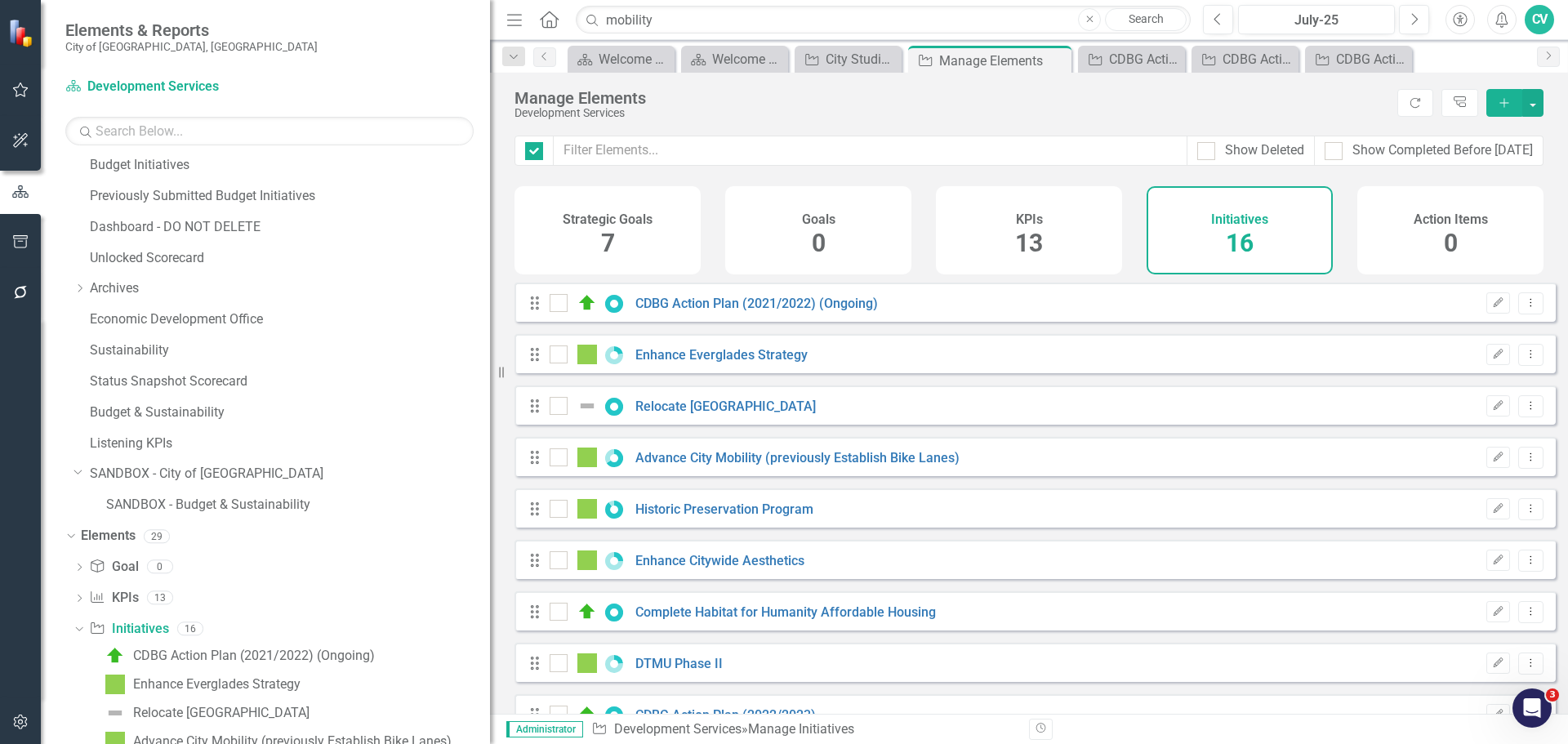
checkbox input "false"
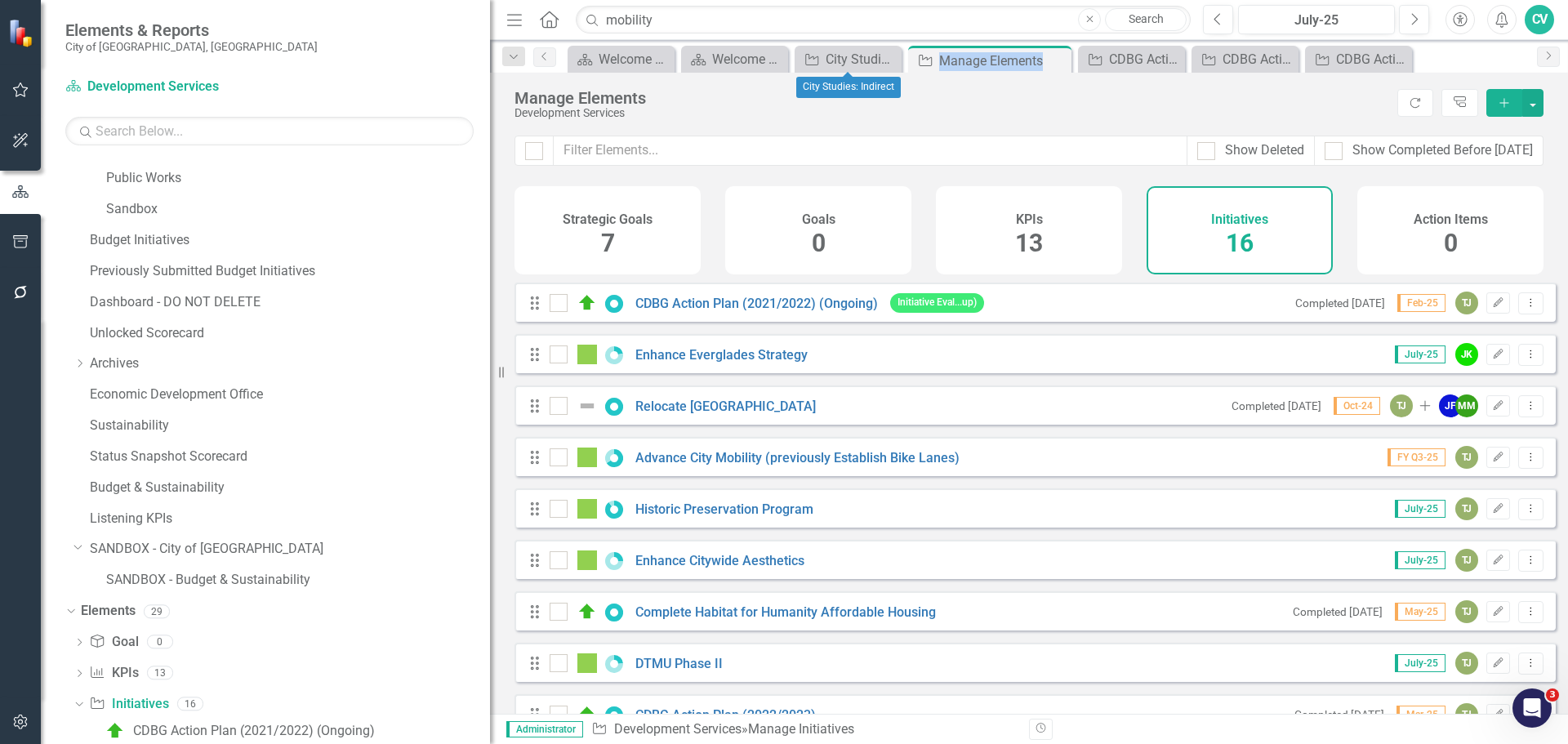
click at [0, 0] on icon "Close" at bounding box center [0, 0] width 0 height 0
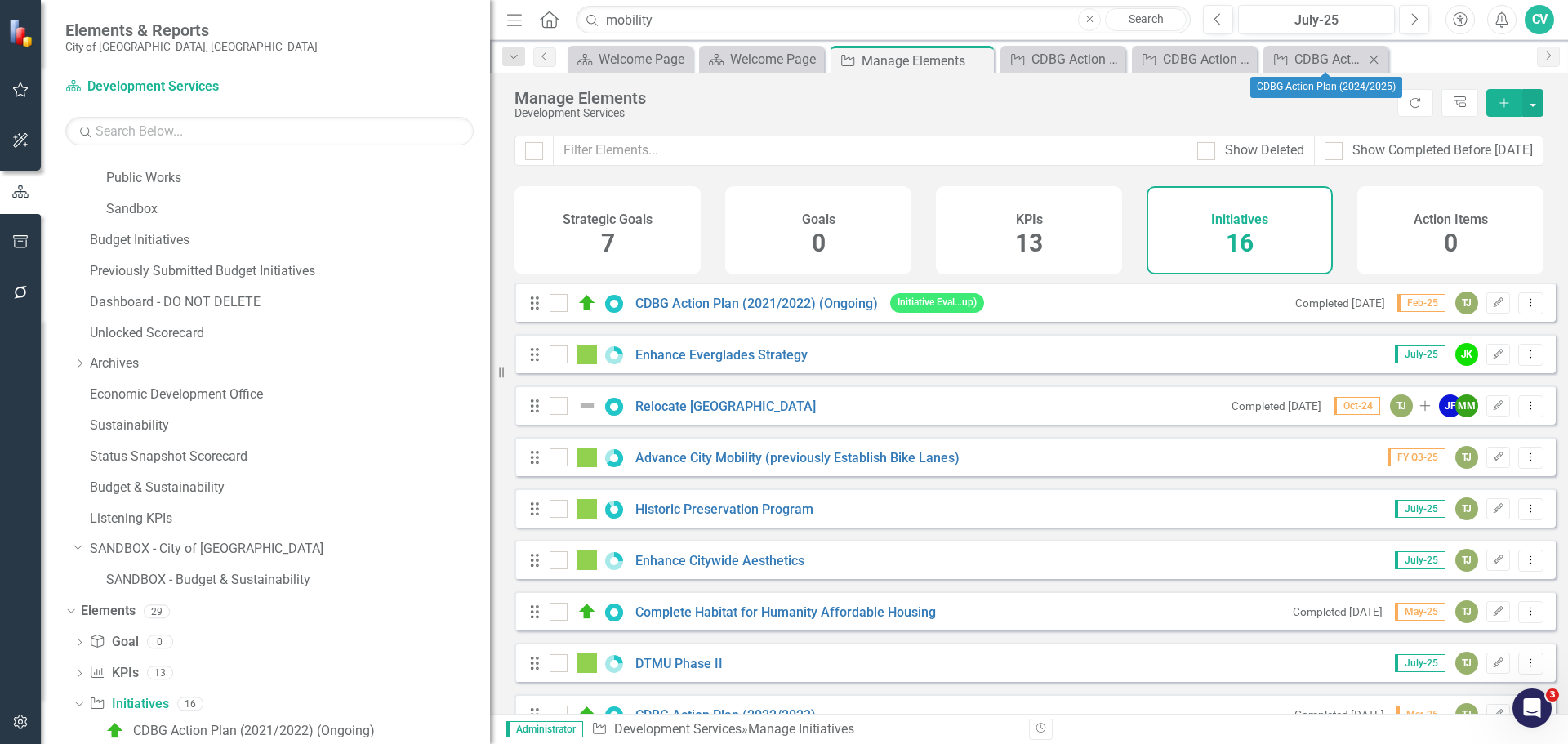
click at [1379, 58] on icon "Close" at bounding box center [1374, 59] width 16 height 13
click at [1341, 59] on icon "Close" at bounding box center [1344, 59] width 16 height 13
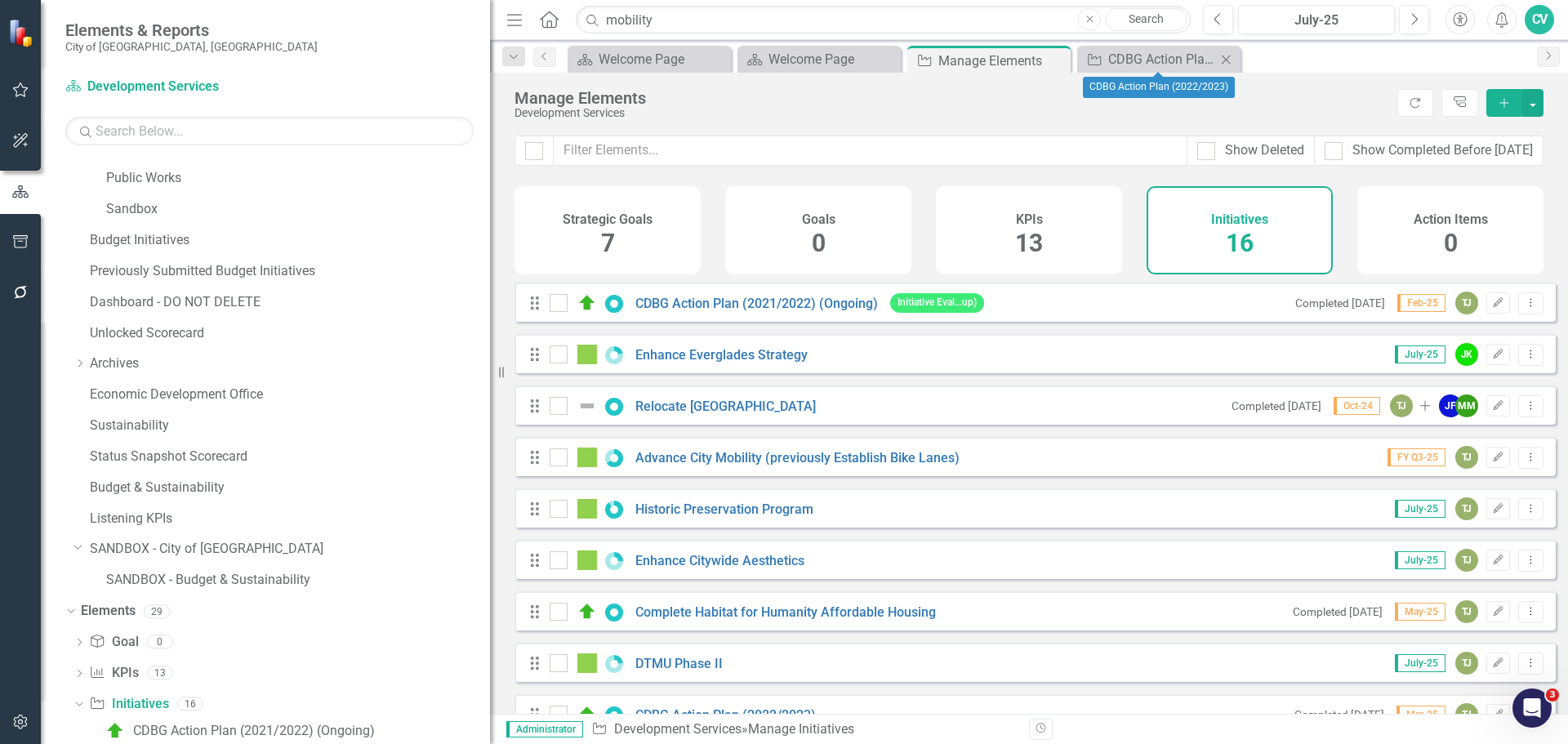
click at [1231, 58] on icon "Close" at bounding box center [1225, 59] width 16 height 13
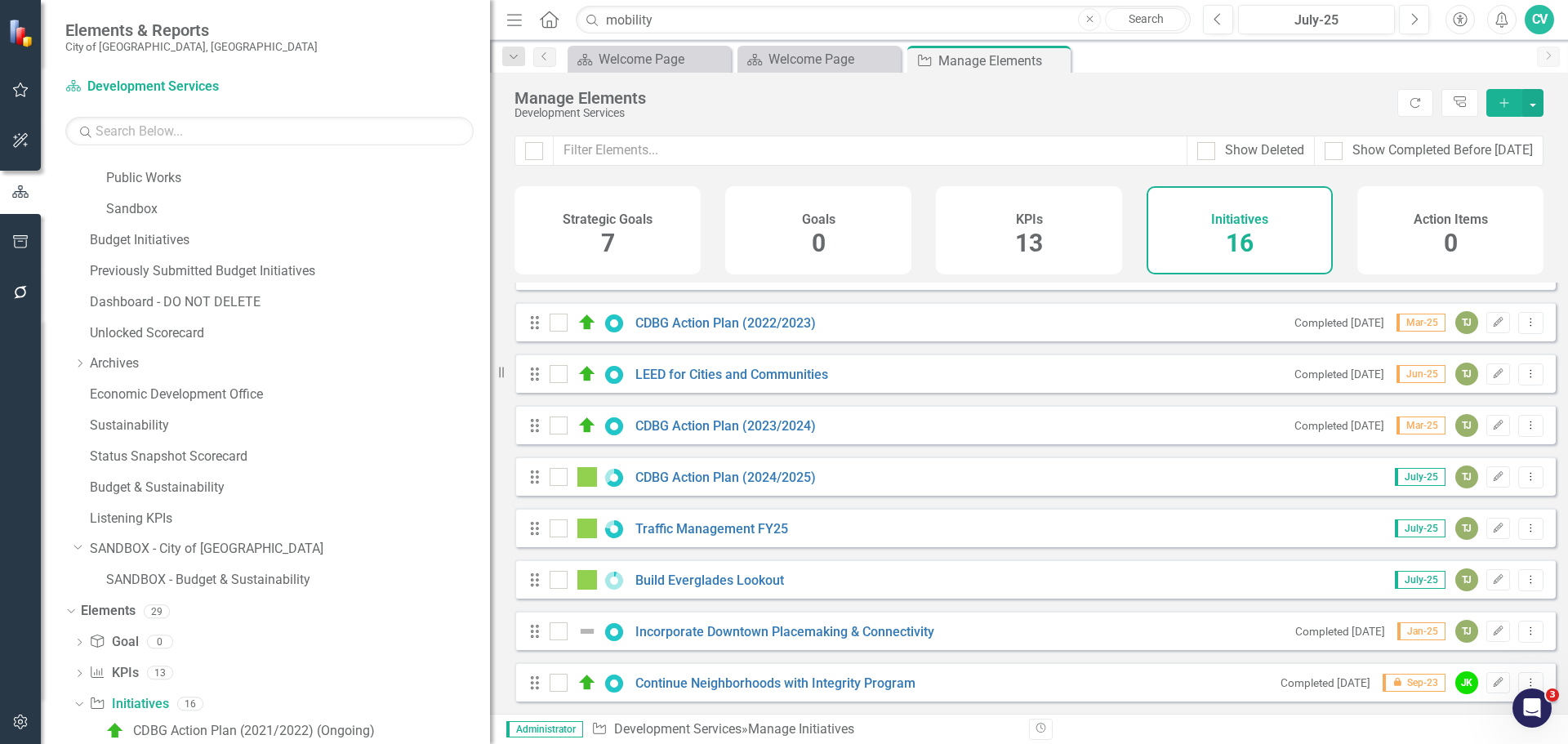
scroll to position [404, 0]
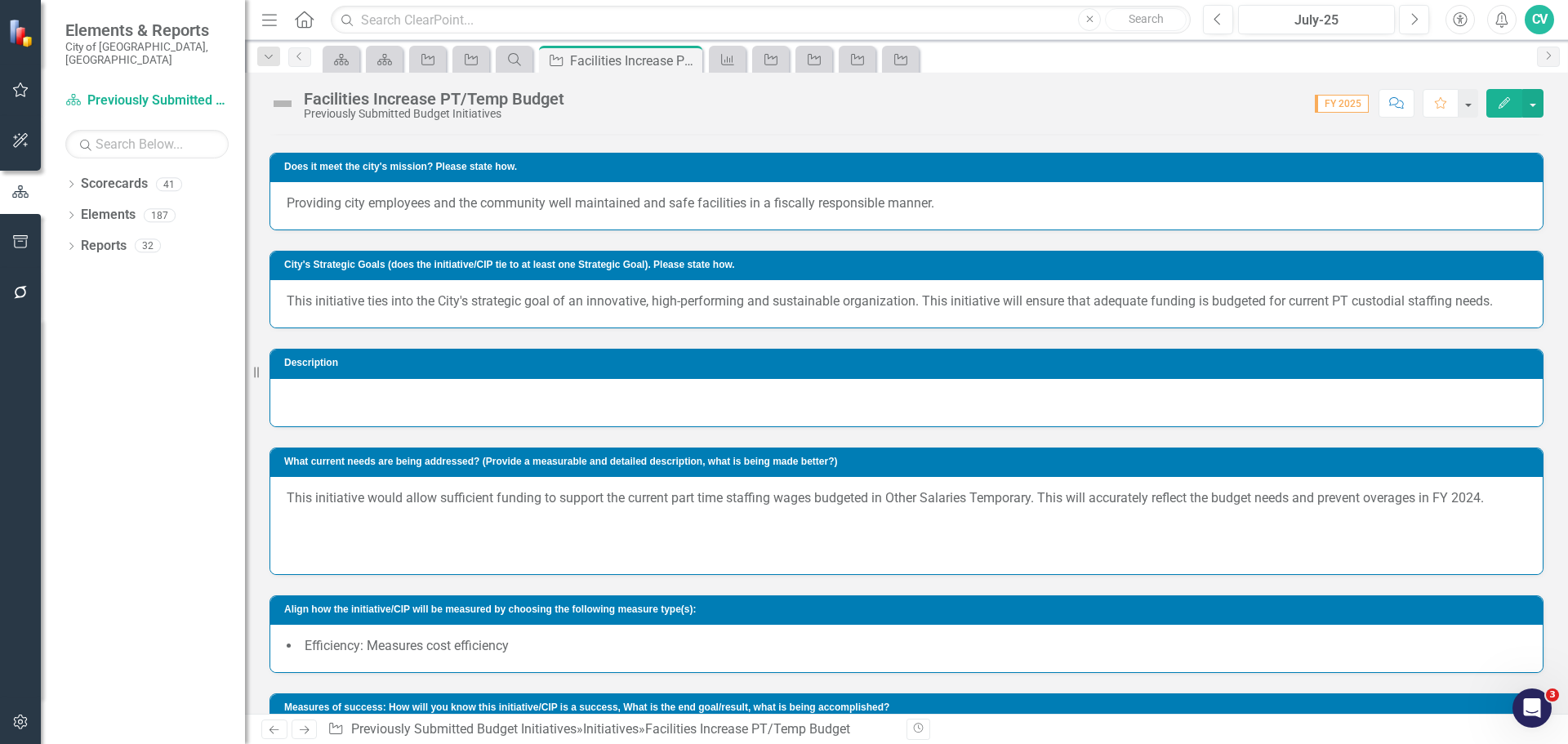
scroll to position [735, 0]
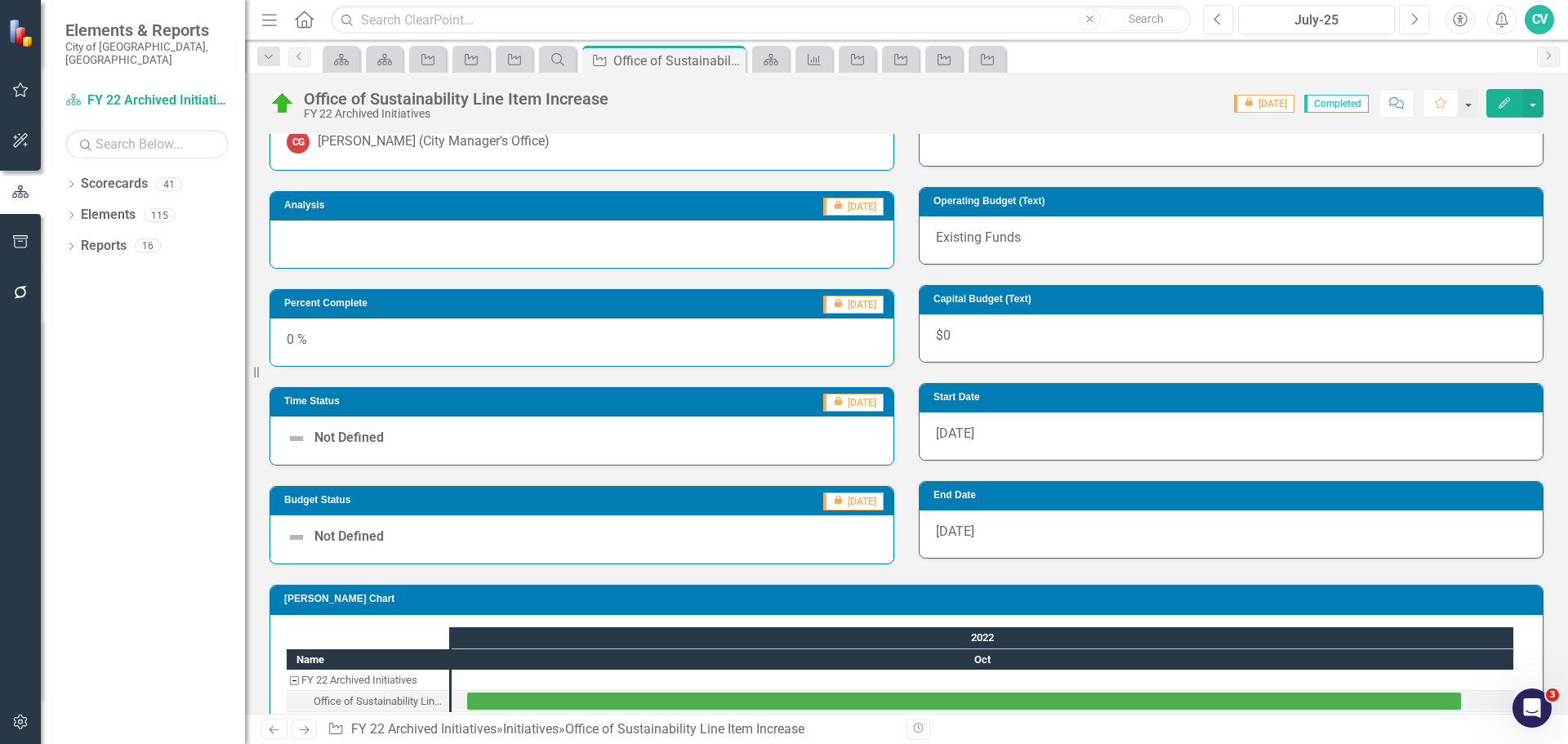
scroll to position [274, 0]
